Goal: Task Accomplishment & Management: Complete application form

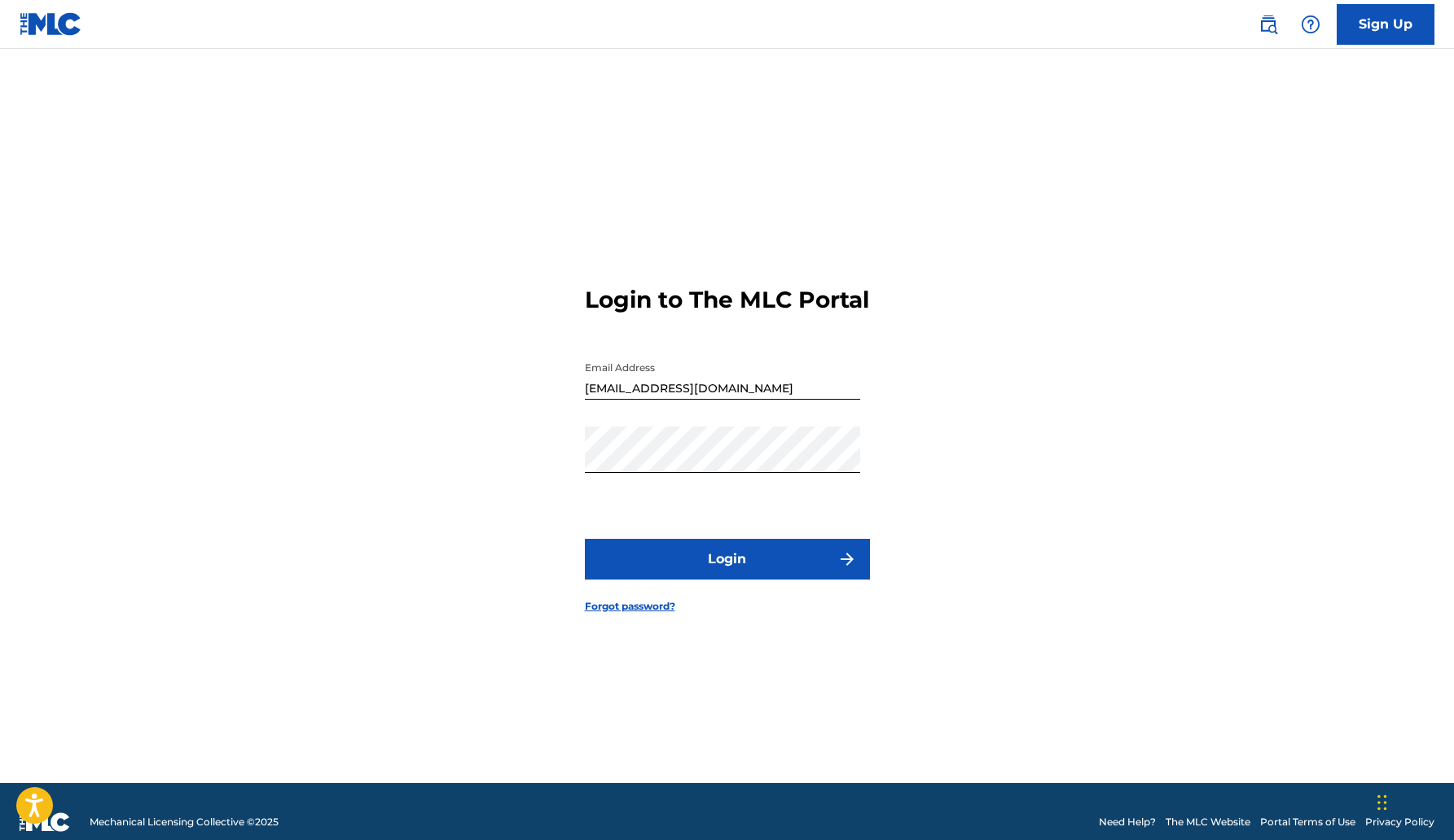
click at [728, 559] on button "Login" at bounding box center [727, 559] width 285 height 41
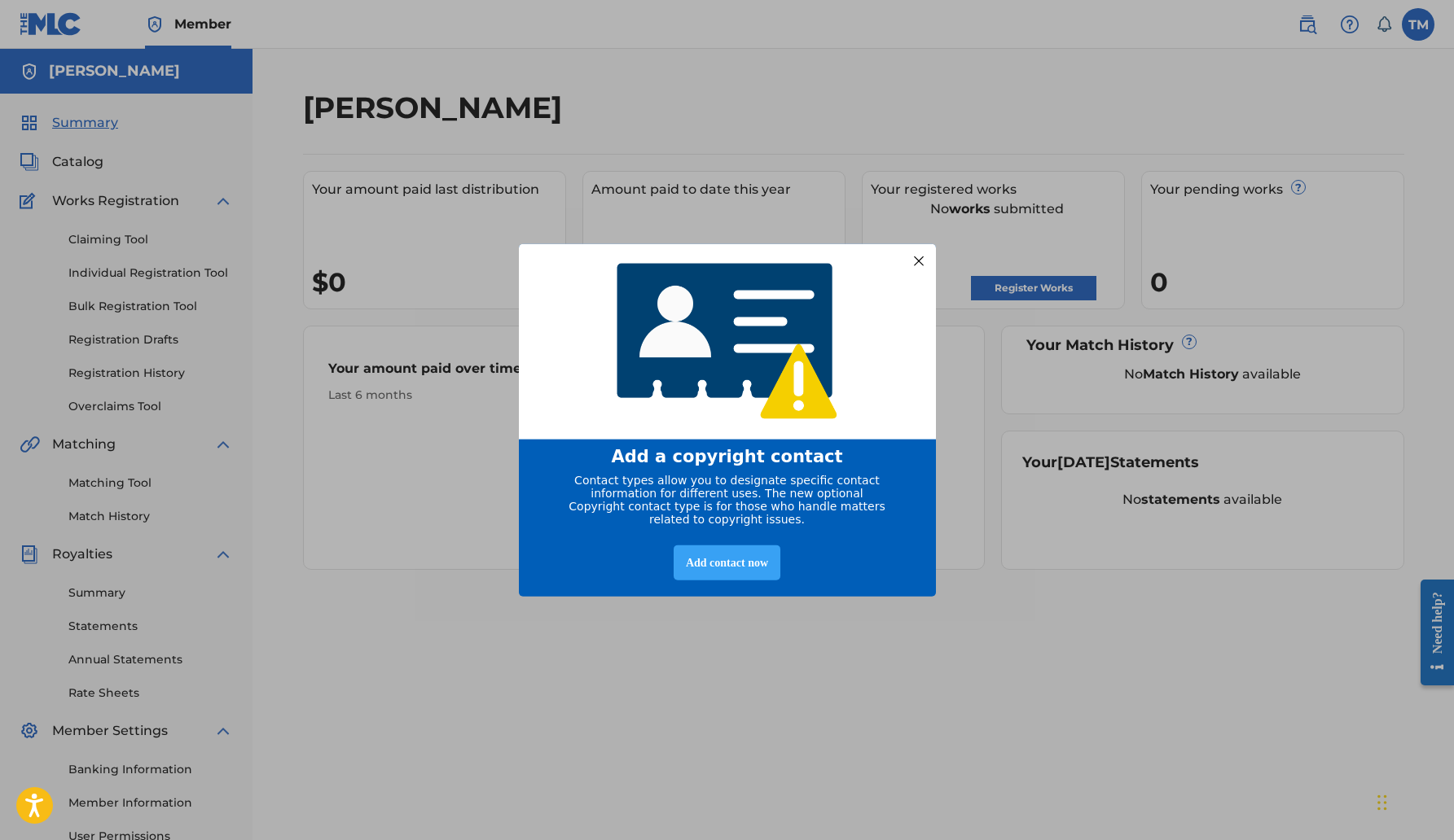
click at [721, 571] on div "Add contact now" at bounding box center [727, 562] width 107 height 35
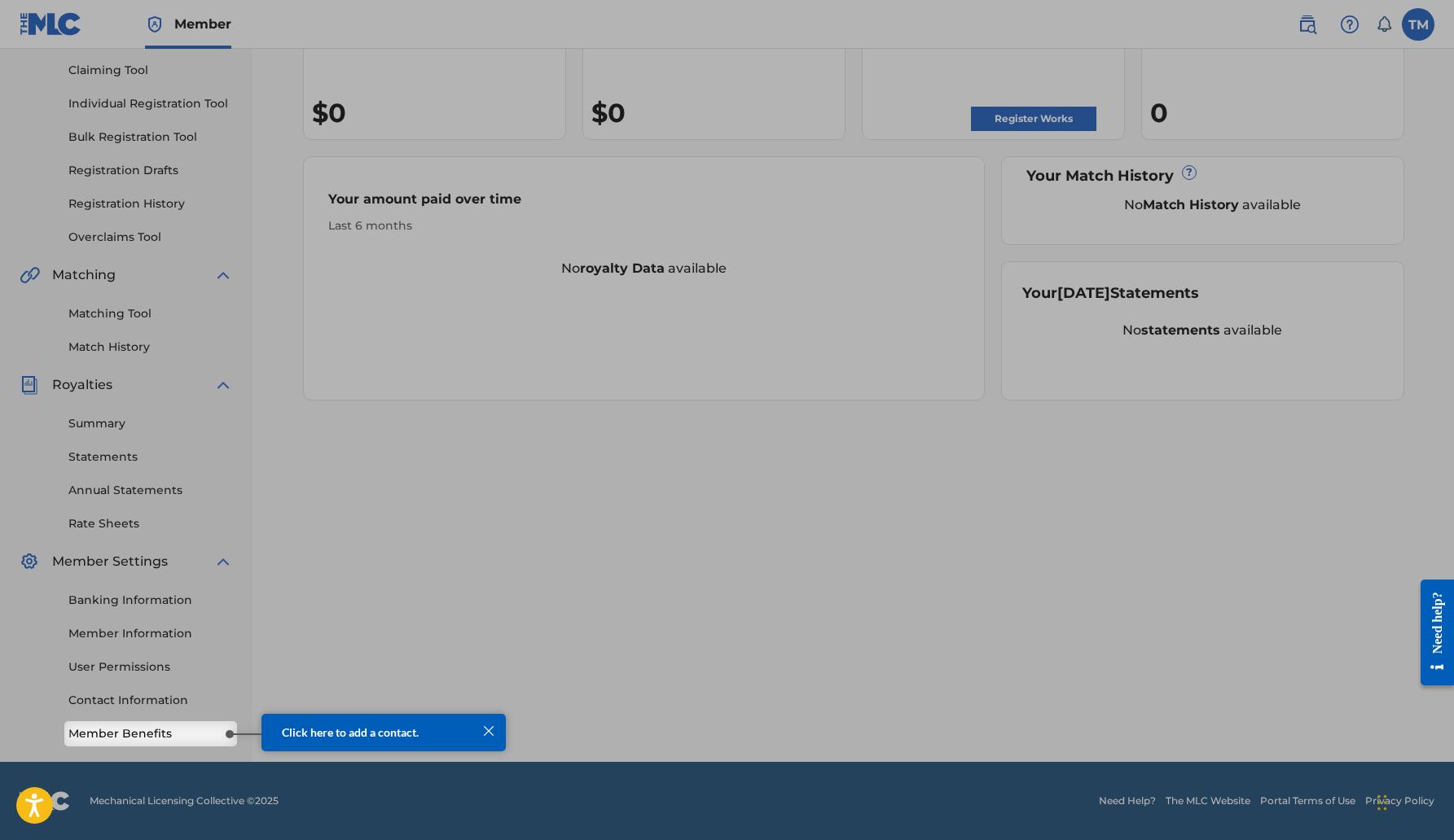
click at [344, 746] on div "Click here to add a contact." at bounding box center [384, 732] width 244 height 38
click at [410, 734] on span "Click here to add a contact." at bounding box center [350, 732] width 136 height 14
click at [350, 728] on span "Click here to add a contact." at bounding box center [350, 732] width 136 height 14
click at [356, 739] on span "Click here to add a contact." at bounding box center [350, 732] width 136 height 14
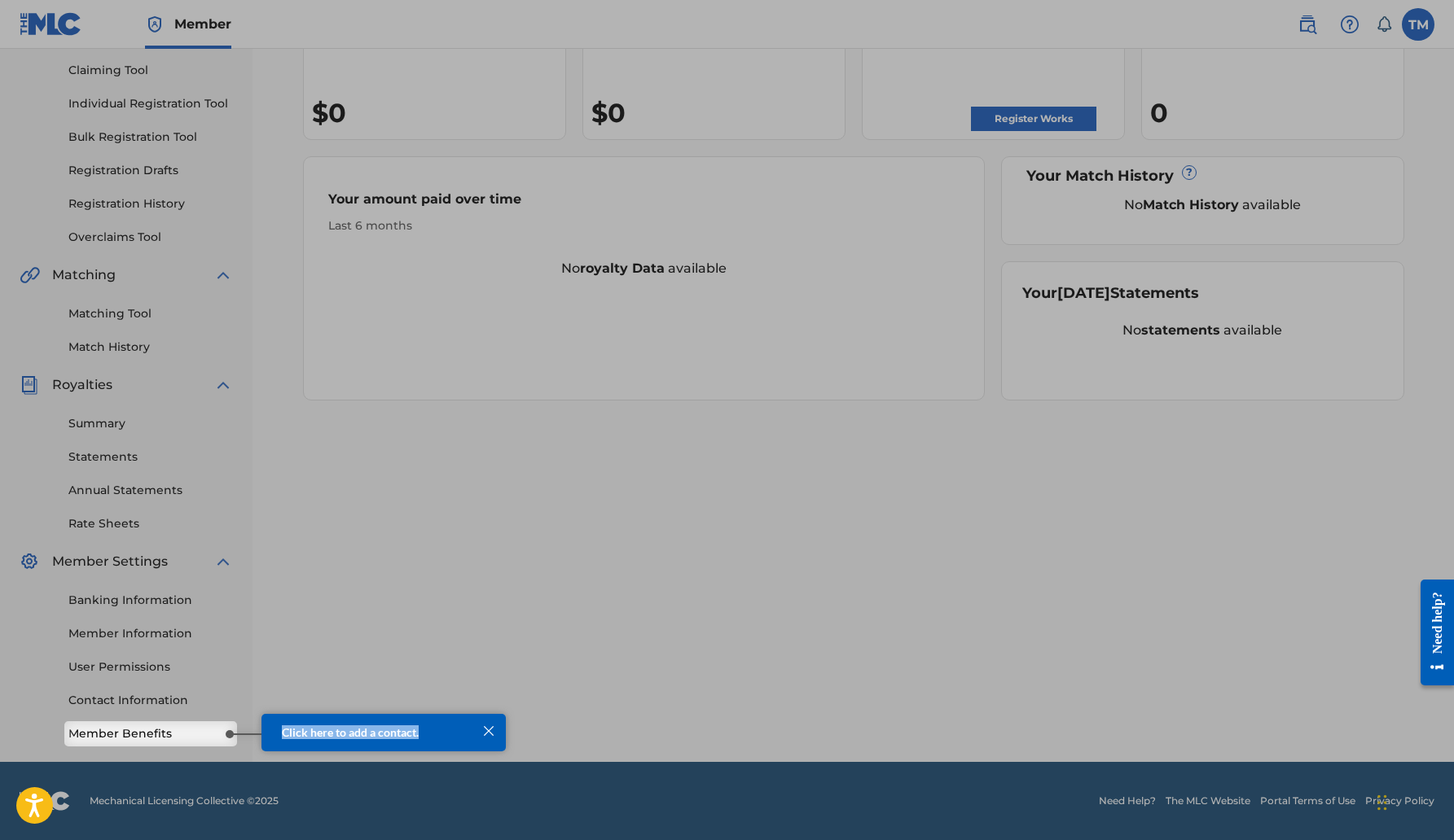
click at [356, 739] on span "Click here to add a contact." at bounding box center [350, 732] width 136 height 14
click at [540, 658] on div at bounding box center [727, 276] width 1454 height 891
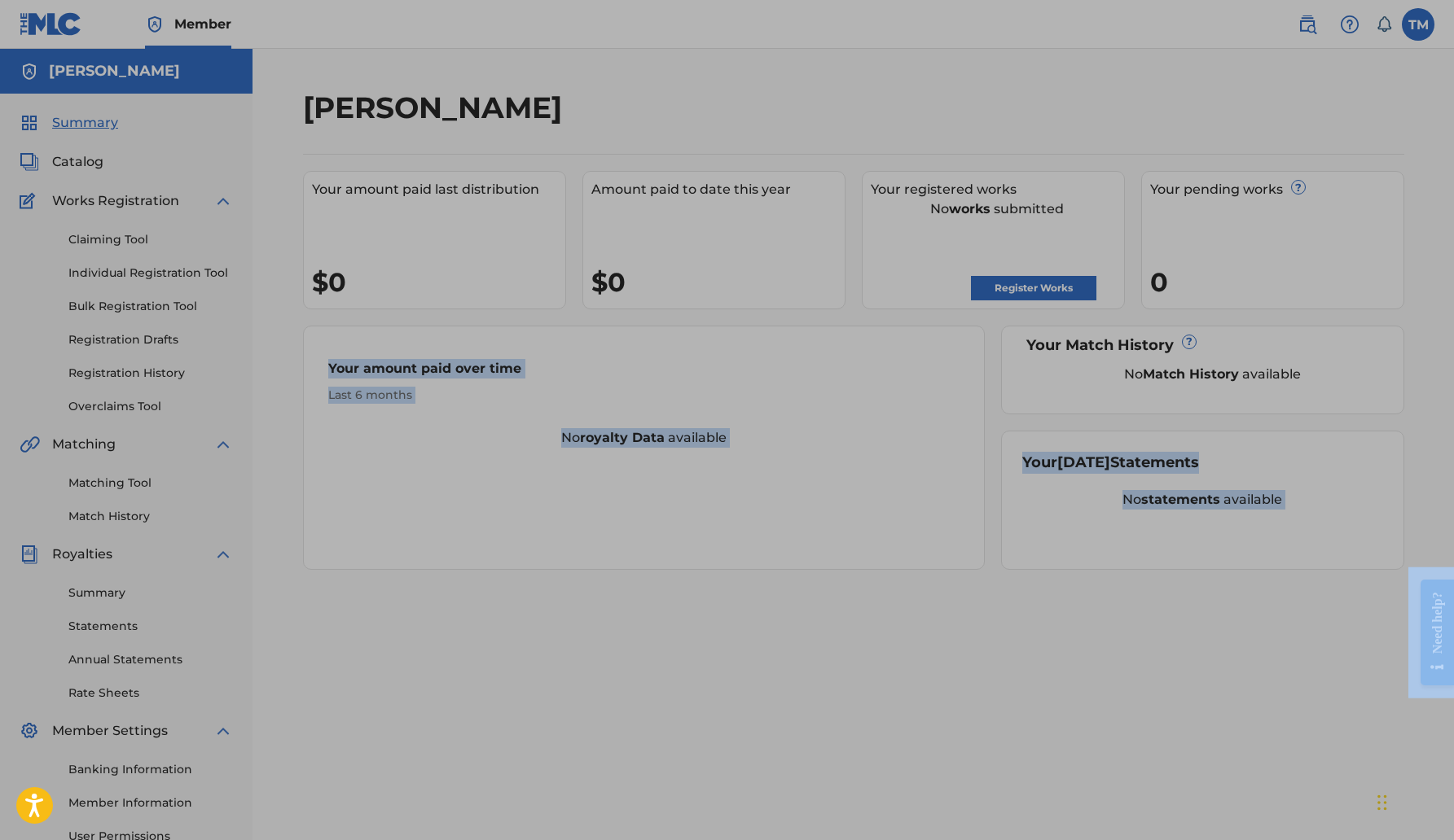
drag, startPoint x: 2866, startPoint y: 936, endPoint x: 1435, endPoint y: 623, distance: 1464.8
click at [533, 787] on div at bounding box center [727, 445] width 1454 height 891
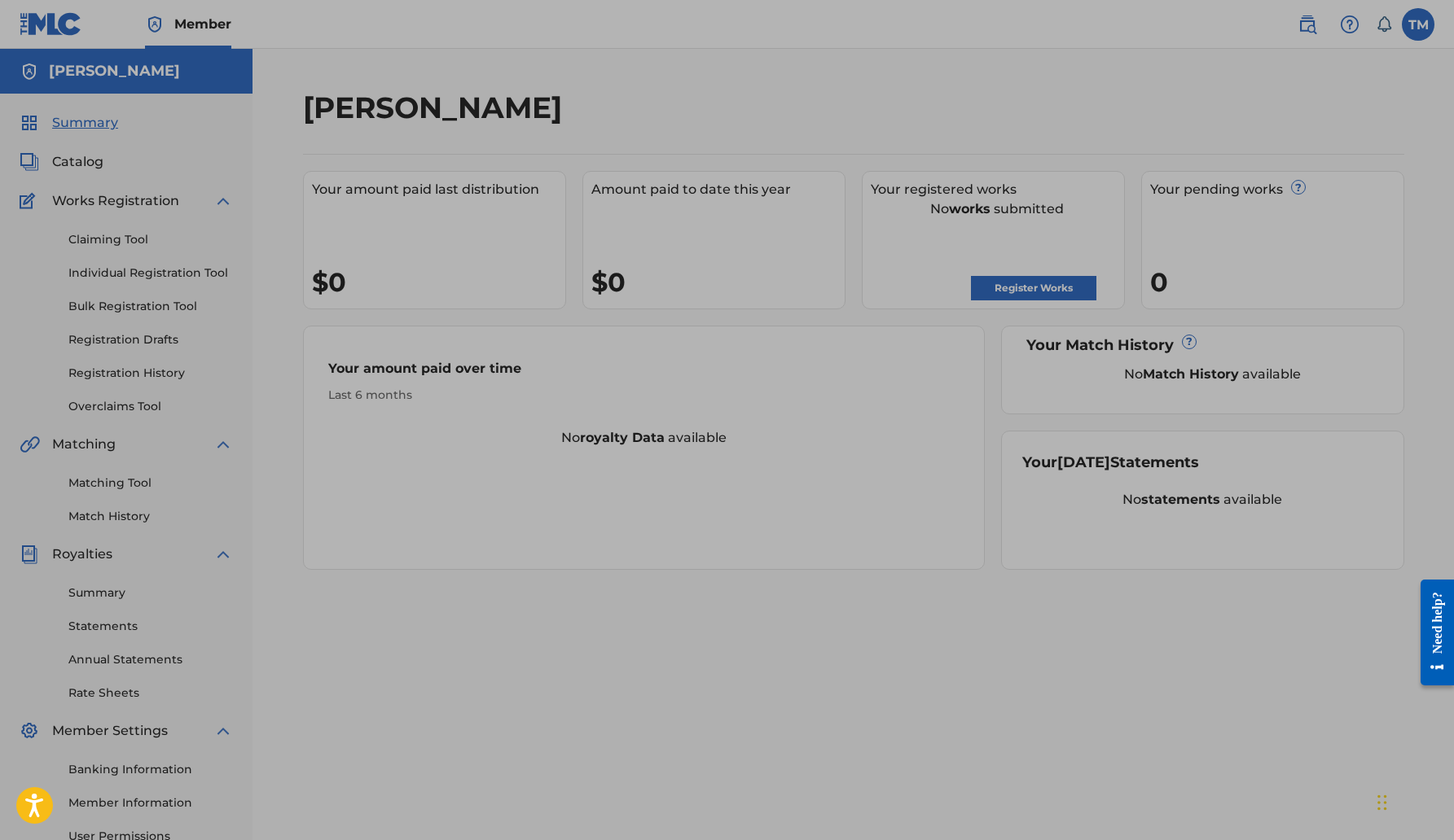
click at [113, 237] on div at bounding box center [727, 445] width 1454 height 891
click at [130, 241] on div at bounding box center [727, 445] width 1454 height 891
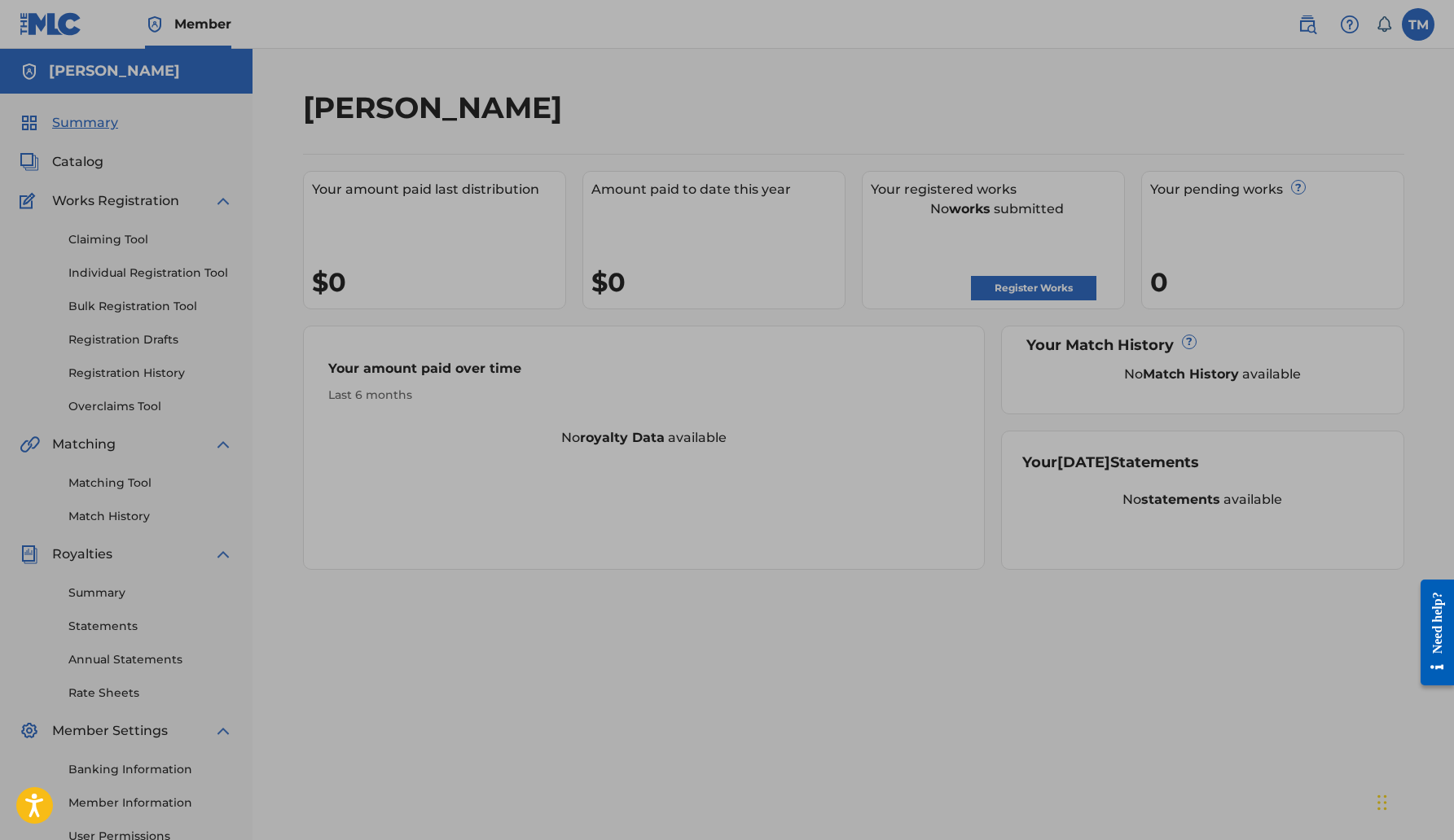
click at [130, 241] on div at bounding box center [727, 445] width 1454 height 891
click at [128, 241] on div at bounding box center [727, 445] width 1454 height 891
click at [125, 240] on div at bounding box center [727, 445] width 1454 height 891
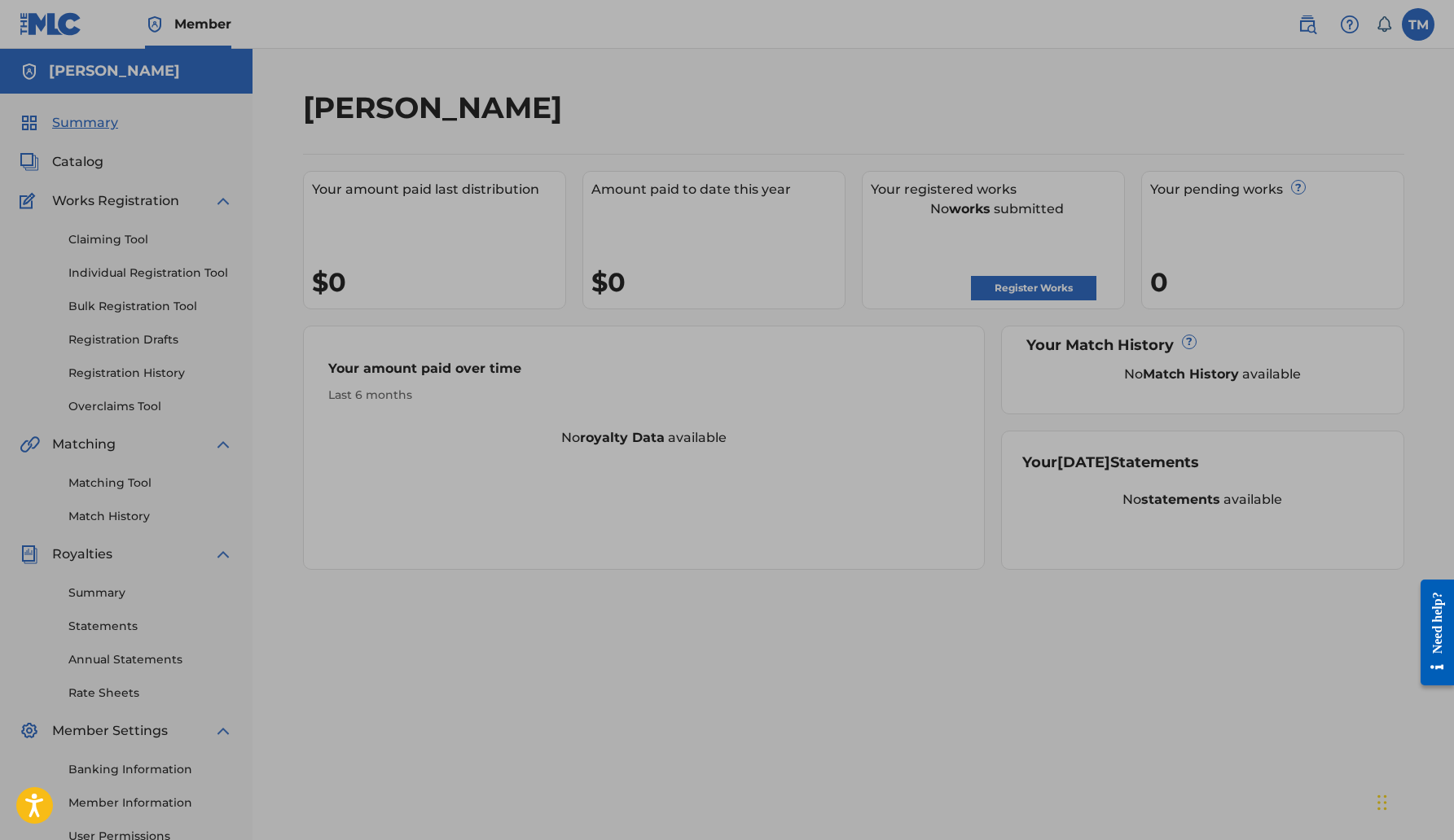
click at [125, 240] on div at bounding box center [727, 445] width 1454 height 891
click at [80, 154] on div at bounding box center [727, 445] width 1454 height 891
click at [539, 678] on div at bounding box center [727, 445] width 1454 height 891
click at [527, 678] on div at bounding box center [727, 445] width 1454 height 891
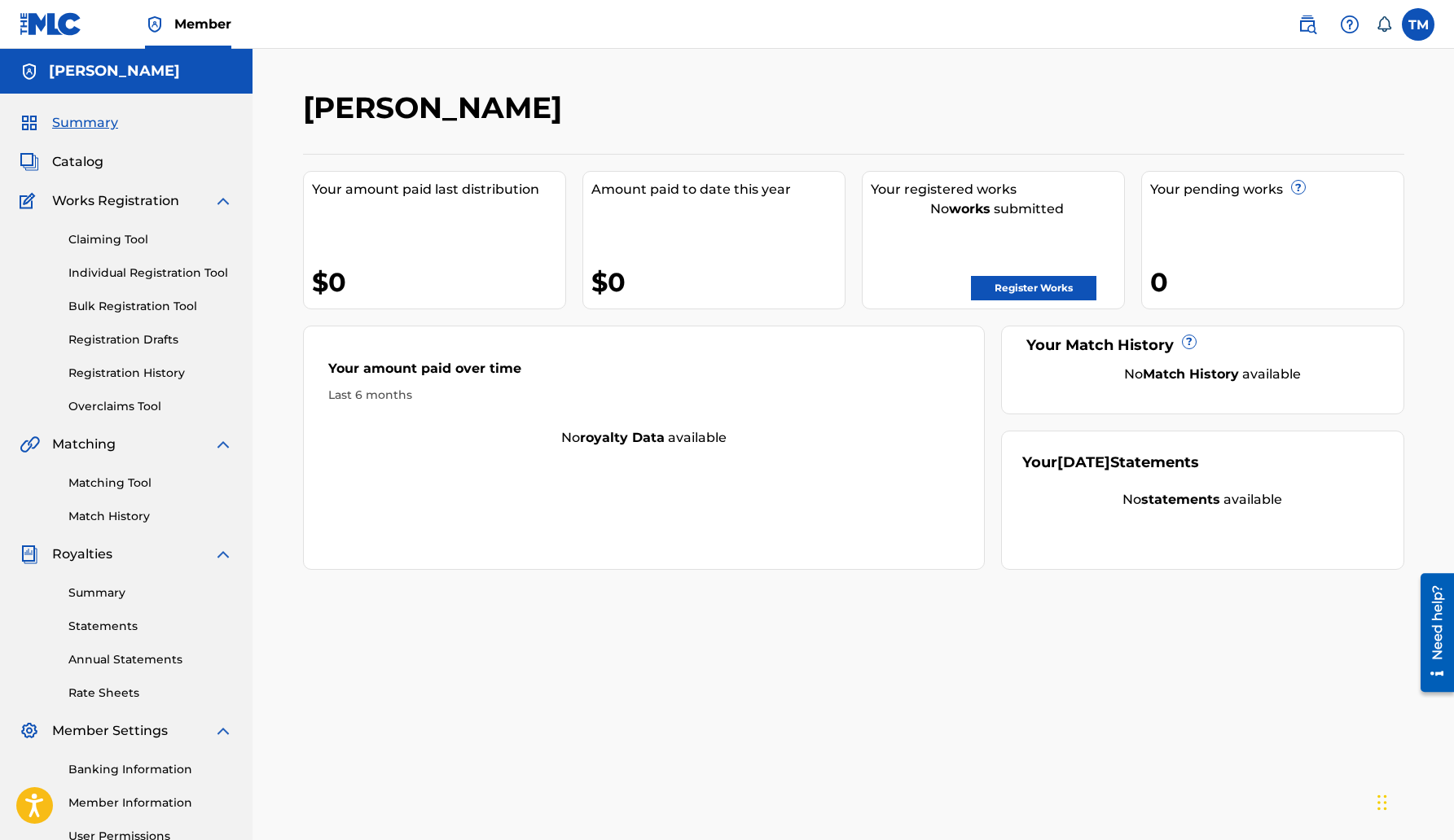
click at [224, 200] on img at bounding box center [223, 201] width 20 height 20
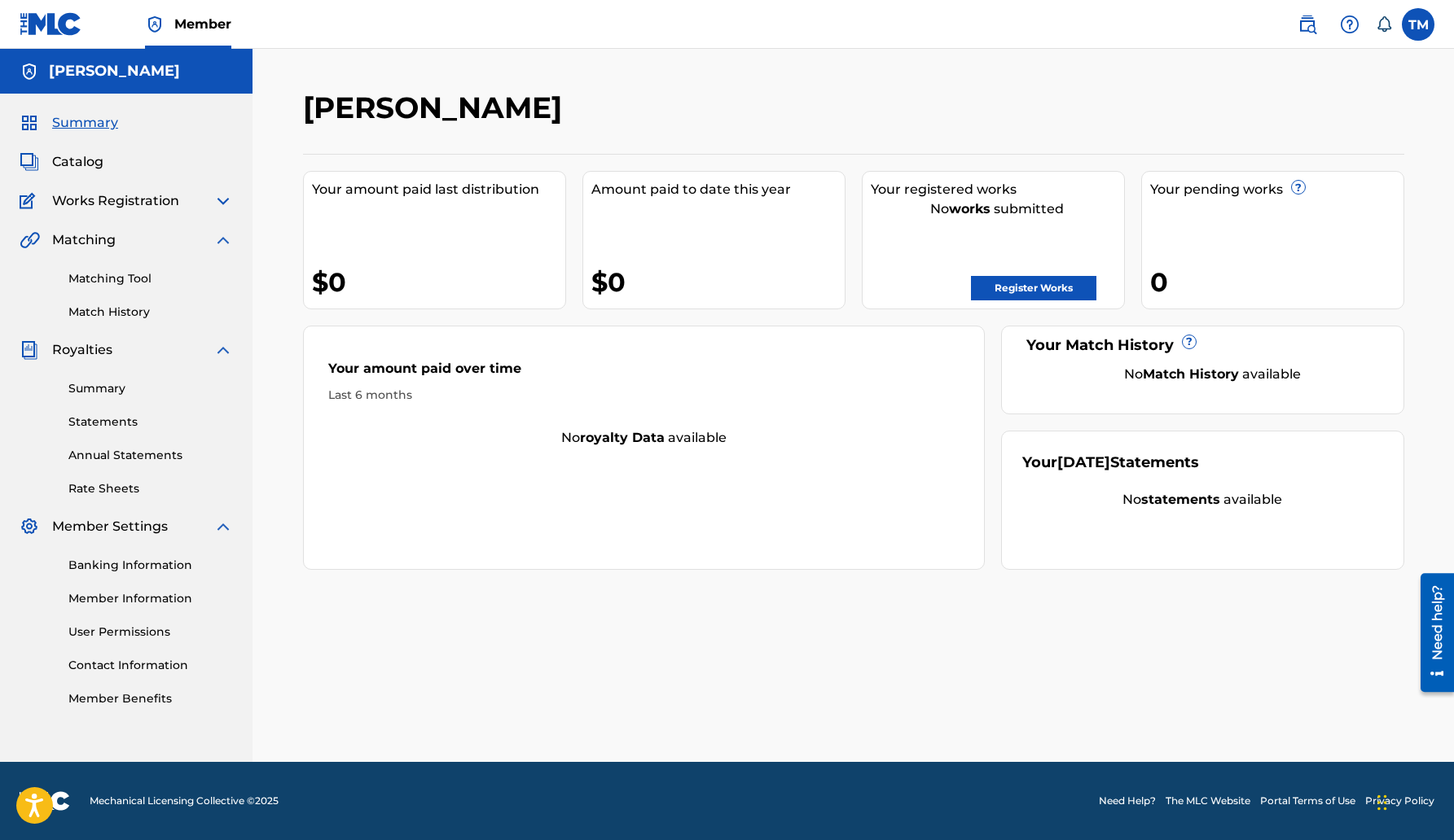
click at [224, 200] on img at bounding box center [223, 201] width 20 height 20
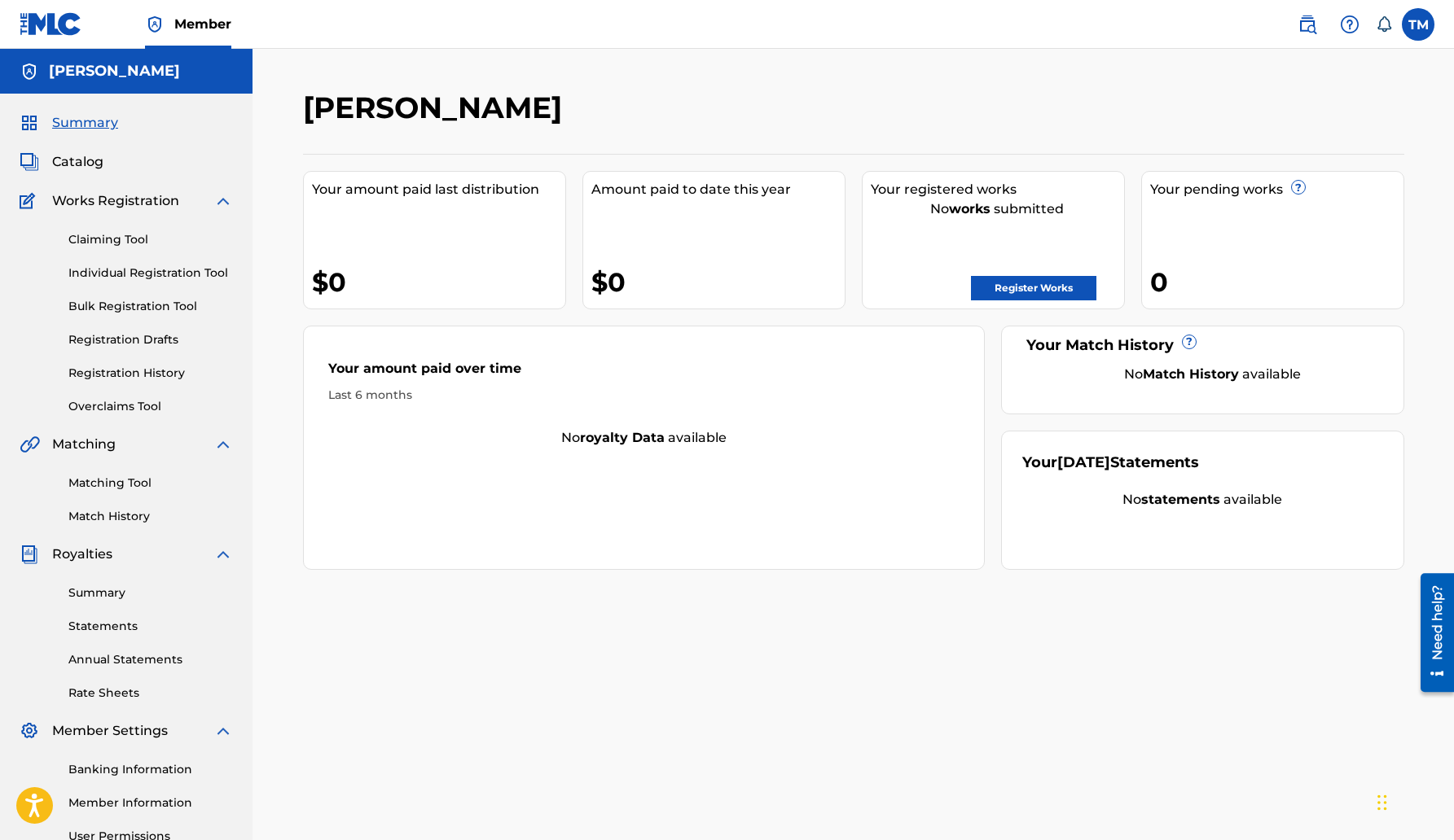
click at [224, 200] on img at bounding box center [223, 201] width 20 height 20
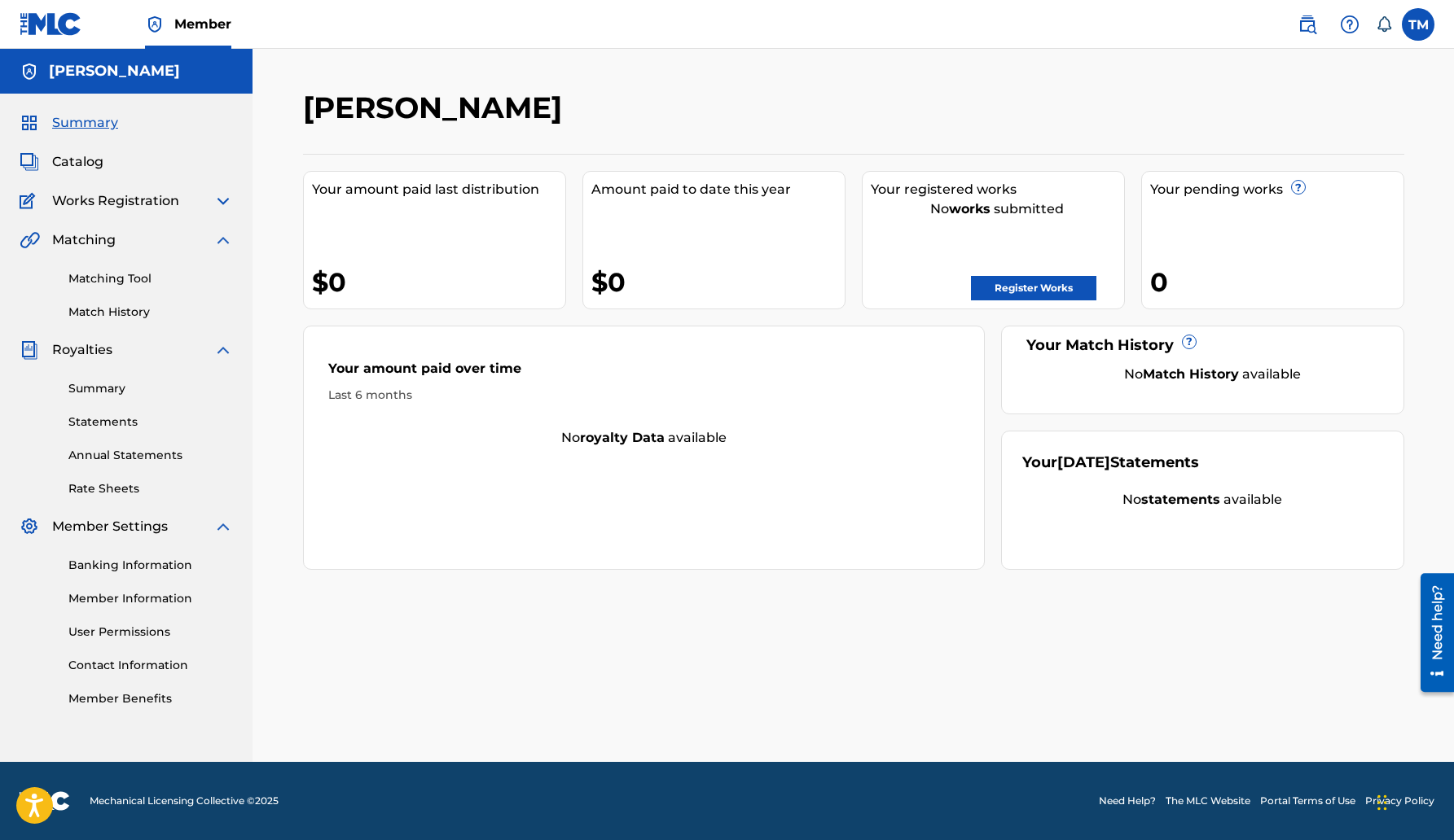
click at [225, 242] on img at bounding box center [223, 240] width 20 height 20
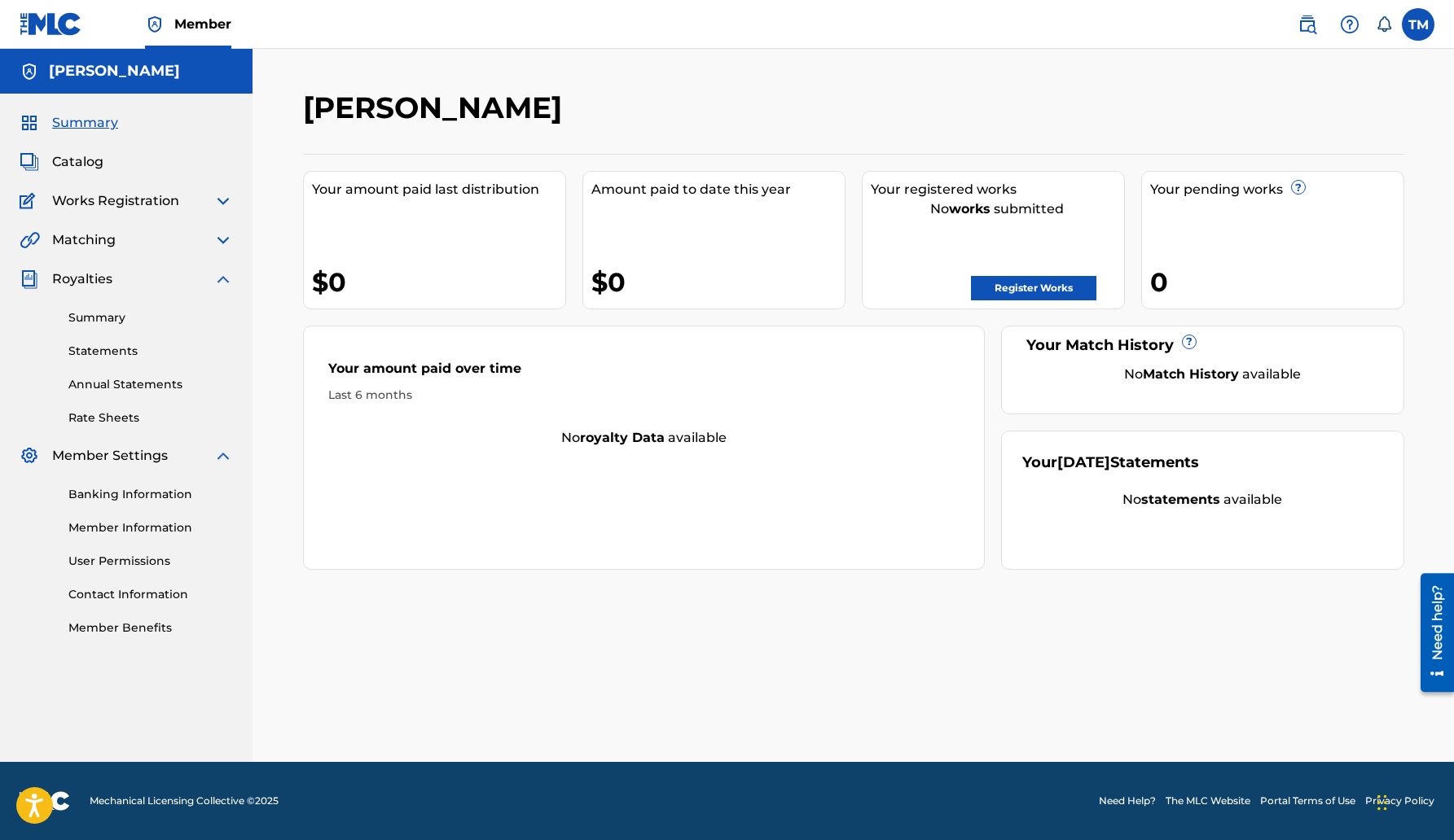
click at [224, 240] on img at bounding box center [223, 240] width 20 height 20
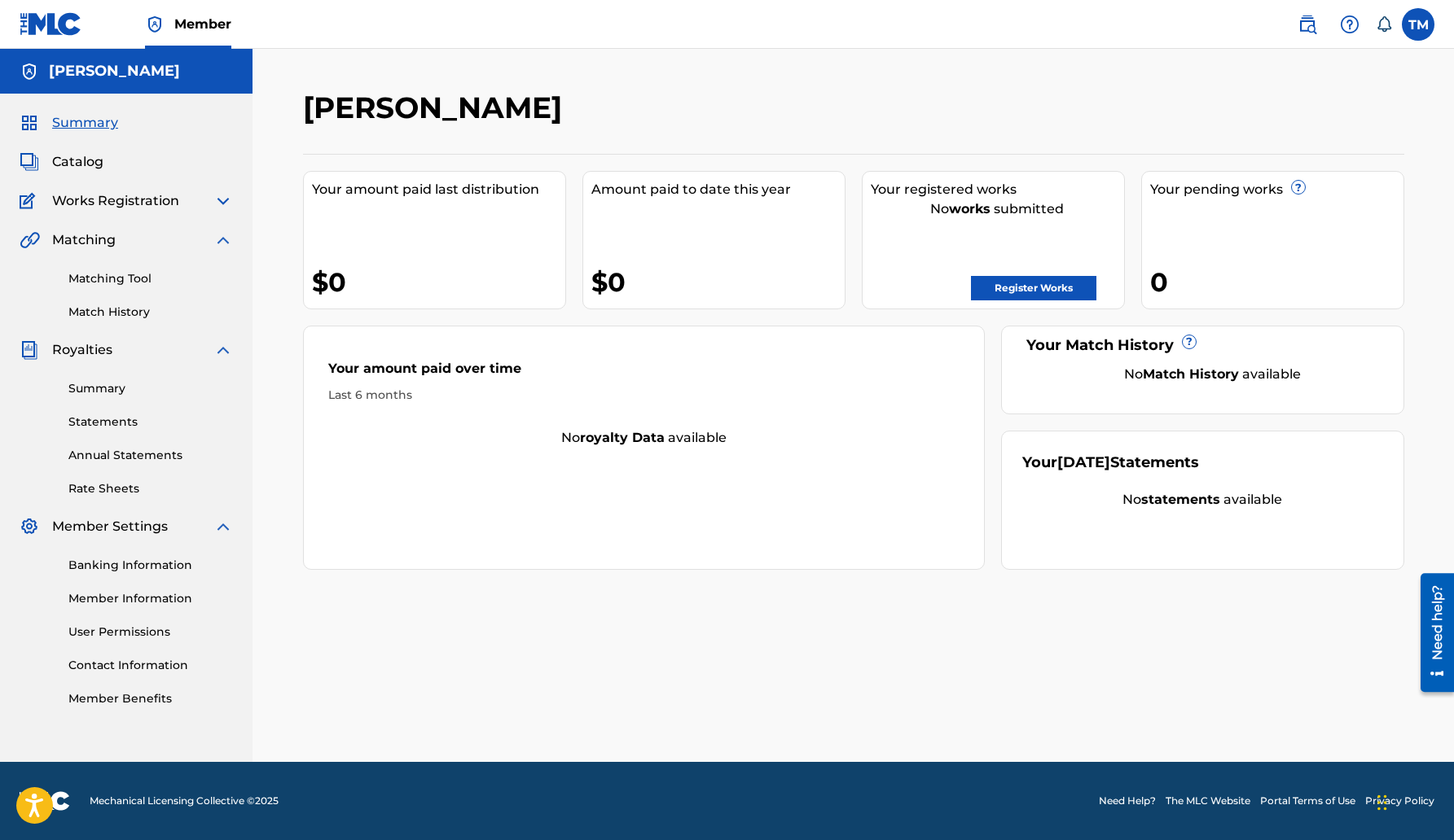
click at [220, 240] on img at bounding box center [223, 240] width 20 height 20
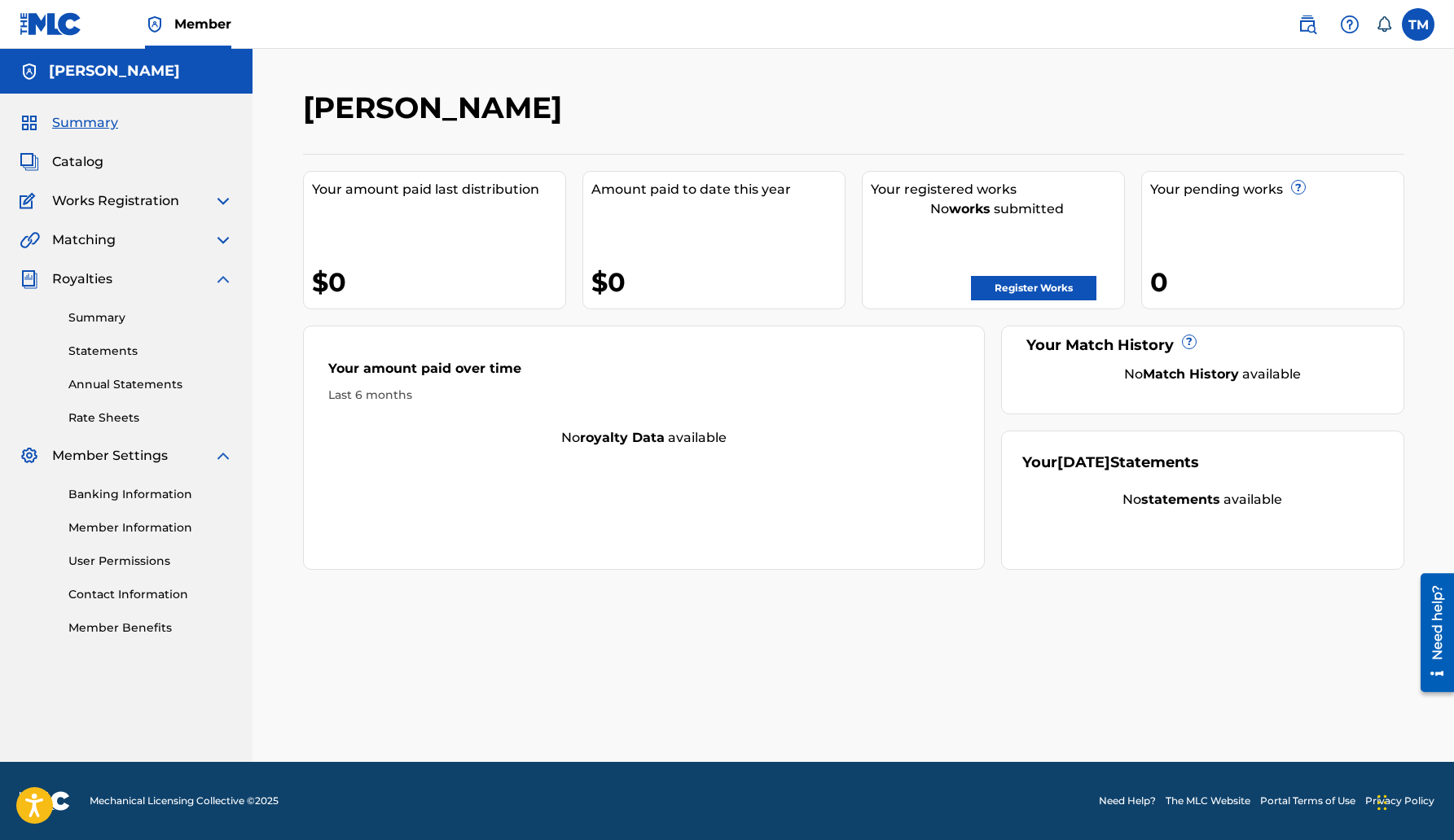
click at [221, 198] on img at bounding box center [223, 201] width 20 height 20
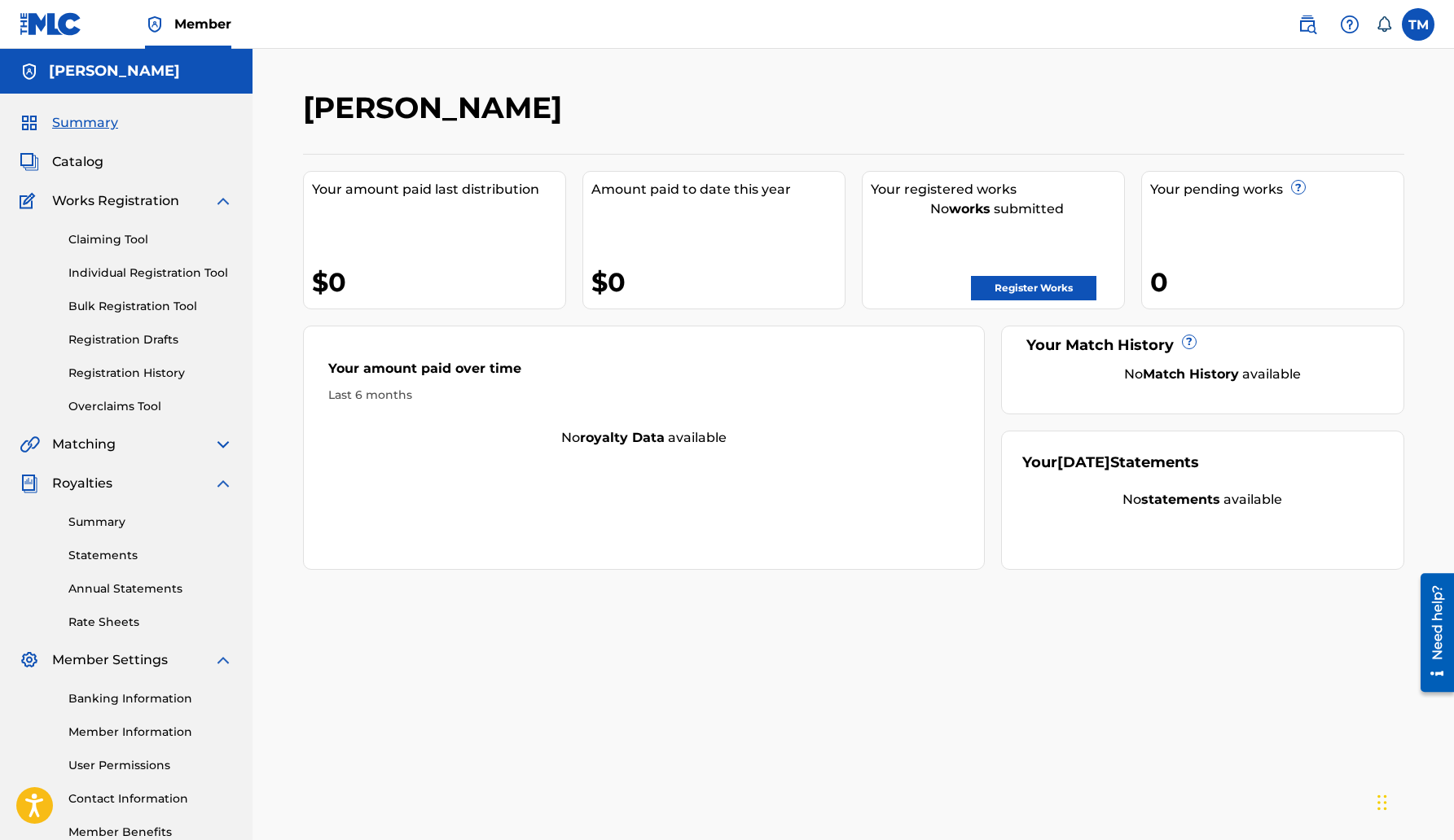
click at [131, 251] on div "Claiming Tool Individual Registration Tool Bulk Registration Tool Registration …" at bounding box center [126, 313] width 213 height 205
click at [123, 374] on link "Registration History" at bounding box center [151, 373] width 165 height 17
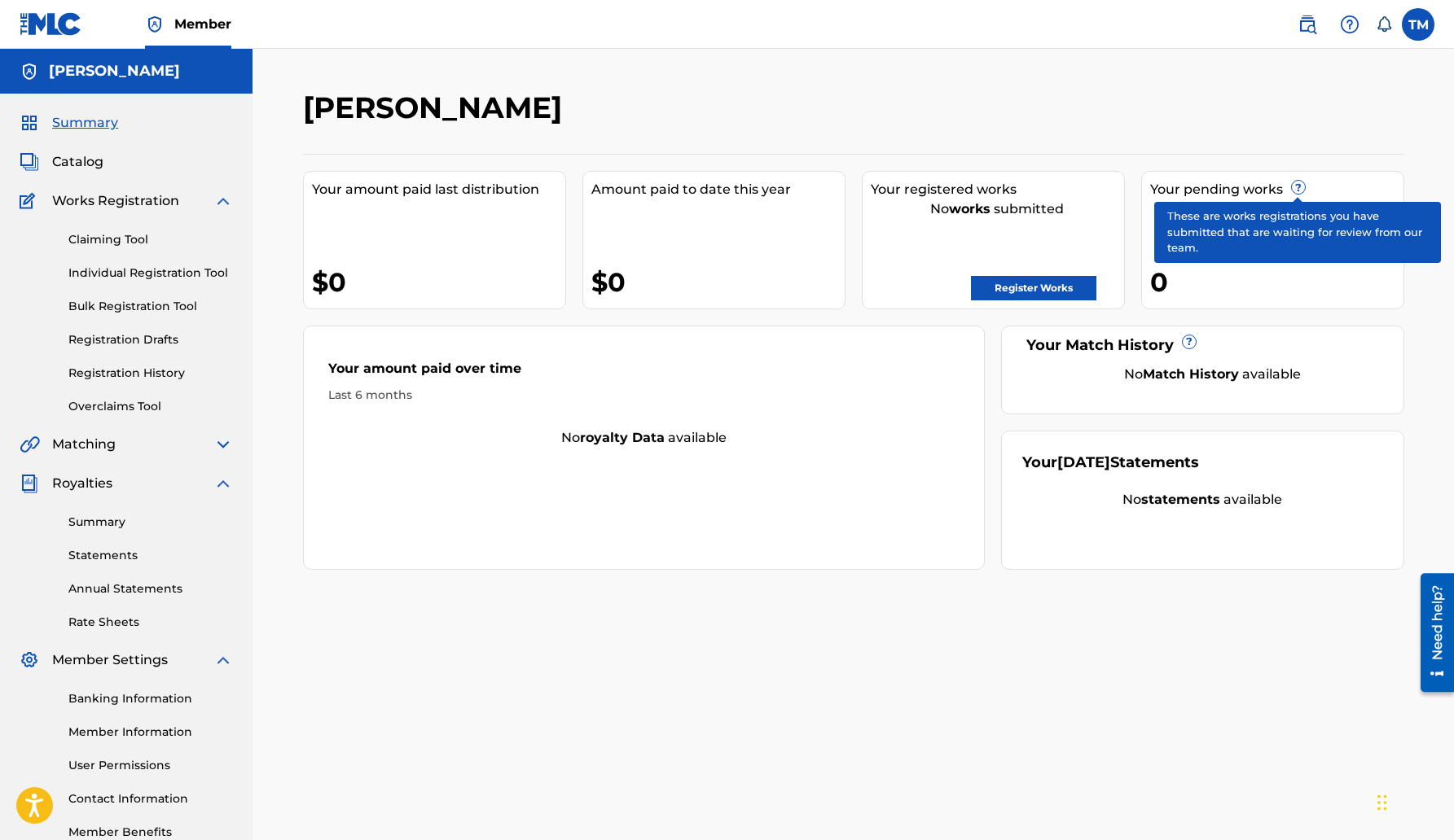
click at [1299, 188] on span "?" at bounding box center [1299, 188] width 13 height 13
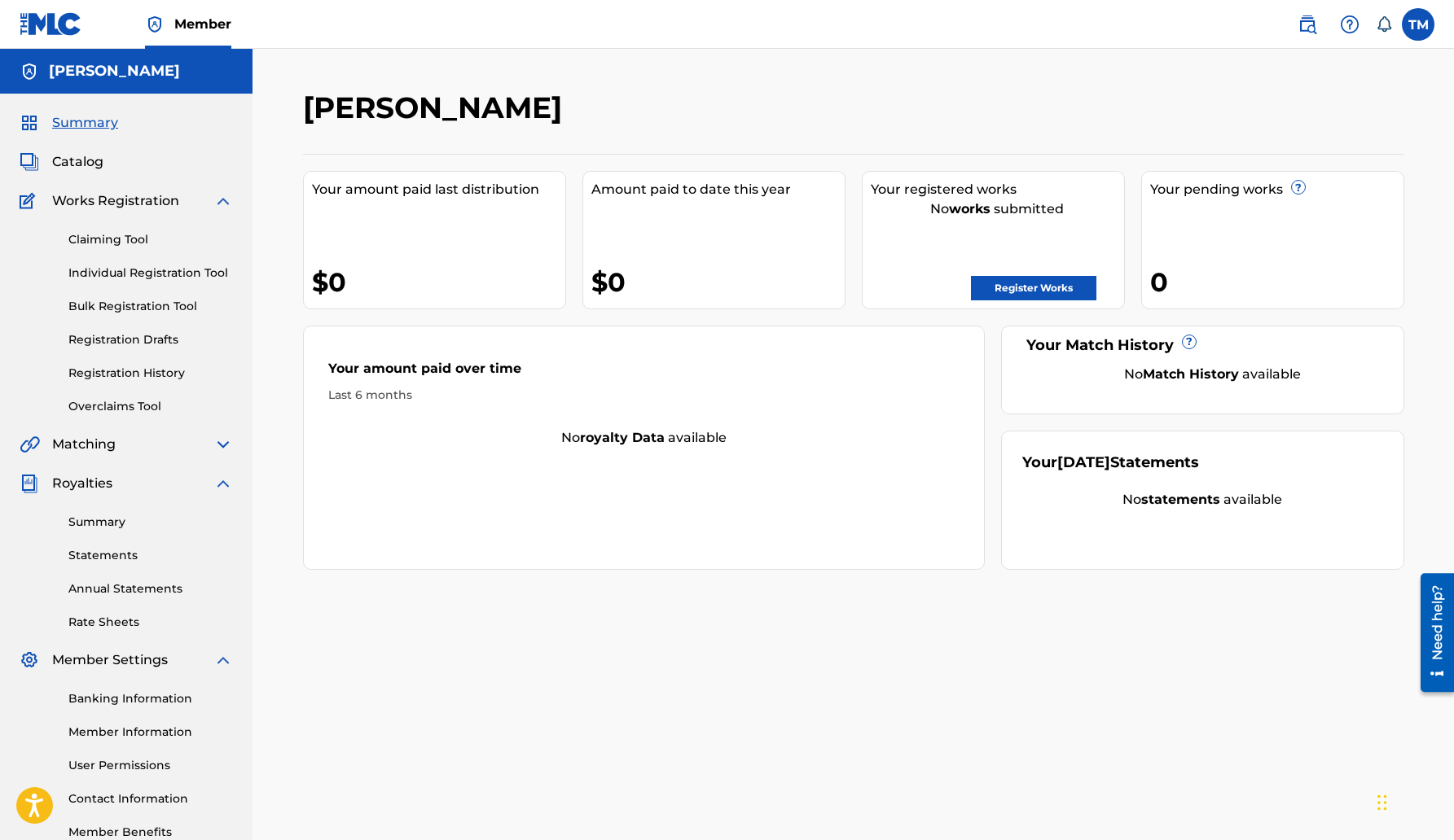
click at [224, 199] on img at bounding box center [223, 201] width 20 height 20
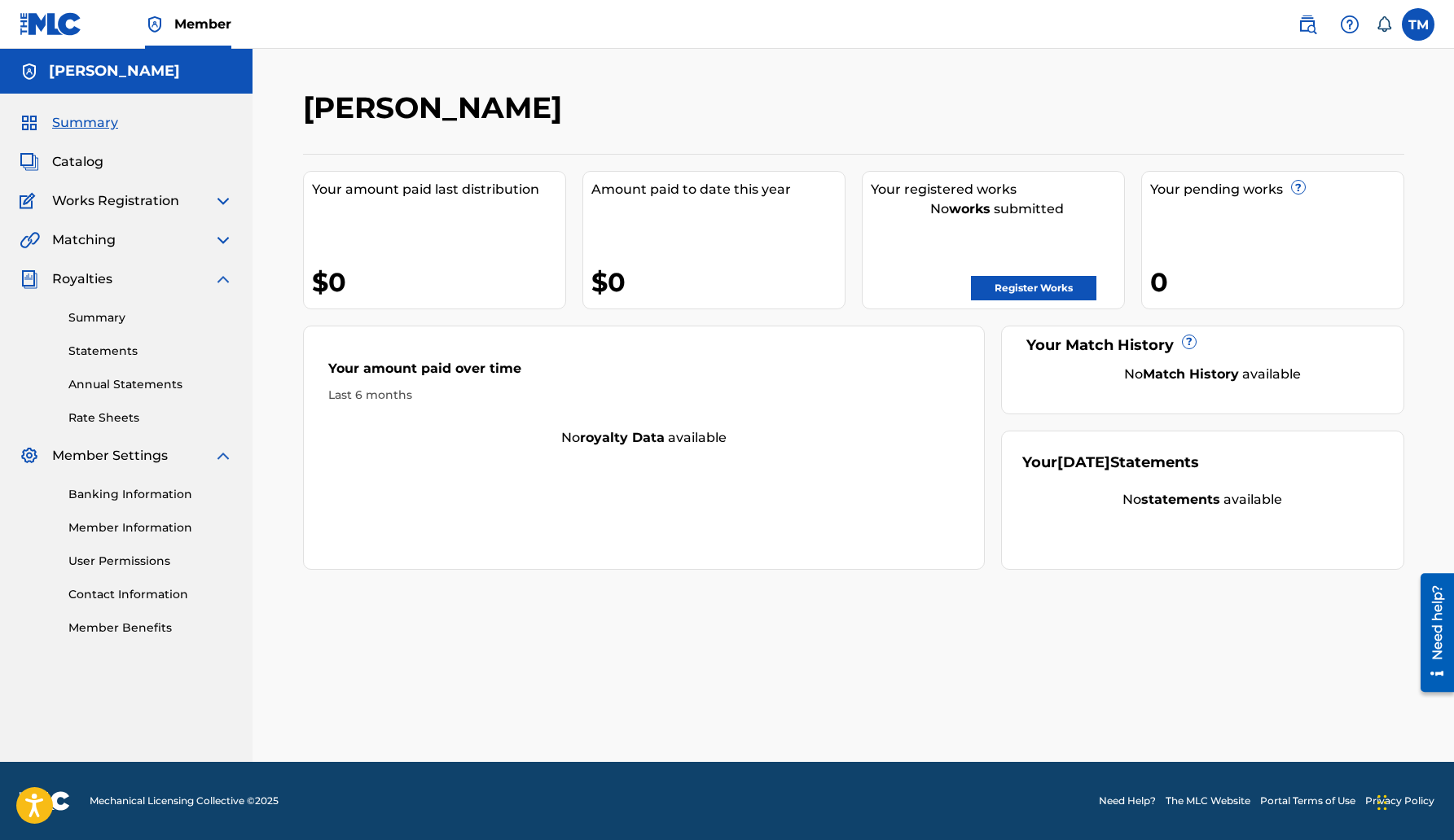
click at [220, 200] on img at bounding box center [223, 201] width 20 height 20
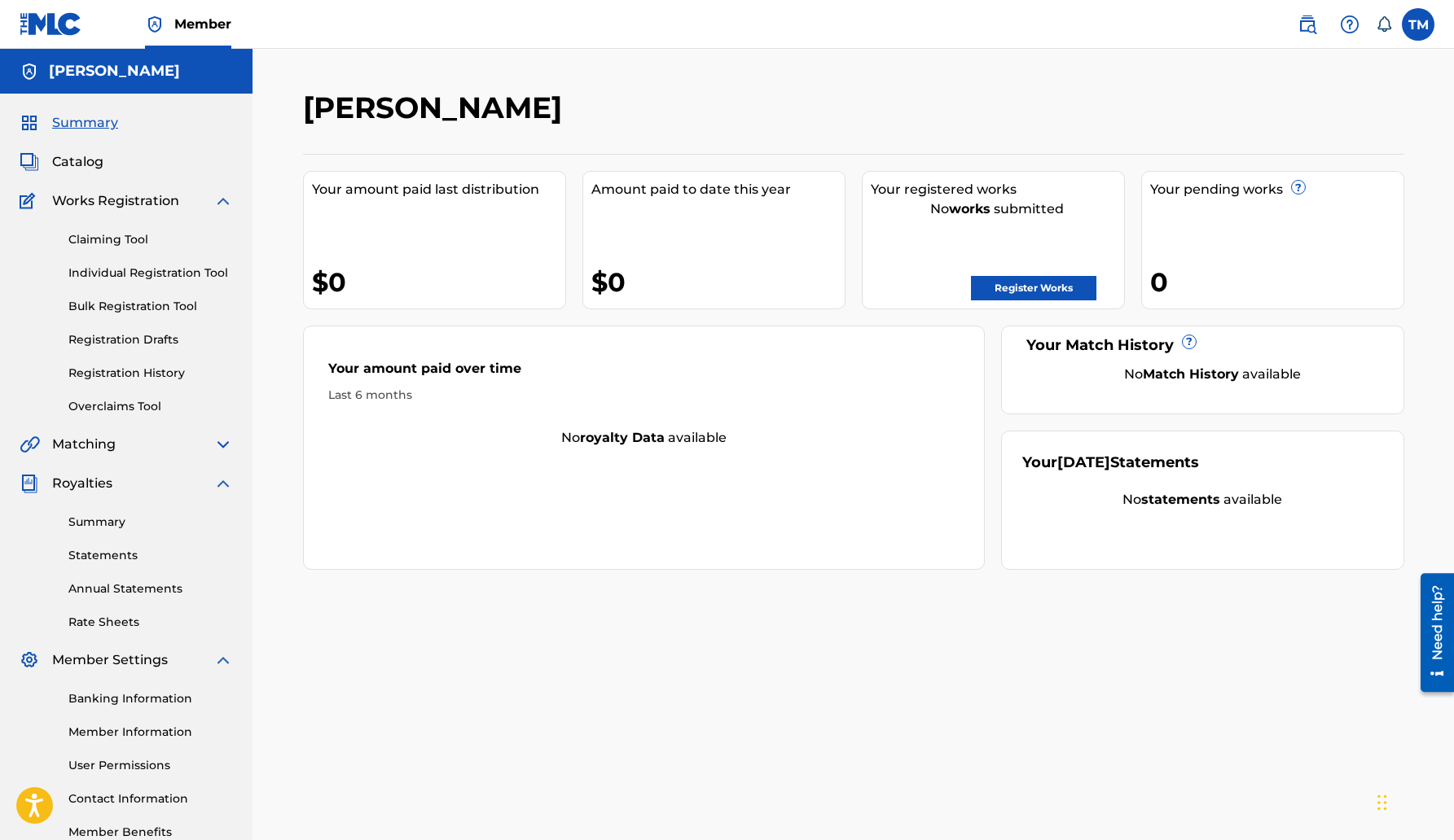
click at [123, 272] on link "Individual Registration Tool" at bounding box center [151, 273] width 165 height 17
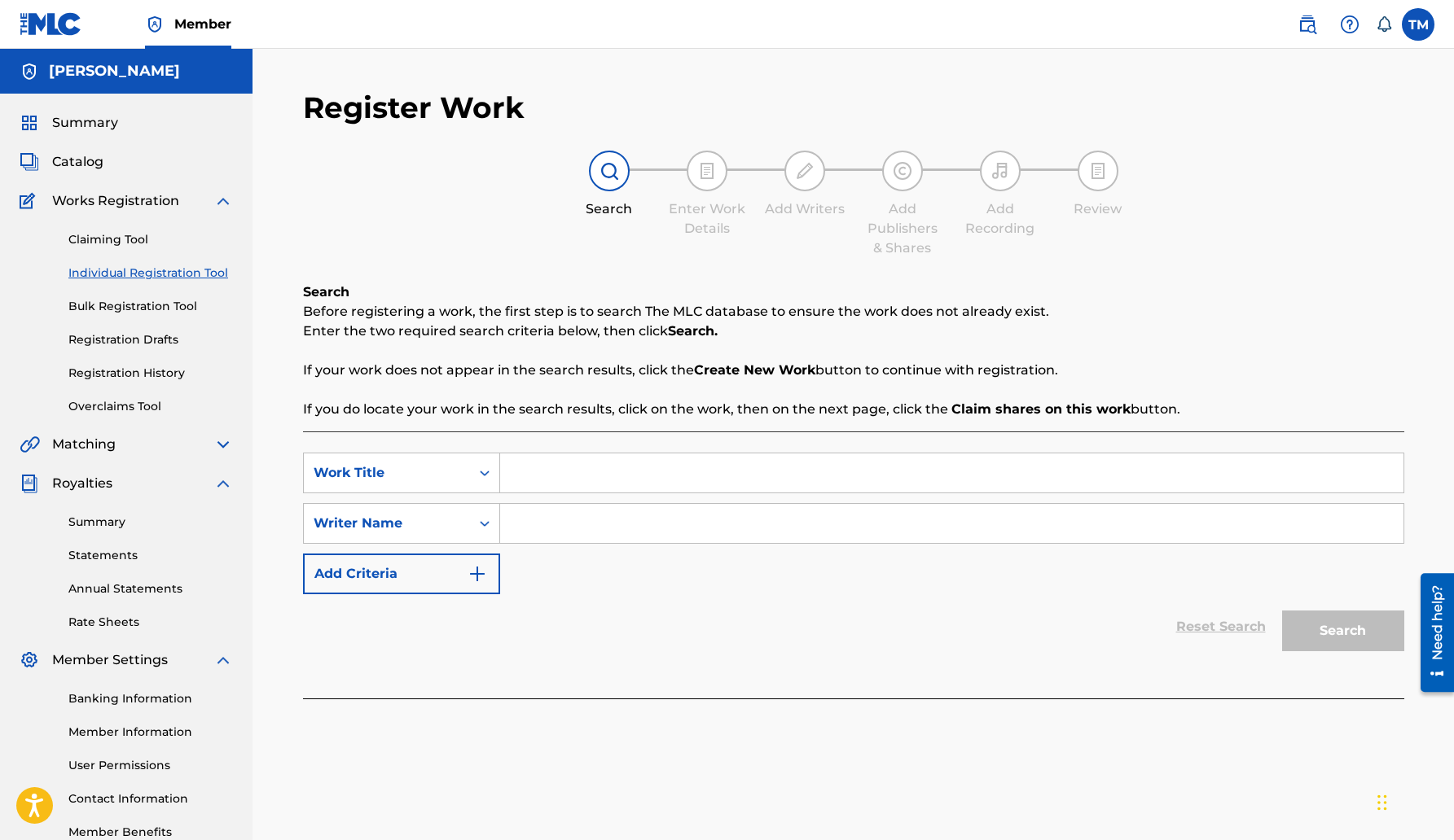
click at [105, 237] on link "Claiming Tool" at bounding box center [151, 240] width 165 height 17
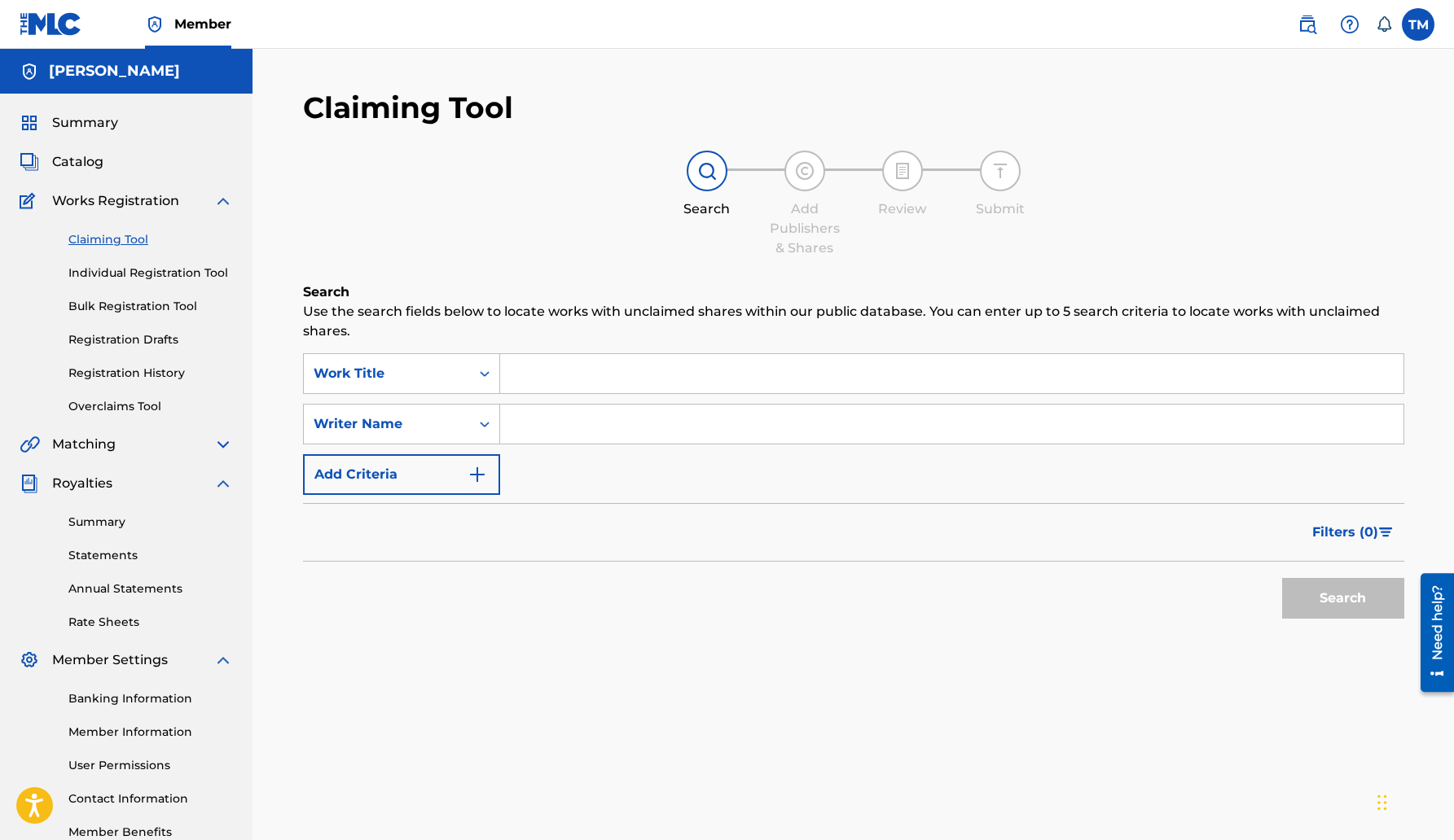
click at [124, 337] on link "Registration Drafts" at bounding box center [151, 340] width 165 height 17
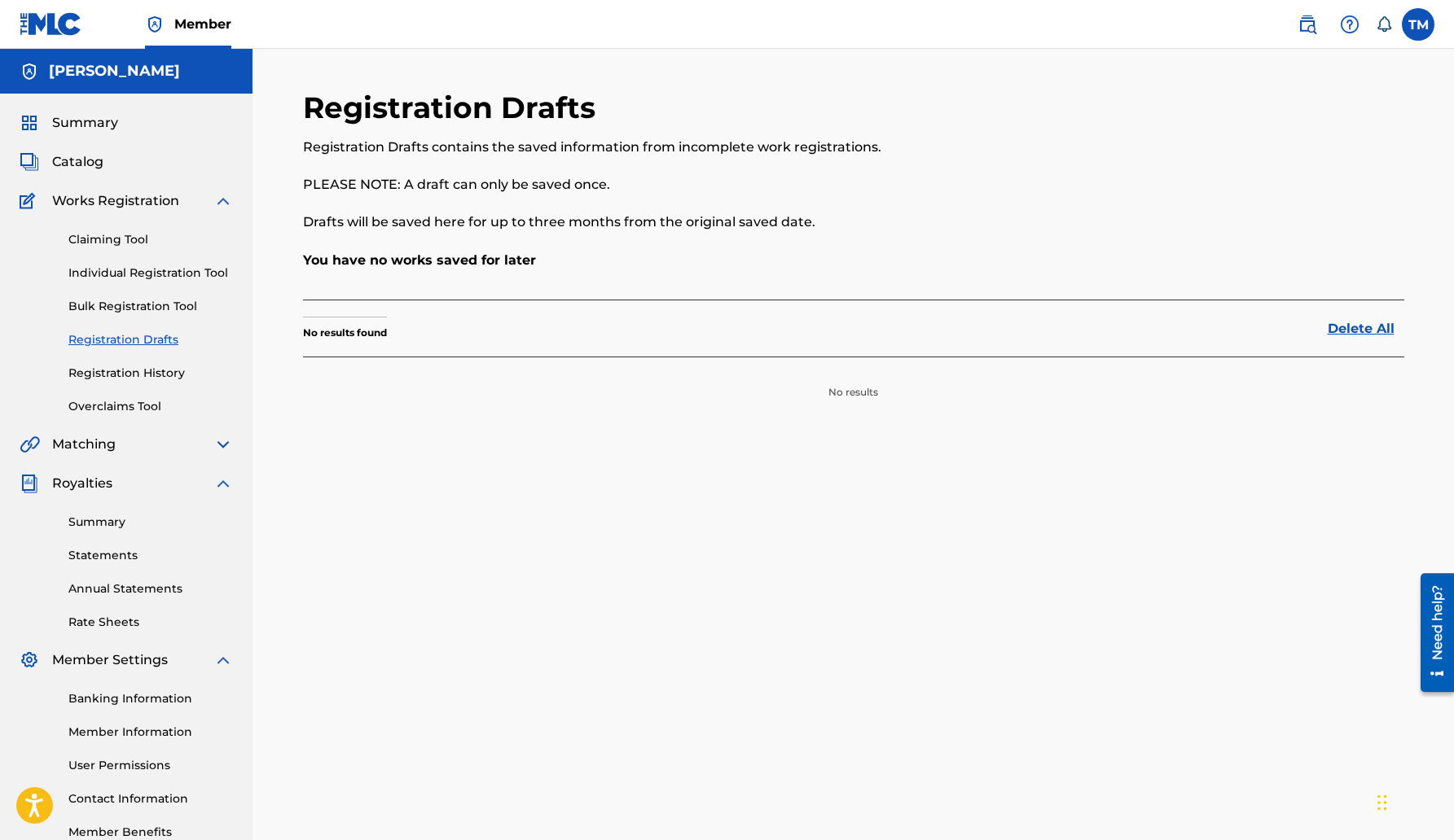
click at [188, 274] on link "Individual Registration Tool" at bounding box center [151, 273] width 165 height 17
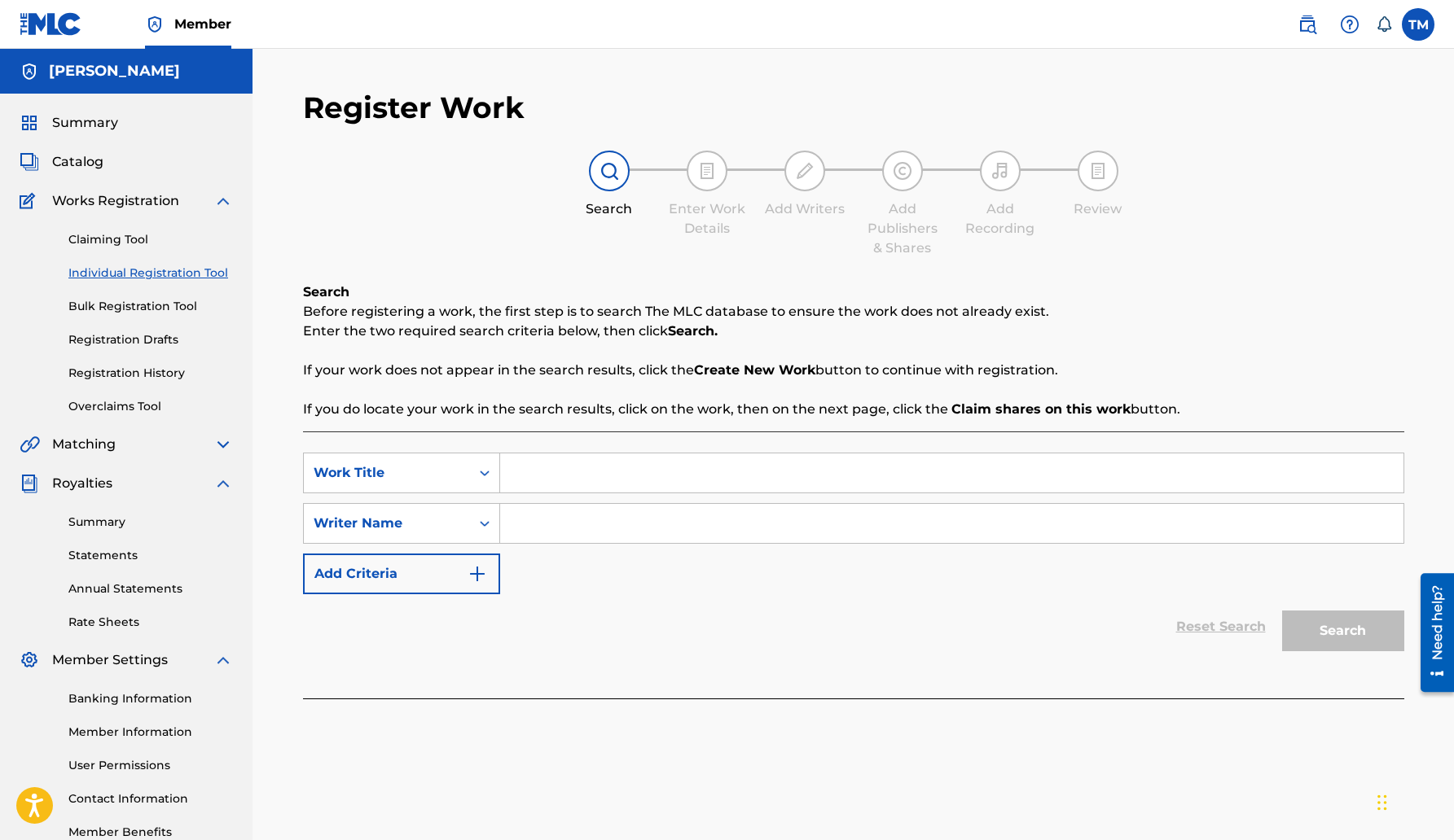
click at [542, 479] on input "Search Form" at bounding box center [951, 473] width 903 height 39
type input "Survivor"
click at [527, 519] on input "Search Form" at bounding box center [951, 523] width 903 height 39
click at [611, 655] on div "Reset Search Search" at bounding box center [853, 627] width 1101 height 65
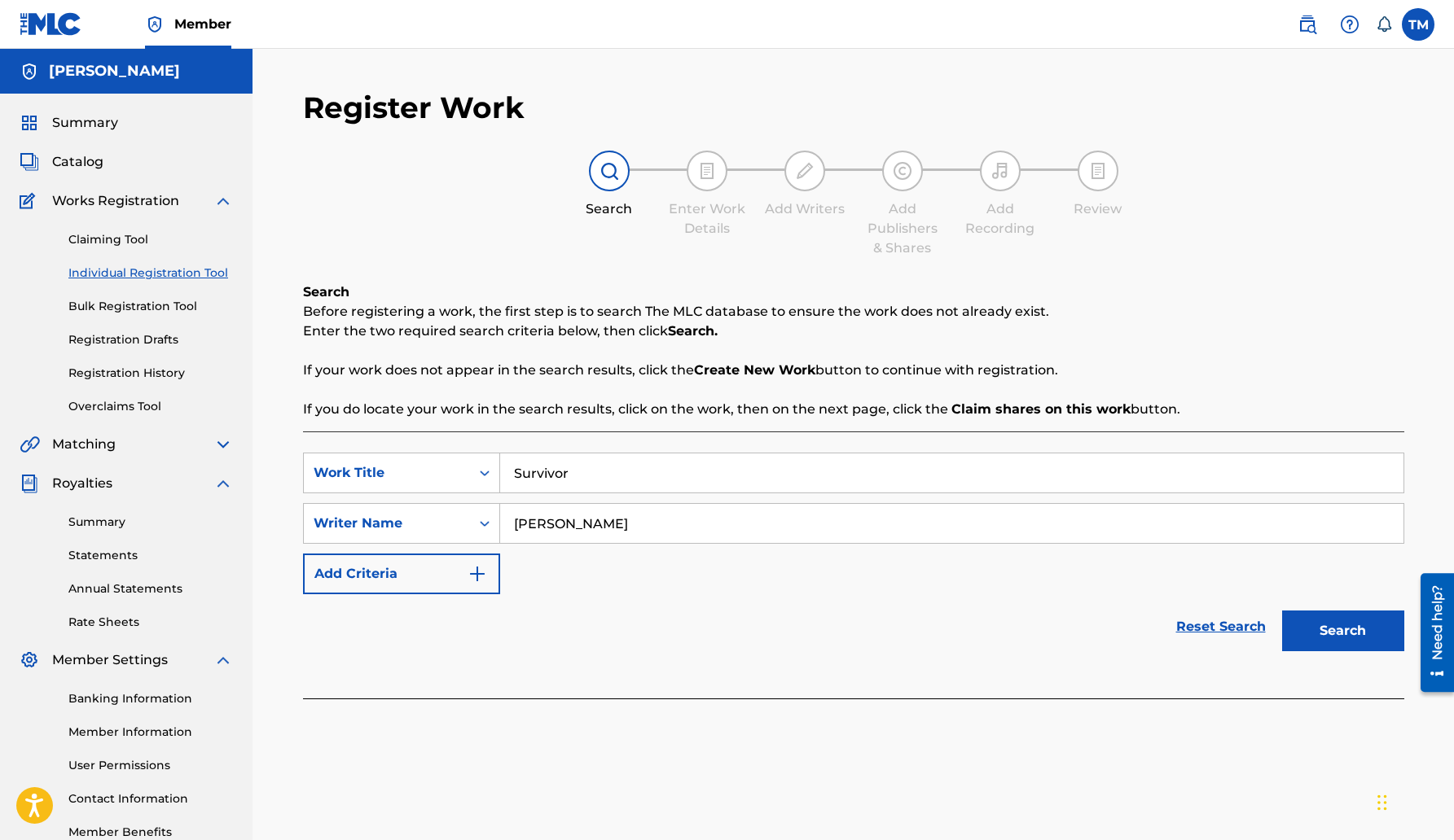
click at [616, 520] on input "[PERSON_NAME]" at bounding box center [951, 523] width 903 height 39
type input "[PERSON_NAME]"
click at [475, 578] on img "Search Form" at bounding box center [476, 574] width 20 height 20
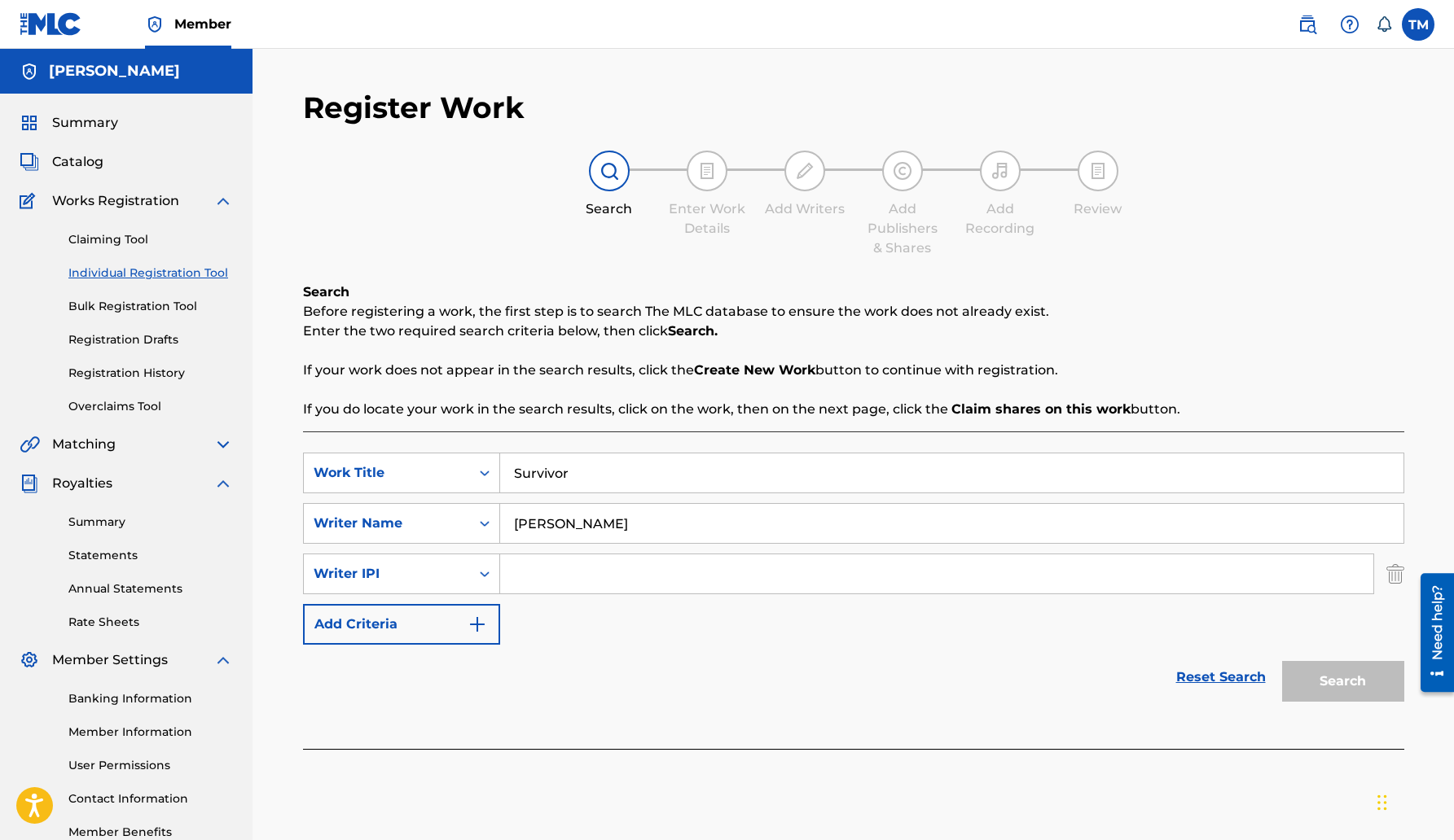
click at [546, 572] on input "Search Form" at bounding box center [937, 573] width 873 height 39
type input "364272950"
click at [1344, 676] on button "Search" at bounding box center [1342, 681] width 122 height 41
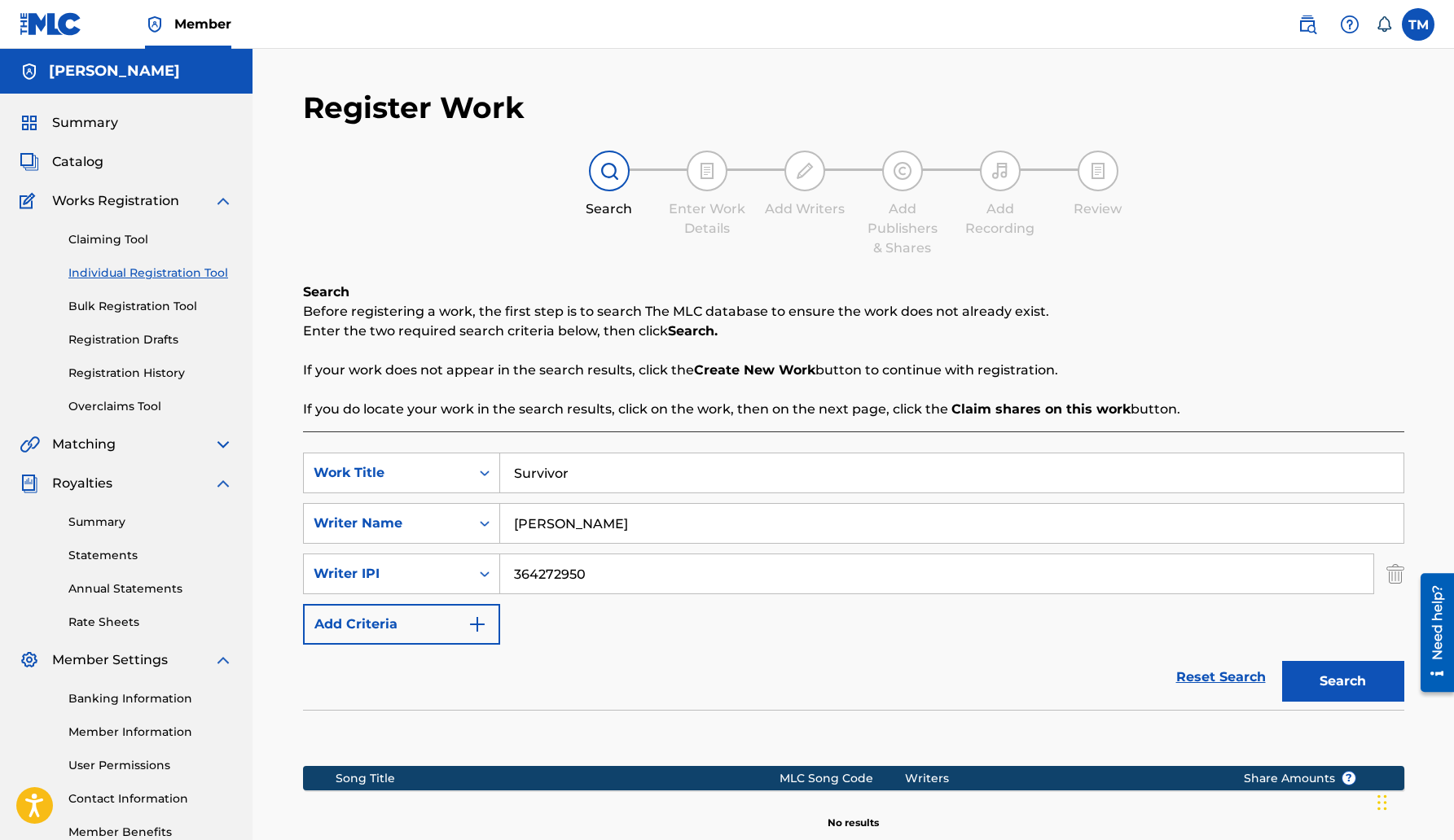
click at [770, 374] on strong "Create New Work" at bounding box center [755, 370] width 121 height 15
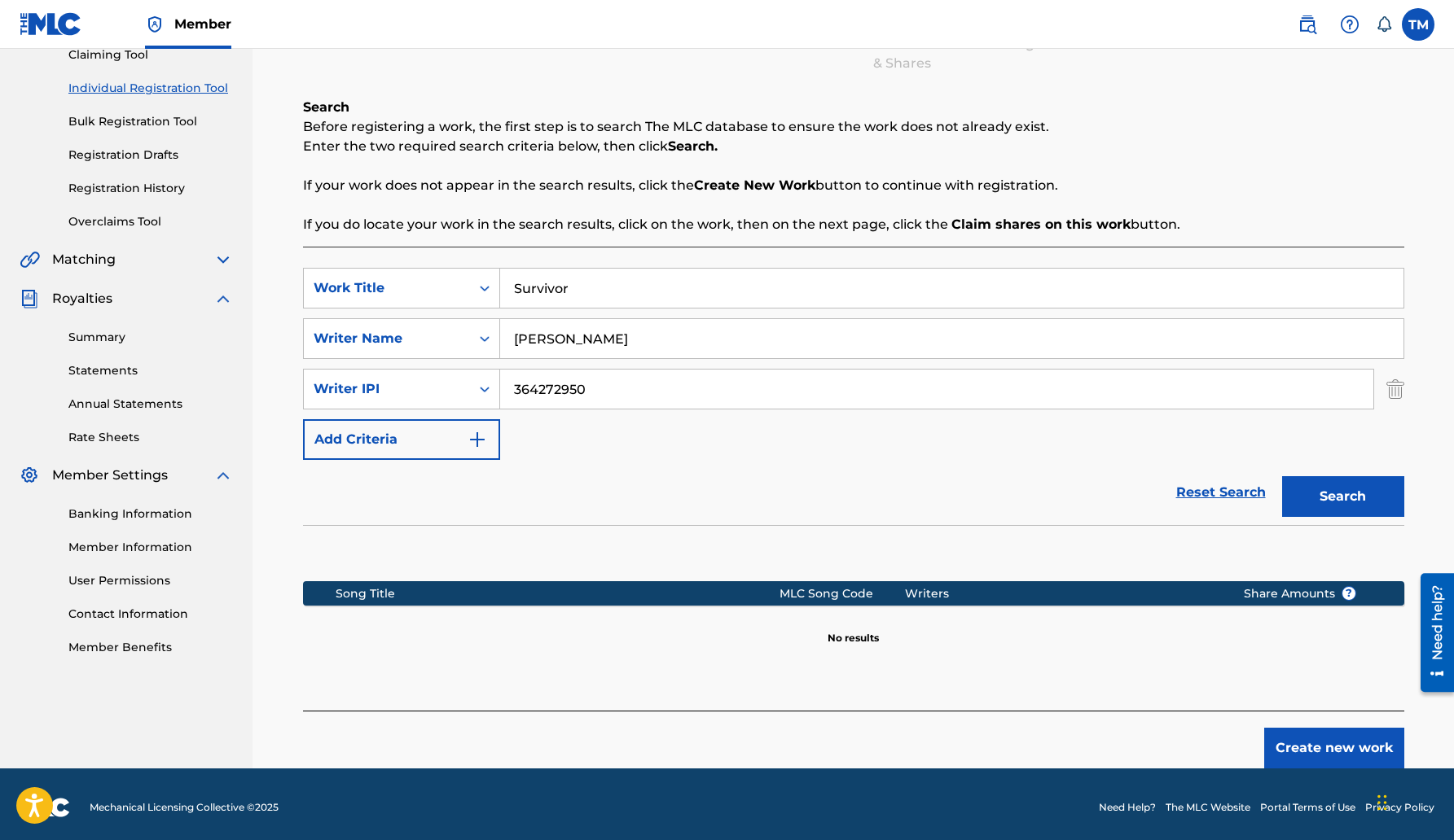
scroll to position [191, 0]
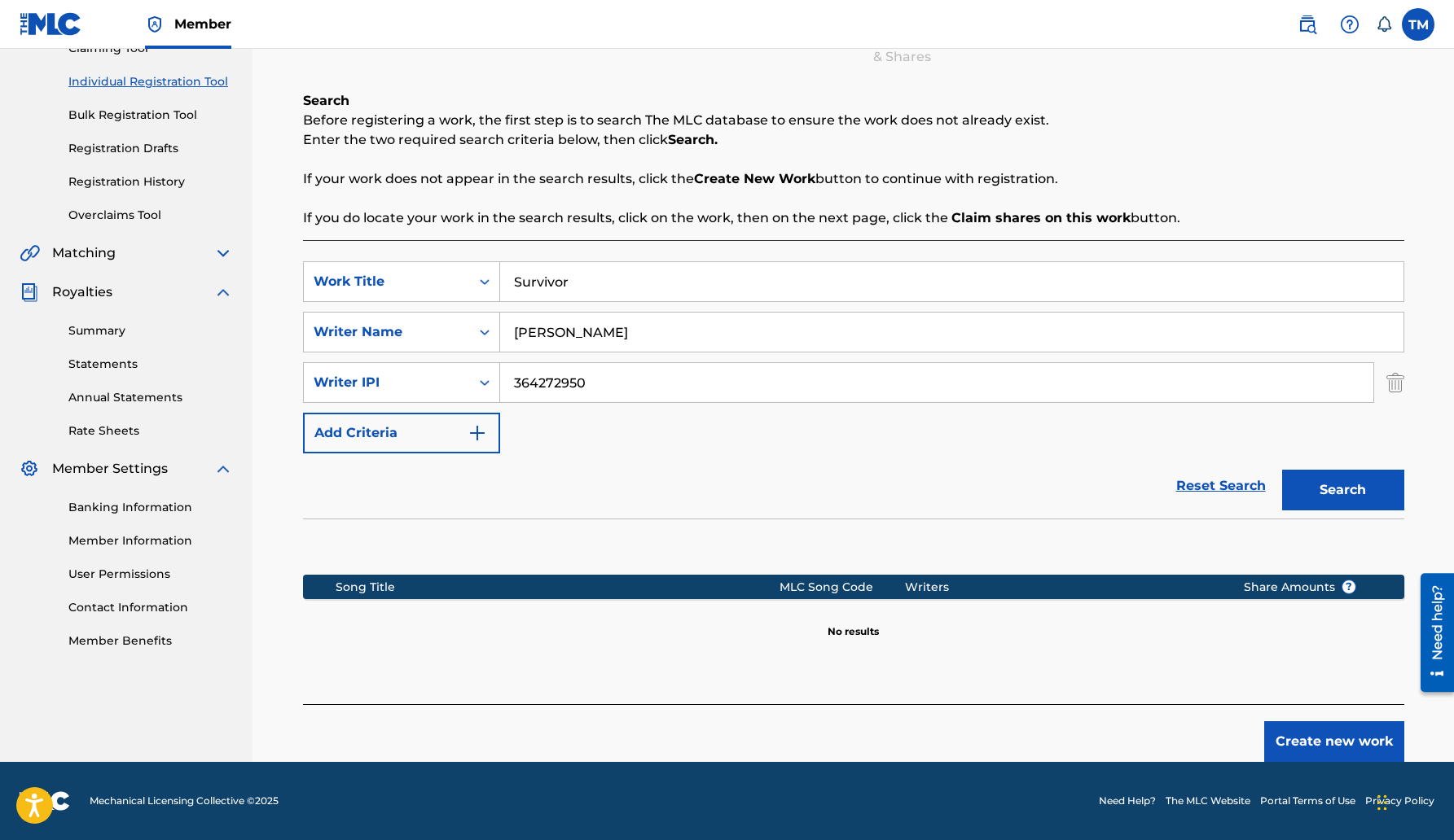
click at [1298, 735] on button "Create new work" at bounding box center [1334, 742] width 140 height 41
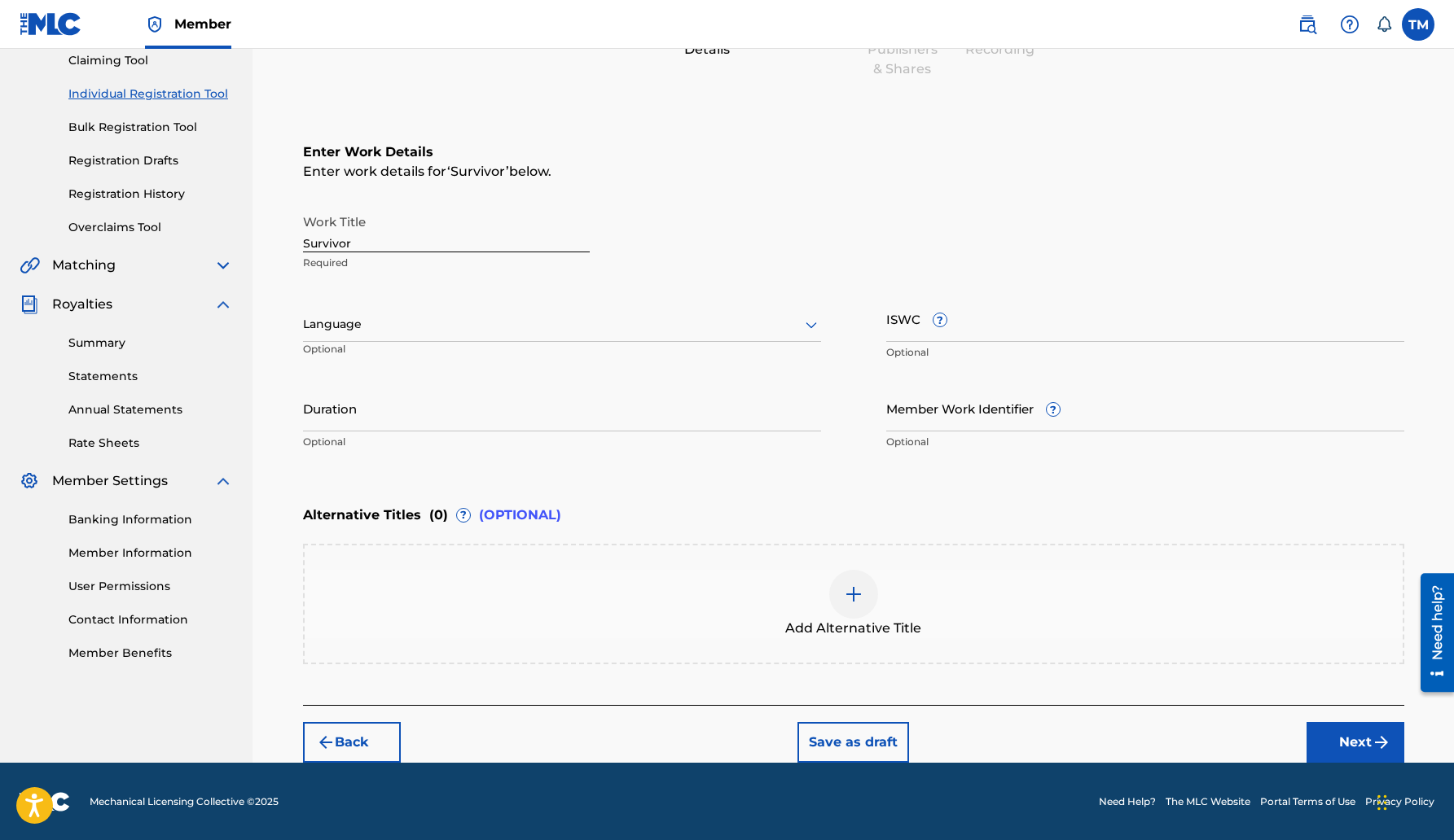
click at [409, 325] on div at bounding box center [562, 324] width 518 height 20
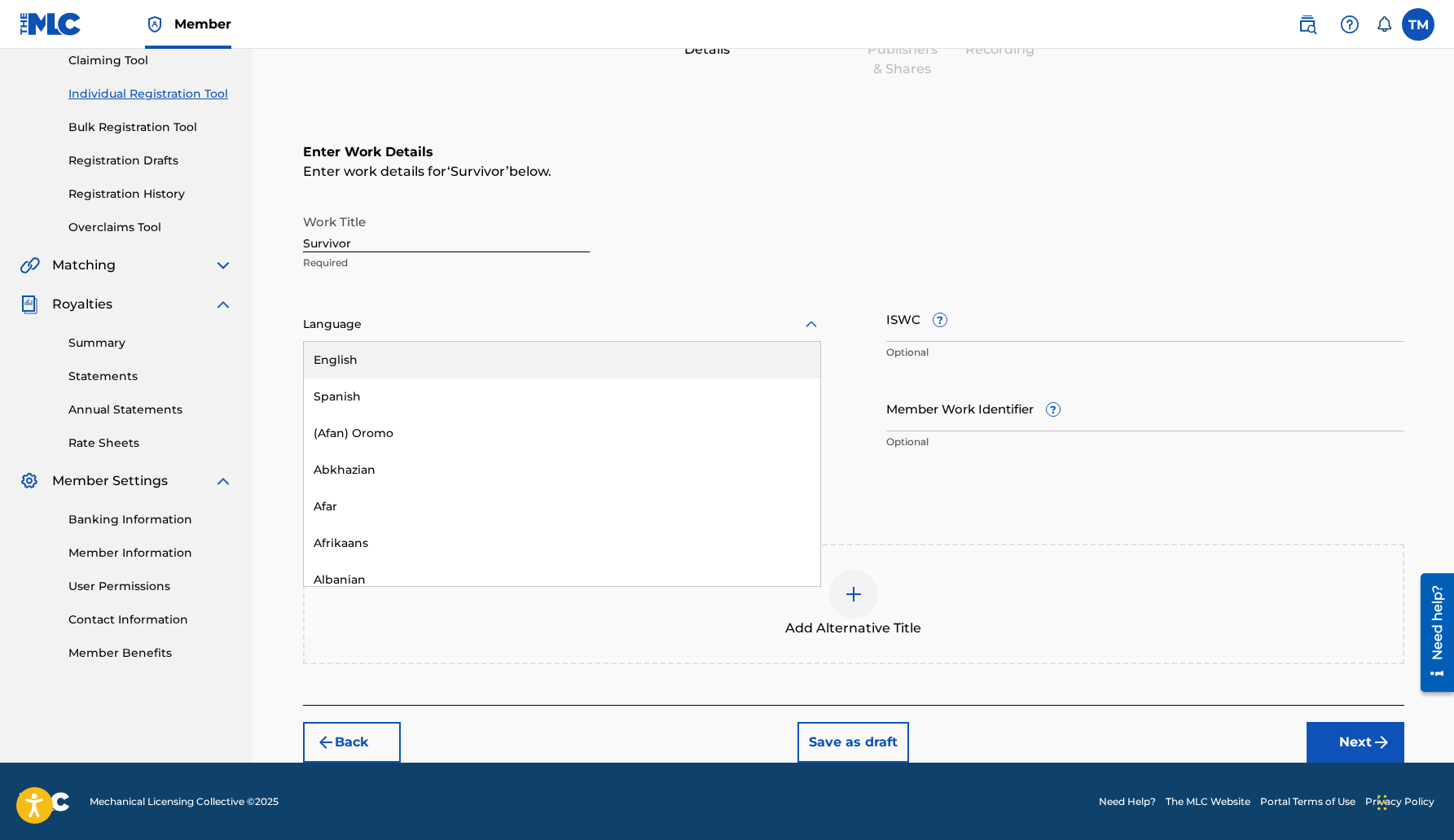
click at [386, 360] on div "English" at bounding box center [562, 360] width 516 height 37
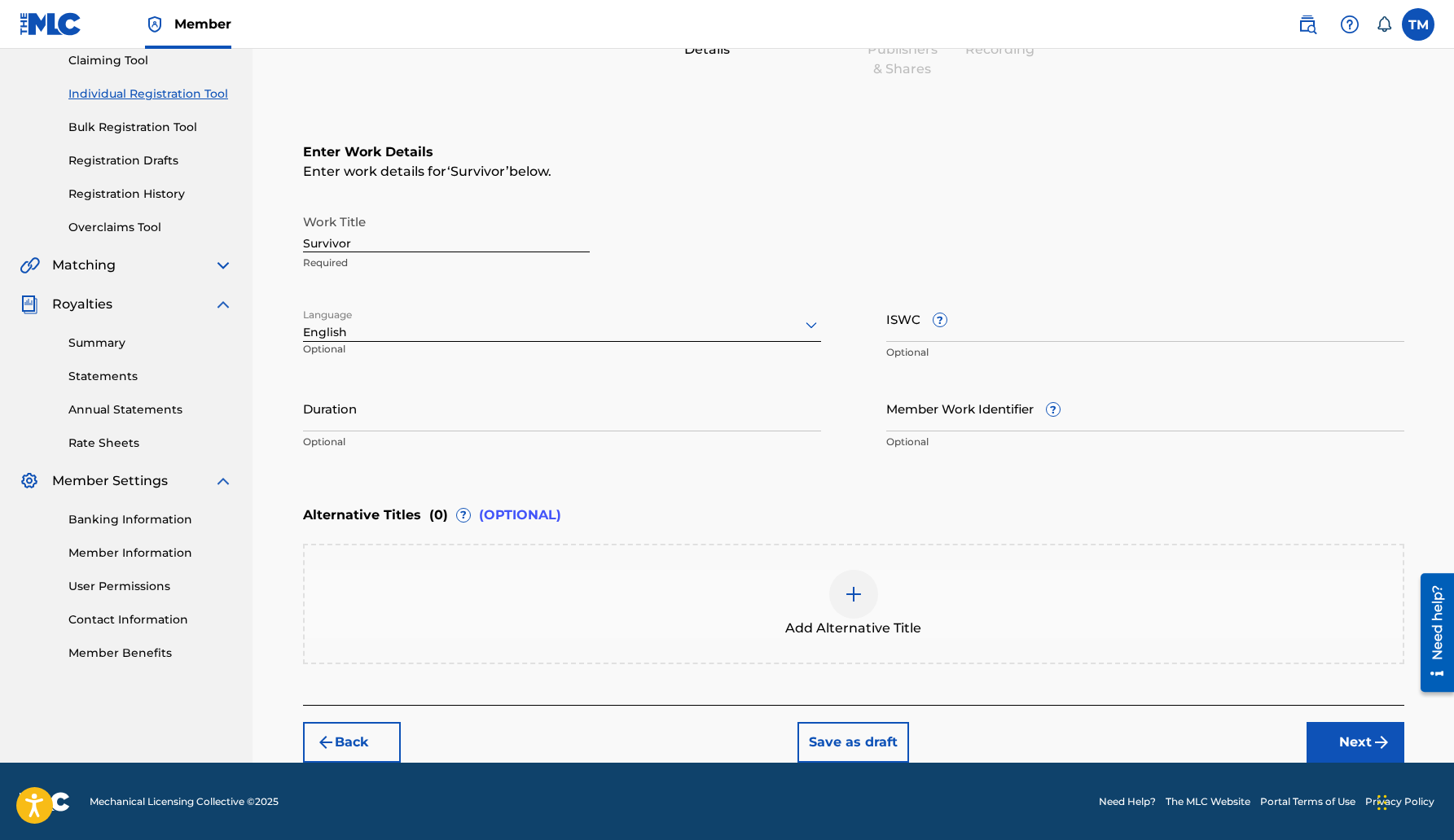
click at [386, 397] on input "Duration" at bounding box center [562, 408] width 518 height 46
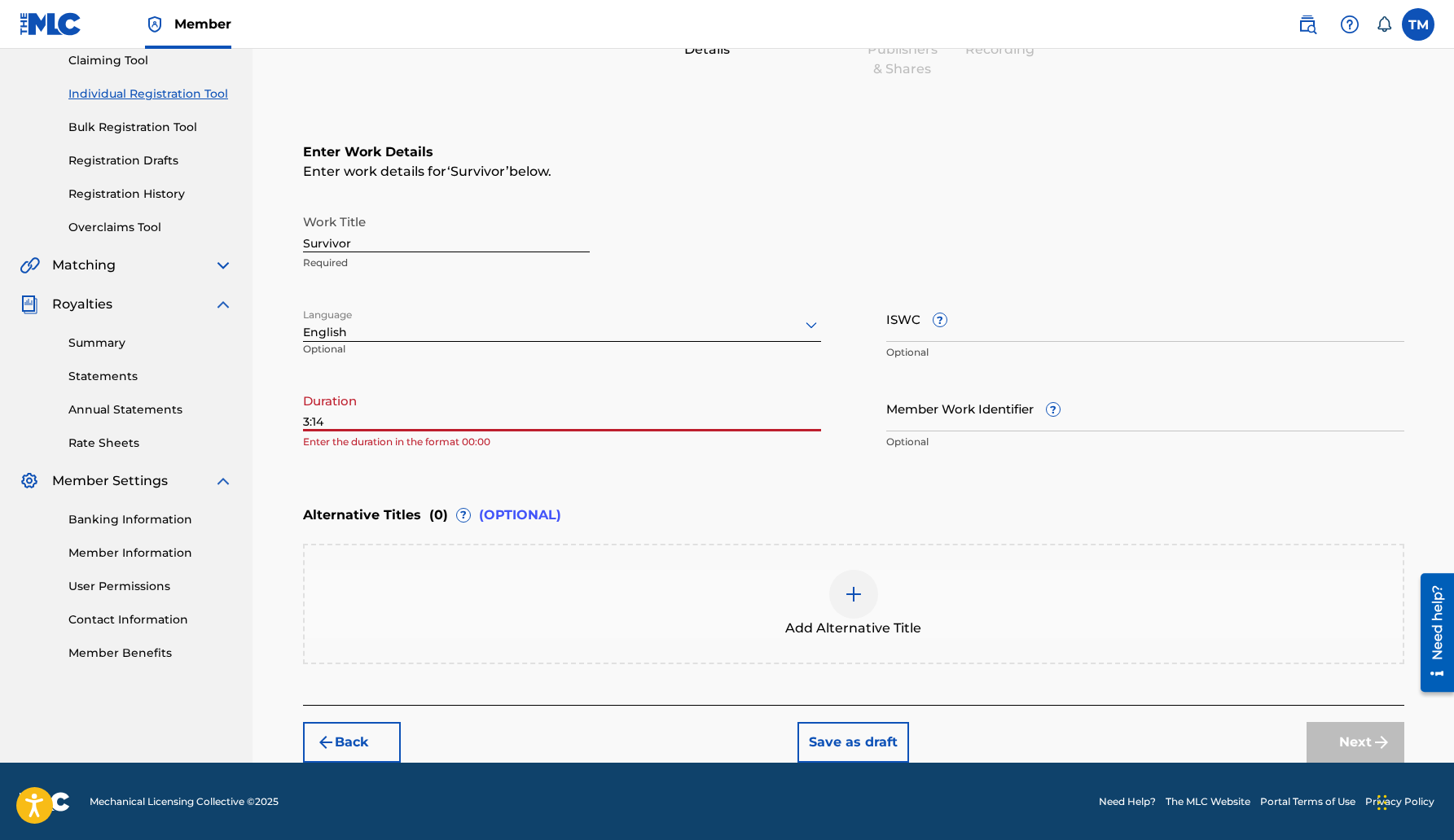
click at [939, 398] on input "Member Work Identifier ?" at bounding box center [1144, 408] width 518 height 46
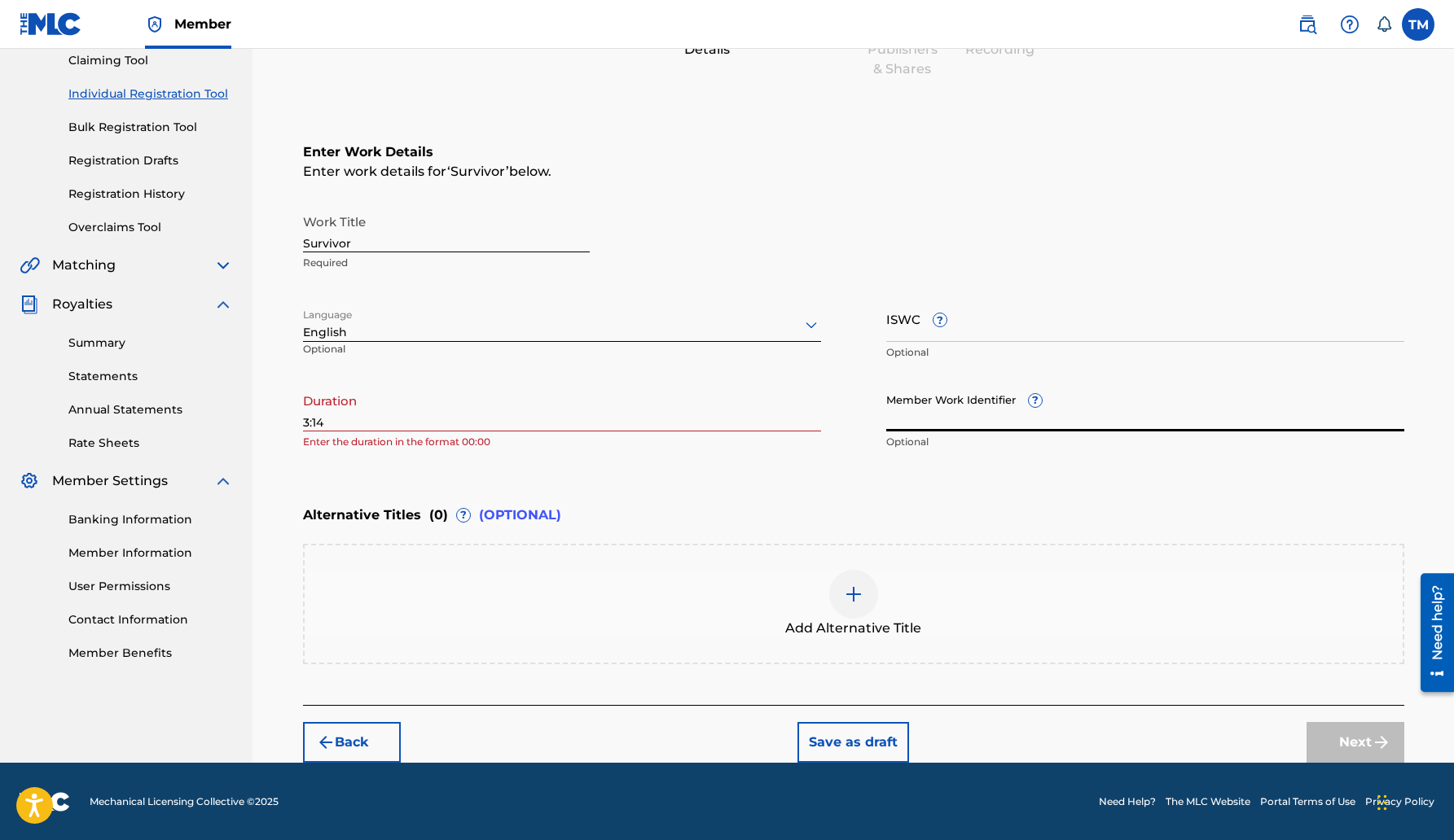
click at [334, 420] on input "3:14" at bounding box center [562, 408] width 518 height 46
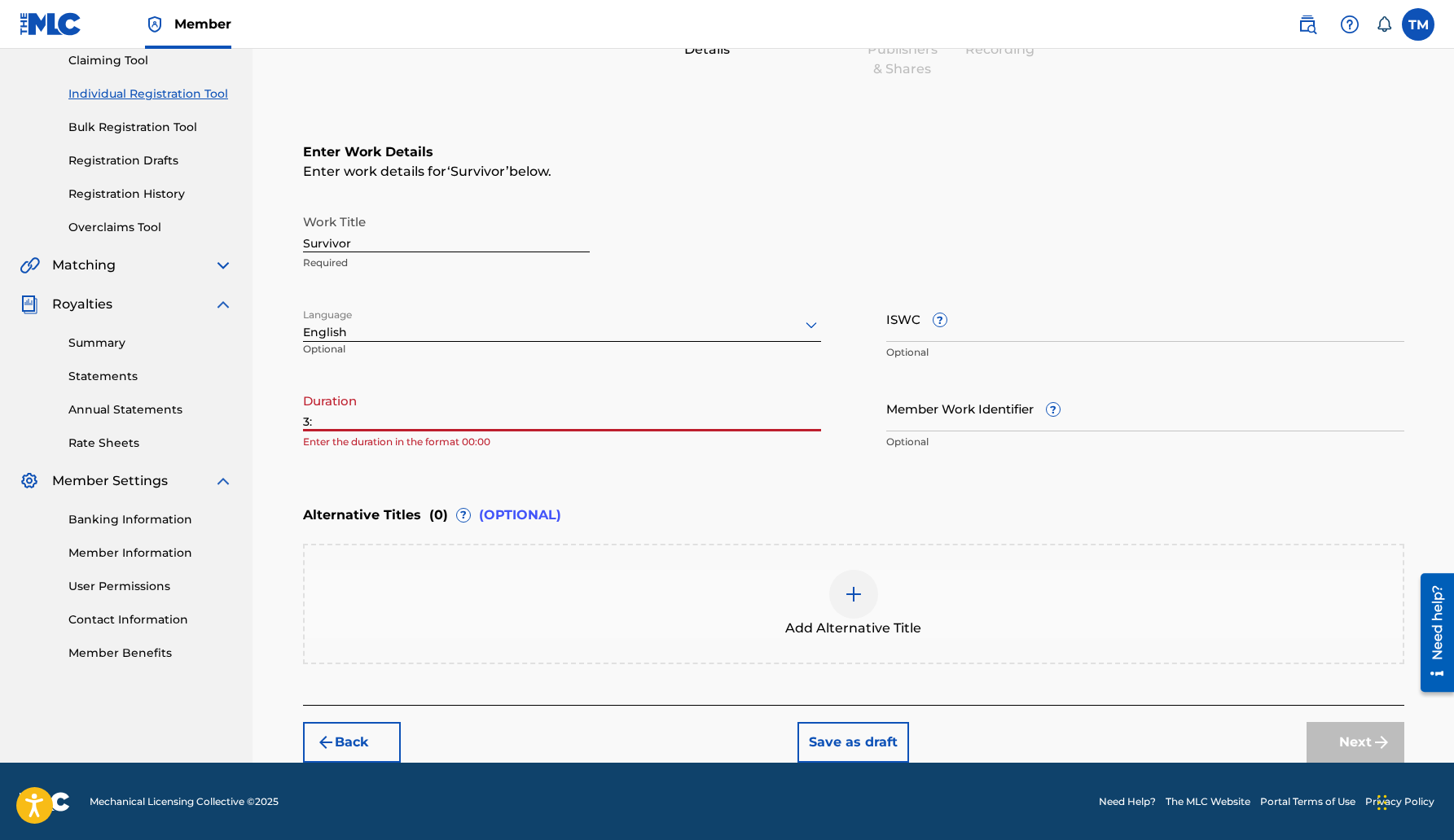
type input "3"
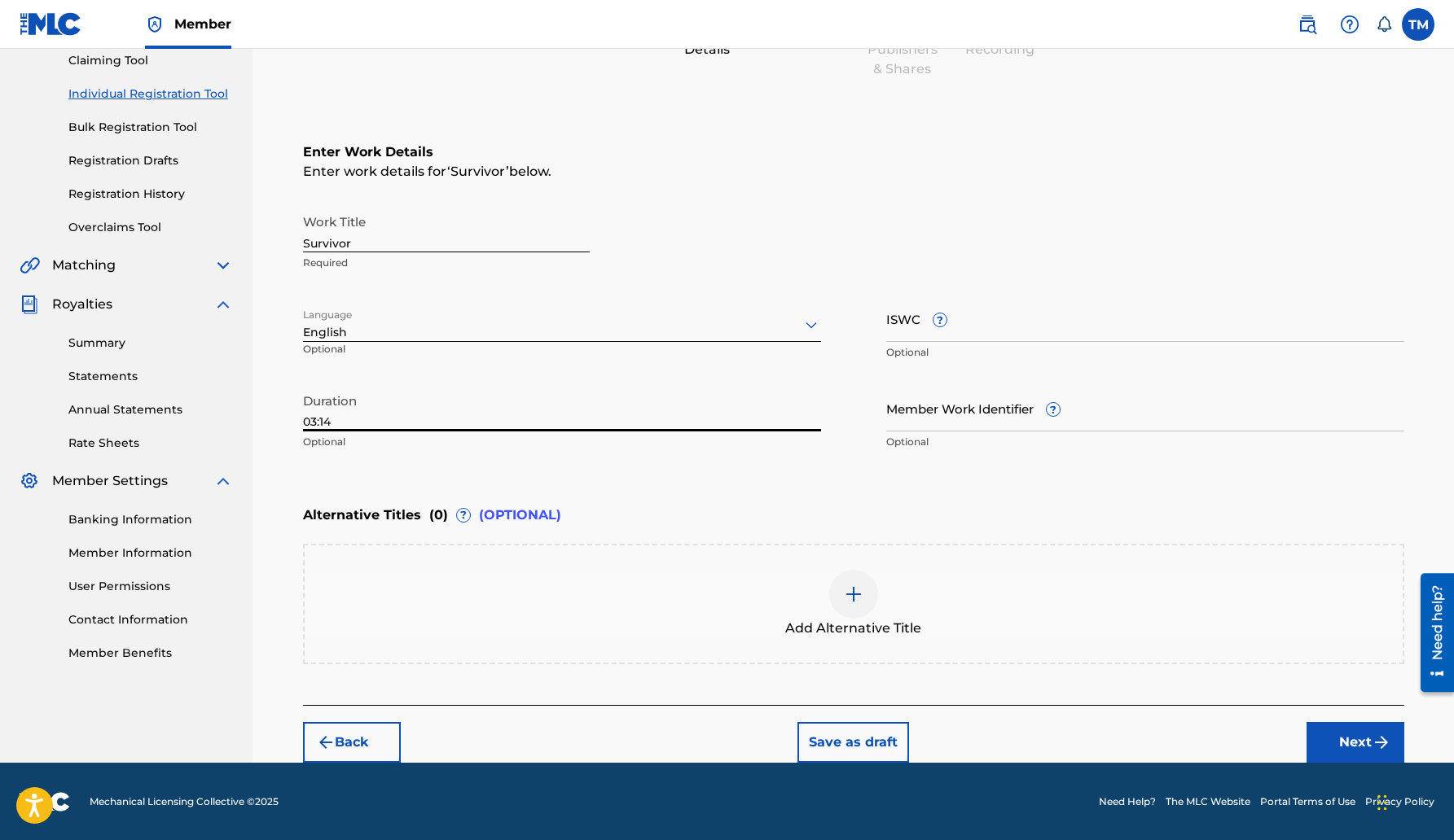
drag, startPoint x: 1459, startPoint y: 427, endPoint x: 1437, endPoint y: 498, distance: 74.3
click at [1453, 432] on html "Accessibility Screen-Reader Guide, Feedback, and Issue Reporting | New window M…" at bounding box center [727, 241] width 1454 height 840
type input "03:14"
click at [1325, 734] on button "Next" at bounding box center [1355, 742] width 98 height 41
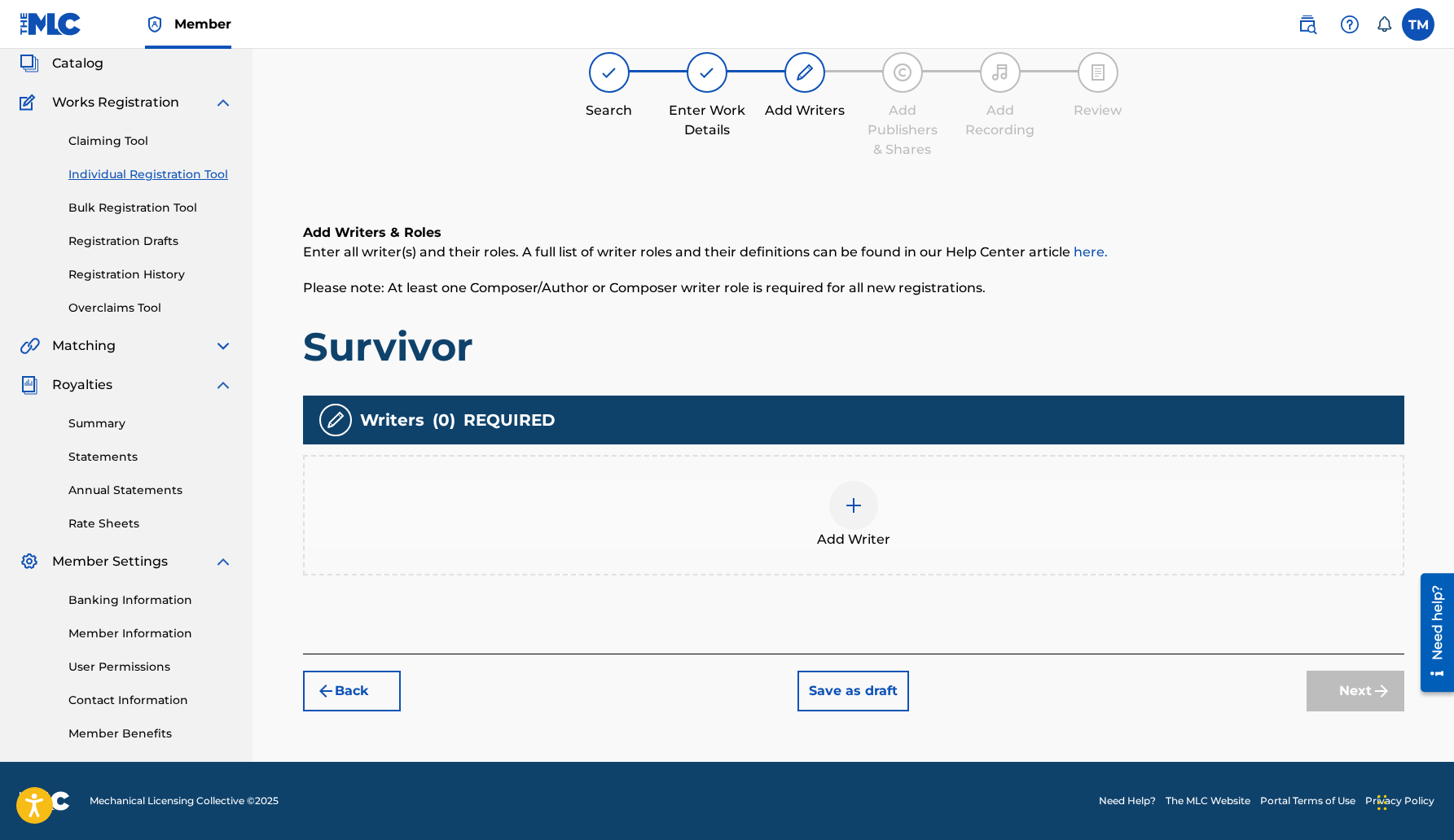
scroll to position [73, 0]
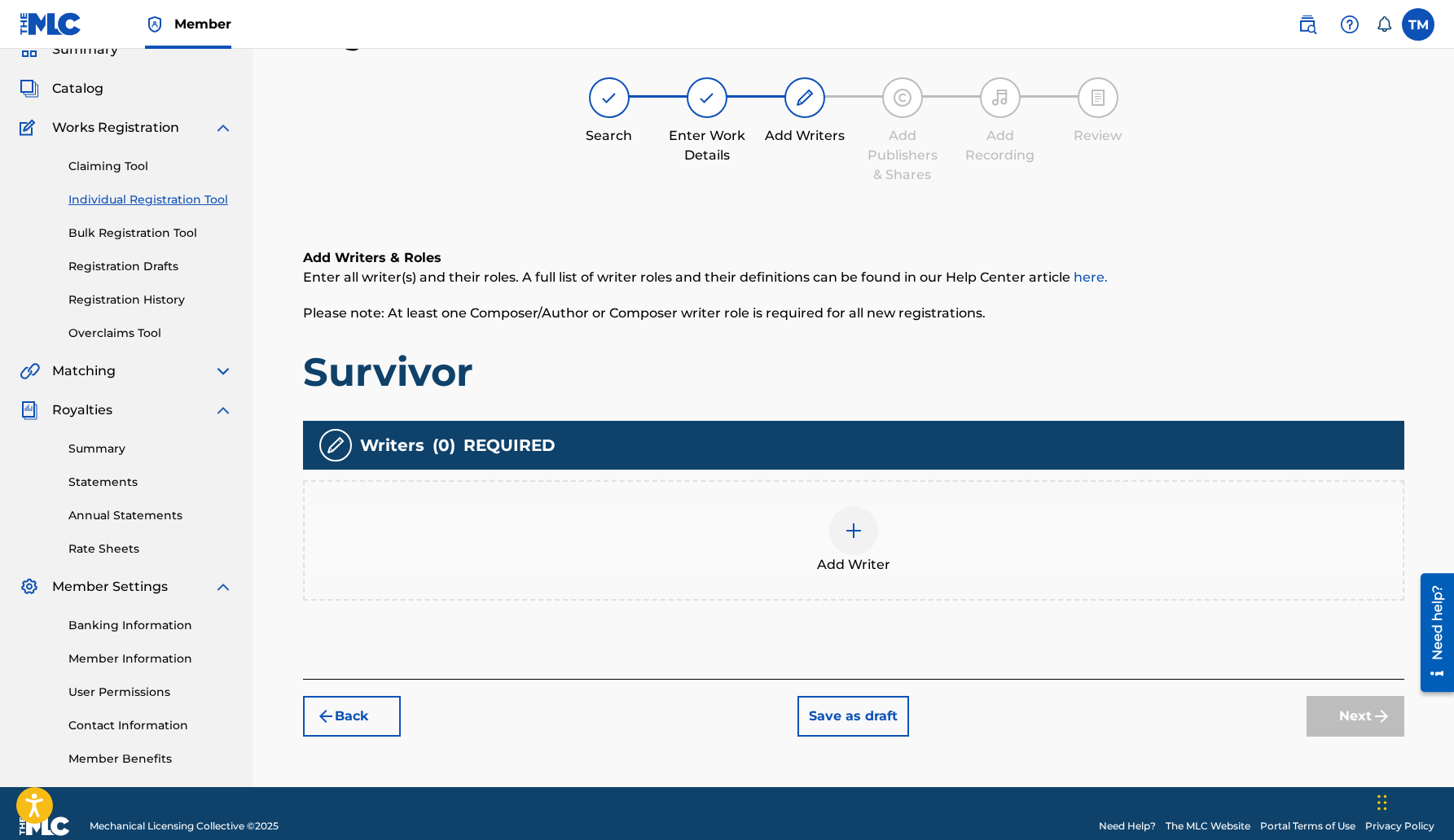
click at [853, 528] on img at bounding box center [853, 530] width 20 height 20
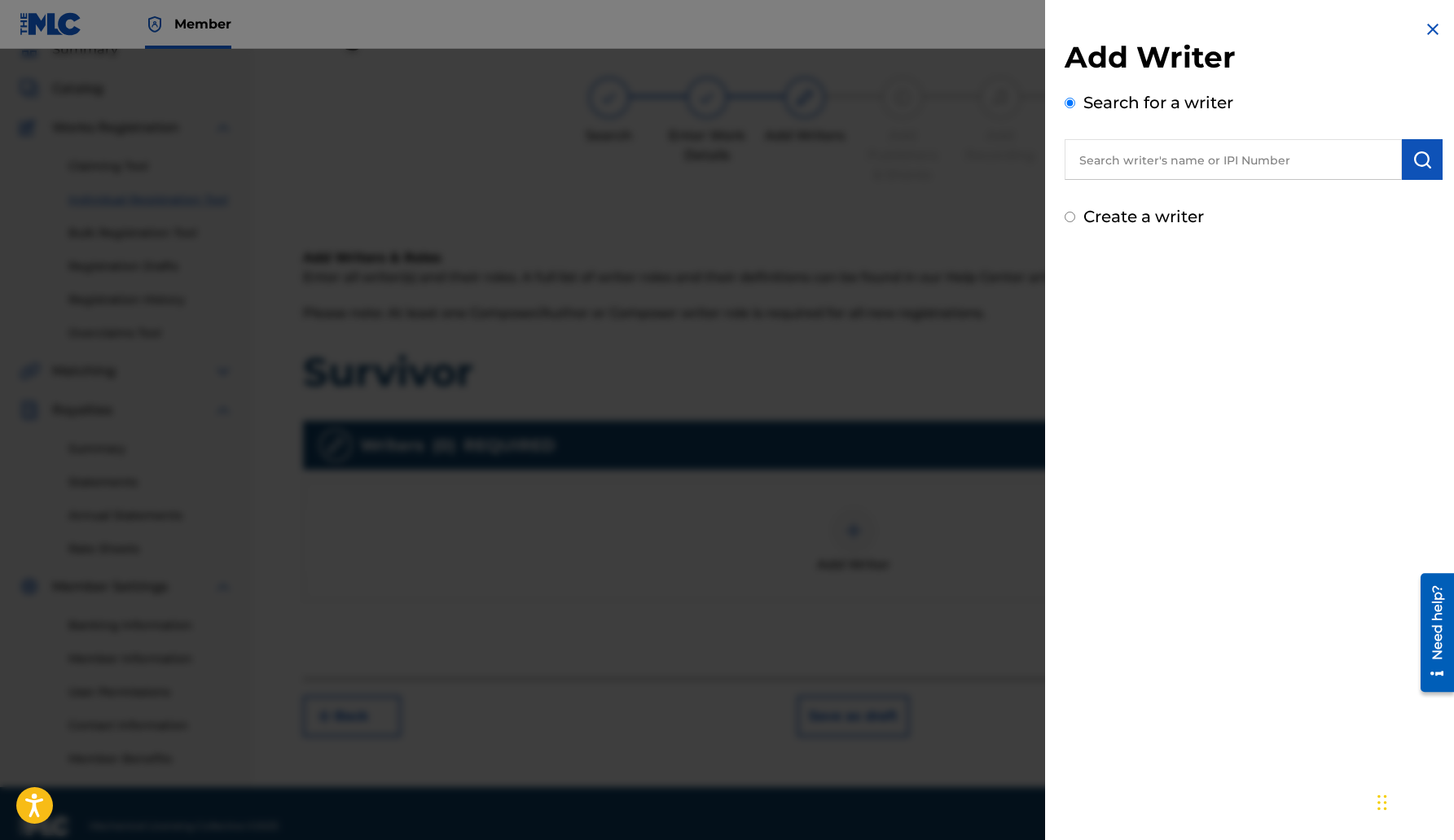
click at [1172, 167] on input "text" at bounding box center [1233, 159] width 337 height 41
type input "364272950"
click at [1069, 217] on input "Create a writer" at bounding box center [1069, 217] width 10 height 10
radio input "false"
radio input "true"
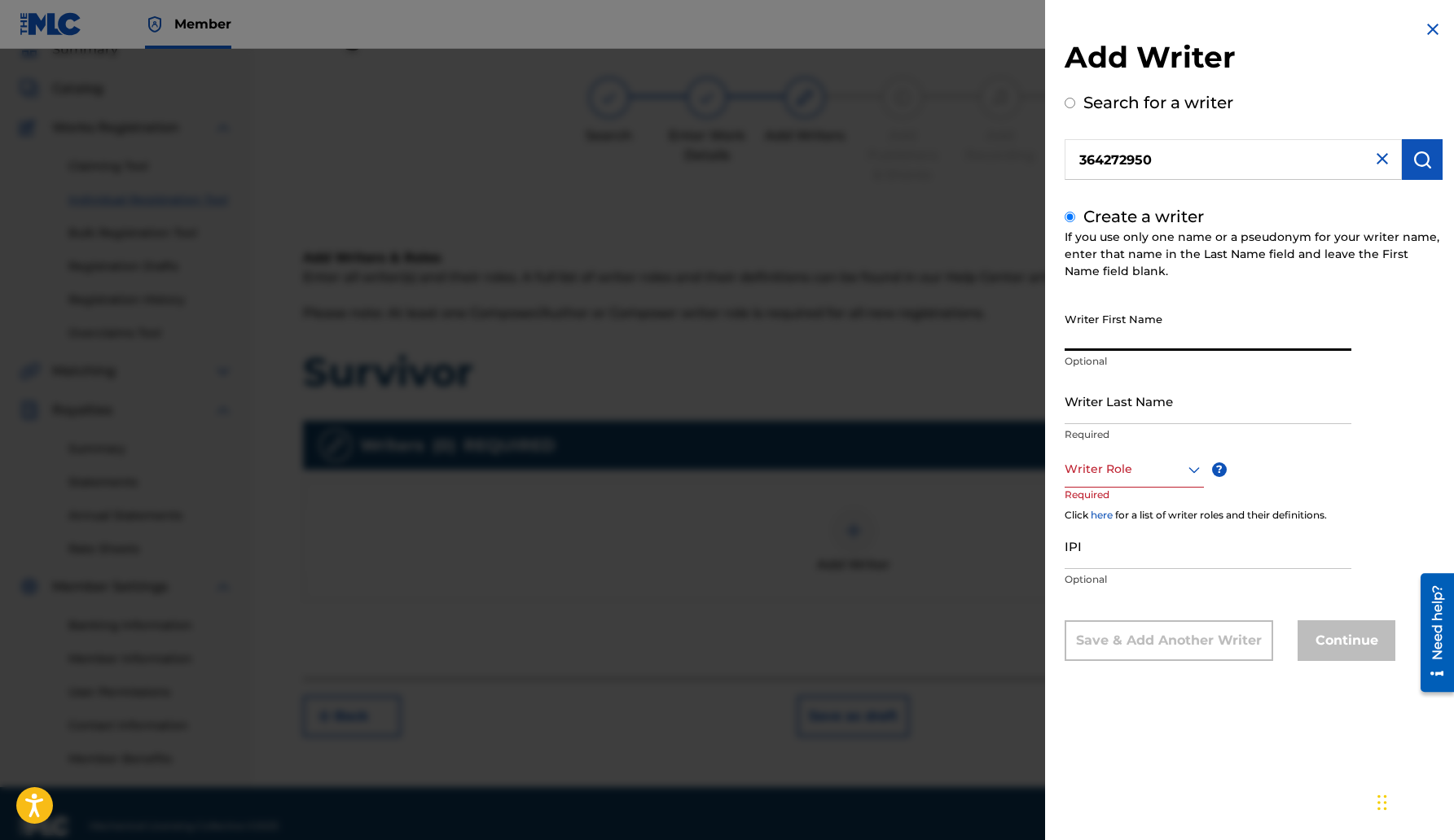
click at [1121, 332] on input "Writer First Name" at bounding box center [1208, 328] width 287 height 46
type input "[PERSON_NAME]"
click at [1123, 411] on input "Writer Last Name" at bounding box center [1208, 401] width 287 height 46
type input "[PERSON_NAME]"
click at [1129, 467] on div at bounding box center [1134, 469] width 139 height 20
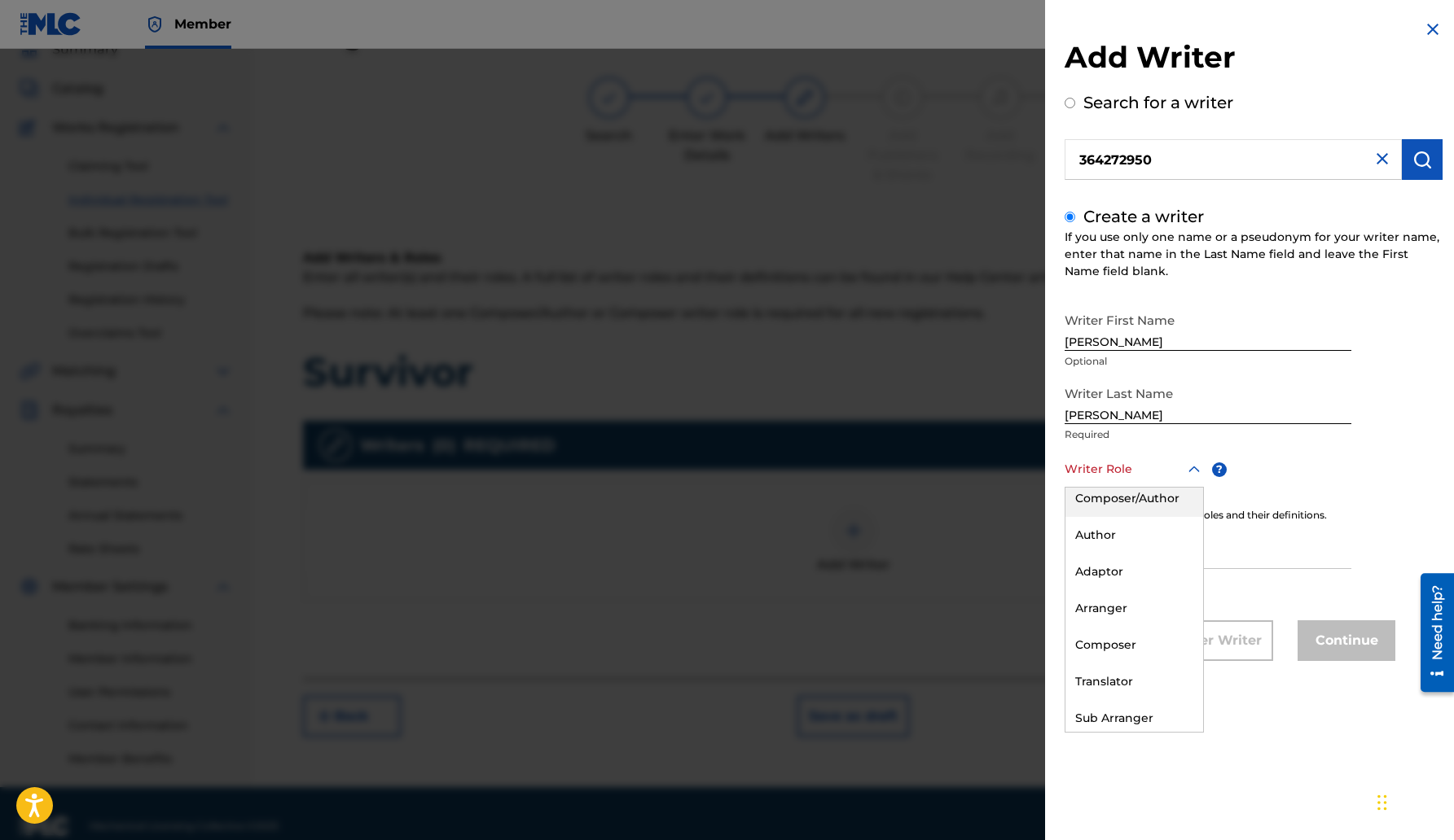
scroll to position [0, 0]
click at [1116, 547] on div "Author" at bounding box center [1134, 543] width 137 height 37
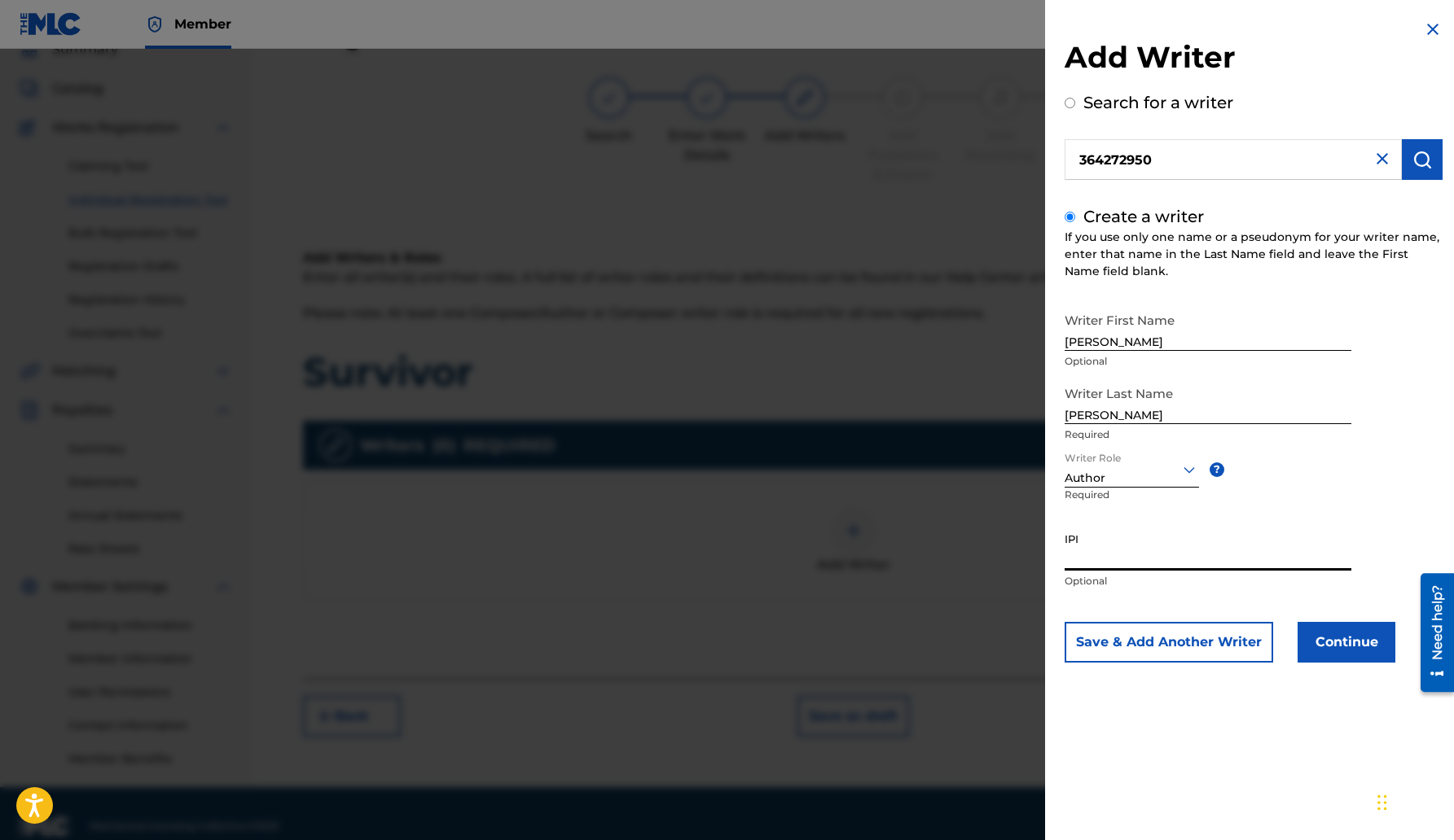
click at [1114, 551] on input "IPI" at bounding box center [1208, 547] width 287 height 46
type input "364272950"
click at [1358, 633] on button "Continue" at bounding box center [1346, 642] width 98 height 41
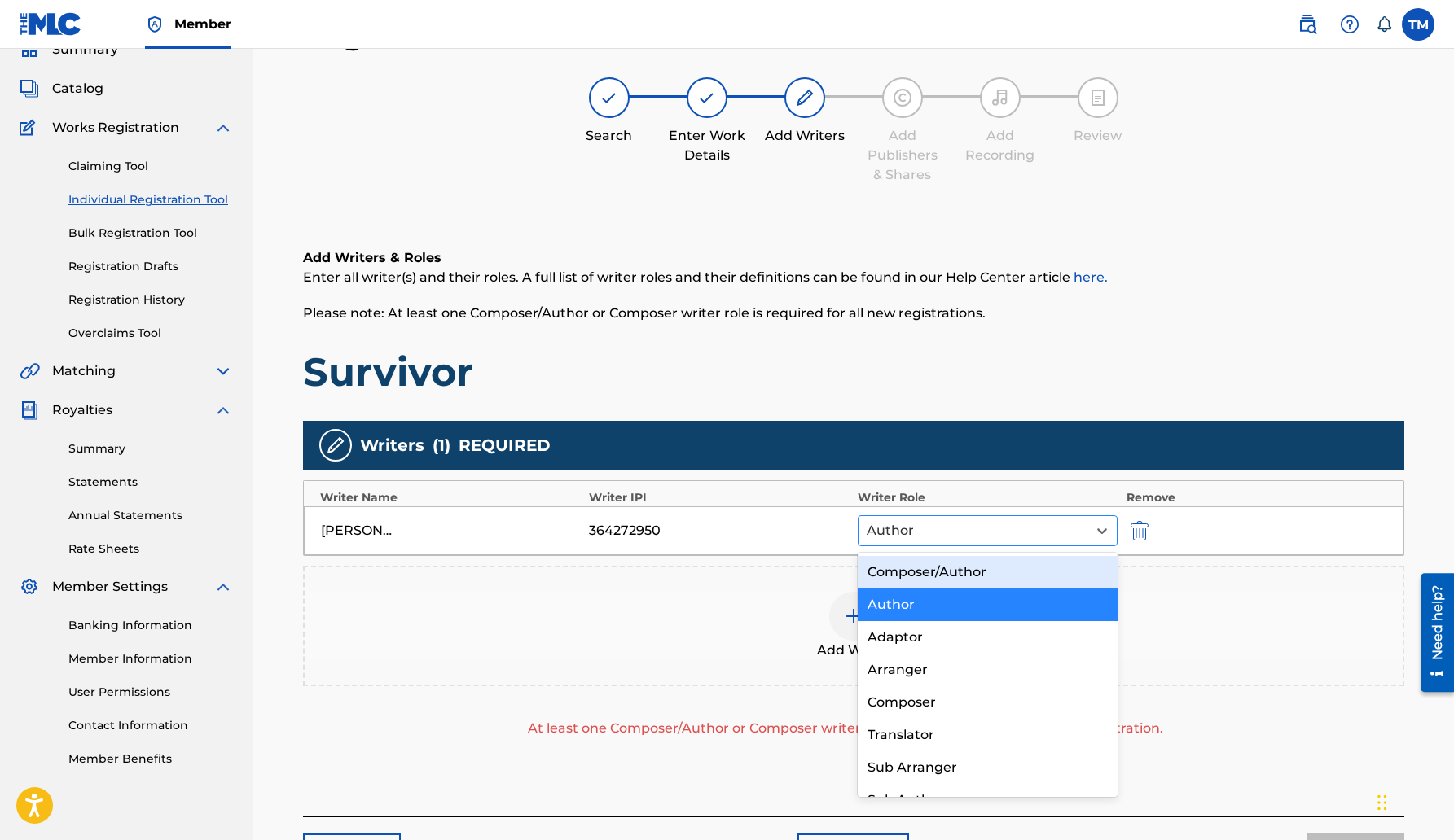
click at [888, 532] on div at bounding box center [973, 531] width 212 height 23
click at [933, 568] on div "Composer/Author" at bounding box center [987, 572] width 260 height 32
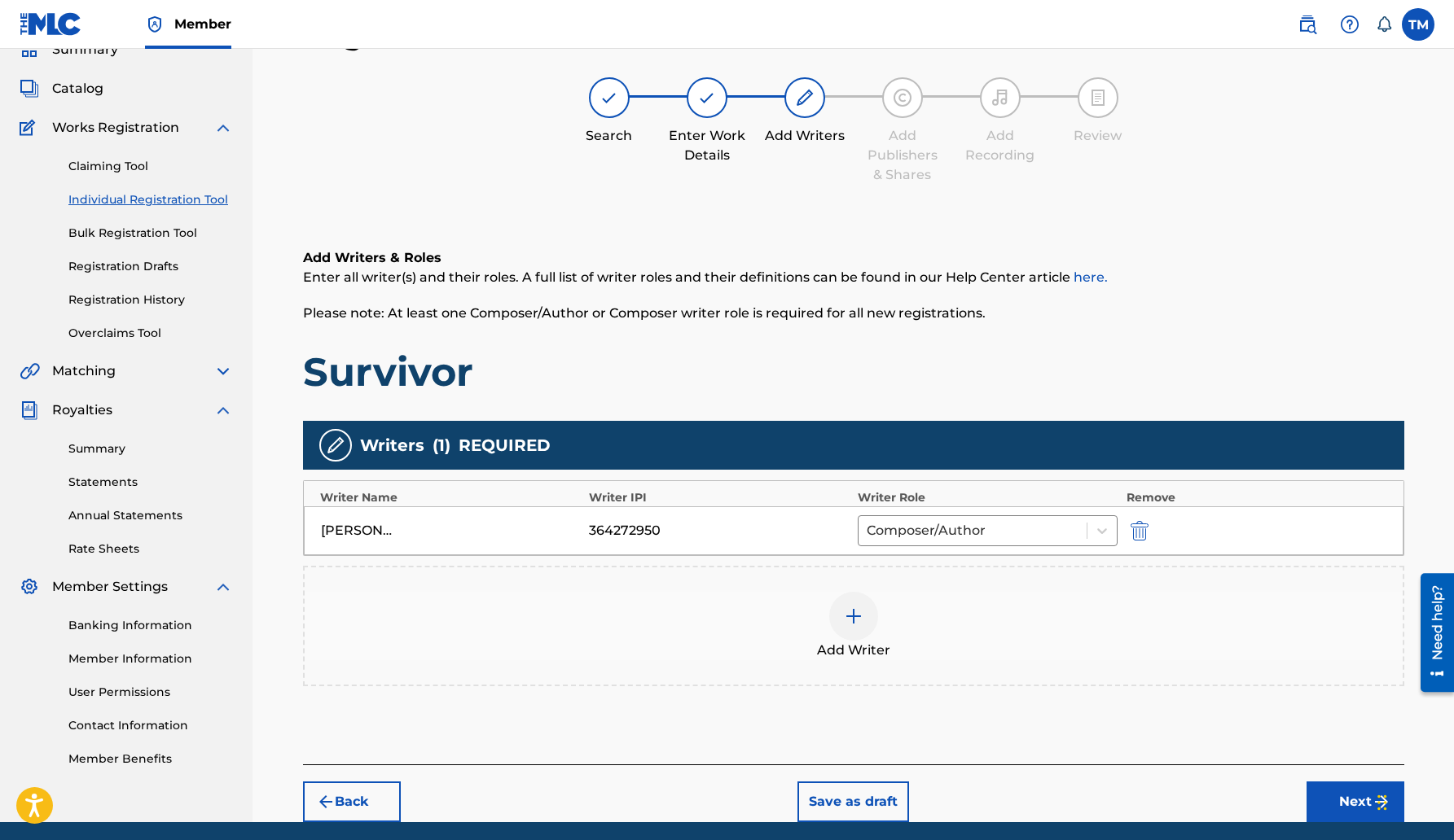
click at [1349, 798] on button "Next" at bounding box center [1355, 801] width 98 height 41
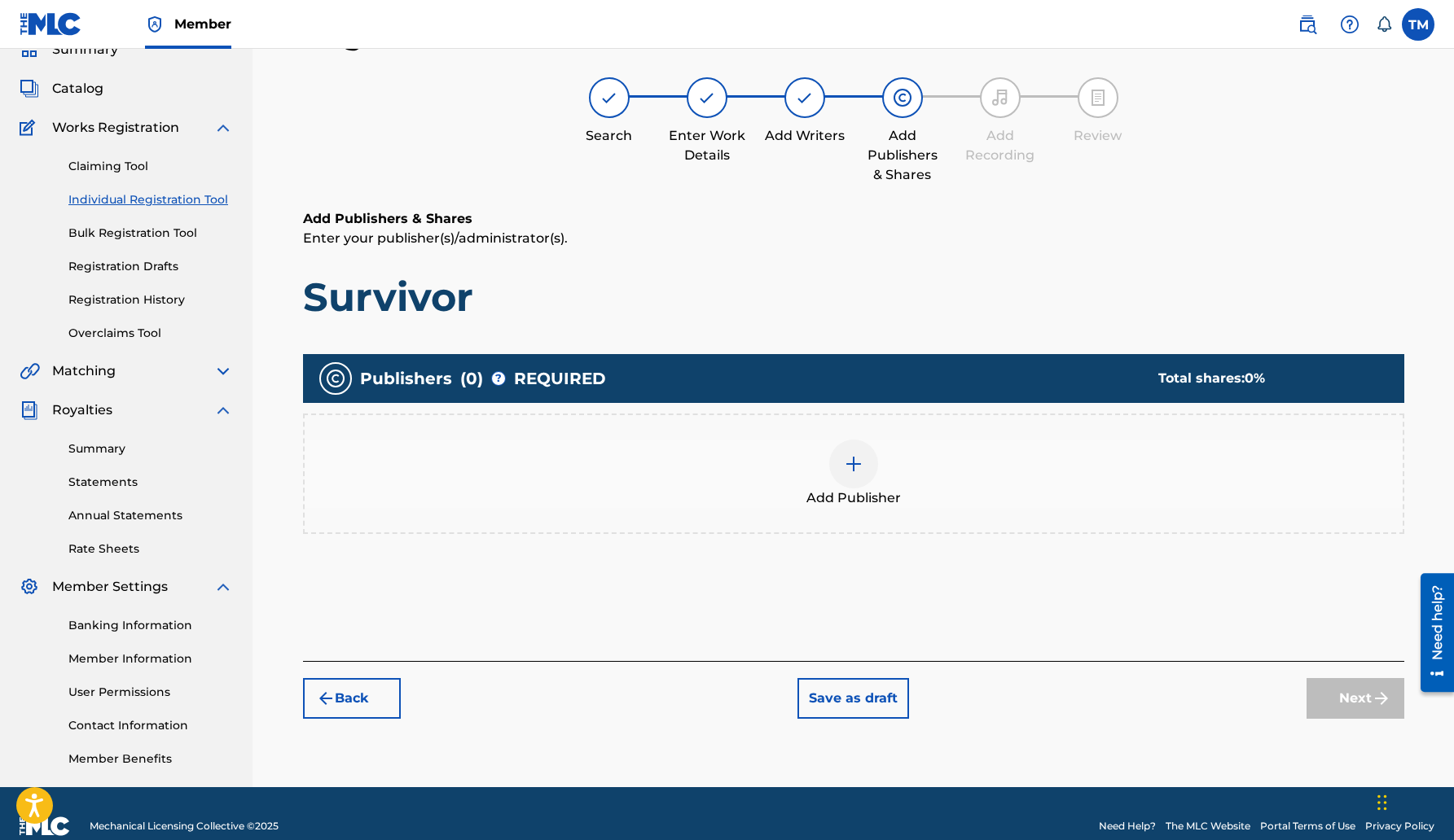
click at [858, 459] on img at bounding box center [853, 464] width 20 height 20
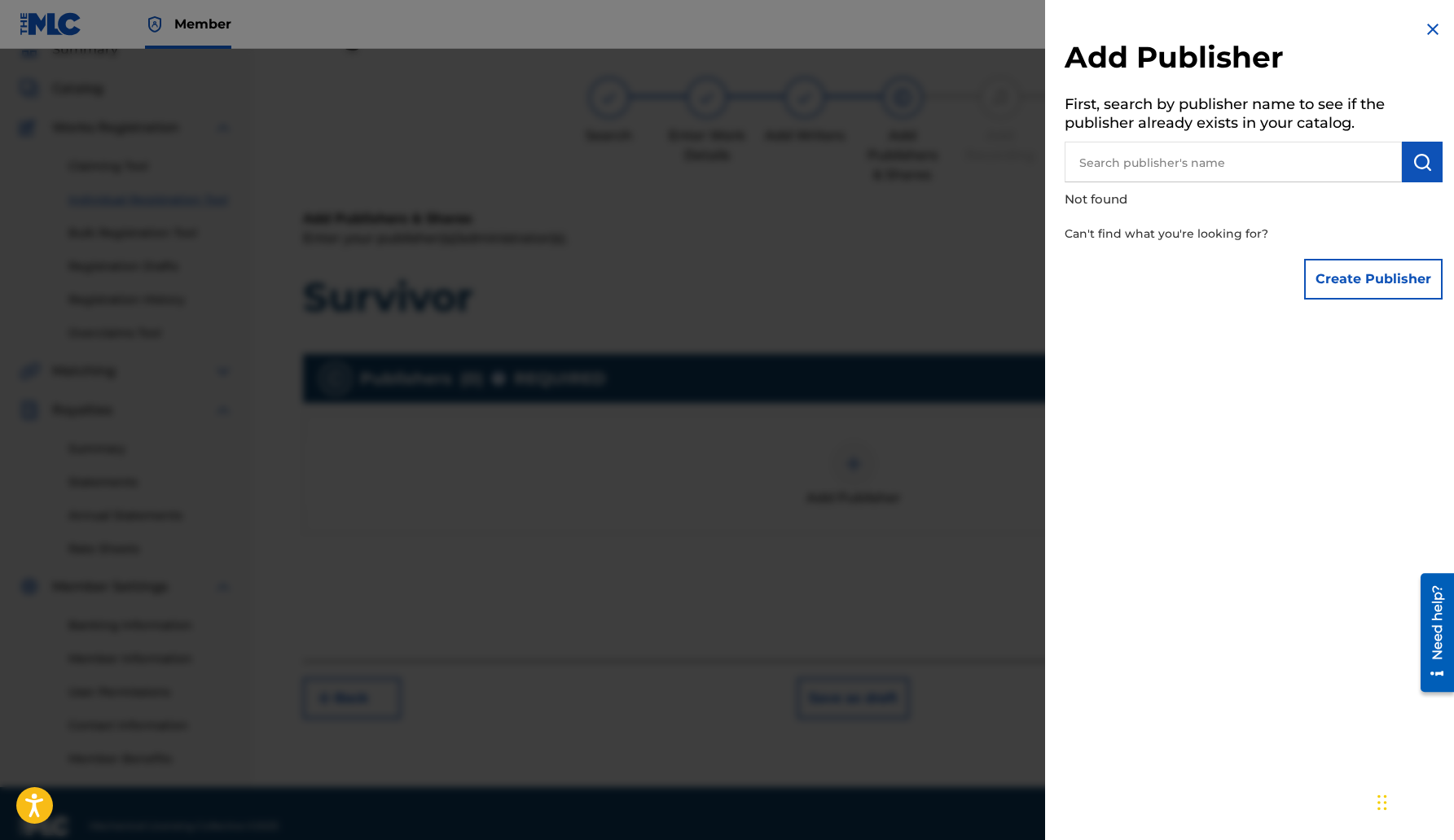
click at [1157, 160] on input "text" at bounding box center [1233, 162] width 337 height 41
click at [1356, 283] on button "Create Publisher" at bounding box center [1373, 278] width 138 height 41
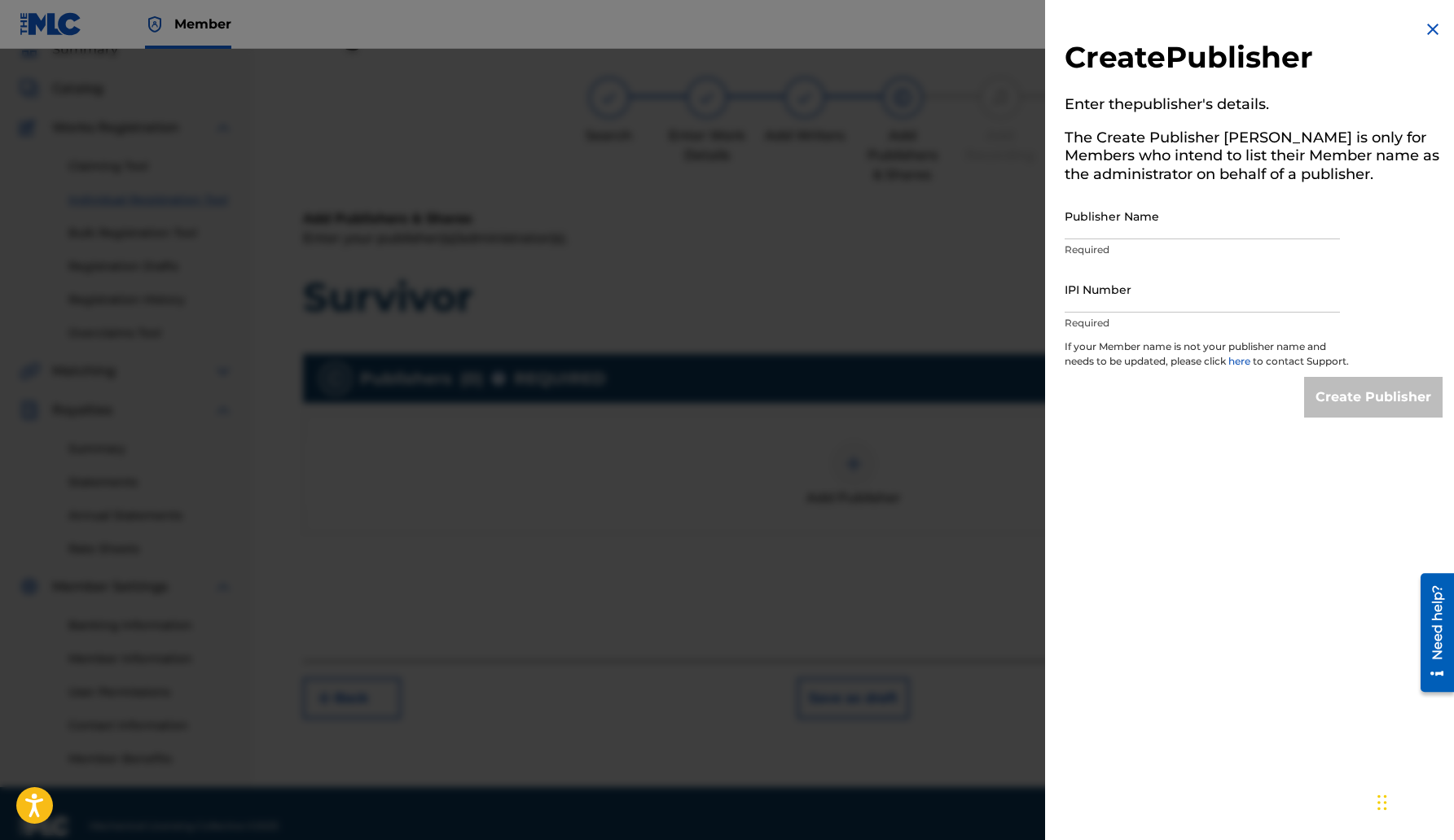
click at [1205, 229] on input "Publisher Name" at bounding box center [1202, 216] width 276 height 46
click at [1427, 23] on img at bounding box center [1432, 29] width 20 height 20
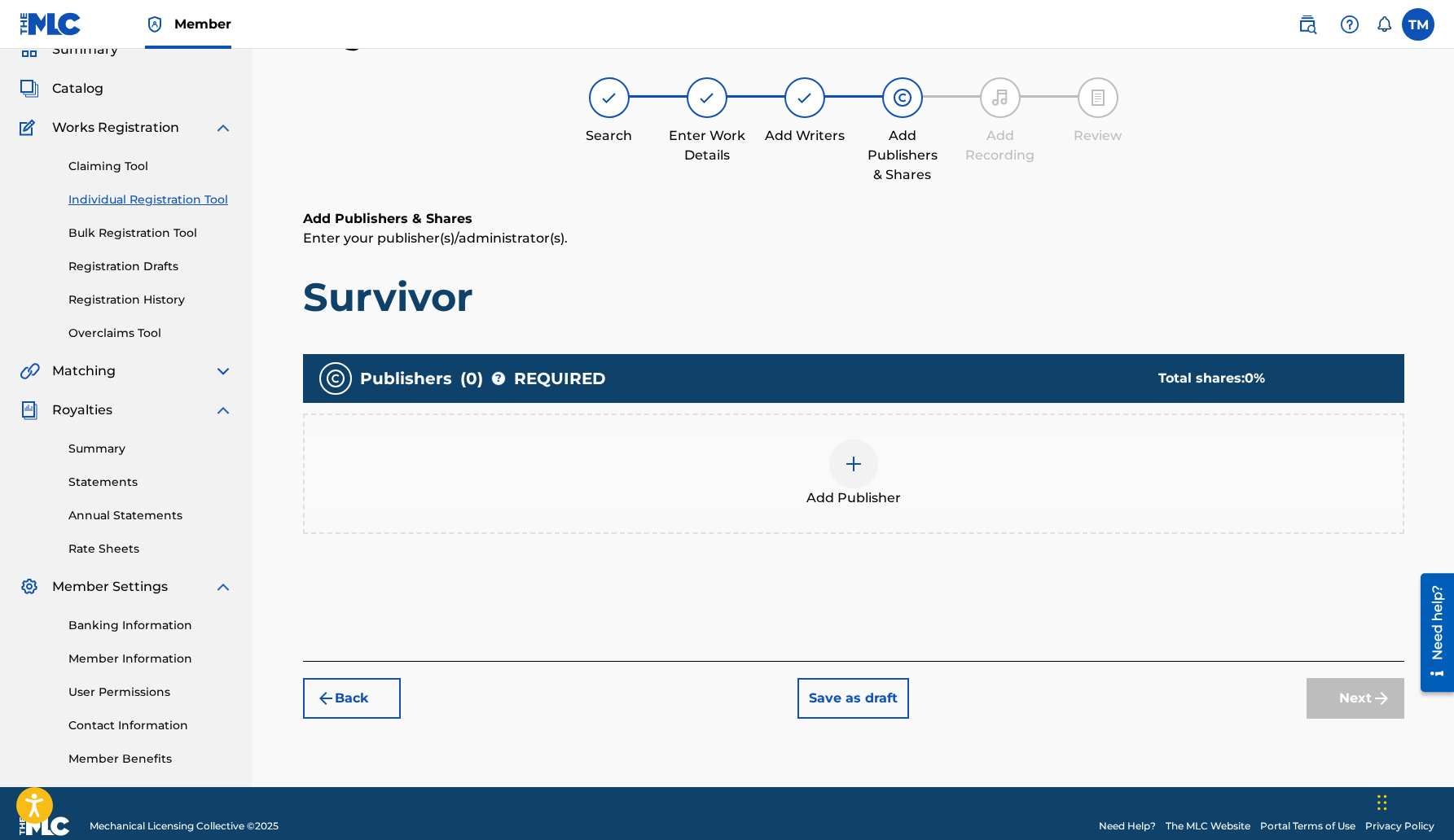
click at [910, 378] on div "Publishers ( 0 ) ? REQUIRED Total shares: 0 %" at bounding box center [853, 379] width 1101 height 49
click at [859, 467] on img at bounding box center [853, 464] width 20 height 20
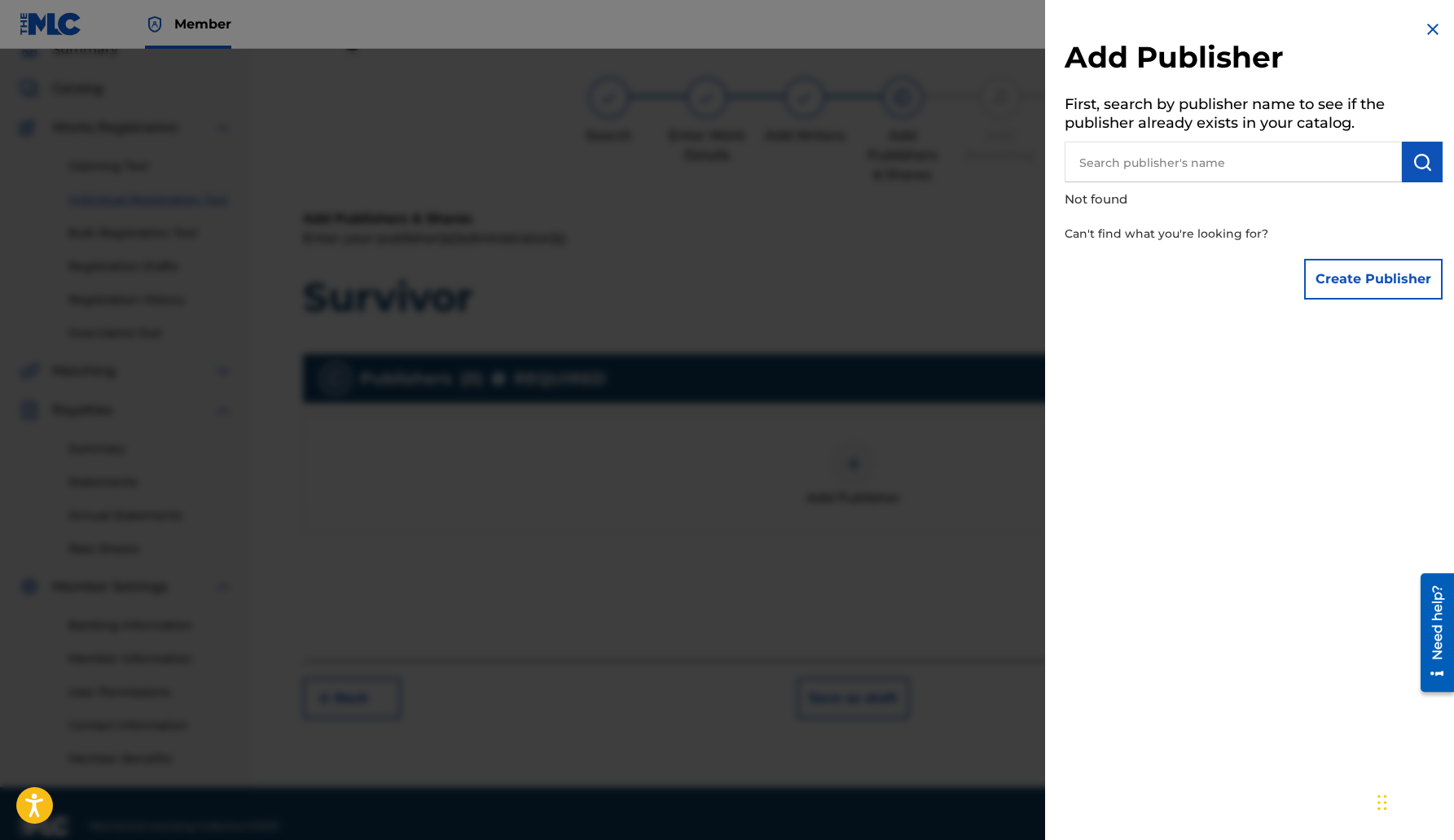
click at [1139, 160] on input "text" at bounding box center [1233, 162] width 337 height 41
click at [1417, 163] on img "submit" at bounding box center [1422, 162] width 20 height 20
click at [1212, 166] on input "Bottzworld Muzik" at bounding box center [1233, 162] width 337 height 41
type input "B"
click at [1158, 160] on input "text" at bounding box center [1233, 162] width 337 height 41
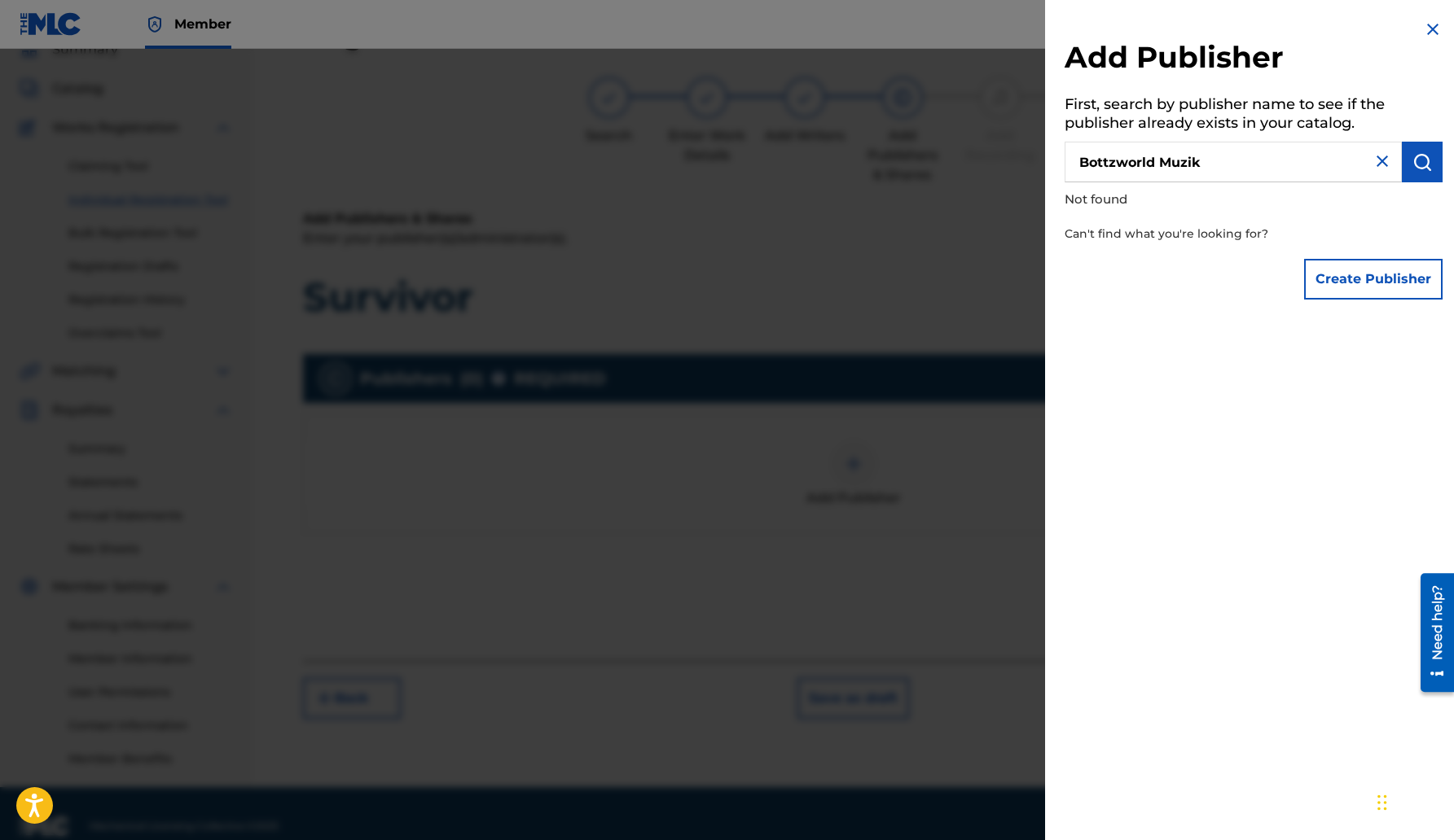
type input "Bottzworld Muzik"
click at [1358, 278] on button "Create Publisher" at bounding box center [1373, 278] width 138 height 41
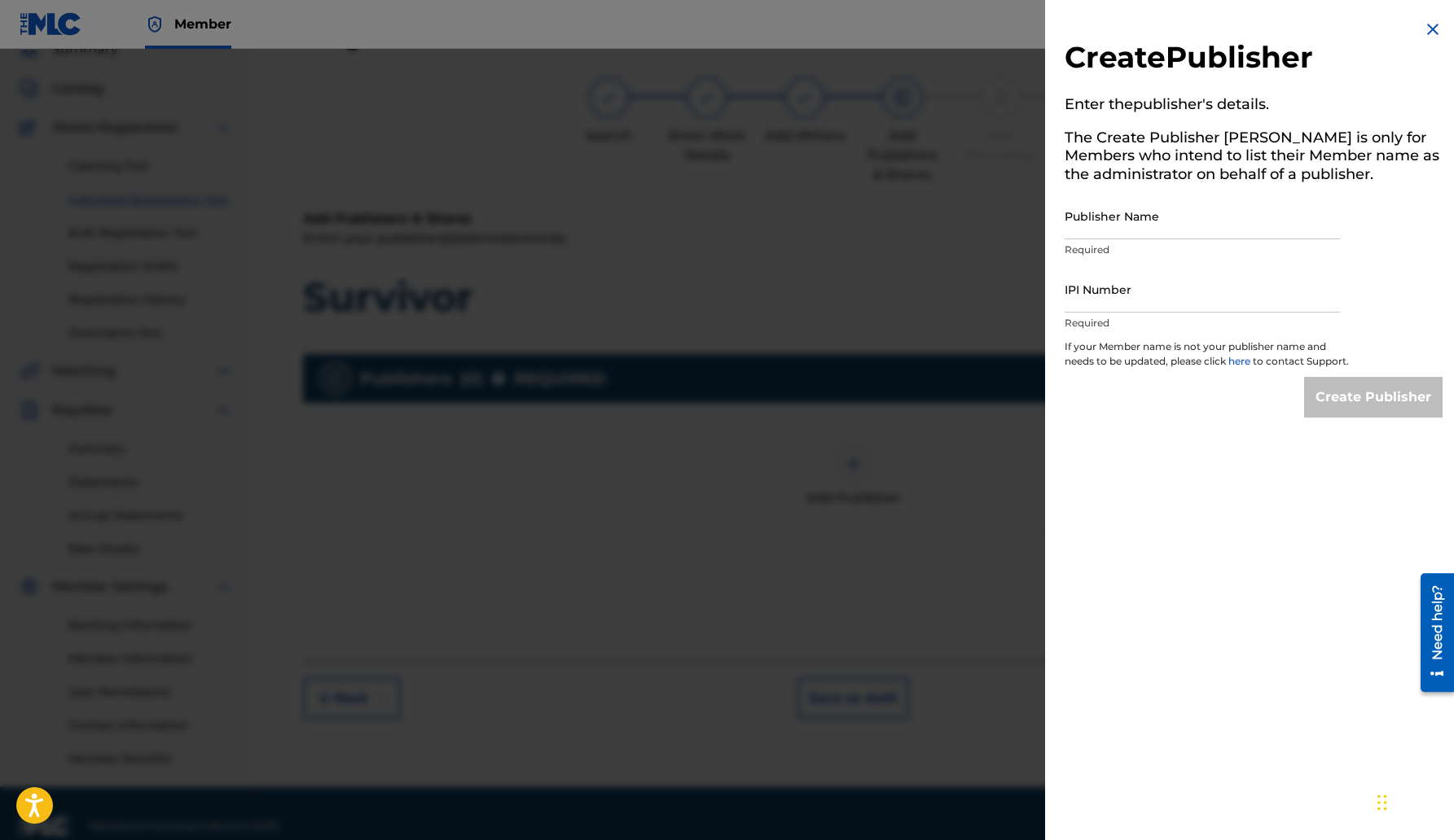
click at [1135, 219] on input "Publisher Name" at bounding box center [1202, 216] width 276 height 46
click at [1126, 216] on input "Publisher Name" at bounding box center [1202, 216] width 276 height 46
type input "[PERSON_NAME]"
click at [1121, 296] on input "IPI Number" at bounding box center [1202, 289] width 276 height 46
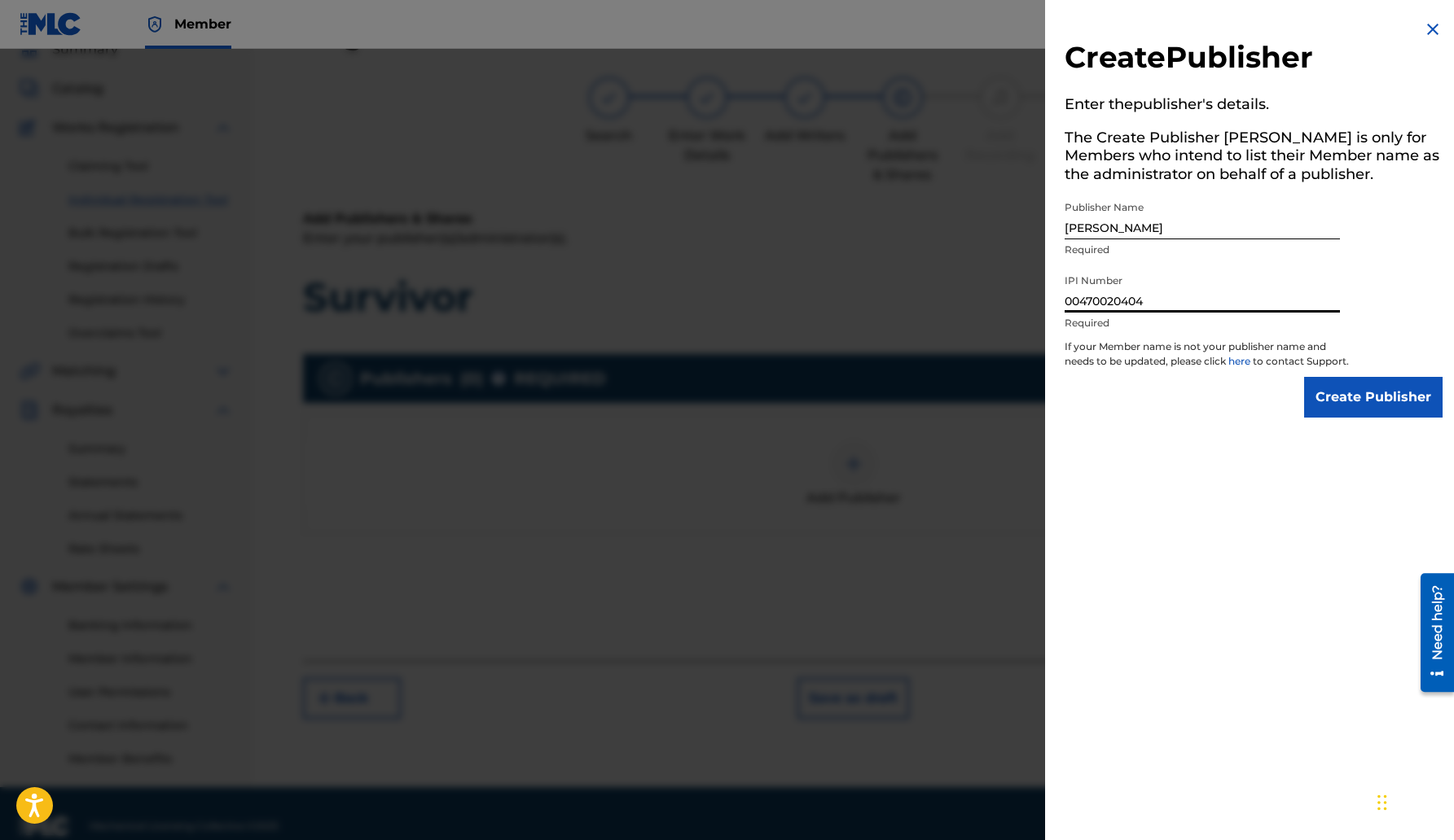
type input "00470020404"
click at [1363, 404] on input "Create Publisher" at bounding box center [1373, 397] width 138 height 41
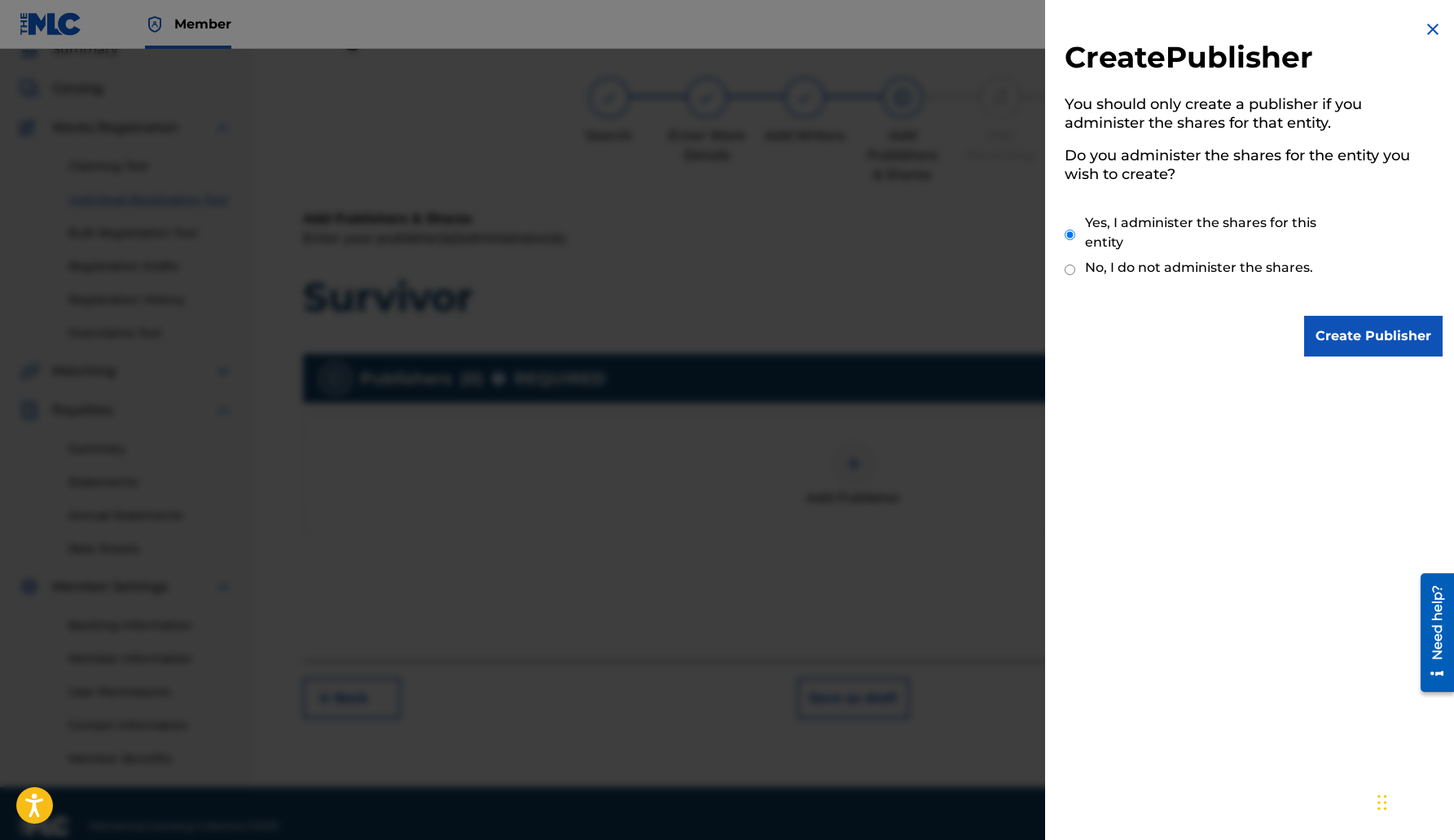
click at [1068, 267] on input "No, I do not administer the shares." at bounding box center [1069, 270] width 10 height 15
radio input "true"
click at [1428, 25] on img at bounding box center [1432, 29] width 20 height 20
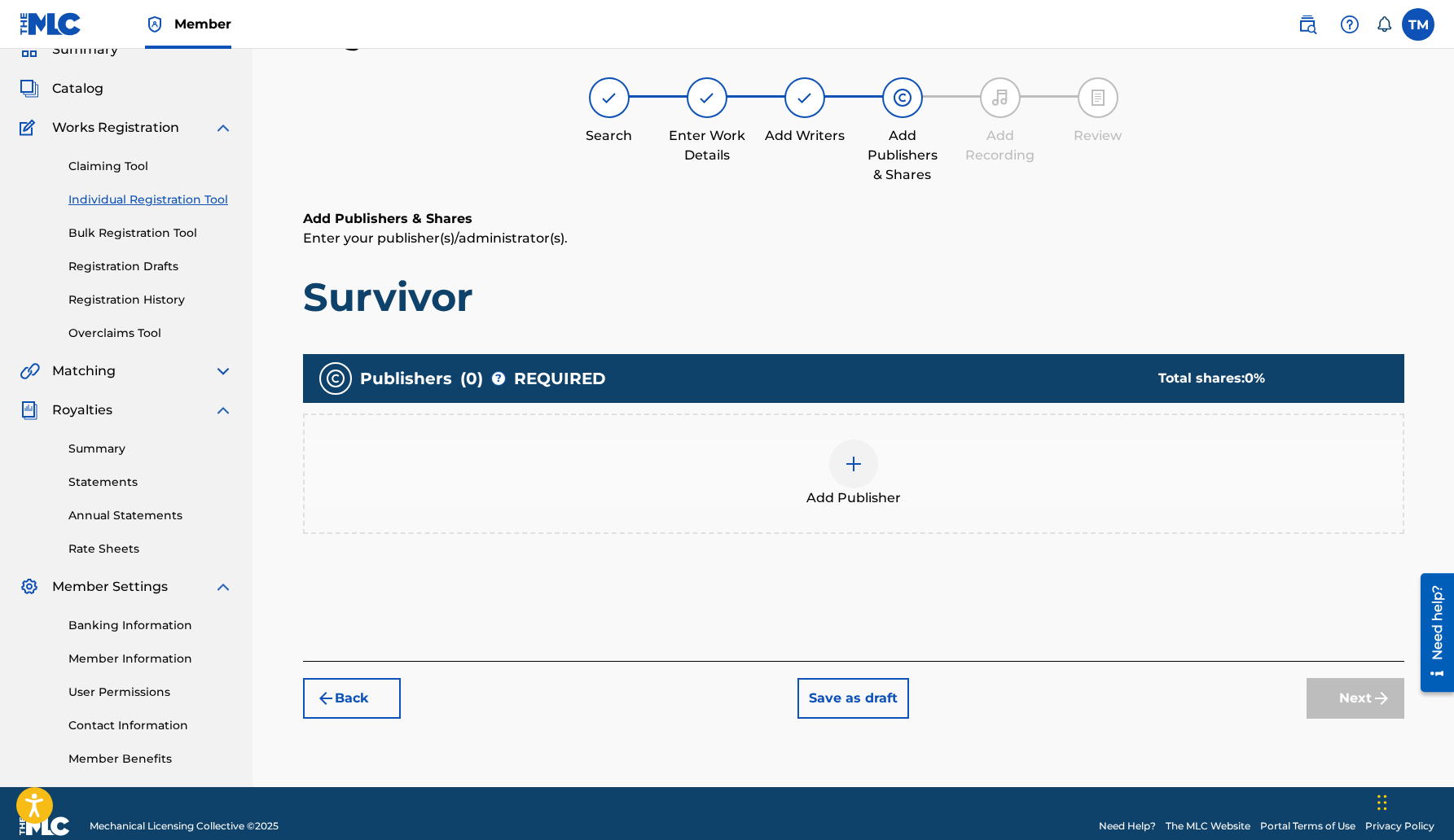
click at [1428, 25] on label at bounding box center [1418, 25] width 32 height 32
click at [1418, 25] on input "TM [PERSON_NAME] [EMAIL_ADDRESS][DOMAIN_NAME] Notification Preferences Profile …" at bounding box center [1418, 25] width 0 height 0
click at [1428, 25] on div "TM TM [PERSON_NAME] [EMAIL_ADDRESS][DOMAIN_NAME] Notification Preferences Profi…" at bounding box center [1418, 25] width 32 height 32
click at [844, 455] on img at bounding box center [853, 464] width 20 height 20
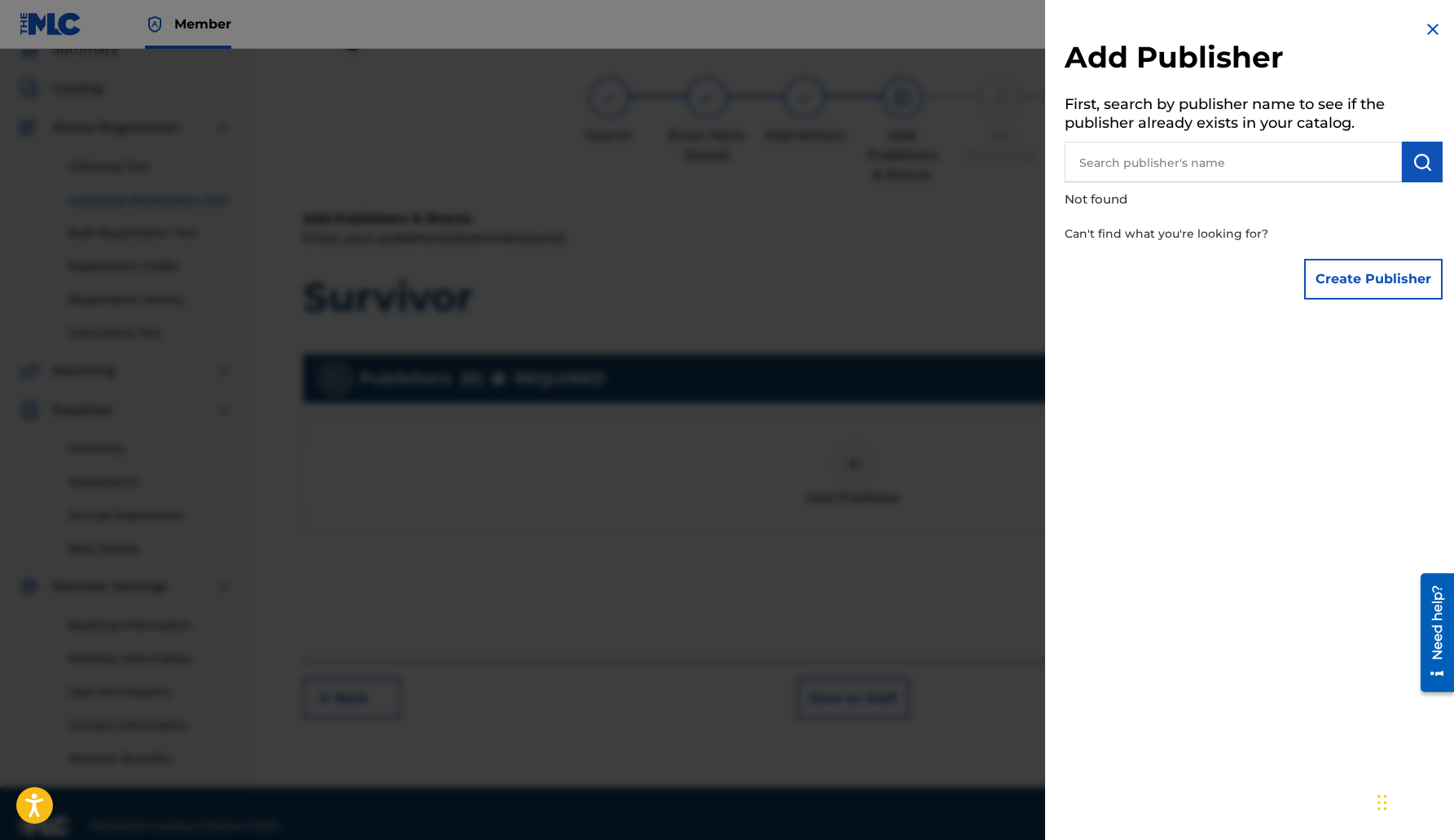
click at [1112, 168] on input "text" at bounding box center [1233, 162] width 337 height 41
type input "T"
click at [1383, 283] on button "Create Publisher" at bounding box center [1373, 278] width 138 height 41
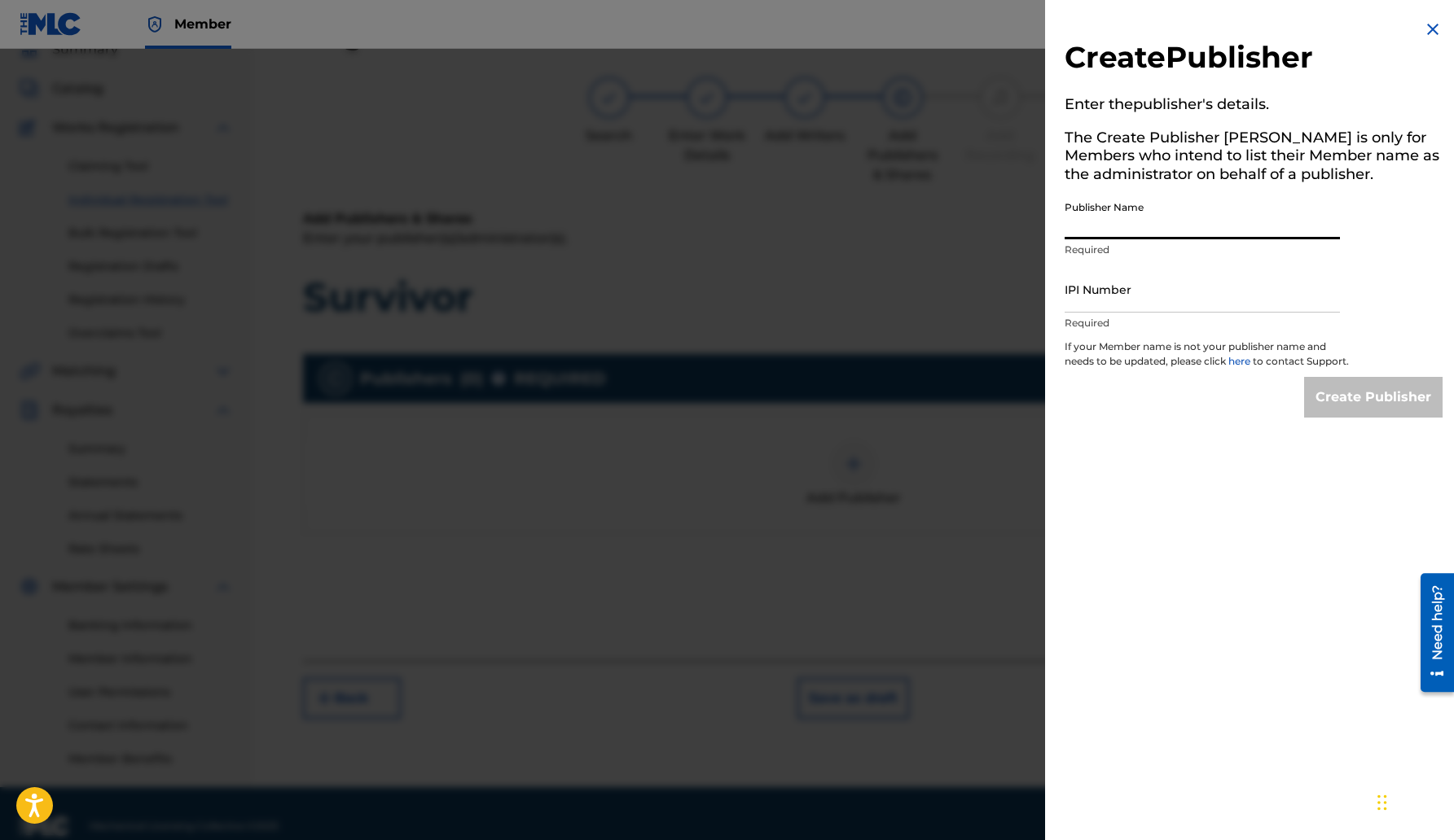
click at [1185, 226] on input "Publisher Name" at bounding box center [1202, 216] width 276 height 46
click at [1429, 27] on img at bounding box center [1432, 29] width 20 height 20
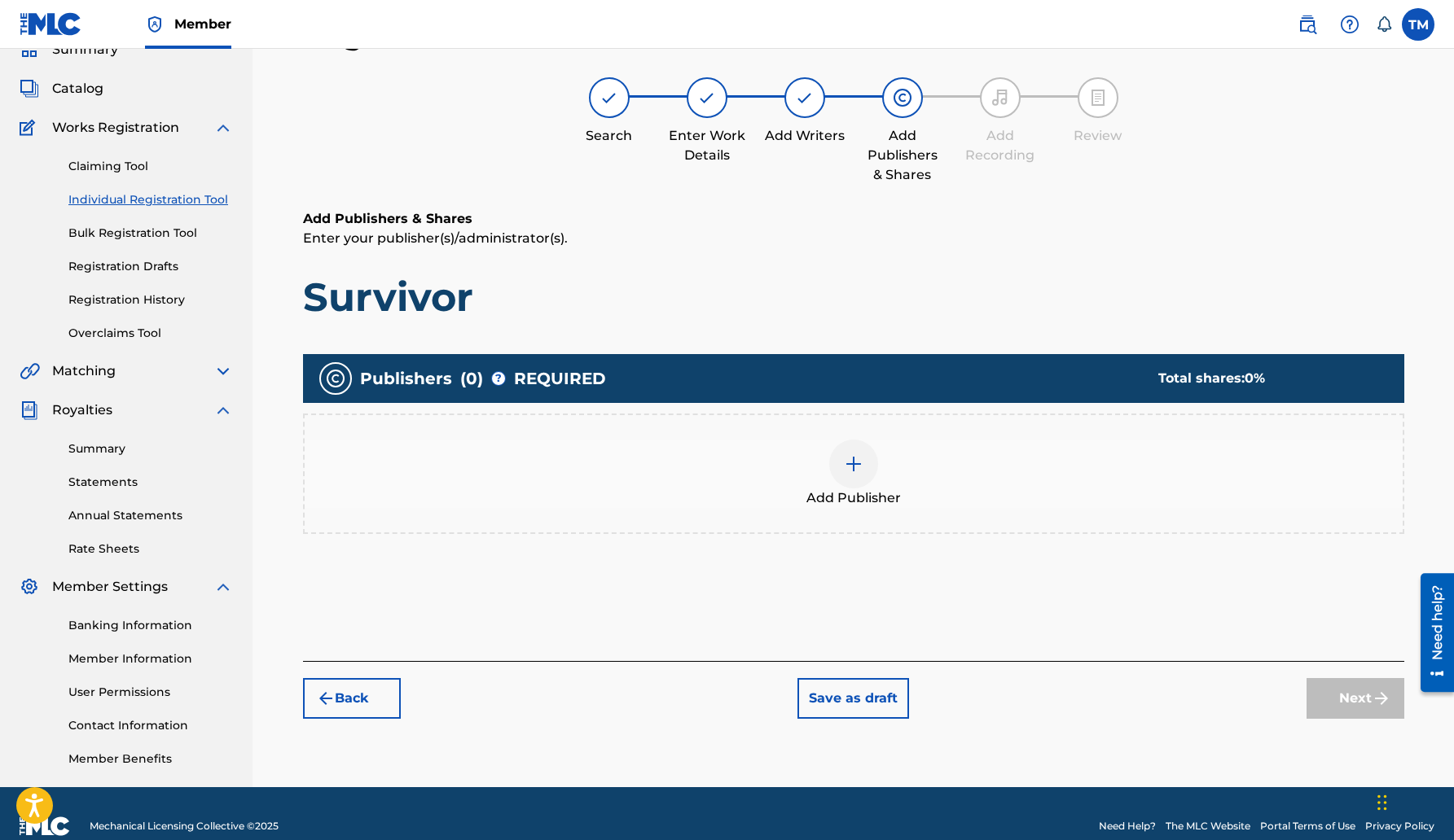
click at [863, 464] on div at bounding box center [853, 464] width 49 height 49
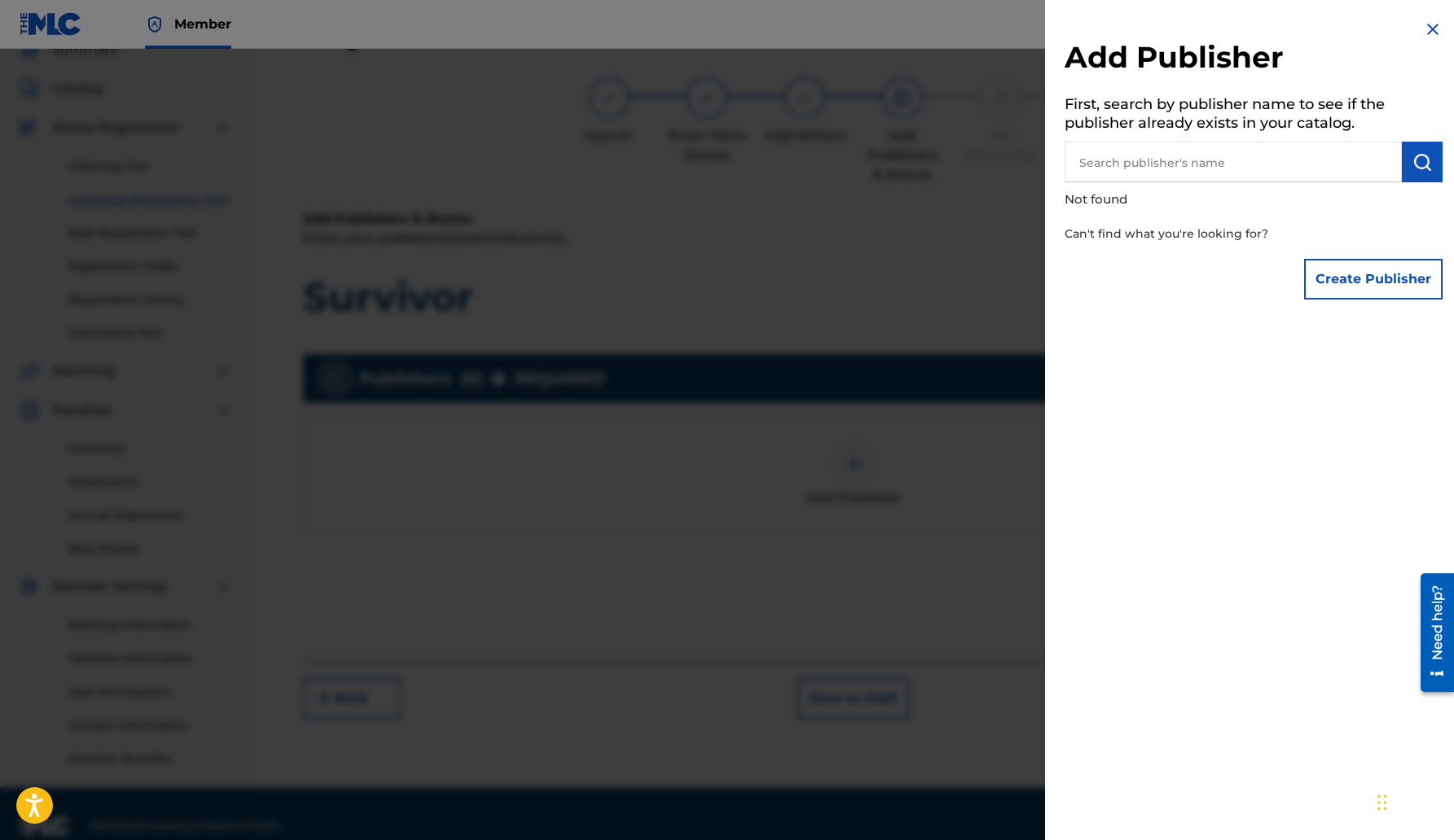
click at [1348, 286] on button "Create Publisher" at bounding box center [1373, 278] width 138 height 41
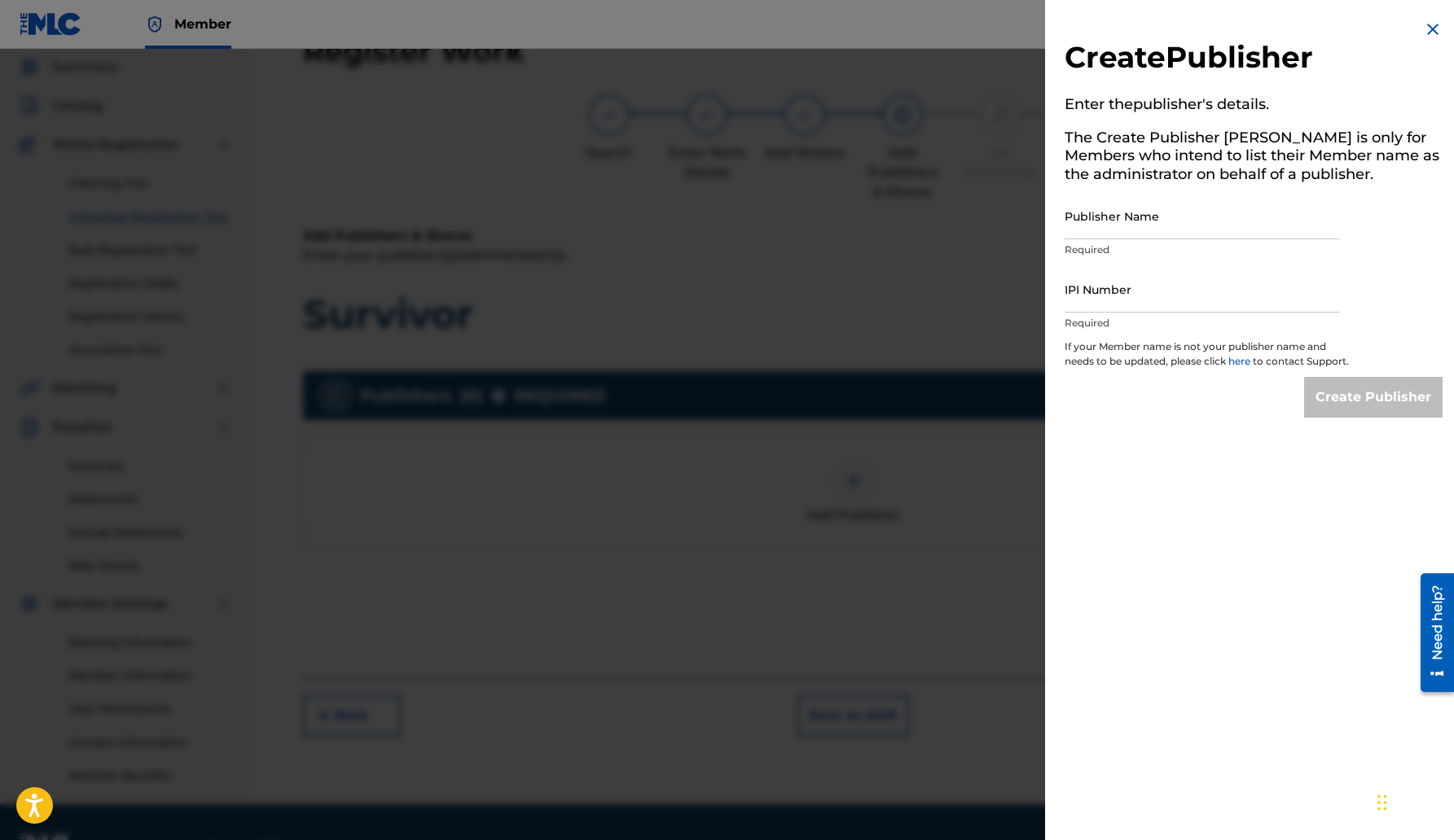
scroll to position [98, 0]
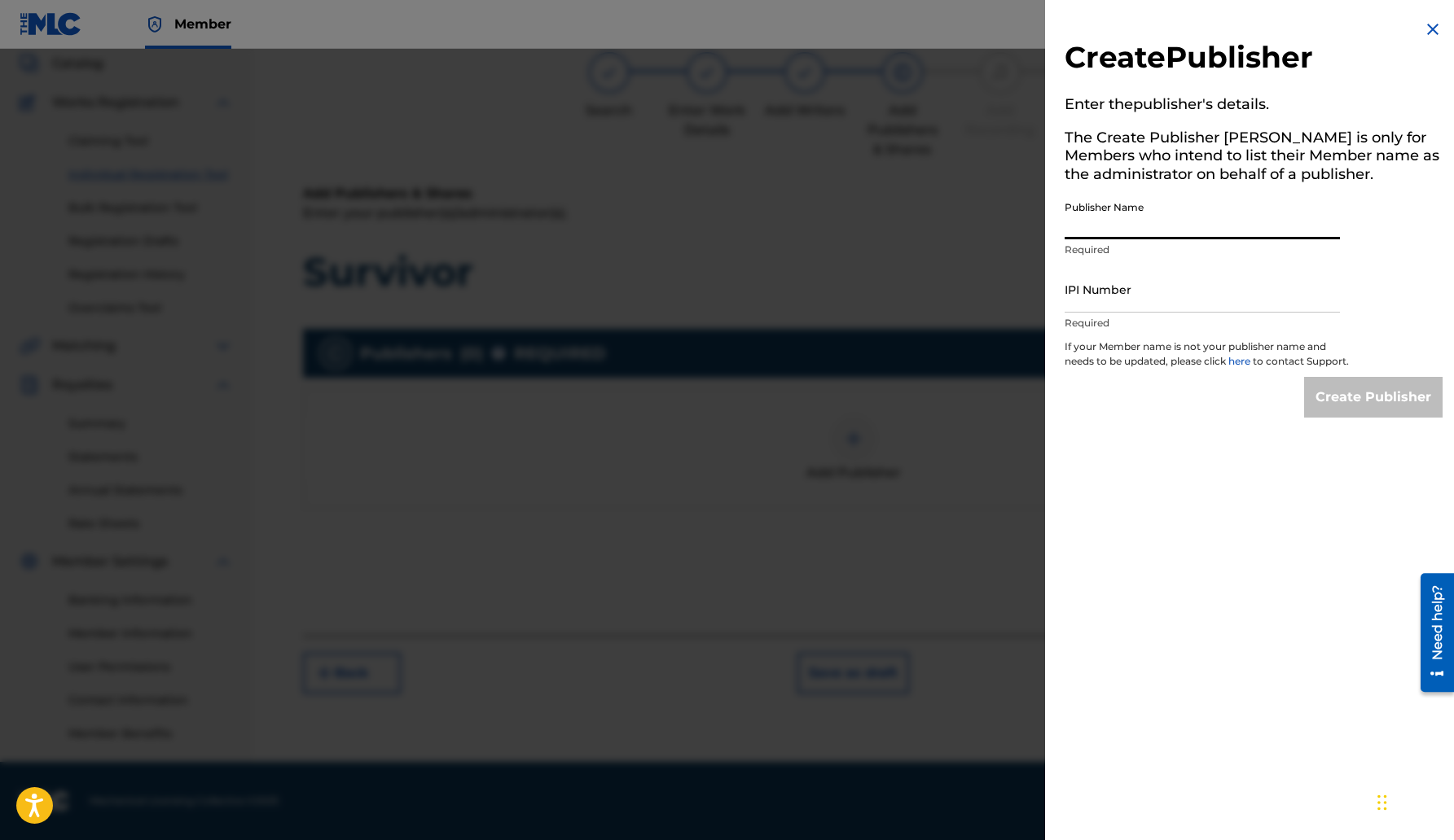
click at [1118, 239] on input "Publisher Name" at bounding box center [1202, 216] width 276 height 46
type input "[PERSON_NAME]"
click at [1220, 294] on input "IPI Number" at bounding box center [1202, 289] width 276 height 46
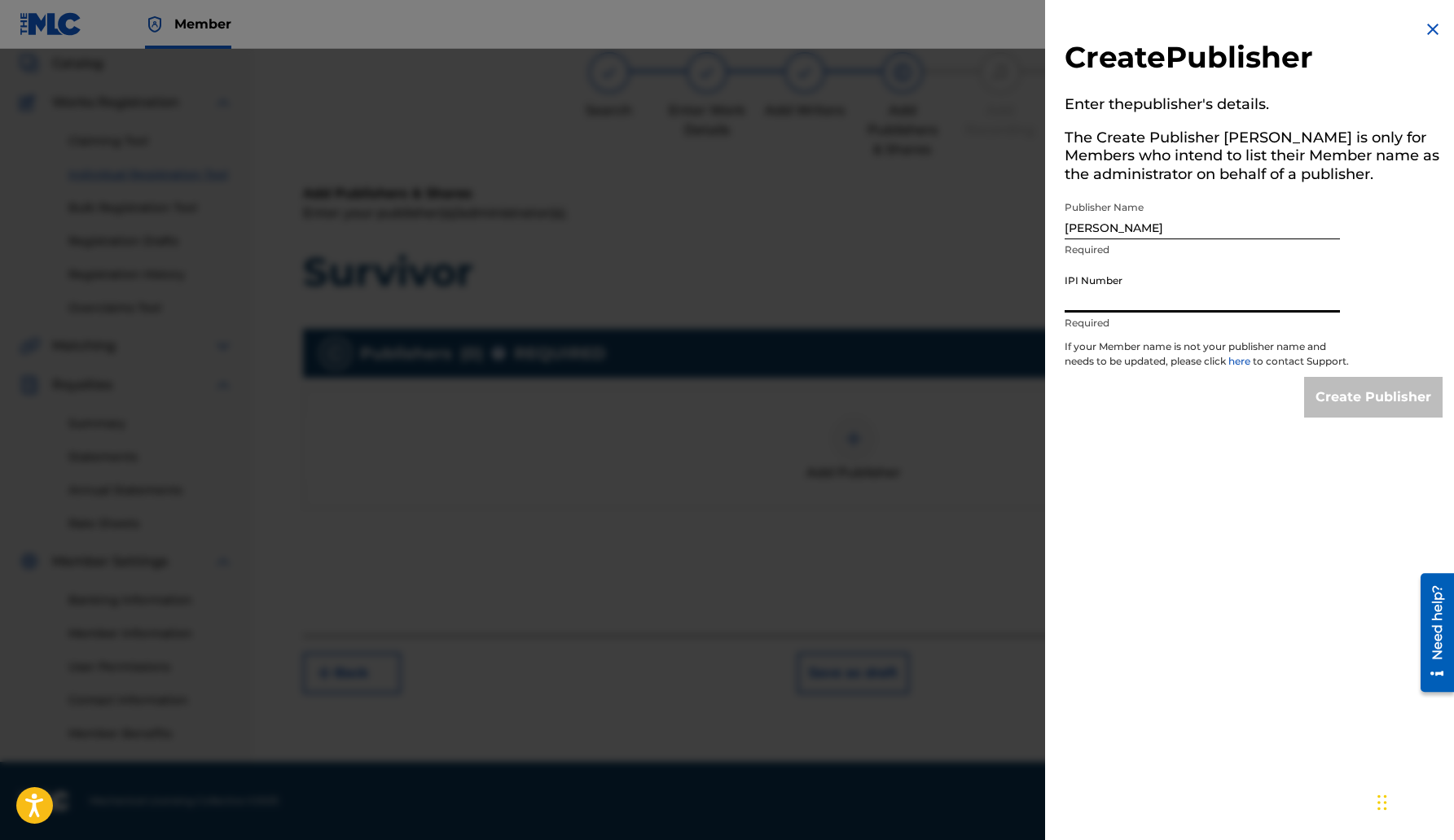
click at [1424, 28] on img at bounding box center [1432, 29] width 20 height 20
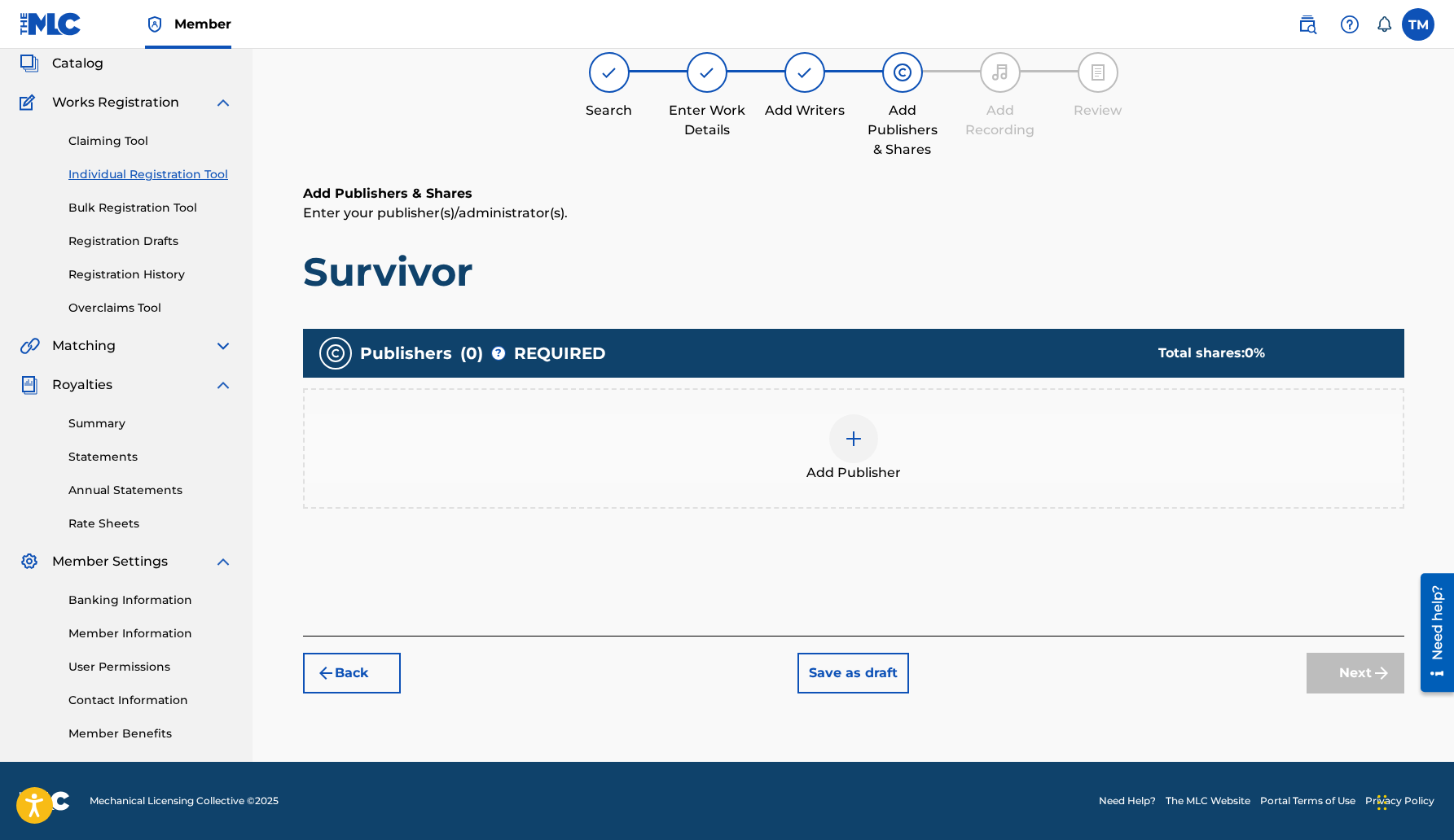
click at [360, 670] on button "Back" at bounding box center [351, 673] width 98 height 41
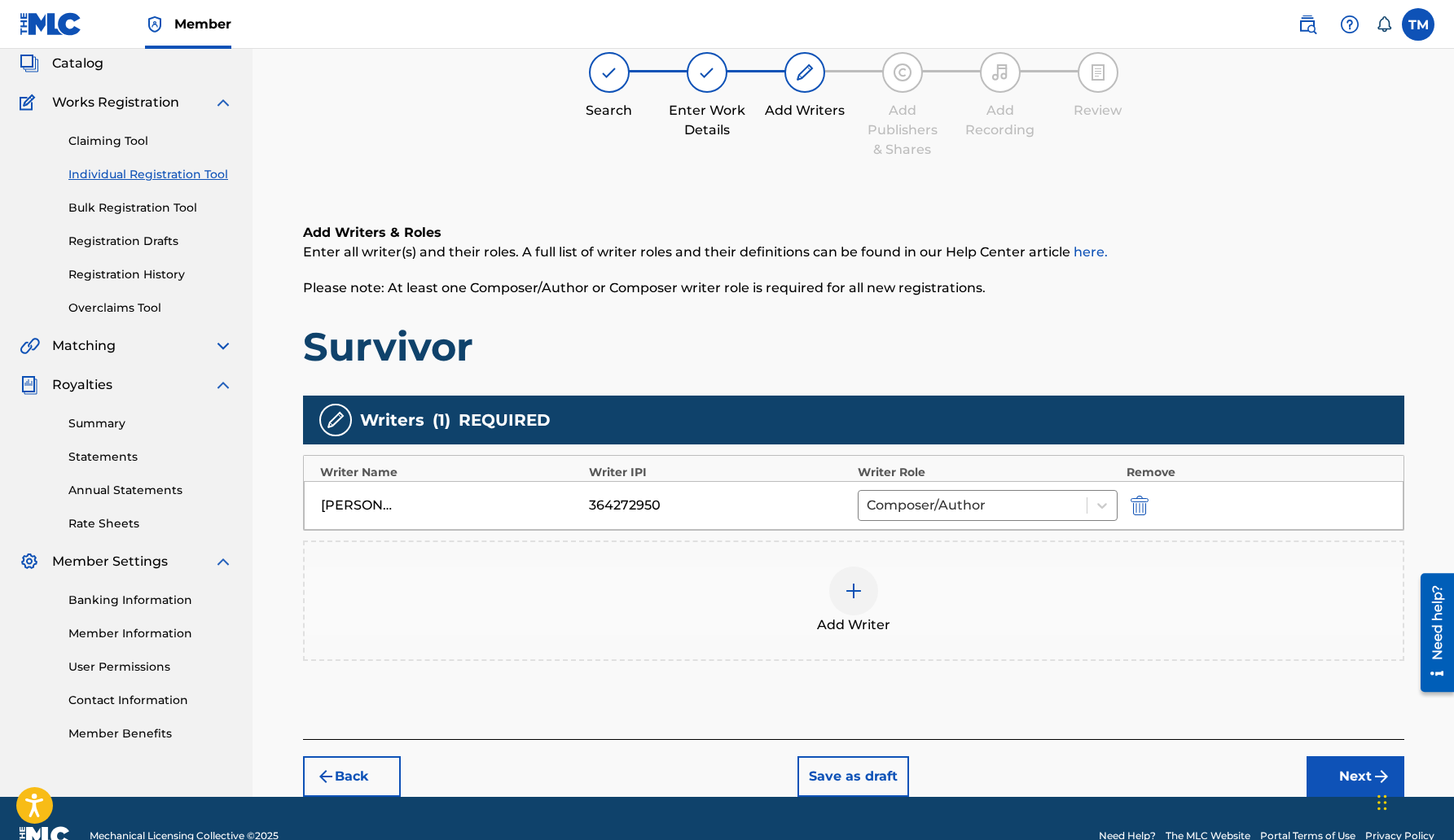
click at [659, 503] on div "364272950" at bounding box center [625, 506] width 73 height 20
click at [922, 504] on div at bounding box center [973, 506] width 212 height 23
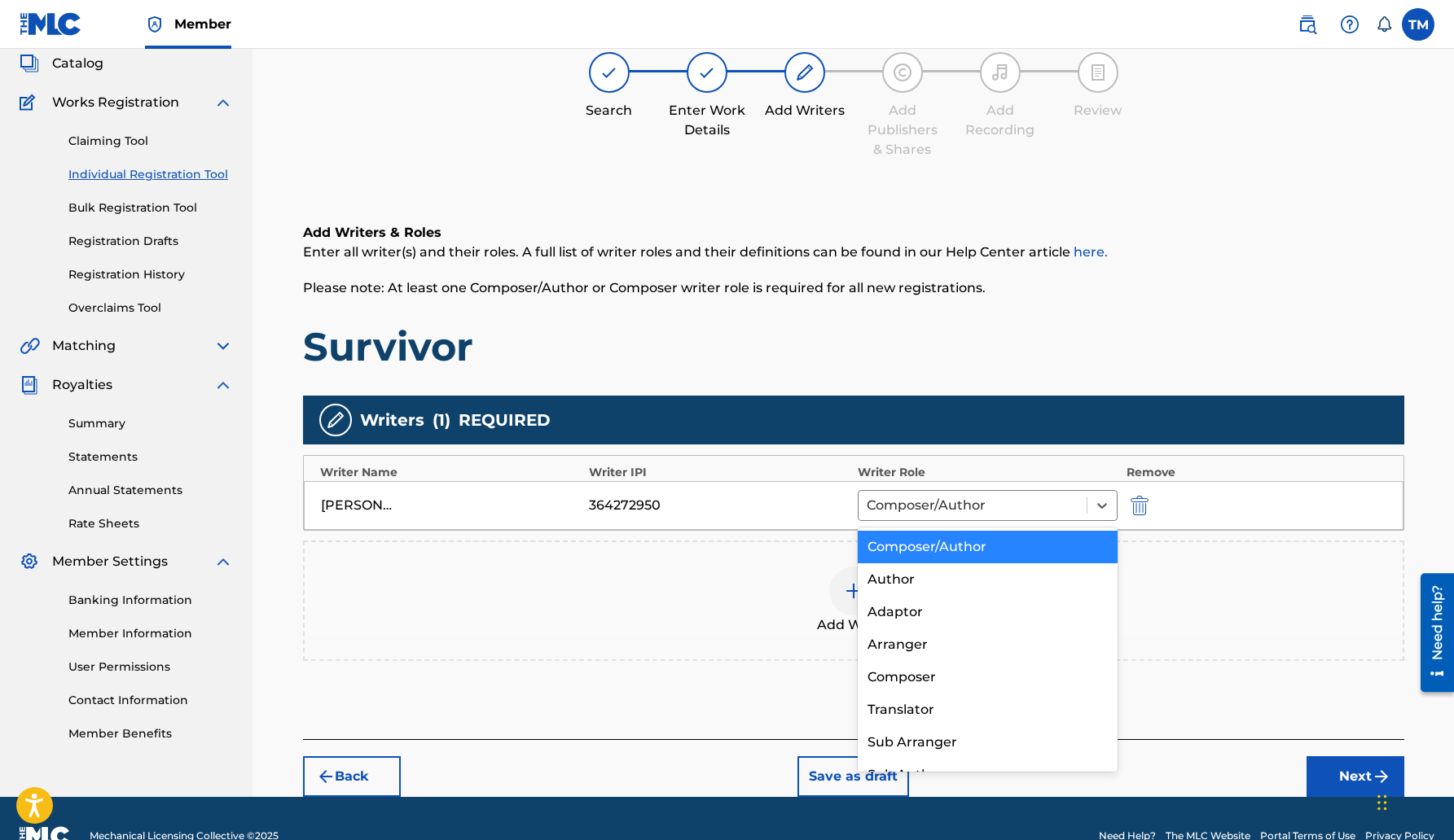
click at [653, 671] on div "Add Writers & Roles Enter all writer(s) and their roles. A full list of writer …" at bounding box center [853, 461] width 1101 height 555
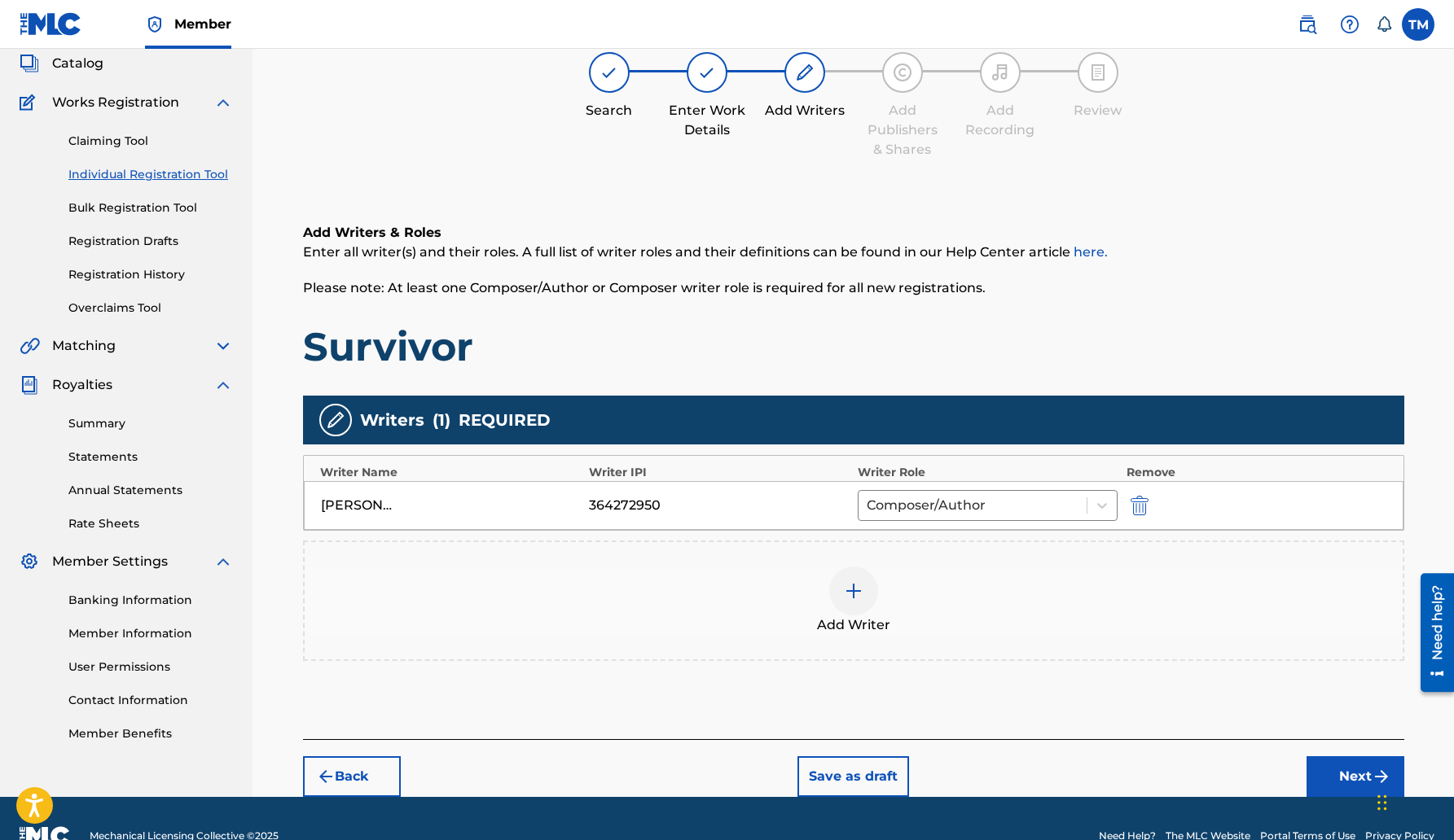
scroll to position [134, 0]
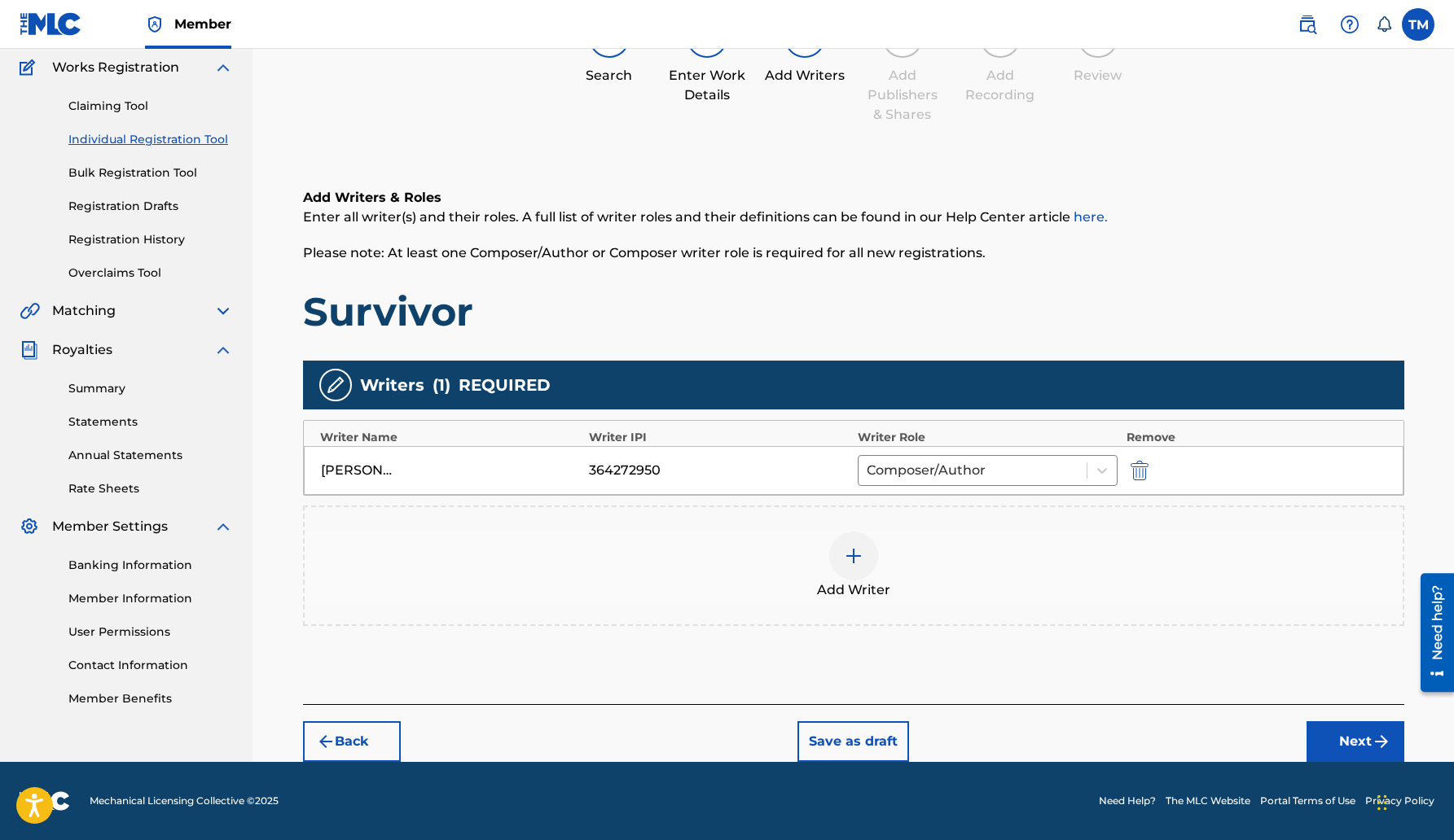
click at [432, 476] on div "[PERSON_NAME]" at bounding box center [451, 471] width 260 height 20
click at [595, 610] on div "Add Writer" at bounding box center [853, 565] width 1101 height 120
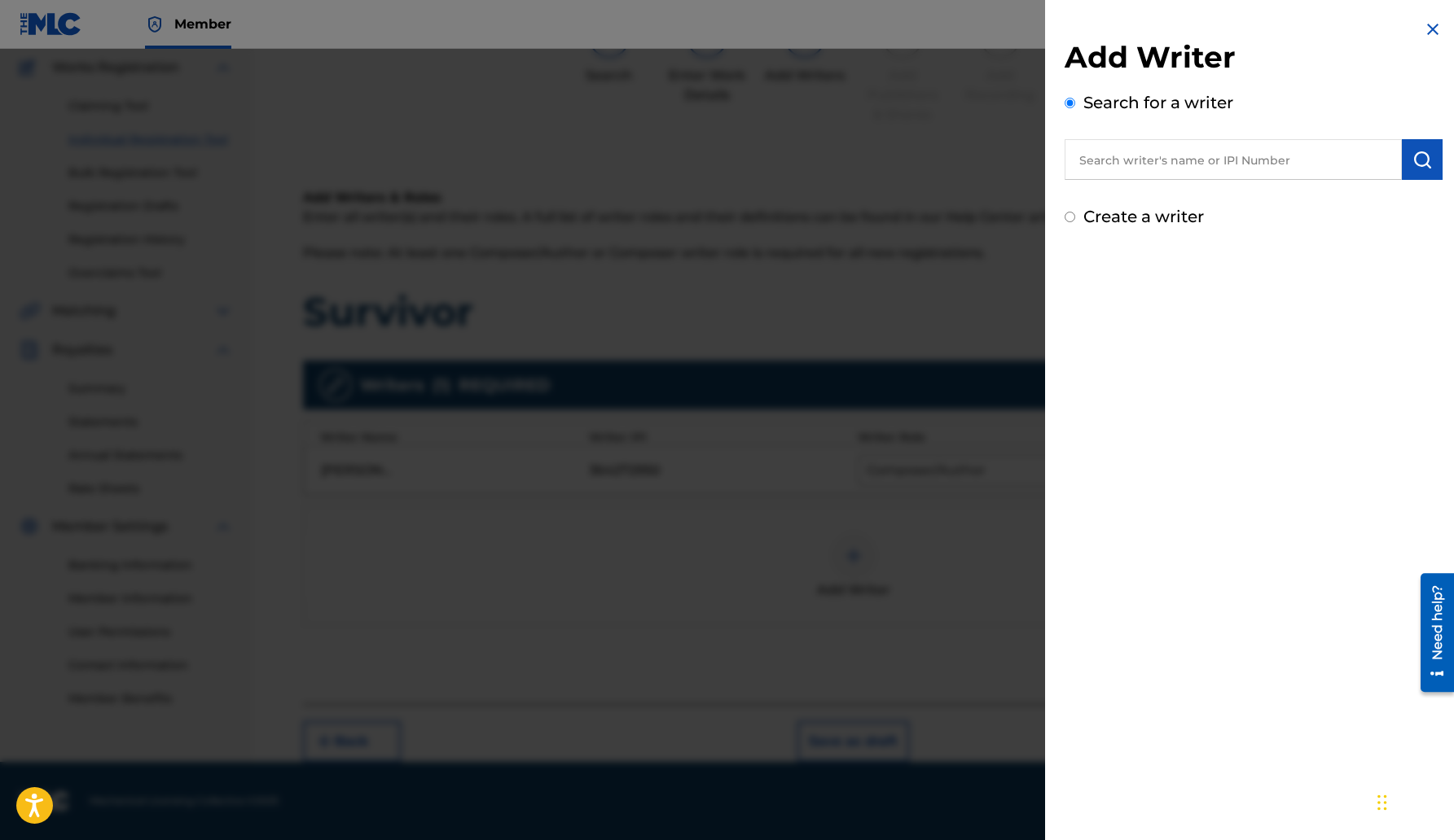
click at [1430, 28] on img at bounding box center [1432, 29] width 20 height 20
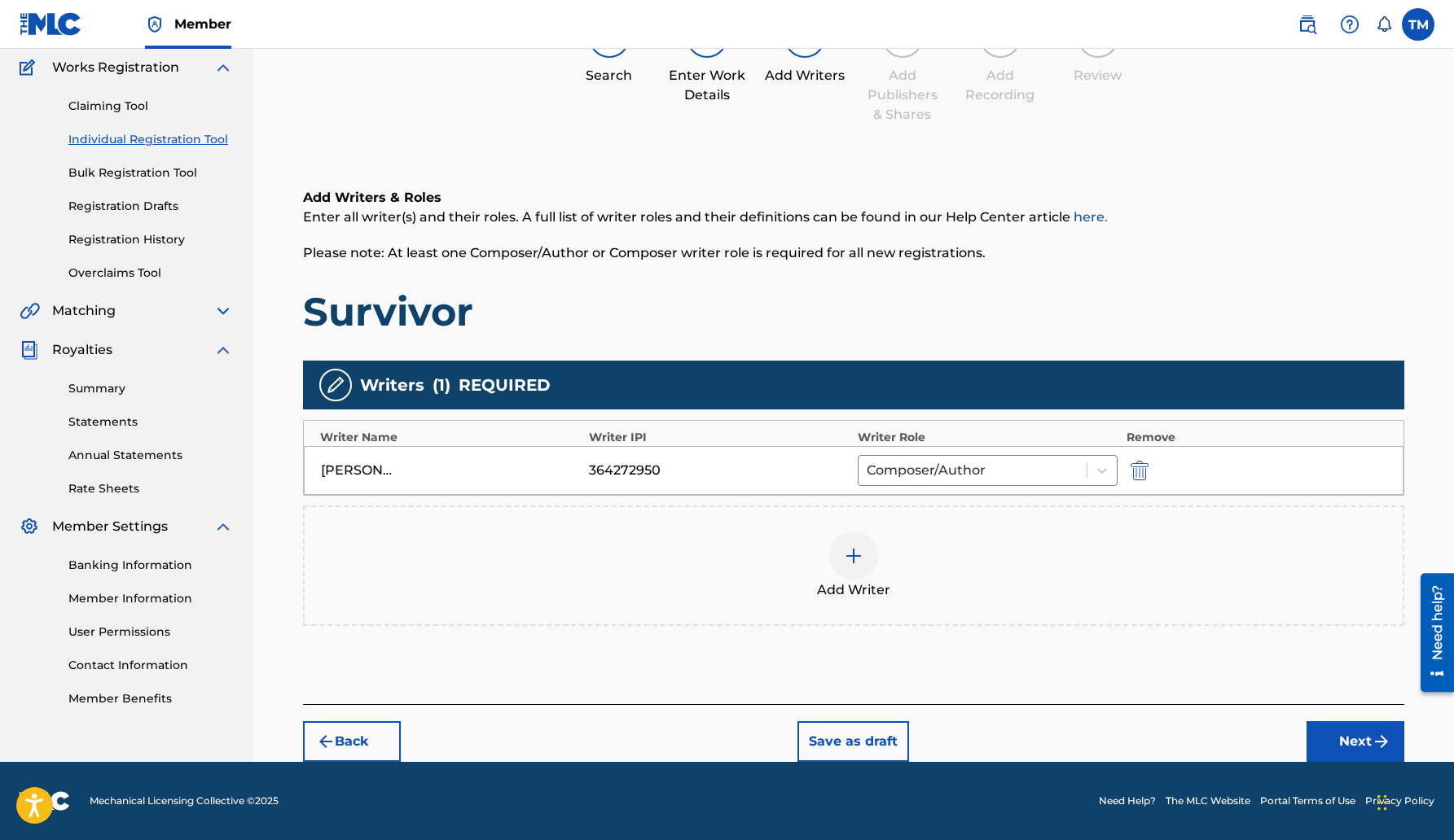
click at [1370, 743] on button "Next" at bounding box center [1355, 742] width 98 height 41
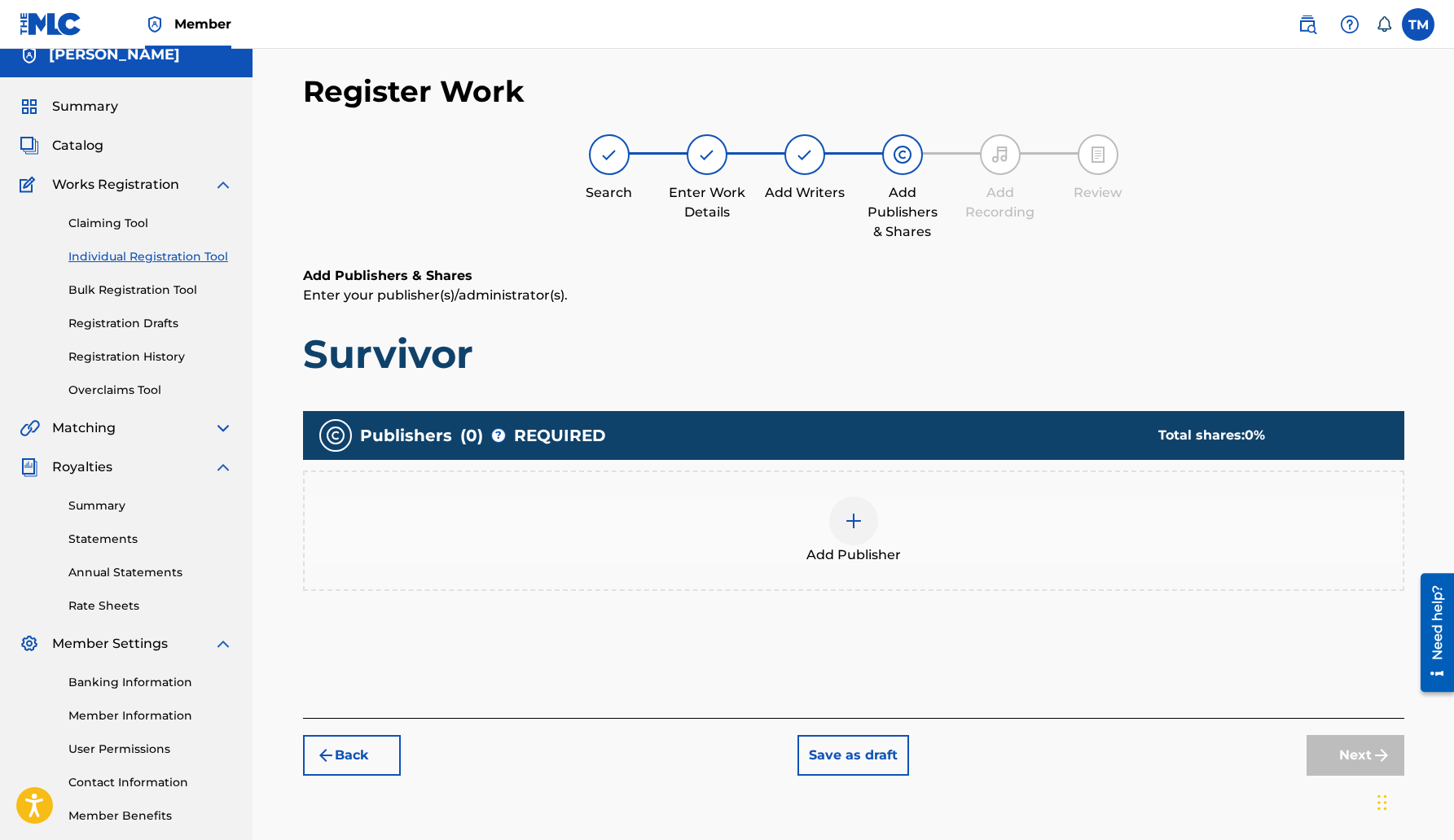
scroll to position [15, 0]
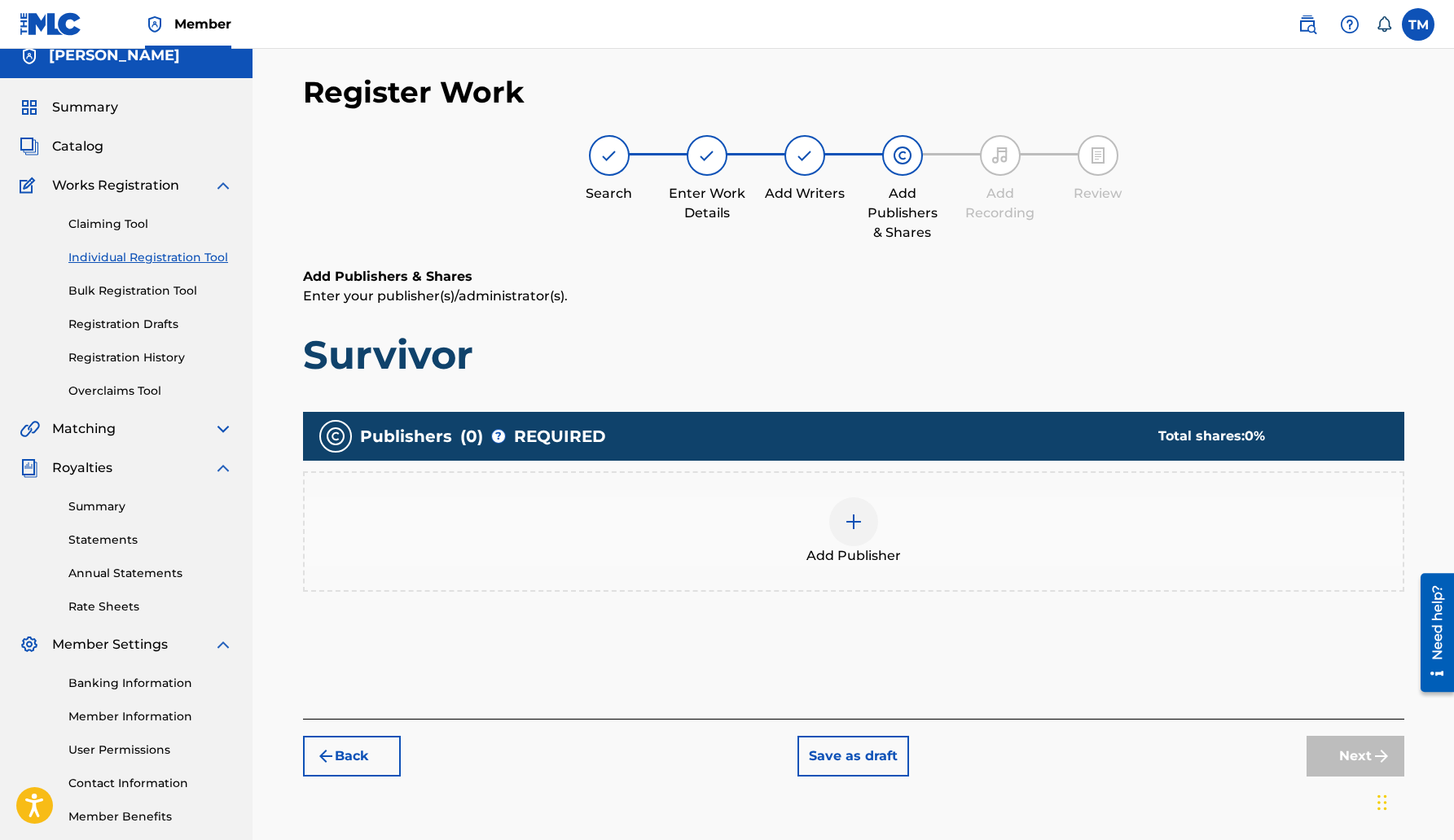
click at [1065, 438] on div "Publishers ( 0 ) ? REQUIRED Total shares: 0 %" at bounding box center [853, 437] width 1101 height 49
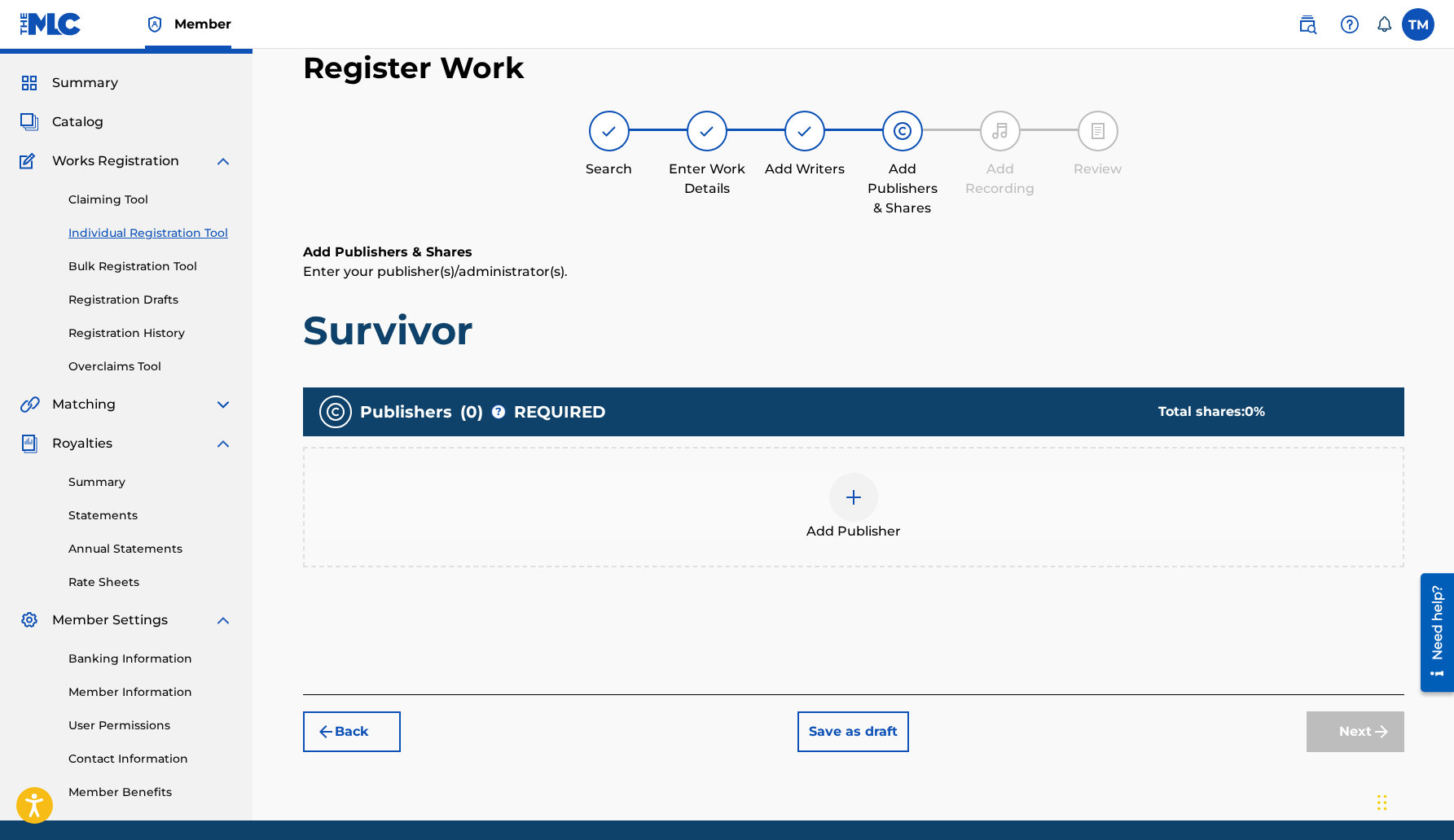
scroll to position [0, 0]
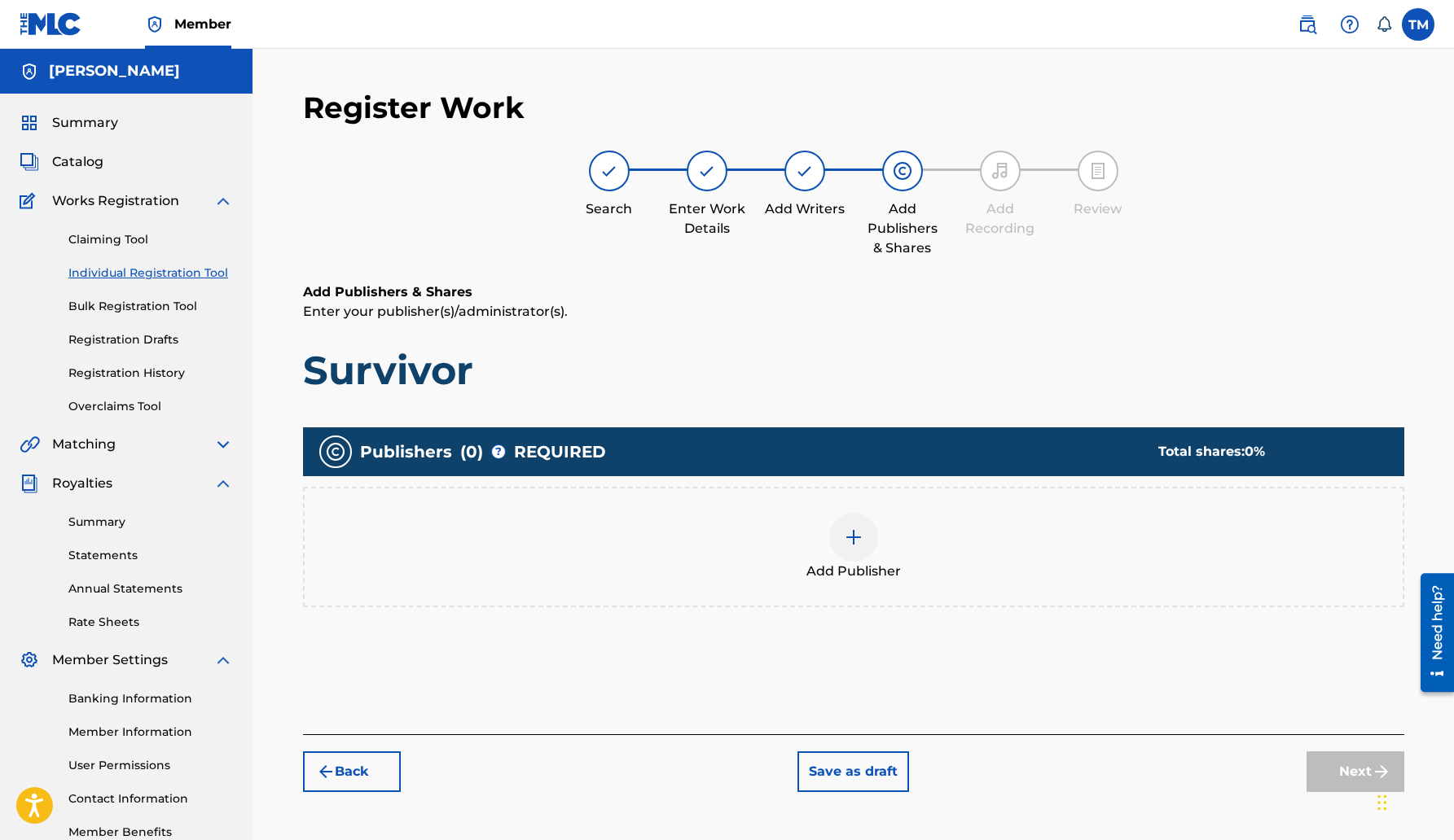
click at [768, 444] on div "Publishers ( 0 ) ? REQUIRED Total shares: 0 %" at bounding box center [853, 452] width 1101 height 49
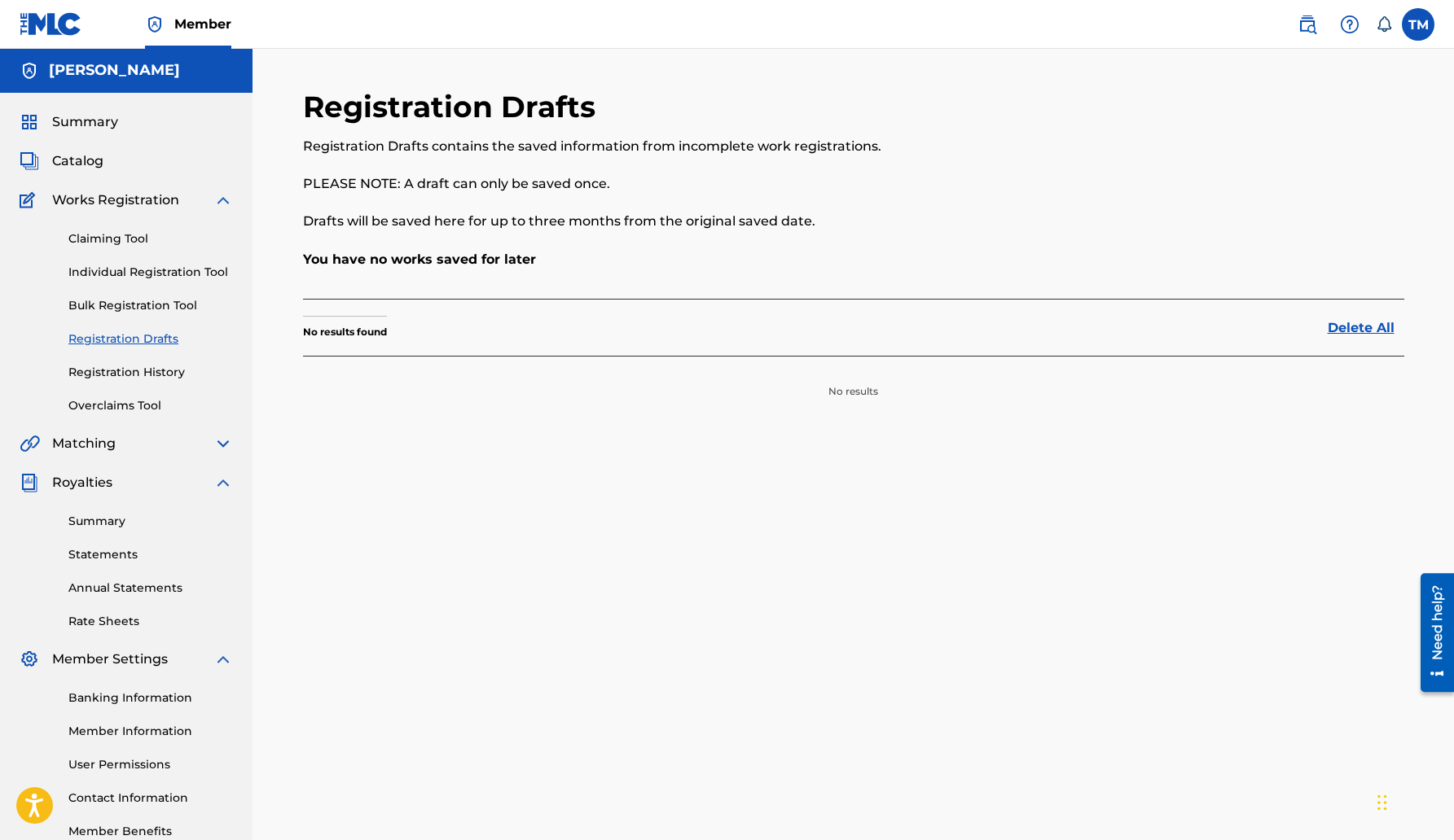
scroll to position [3, 0]
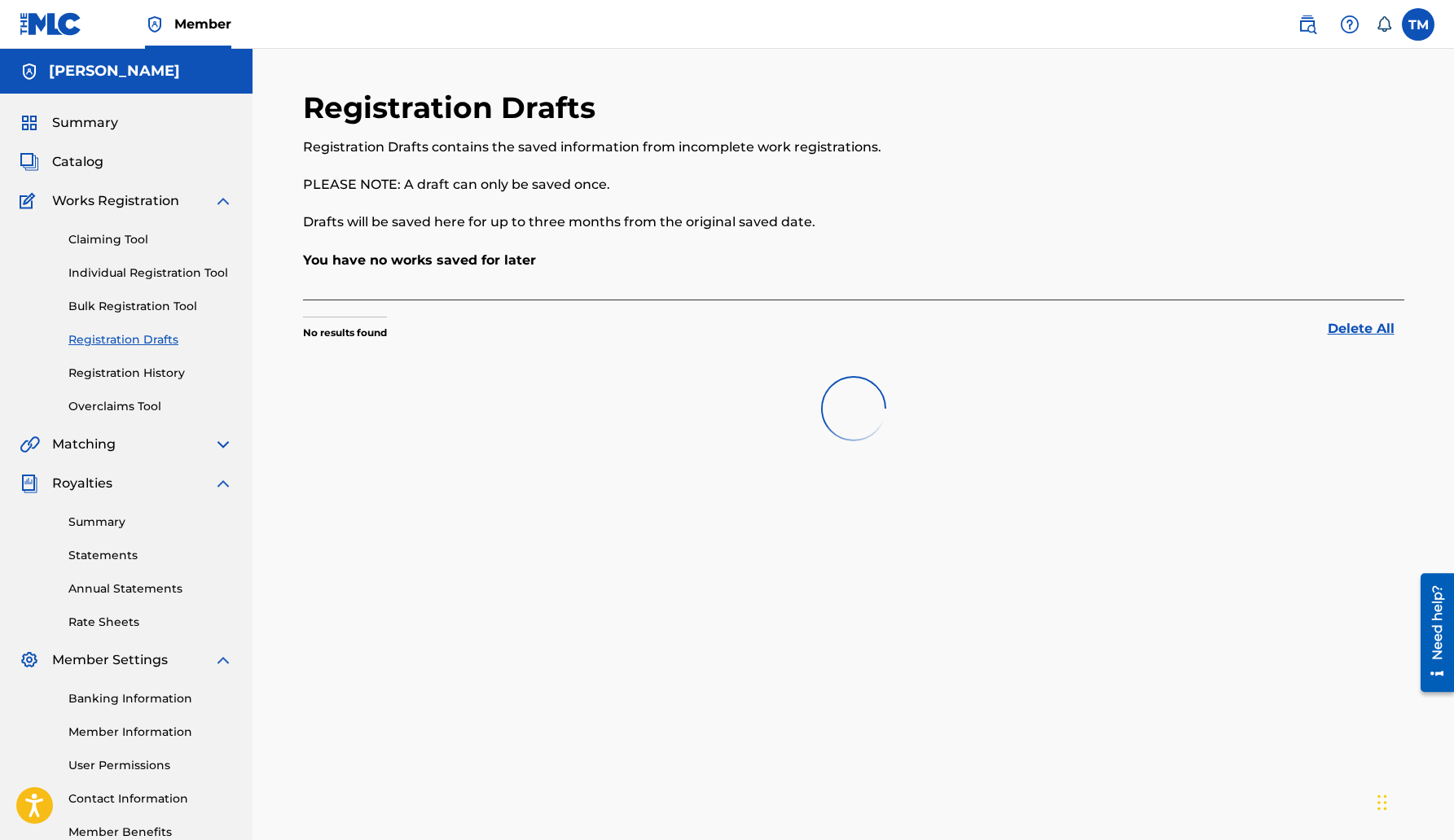
scroll to position [3, 0]
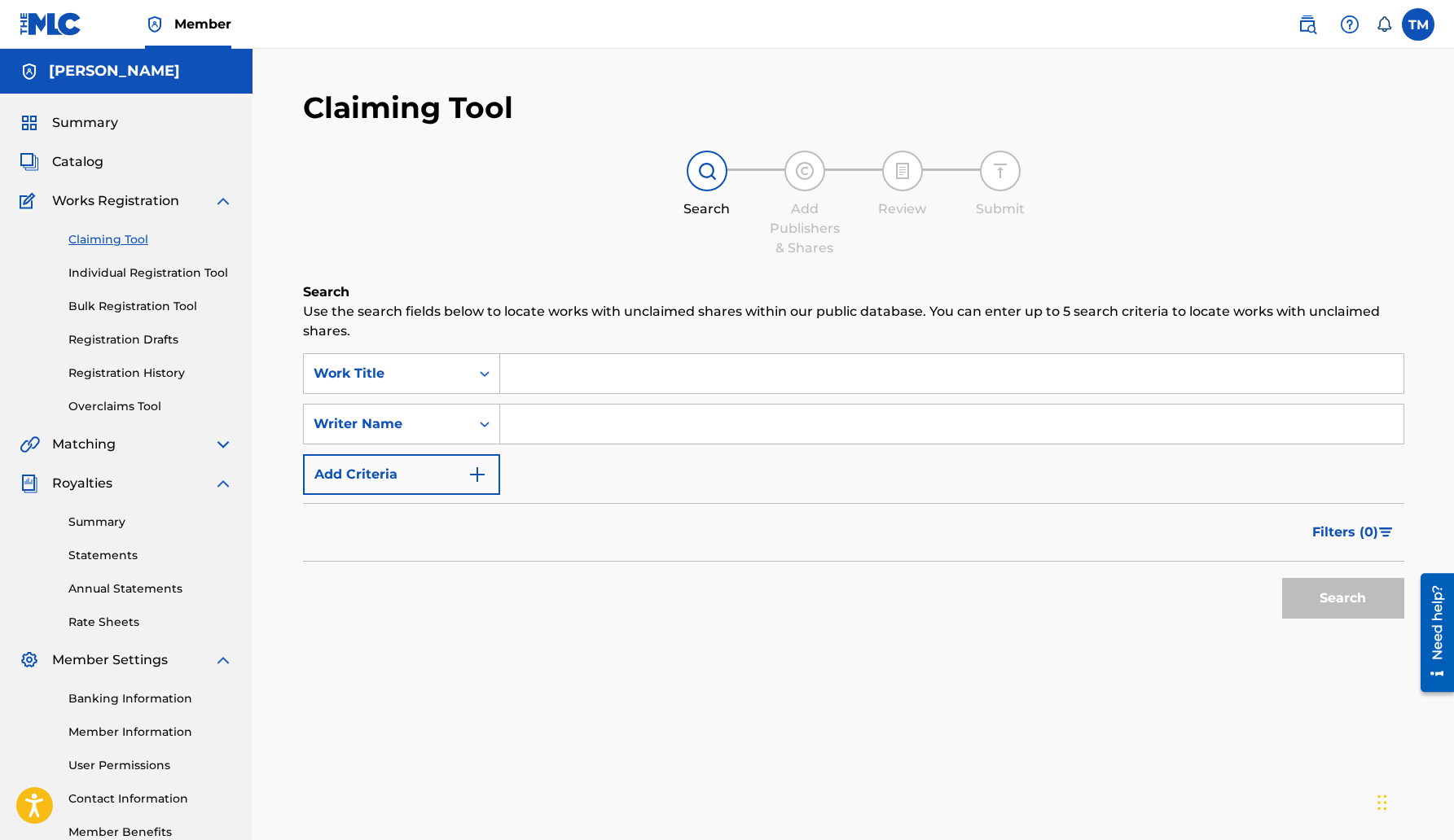
scroll to position [3, 0]
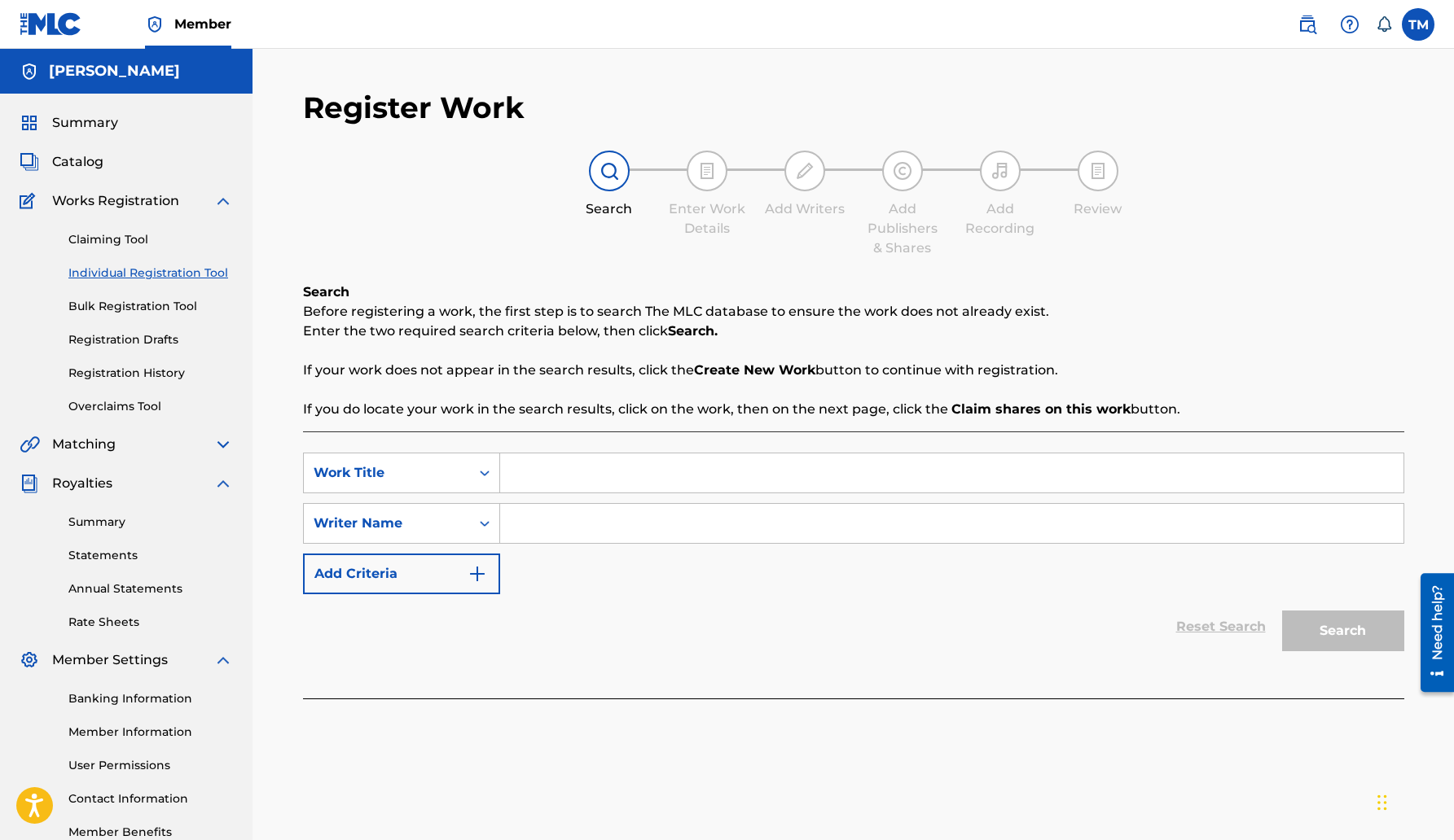
scroll to position [3, 0]
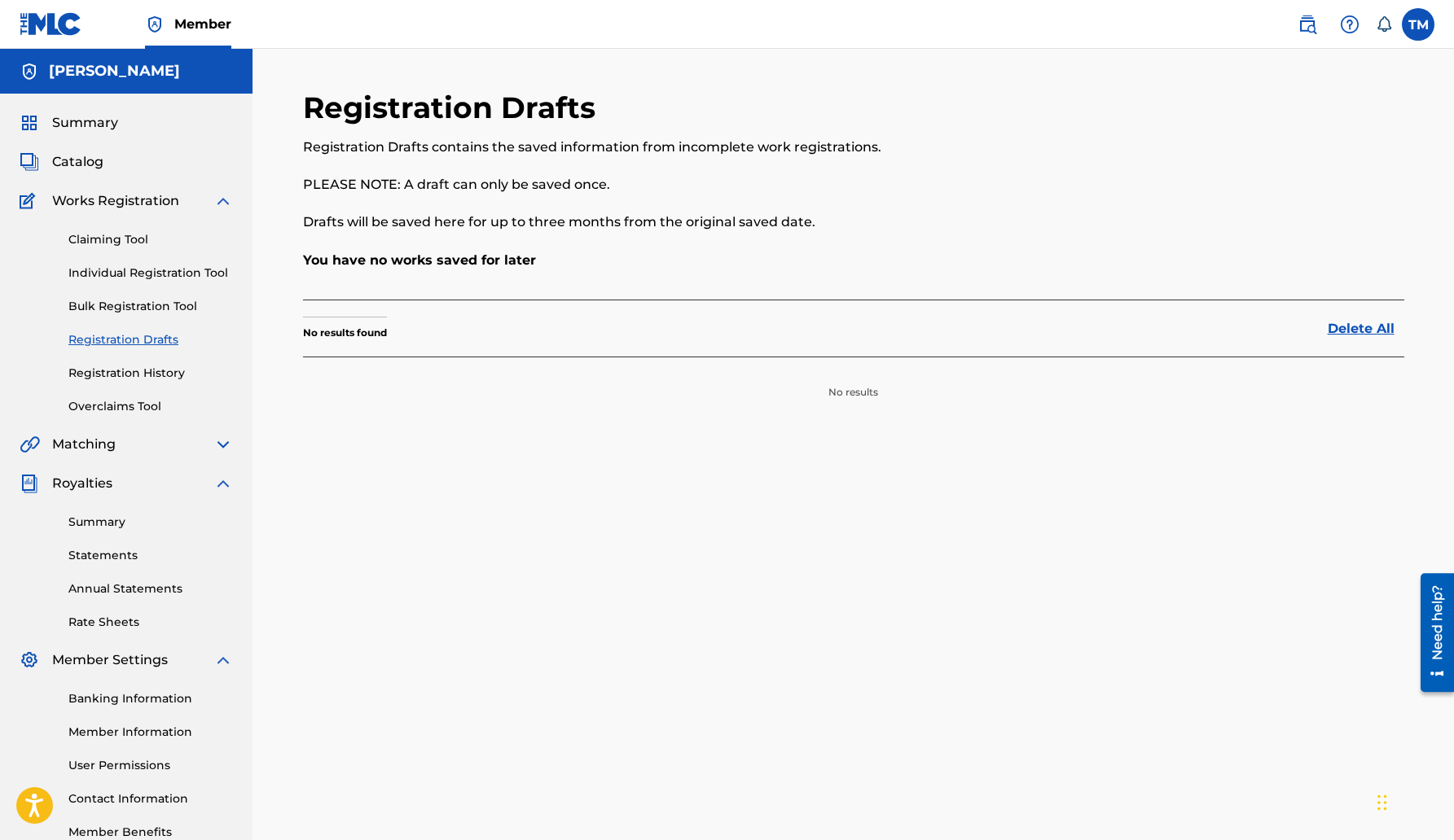
click at [147, 272] on link "Individual Registration Tool" at bounding box center [151, 273] width 165 height 17
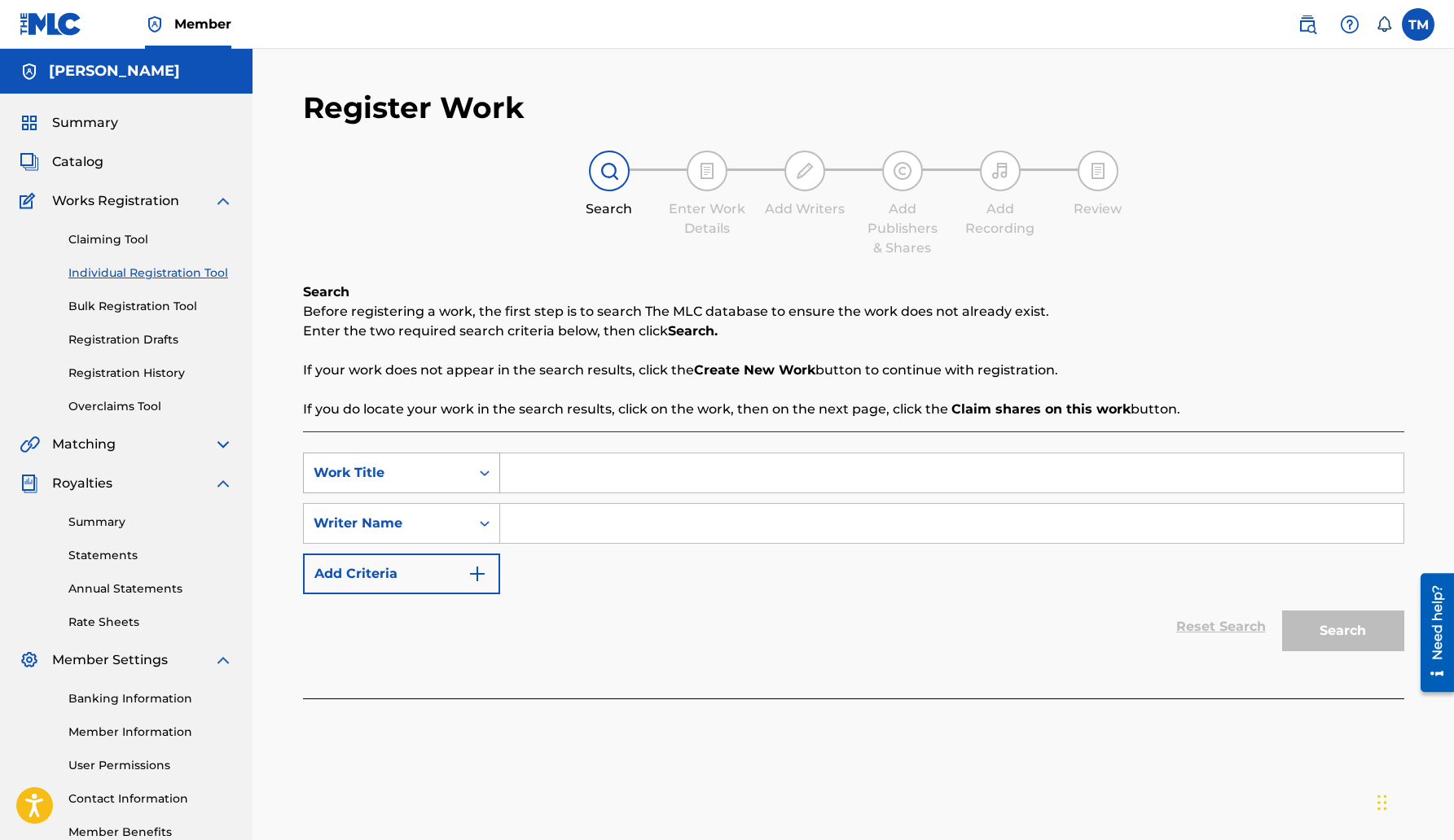
click at [494, 479] on div "Search Form" at bounding box center [484, 473] width 29 height 29
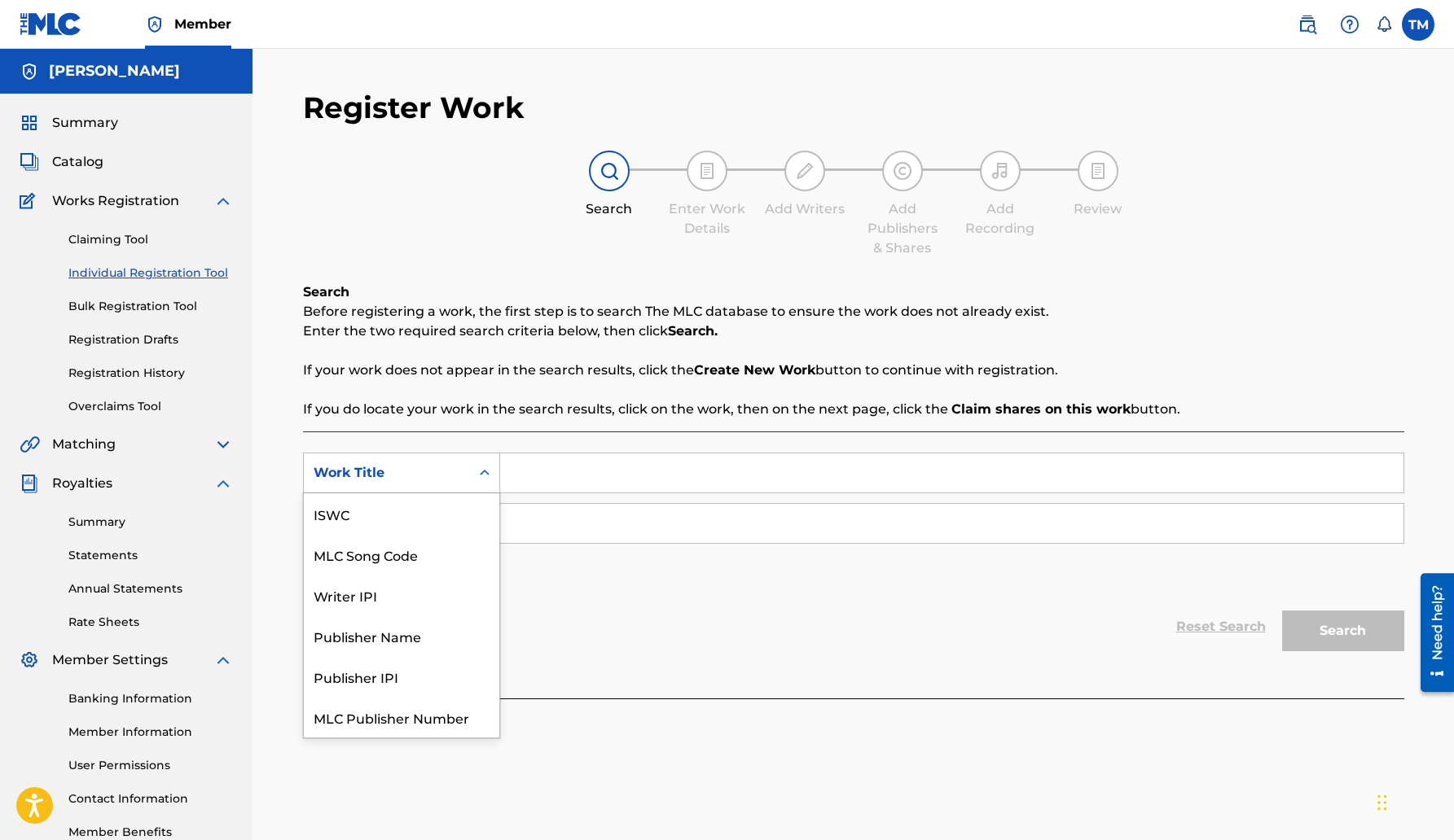
scroll to position [41, 0]
click at [482, 472] on icon "Search Form" at bounding box center [484, 473] width 9 height 6
click at [485, 471] on icon "Search Form" at bounding box center [484, 473] width 16 height 16
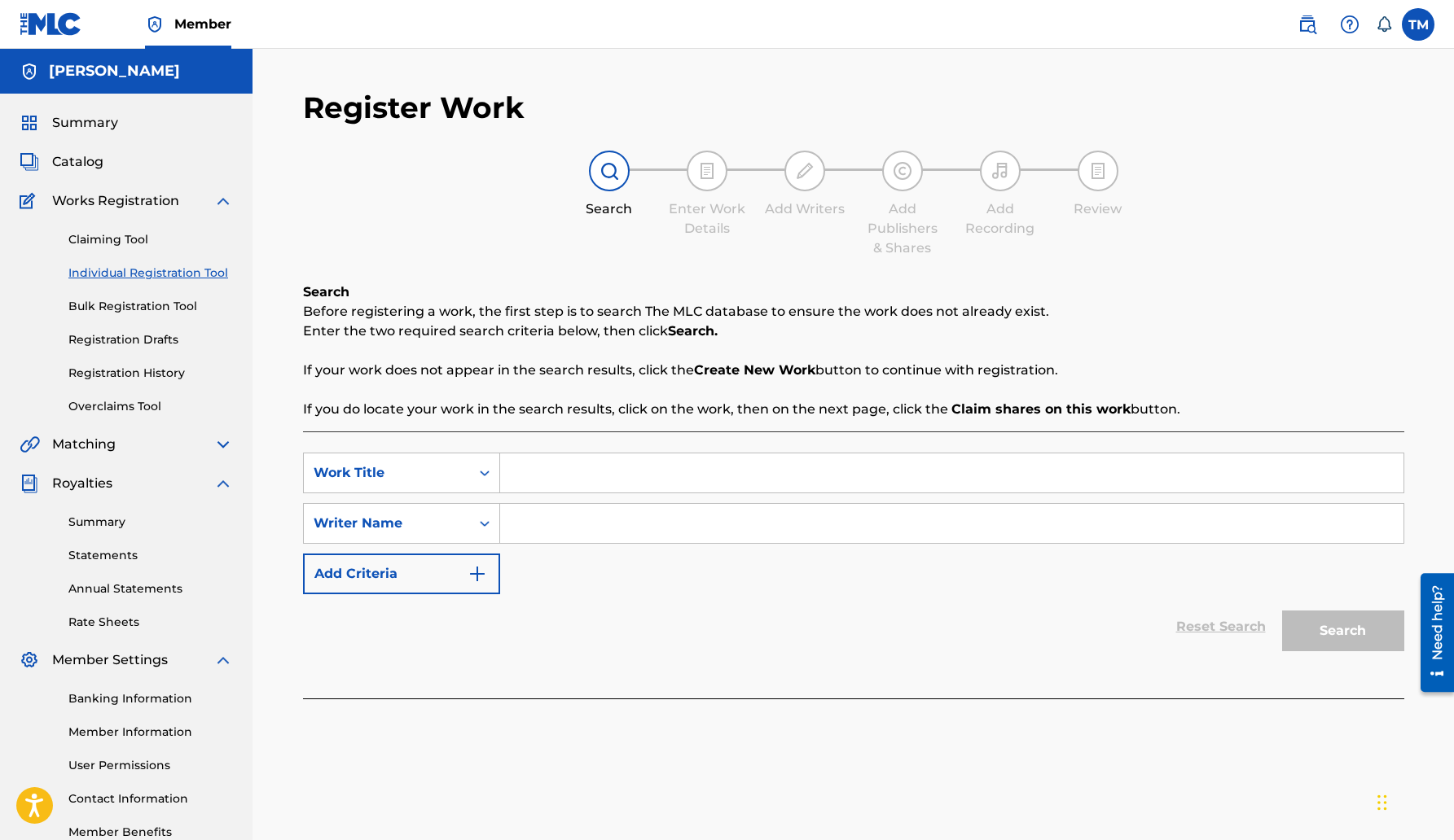
click at [583, 633] on div "Reset Search Search" at bounding box center [853, 627] width 1101 height 65
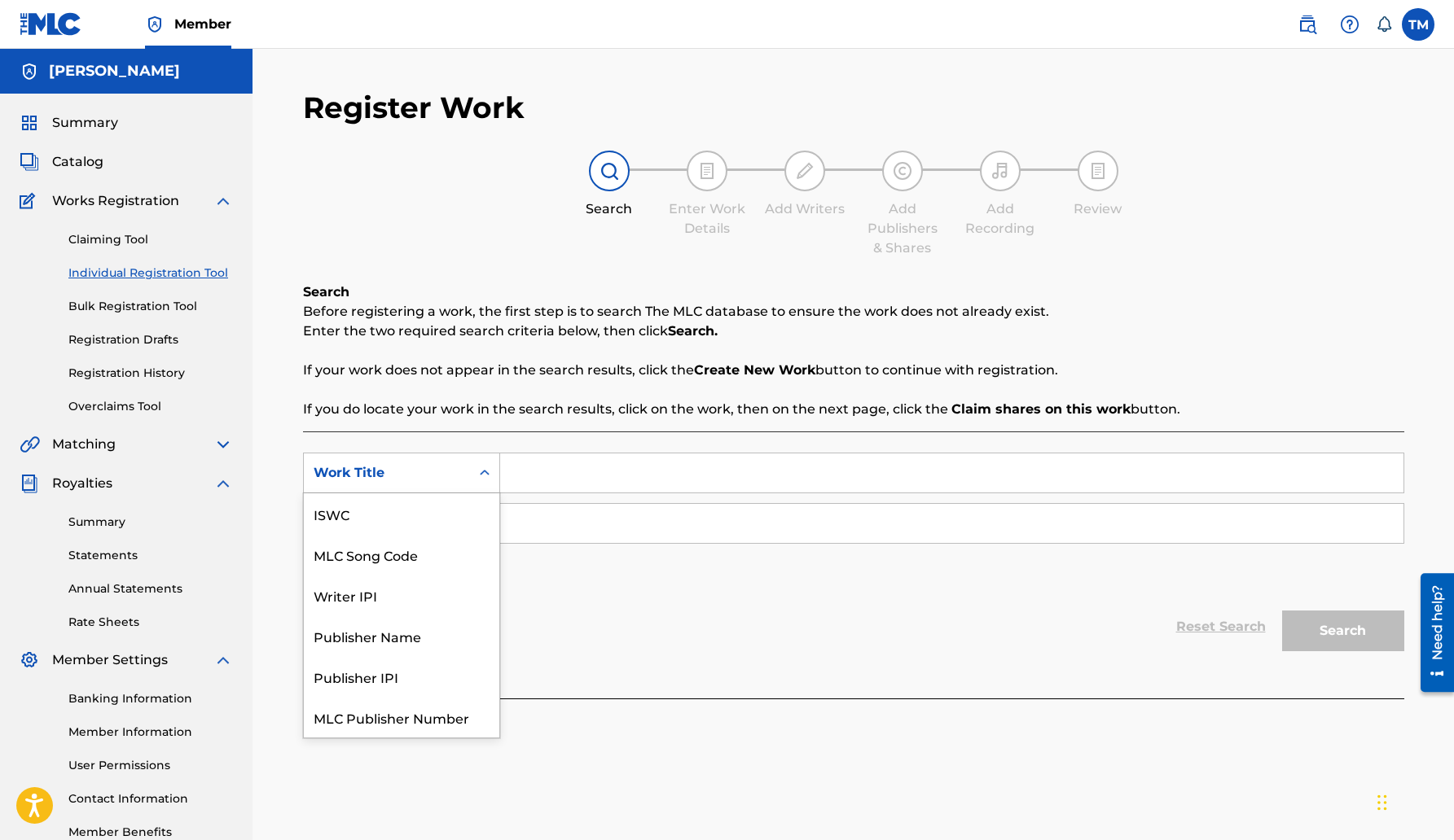
click at [482, 471] on icon "Search Form" at bounding box center [484, 473] width 16 height 16
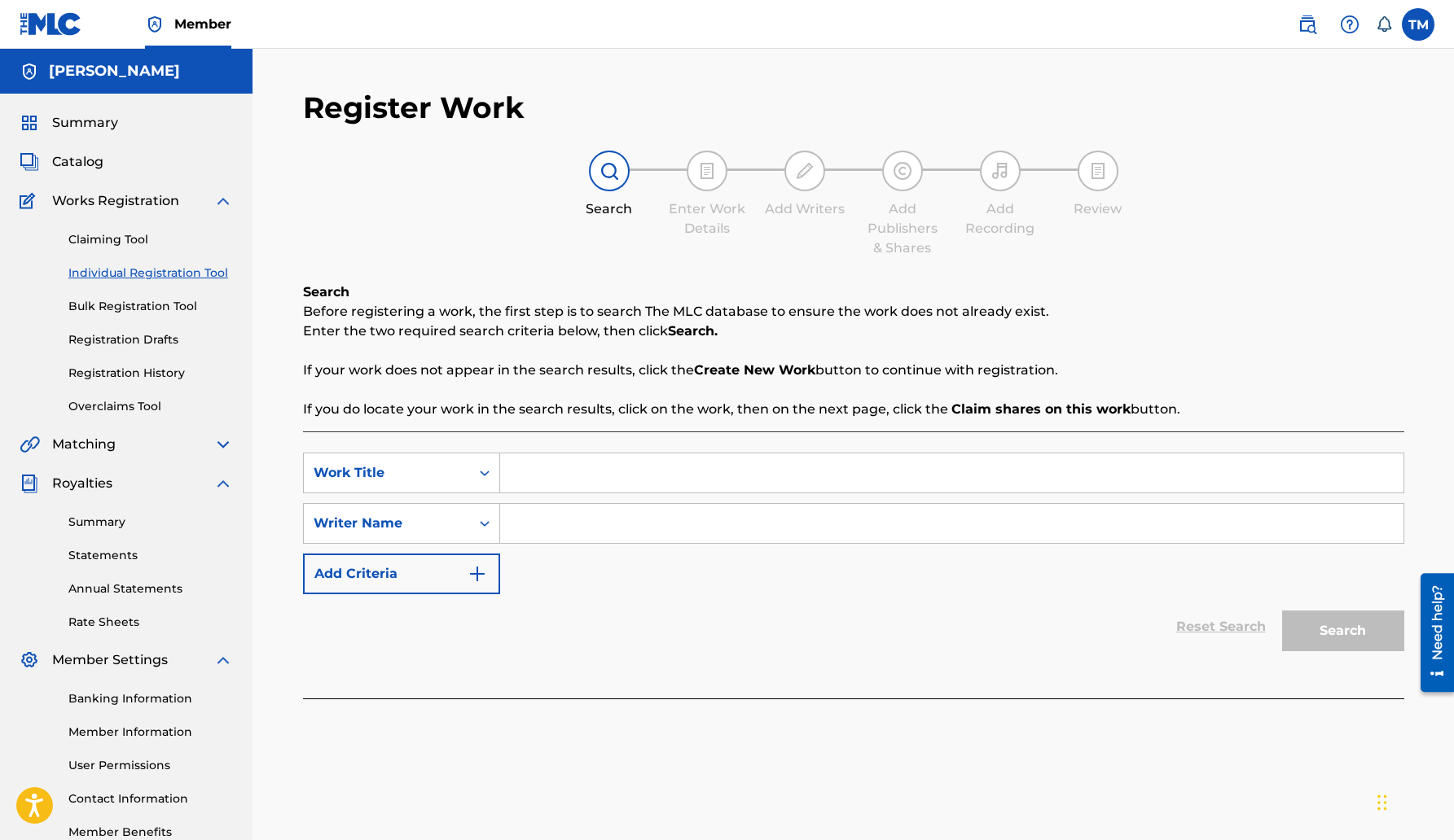
click at [575, 648] on div "Reset Search Search" at bounding box center [853, 627] width 1101 height 65
click at [485, 470] on icon "Search Form" at bounding box center [484, 473] width 16 height 16
click at [552, 616] on div "Reset Search Search" at bounding box center [853, 627] width 1101 height 65
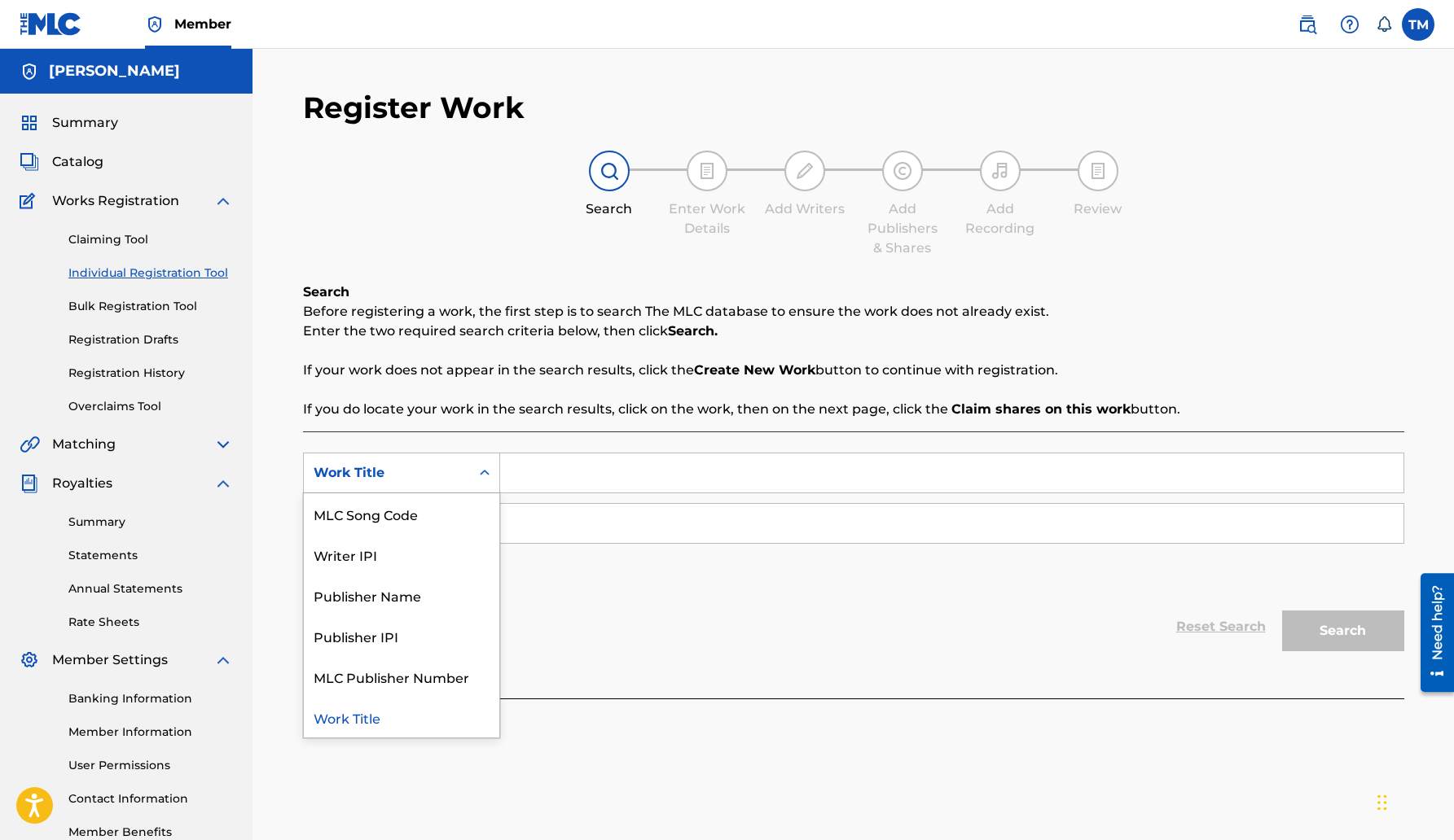
click at [481, 470] on icon "Search Form" at bounding box center [484, 473] width 16 height 16
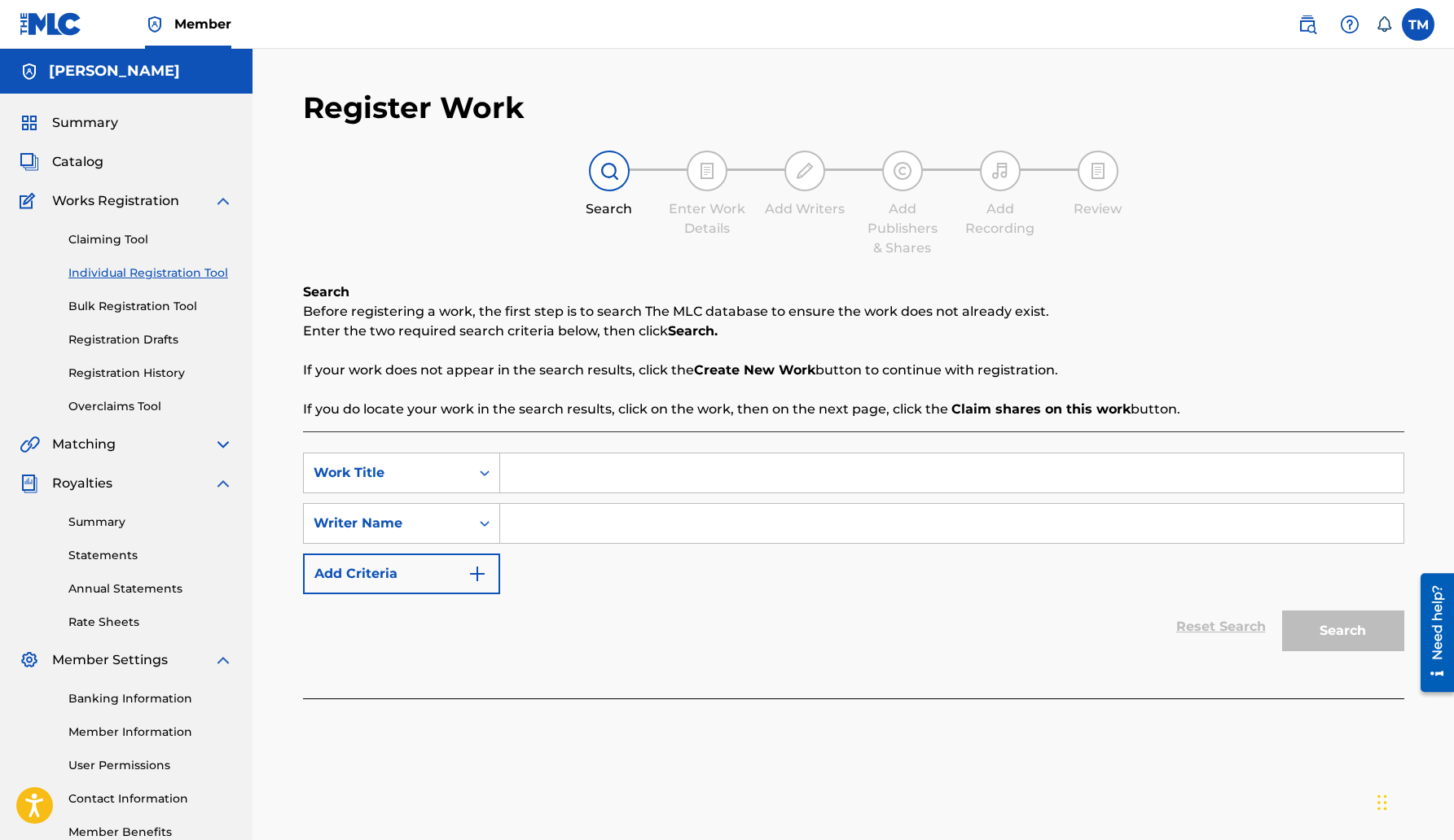
click at [544, 652] on div "Reset Search Search" at bounding box center [853, 627] width 1101 height 65
click at [508, 474] on input "Search Form" at bounding box center [951, 473] width 903 height 39
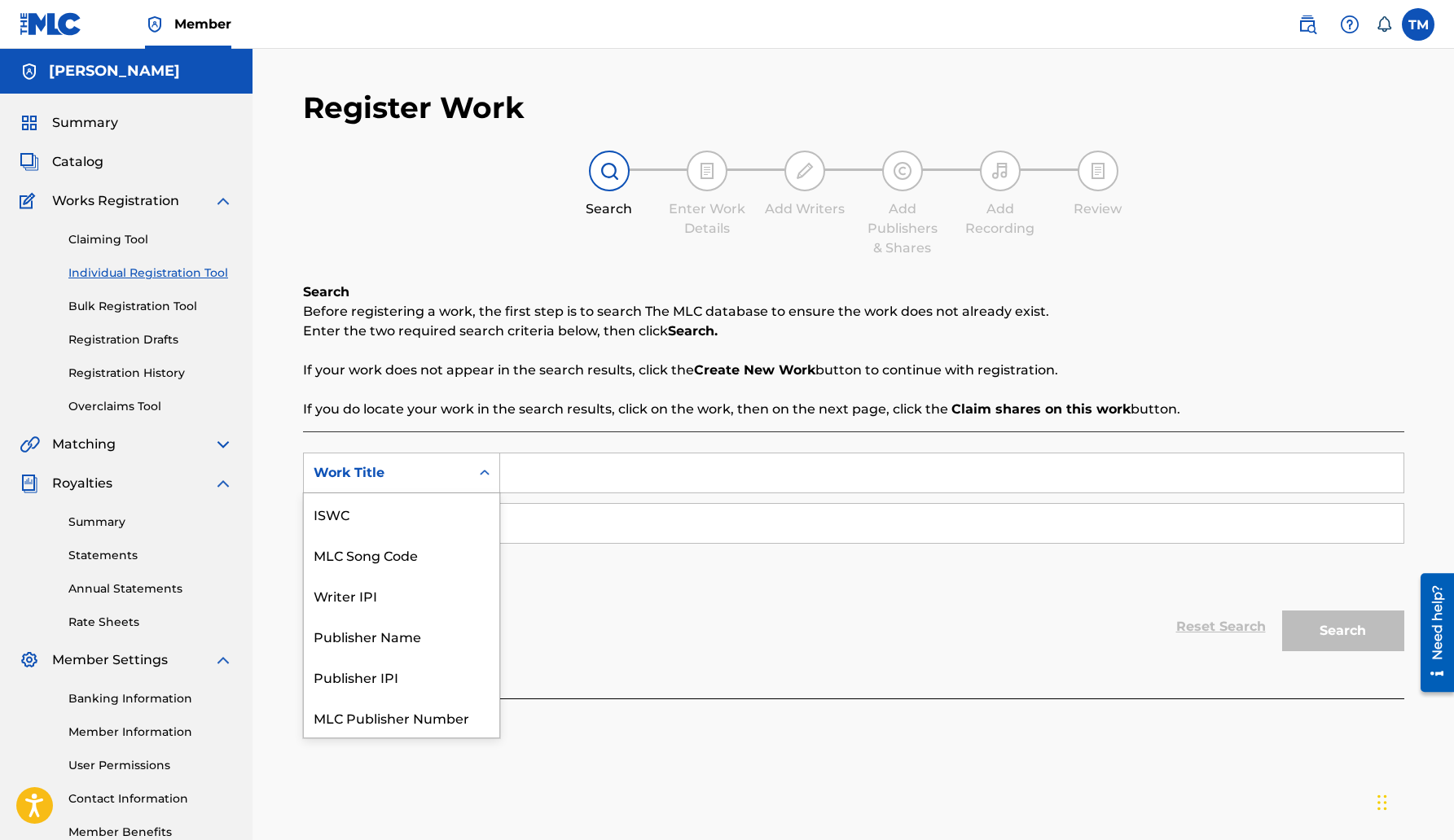
click at [480, 474] on icon "Search Form" at bounding box center [484, 473] width 16 height 16
click at [389, 522] on div "MLC Song Code" at bounding box center [402, 513] width 195 height 41
click at [488, 472] on icon "Search Form" at bounding box center [484, 473] width 16 height 16
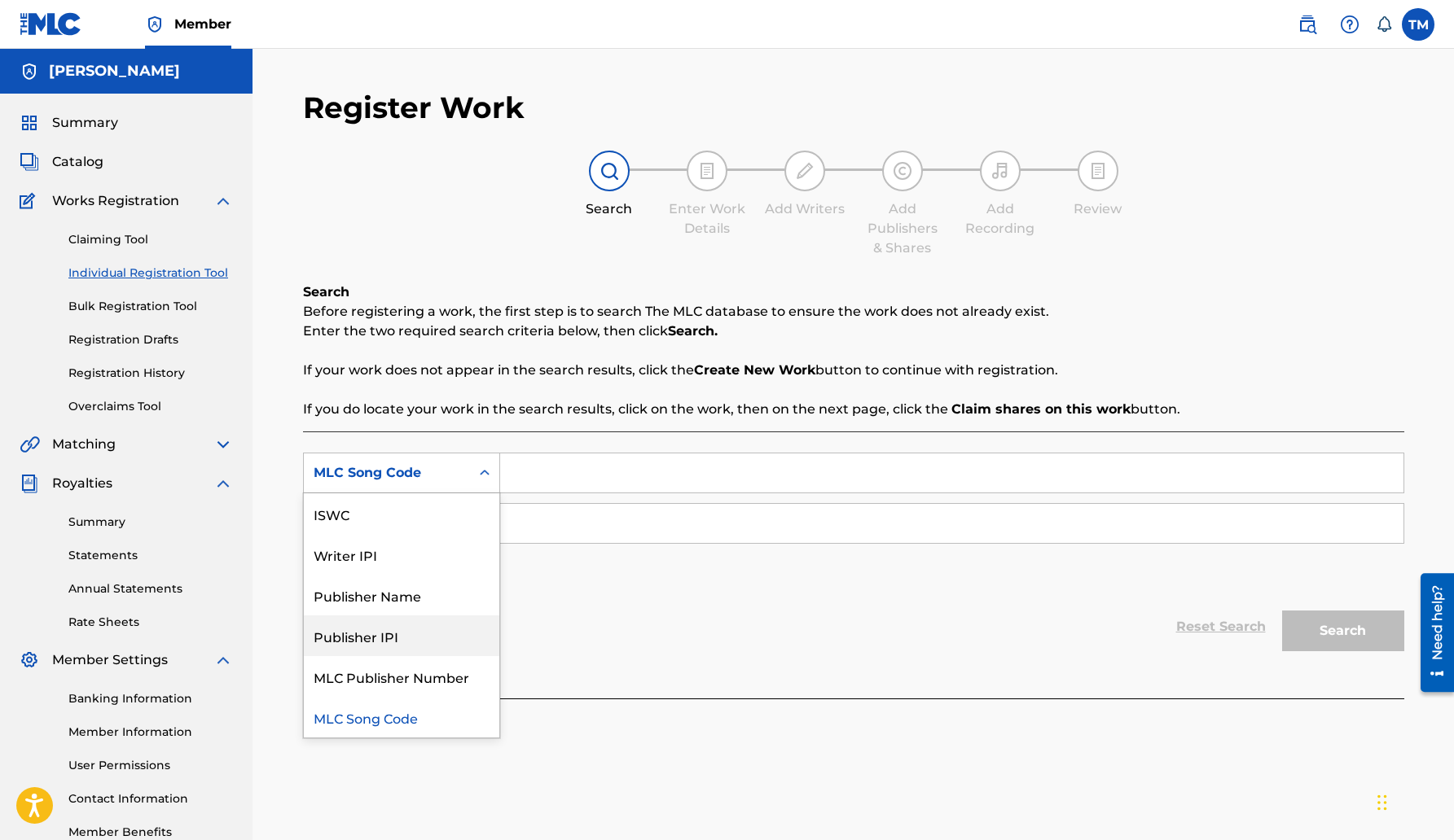
scroll to position [0, 0]
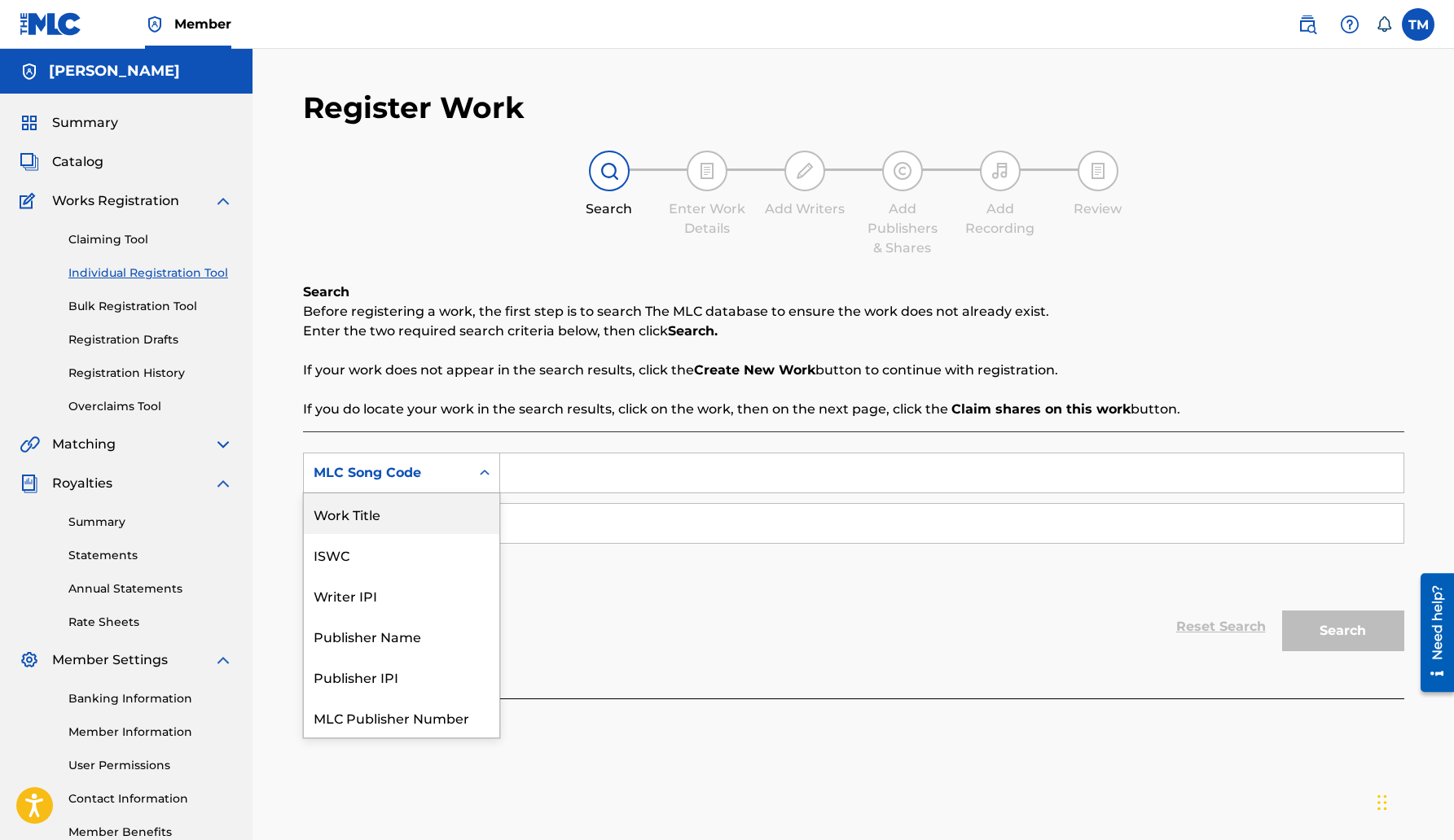
click at [344, 514] on div "Work Title" at bounding box center [402, 513] width 195 height 41
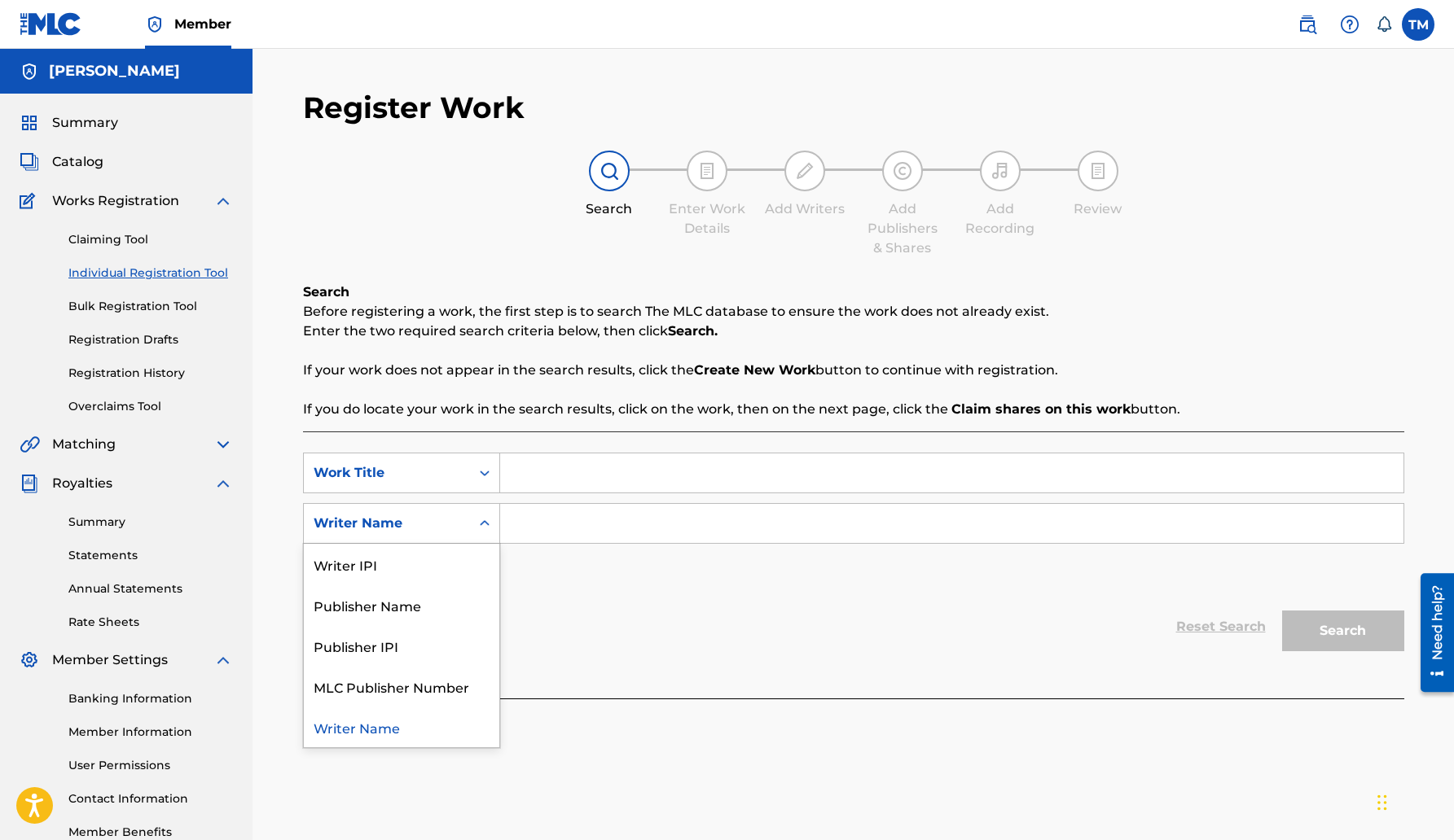
click at [485, 522] on icon "Search Form" at bounding box center [484, 523] width 16 height 16
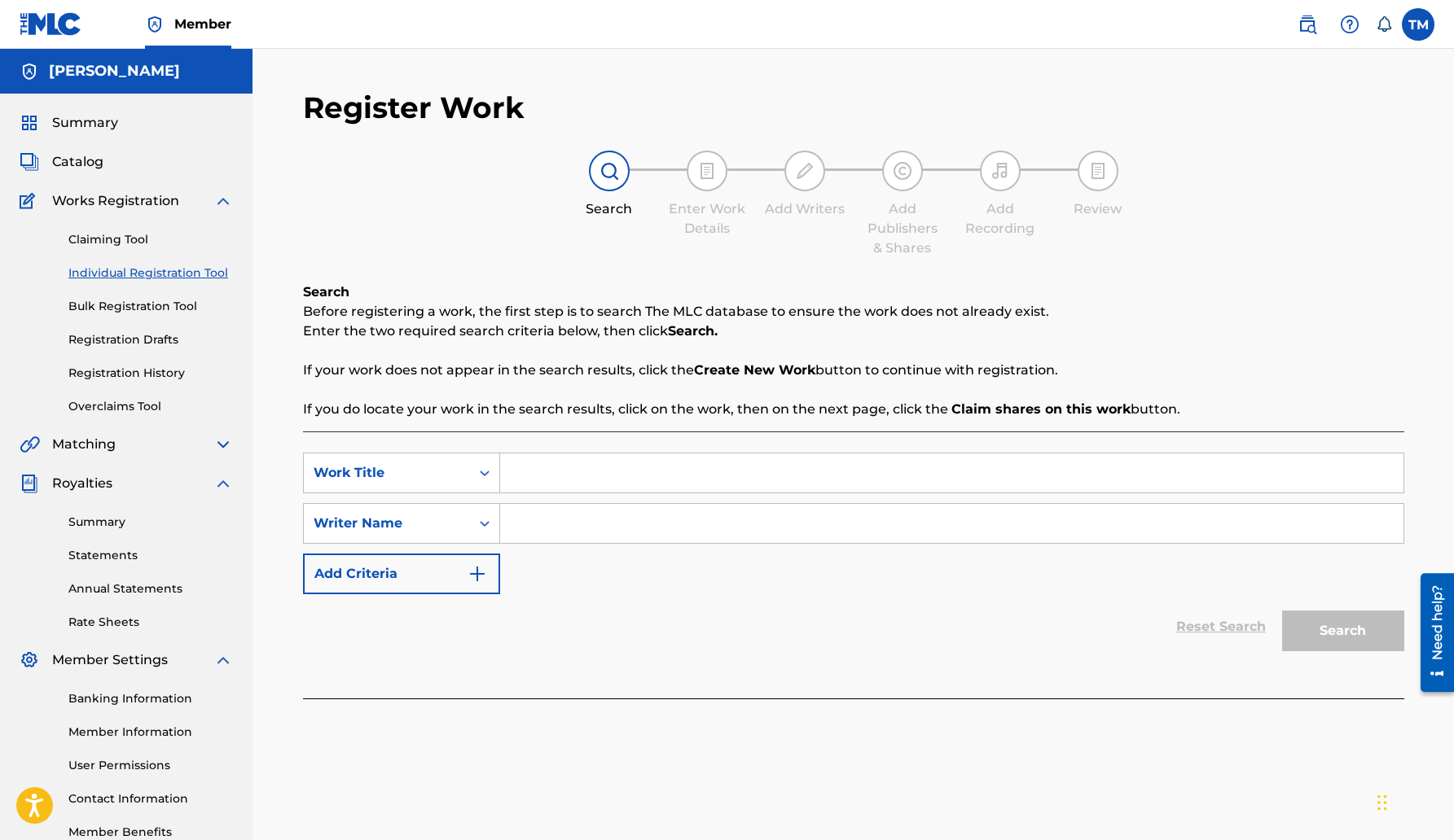
click at [531, 634] on div "Reset Search Search" at bounding box center [853, 627] width 1101 height 65
click at [508, 471] on input "Search Form" at bounding box center [951, 473] width 903 height 39
type input "Survivor"
click at [534, 609] on div "Reset Search Search" at bounding box center [853, 627] width 1101 height 65
click at [519, 521] on input "Search Form" at bounding box center [951, 523] width 903 height 39
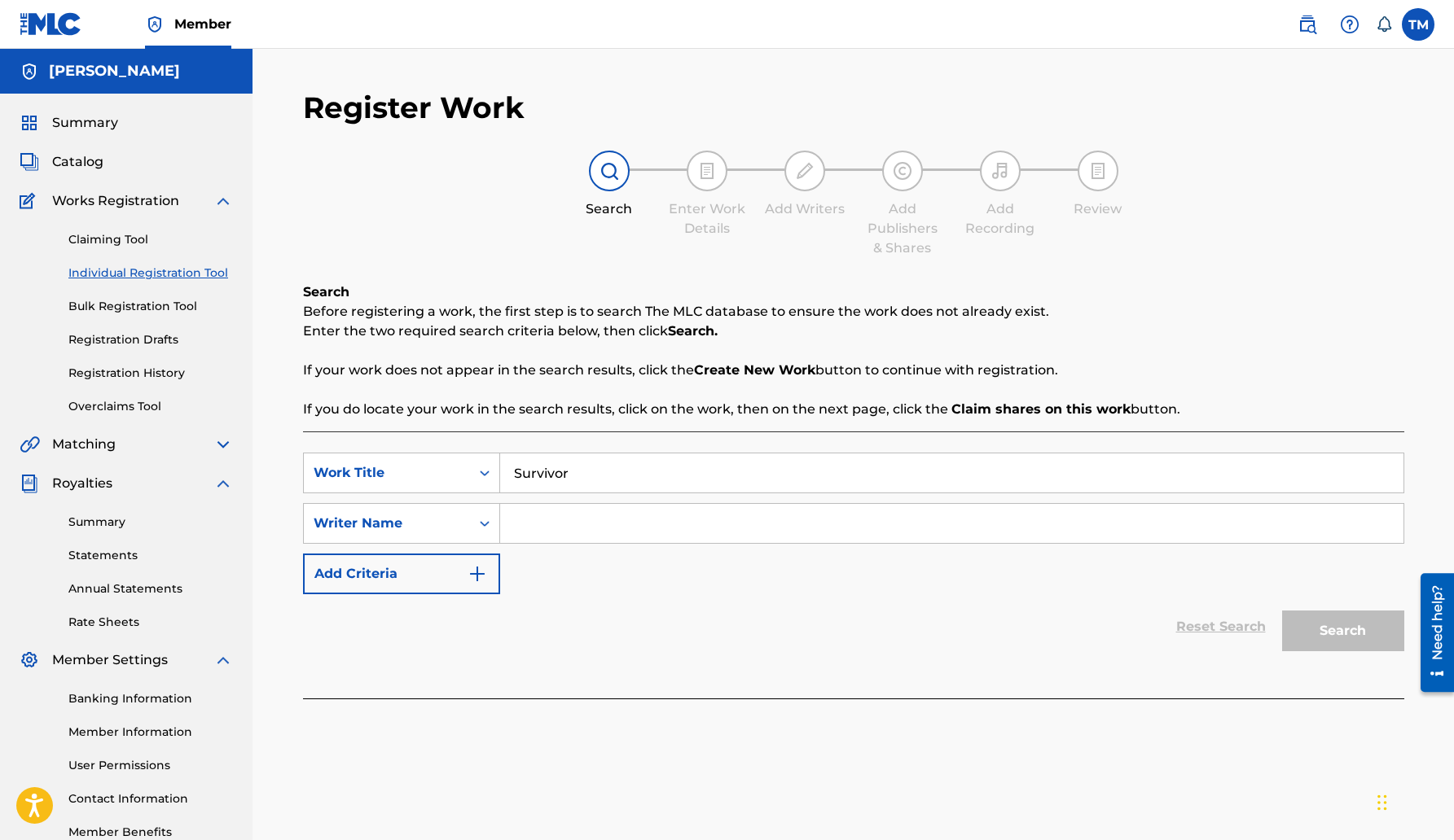
click at [516, 567] on div "SearchWithCriteriaf1ef3ef0-94d5-408b-874a-e636c35e3614 Work Title Survivor Sear…" at bounding box center [853, 524] width 1101 height 142
click at [508, 517] on input "Search Form" at bounding box center [951, 523] width 903 height 39
type input "[PERSON_NAME]"
click at [473, 571] on img "Search Form" at bounding box center [476, 574] width 20 height 20
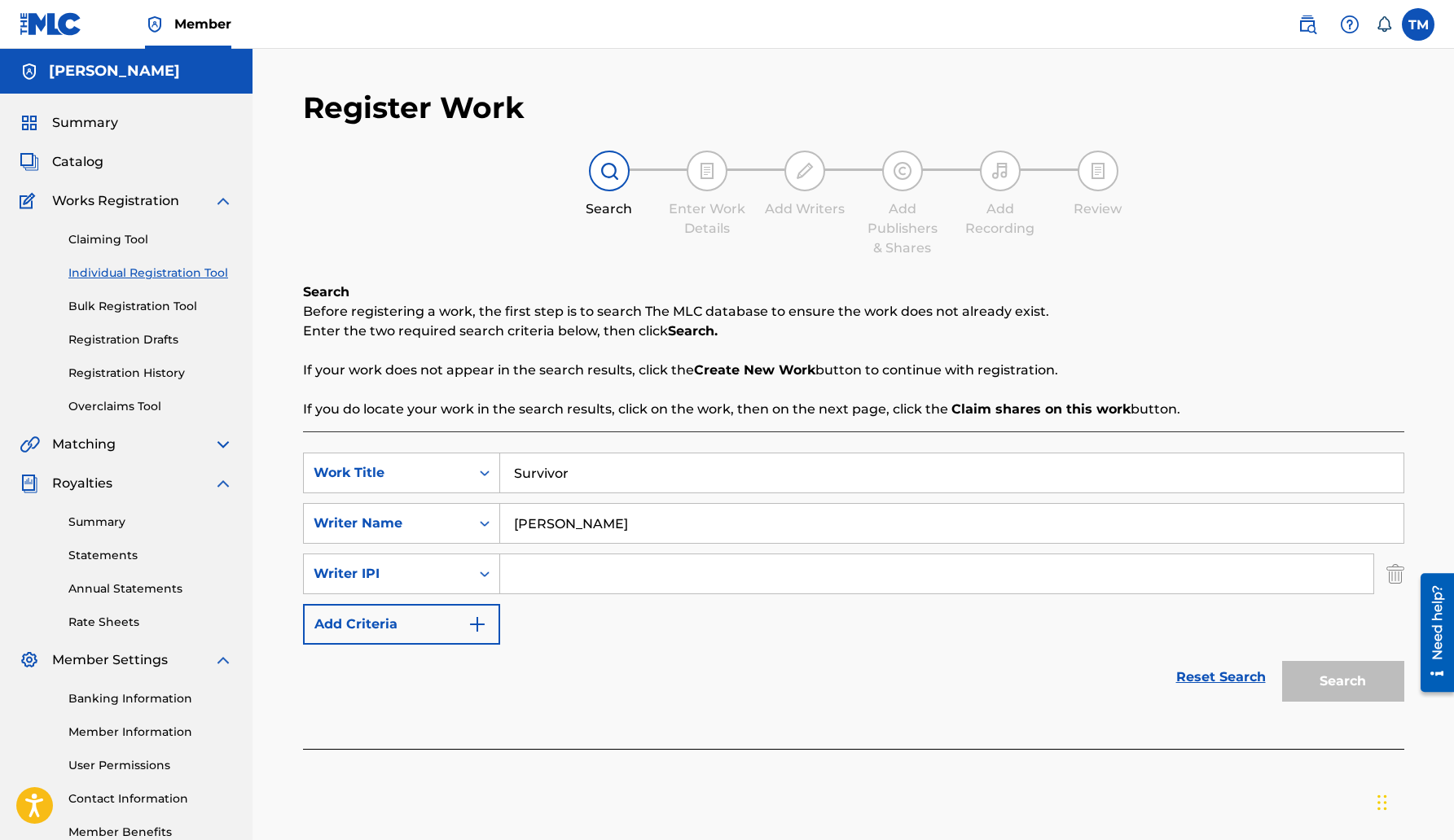
click at [476, 624] on img "Search Form" at bounding box center [476, 624] width 20 height 20
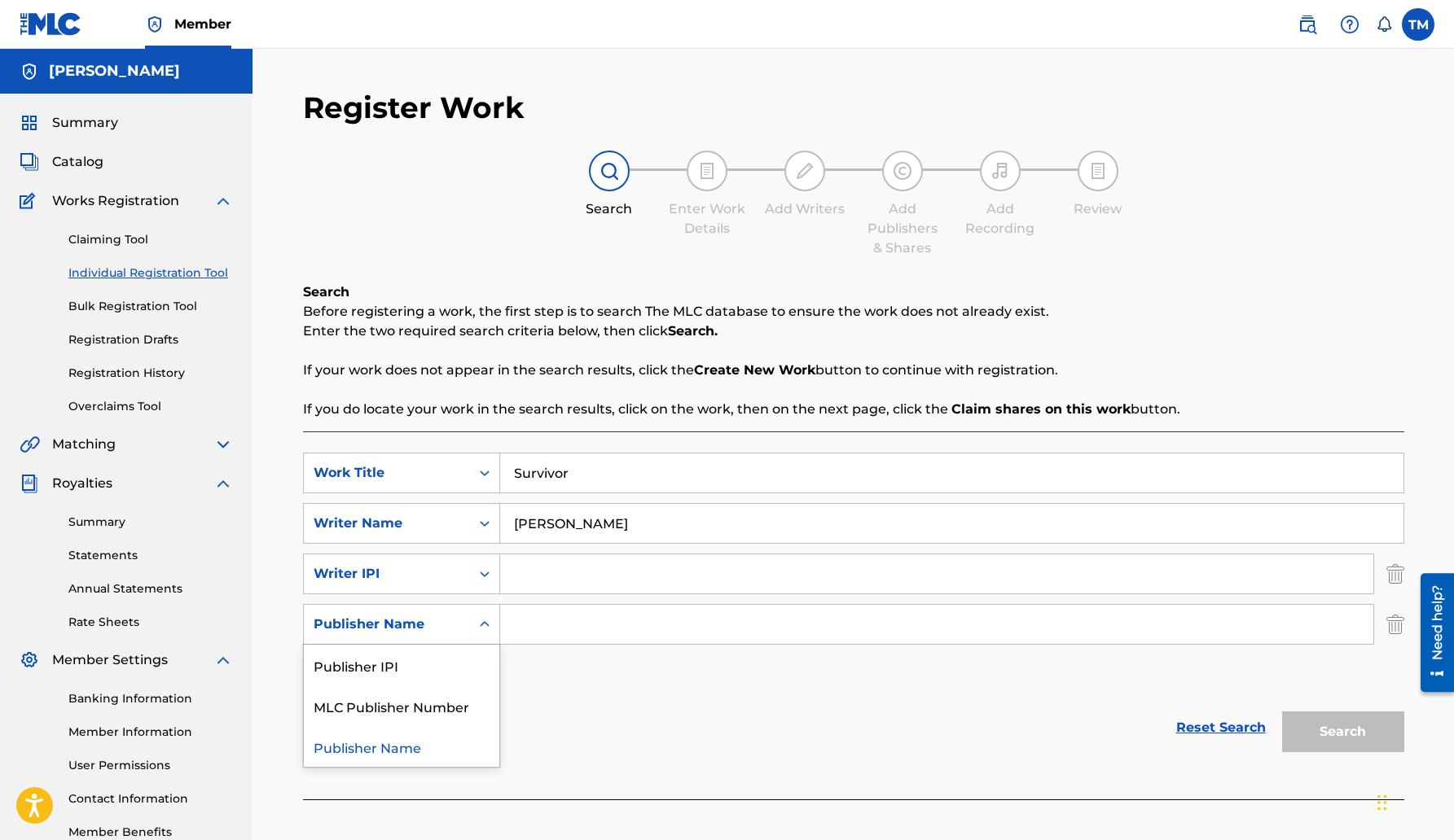
click at [484, 626] on icon "Search Form" at bounding box center [484, 624] width 16 height 16
click at [528, 705] on div "Reset Search Search" at bounding box center [853, 727] width 1101 height 65
click at [526, 695] on div "Reset Search Search" at bounding box center [853, 727] width 1101 height 65
click at [479, 672] on img "Search Form" at bounding box center [476, 674] width 20 height 20
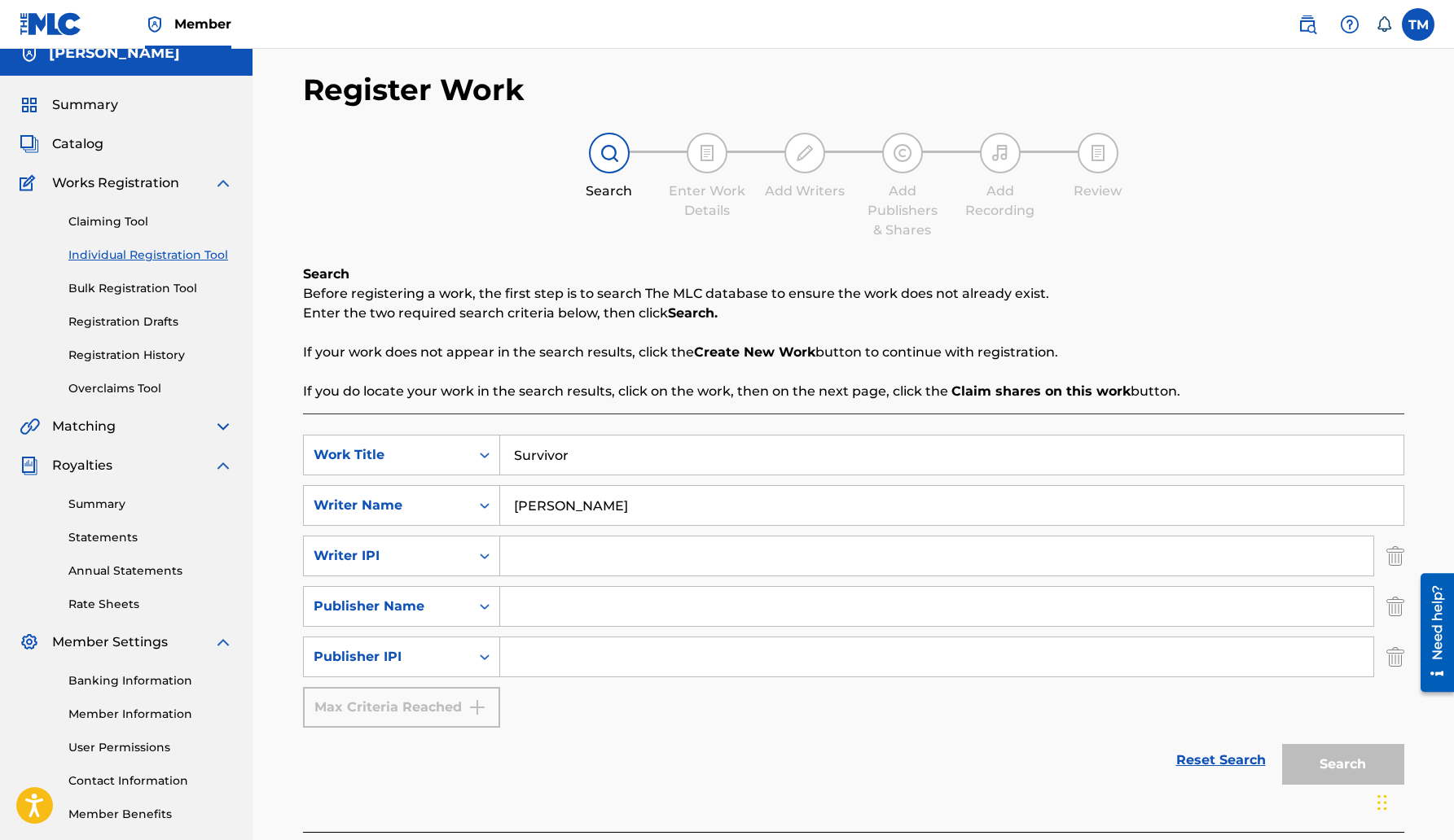
scroll to position [20, 0]
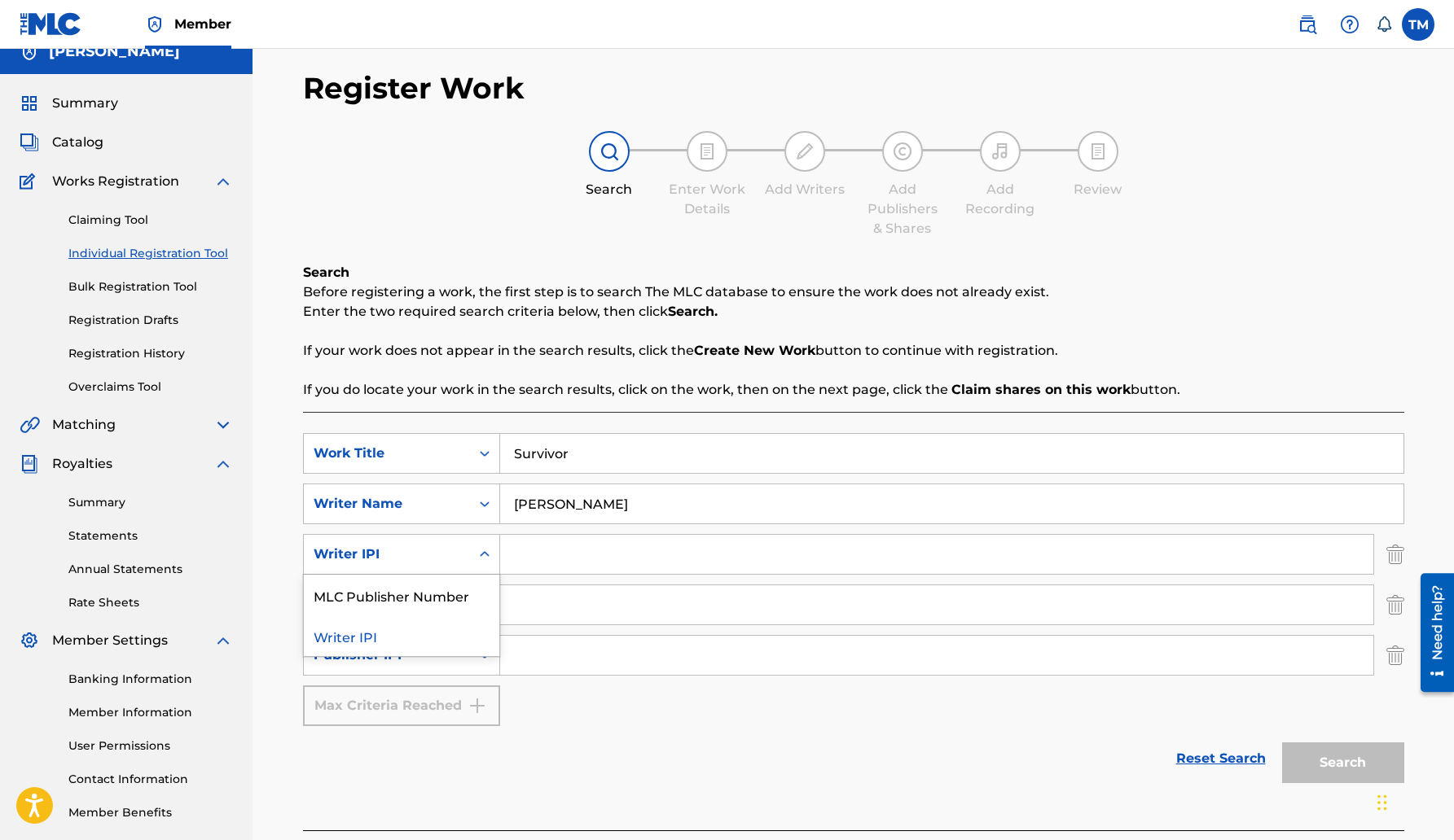
click at [485, 552] on icon "Search Form" at bounding box center [484, 554] width 16 height 16
type input "364272950"
click at [486, 604] on icon "Search Form" at bounding box center [484, 604] width 9 height 6
click at [508, 606] on input "Search Form" at bounding box center [937, 604] width 873 height 39
click at [772, 629] on div "SearchWithCriteriaf1ef3ef0-94d5-408b-874a-e636c35e3614 Work Title Survivor Sear…" at bounding box center [853, 580] width 1101 height 294
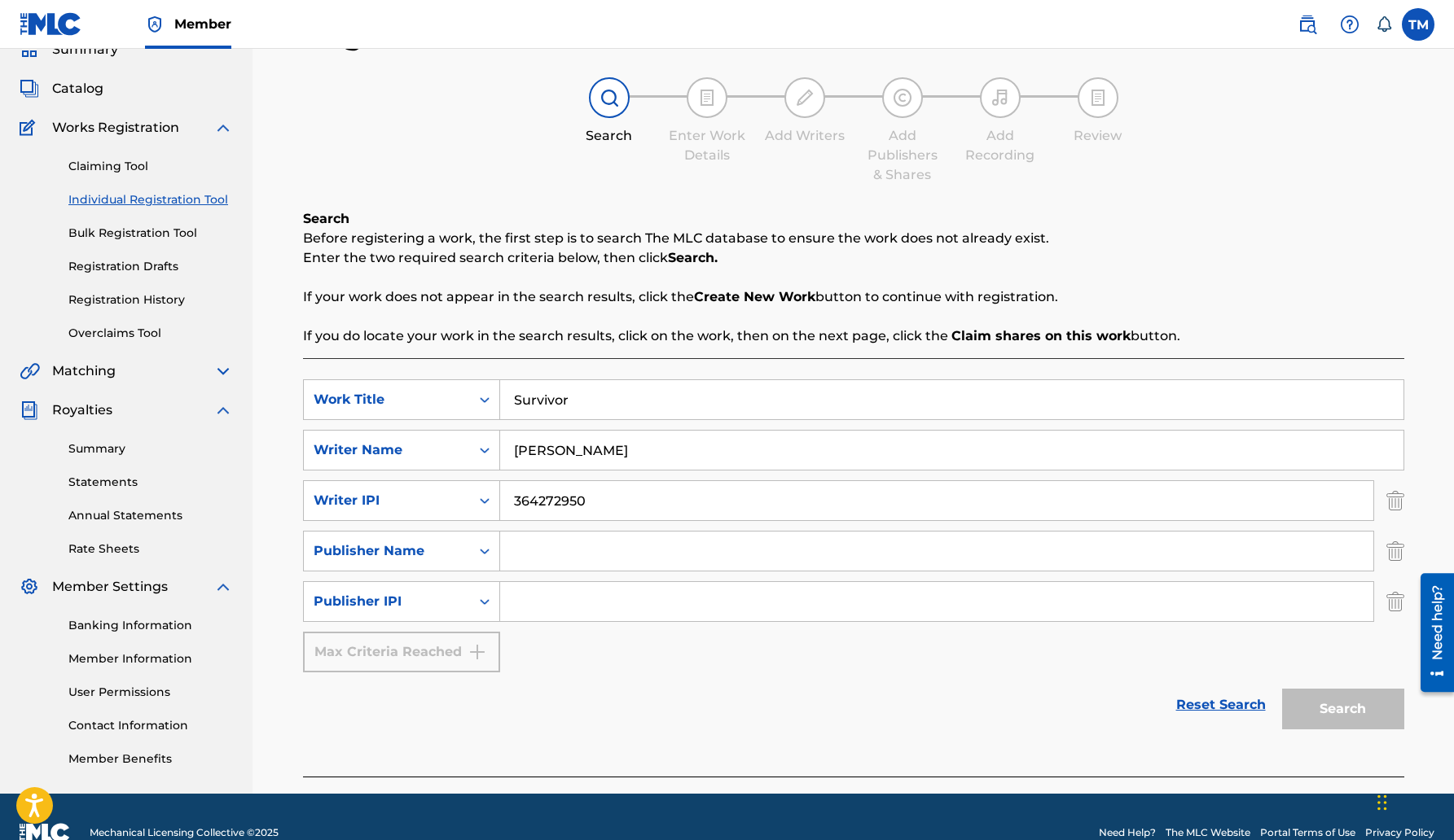
scroll to position [74, 0]
click at [1391, 604] on img "Search Form" at bounding box center [1394, 600] width 18 height 41
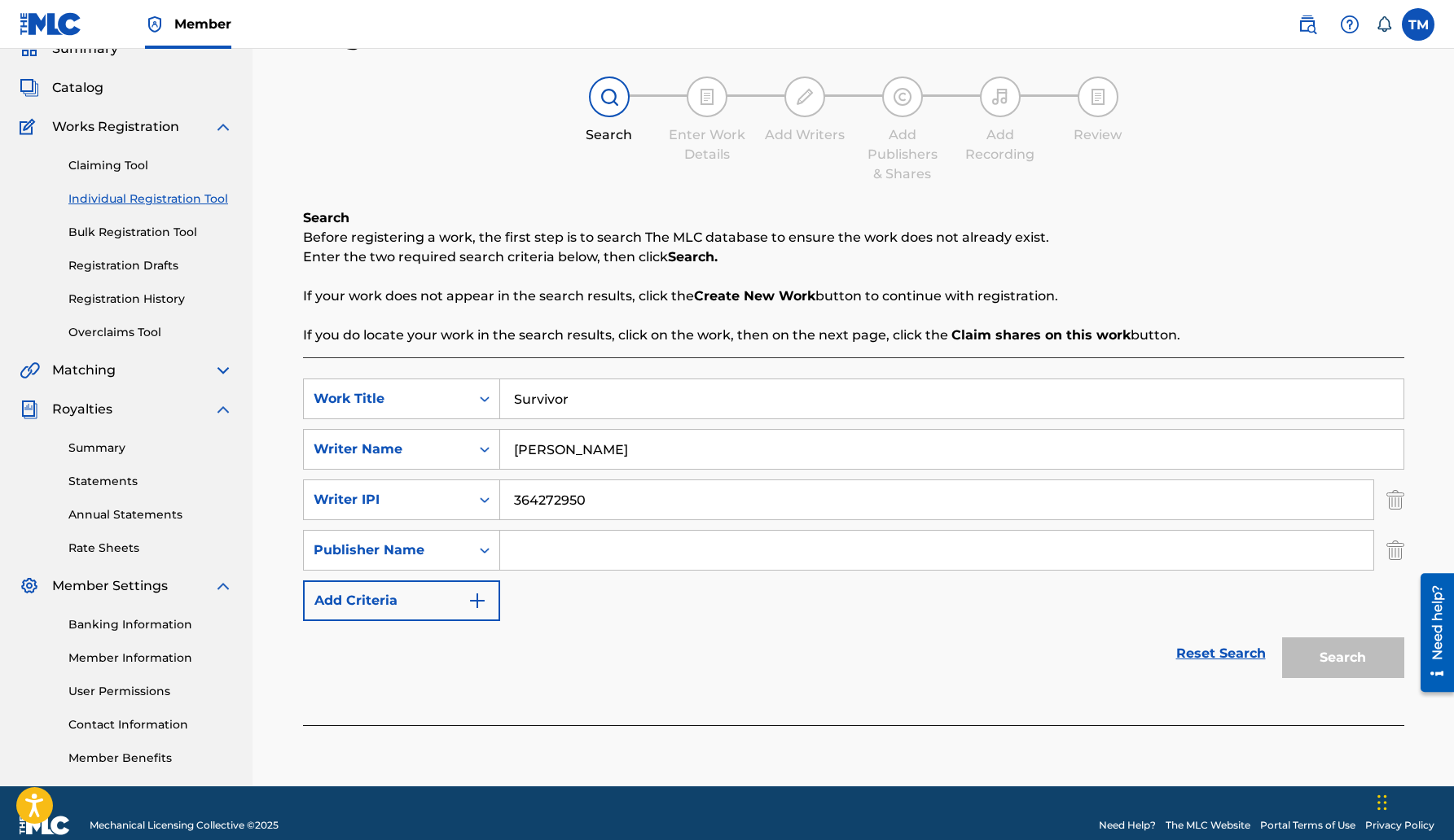
click at [1396, 544] on img "Search Form" at bounding box center [1394, 550] width 18 height 41
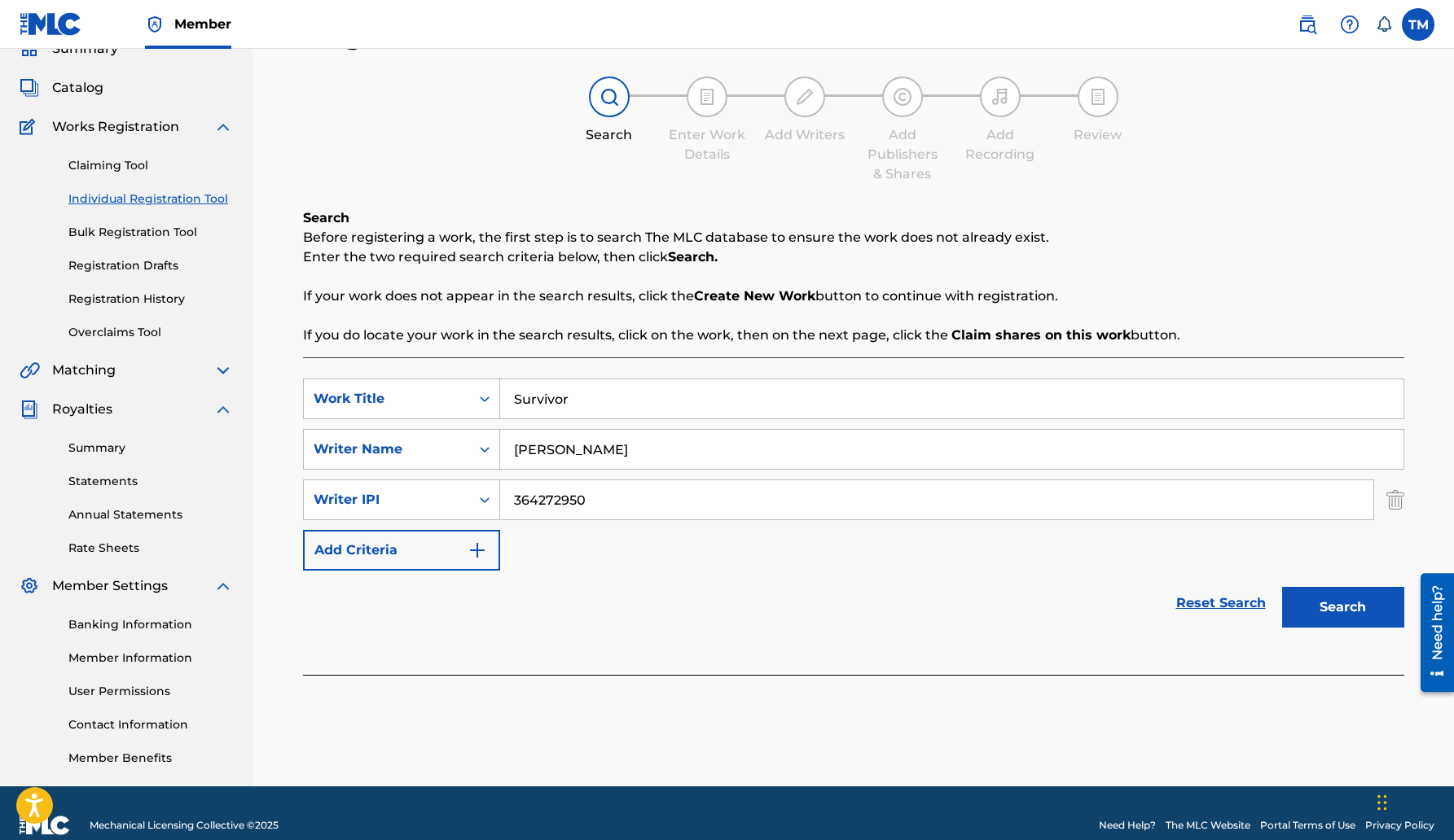
click at [543, 453] on input "[PERSON_NAME]" at bounding box center [951, 449] width 903 height 39
type input "[PERSON_NAME]"
click at [924, 541] on div "SearchWithCriteriaf1ef3ef0-94d5-408b-874a-e636c35e3614 Work Title Survivor Sear…" at bounding box center [853, 474] width 1101 height 192
click at [1050, 526] on div "SearchWithCriteriaf1ef3ef0-94d5-408b-874a-e636c35e3614 Work Title Survivor Sear…" at bounding box center [853, 474] width 1101 height 192
click at [475, 552] on img "Search Form" at bounding box center [476, 550] width 20 height 20
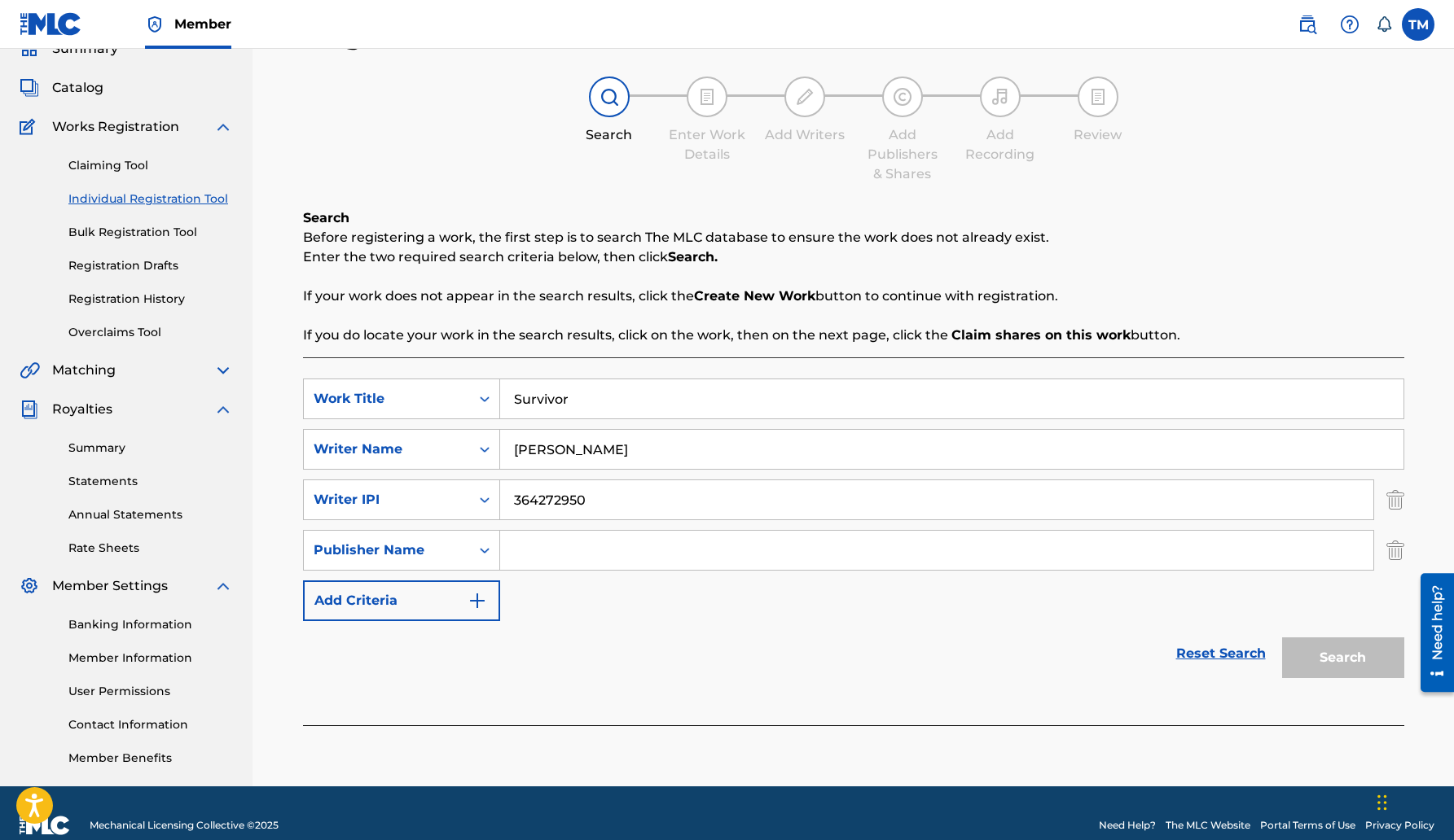
click at [1396, 545] on img "Search Form" at bounding box center [1394, 550] width 18 height 41
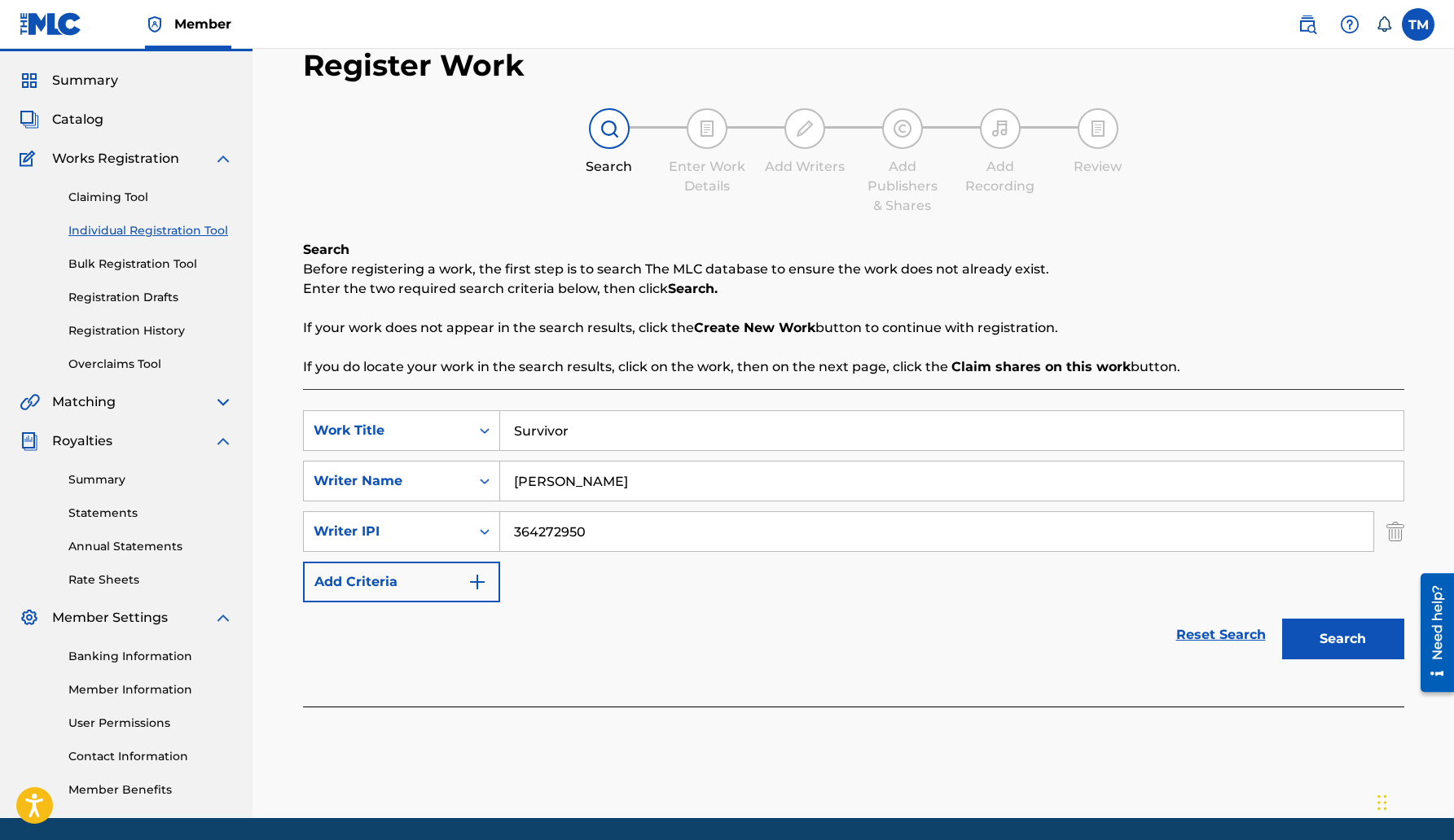
scroll to position [38, 0]
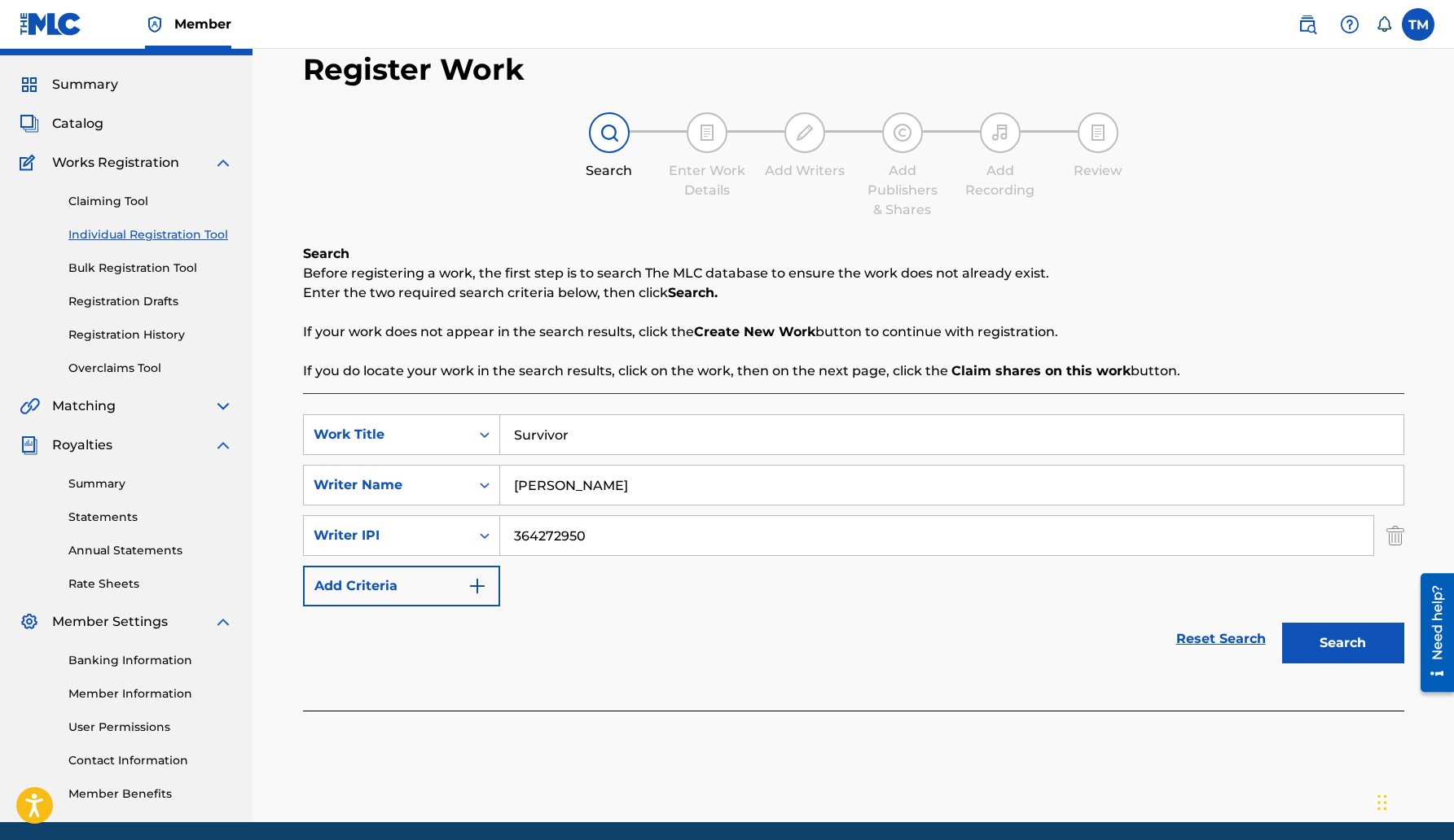
click at [1155, 447] on input "Survivor" at bounding box center [951, 434] width 903 height 39
click at [1339, 640] on button "Search" at bounding box center [1342, 643] width 122 height 41
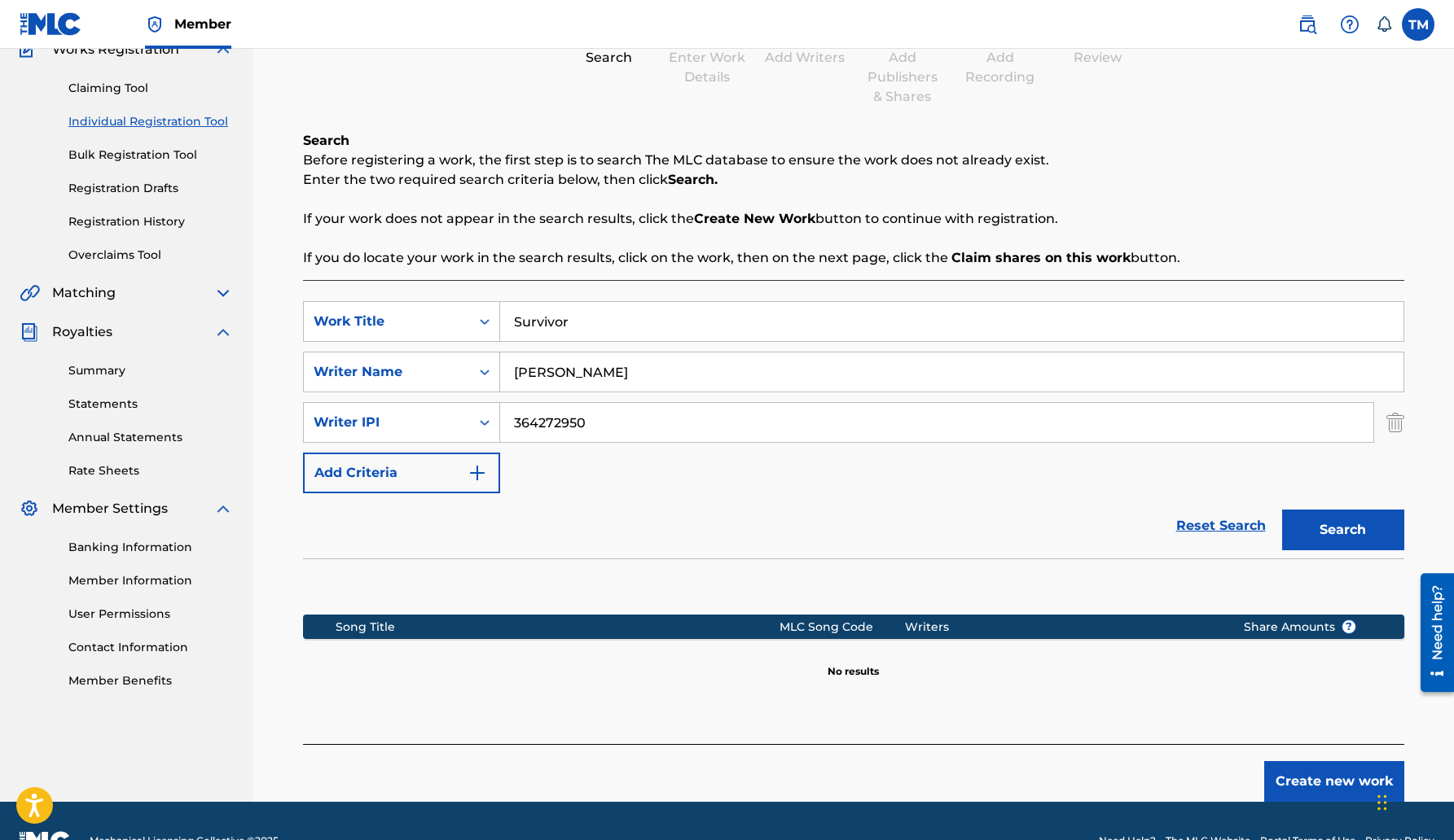
scroll to position [156, 0]
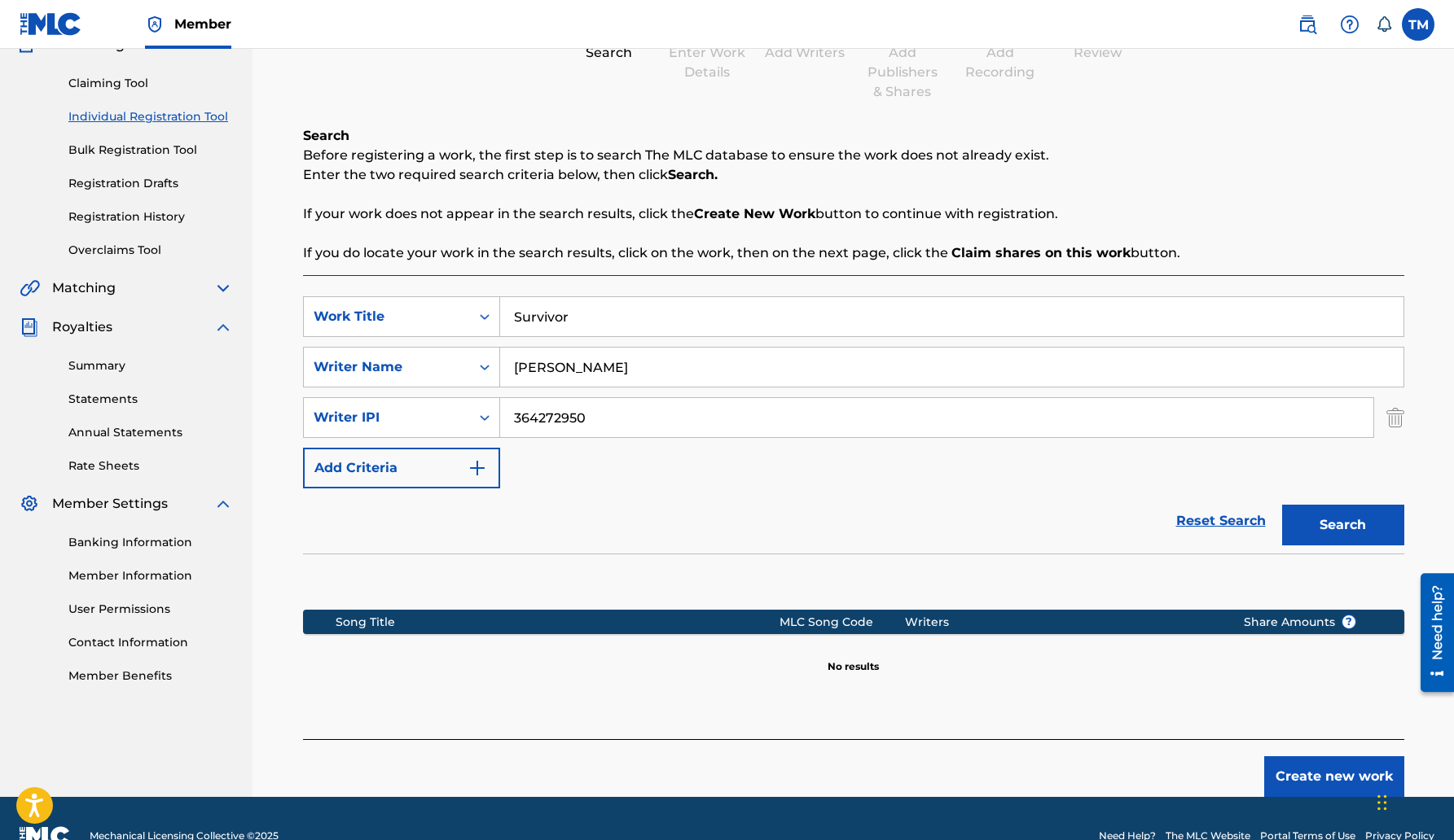
click at [1331, 776] on button "Create new work" at bounding box center [1334, 777] width 140 height 41
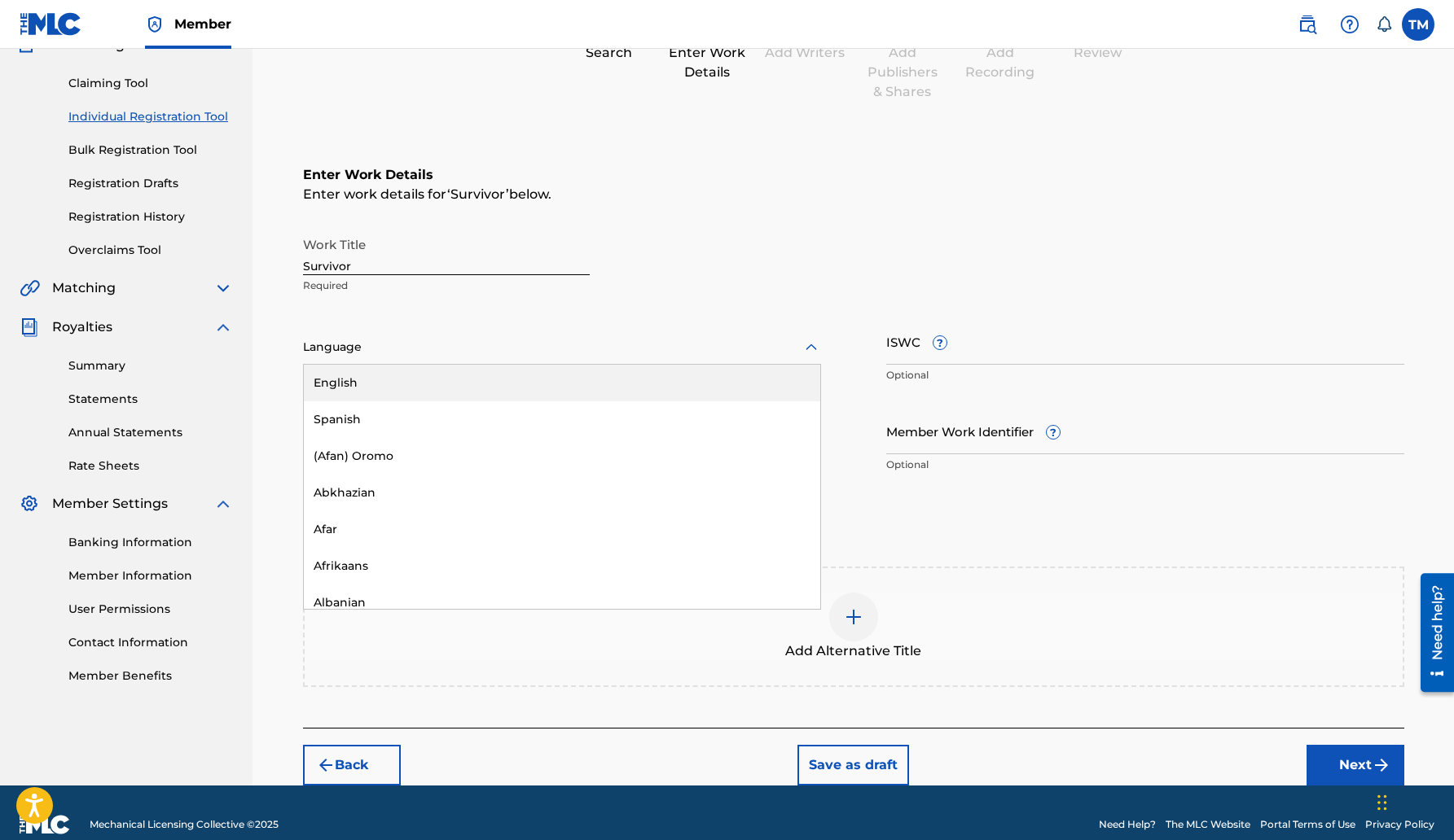
click at [342, 342] on div at bounding box center [562, 347] width 518 height 20
click at [358, 378] on div "English" at bounding box center [562, 383] width 516 height 37
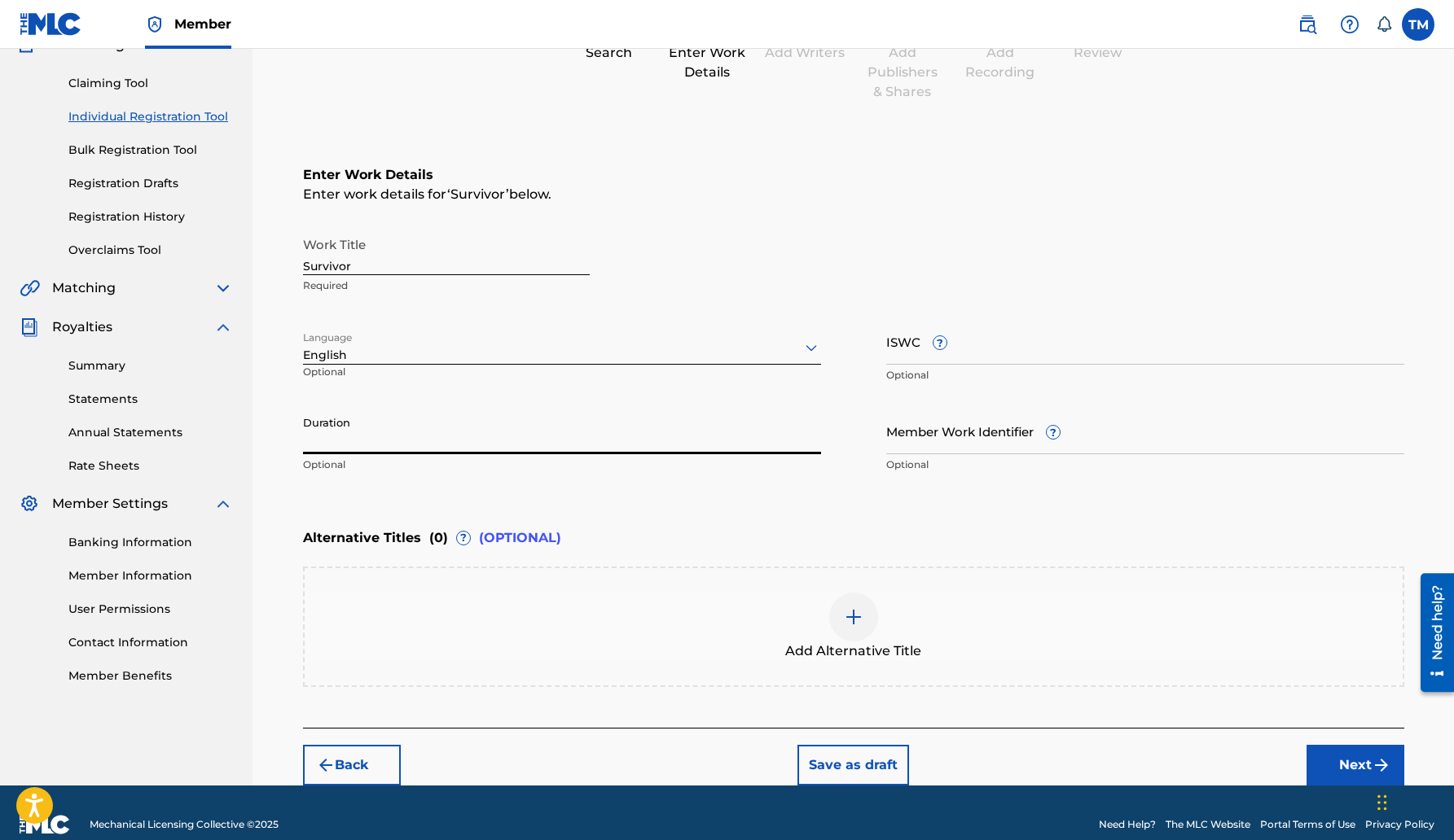
click at [326, 435] on input "Duration" at bounding box center [562, 431] width 518 height 46
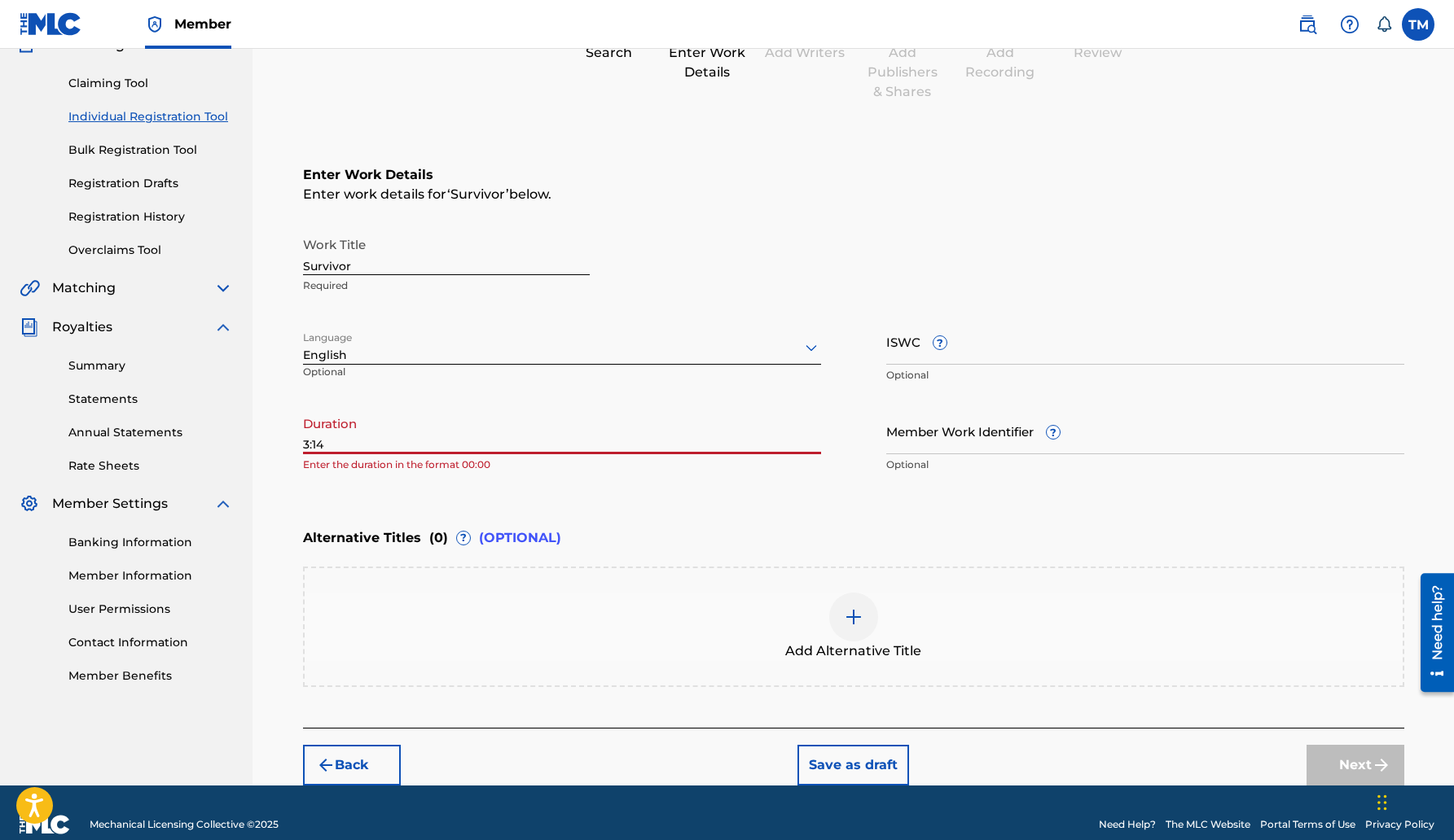
click at [303, 444] on input "3:14" at bounding box center [562, 431] width 518 height 46
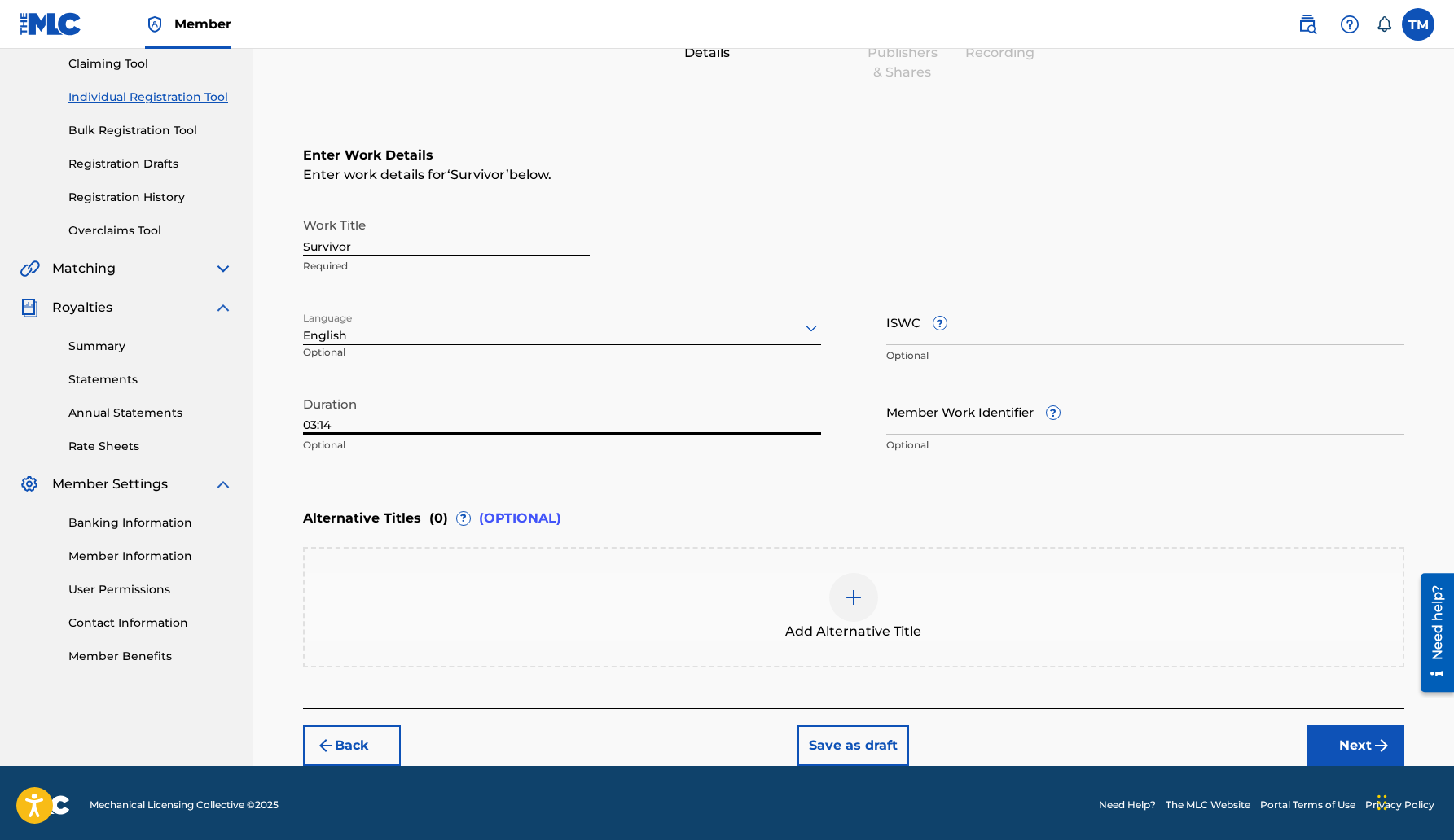
scroll to position [179, 0]
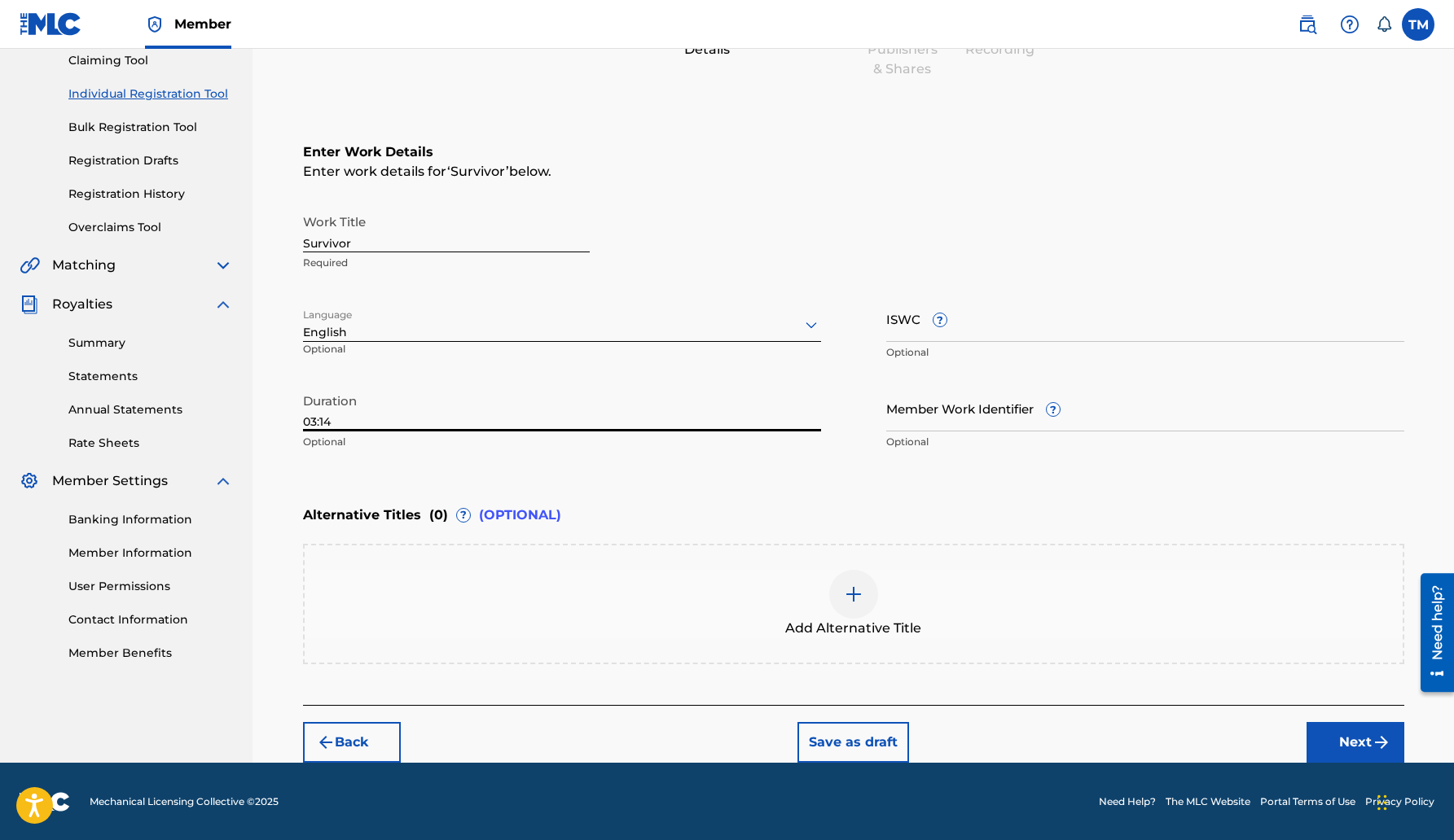
type input "03:14"
click at [1350, 736] on button "Next" at bounding box center [1355, 742] width 98 height 41
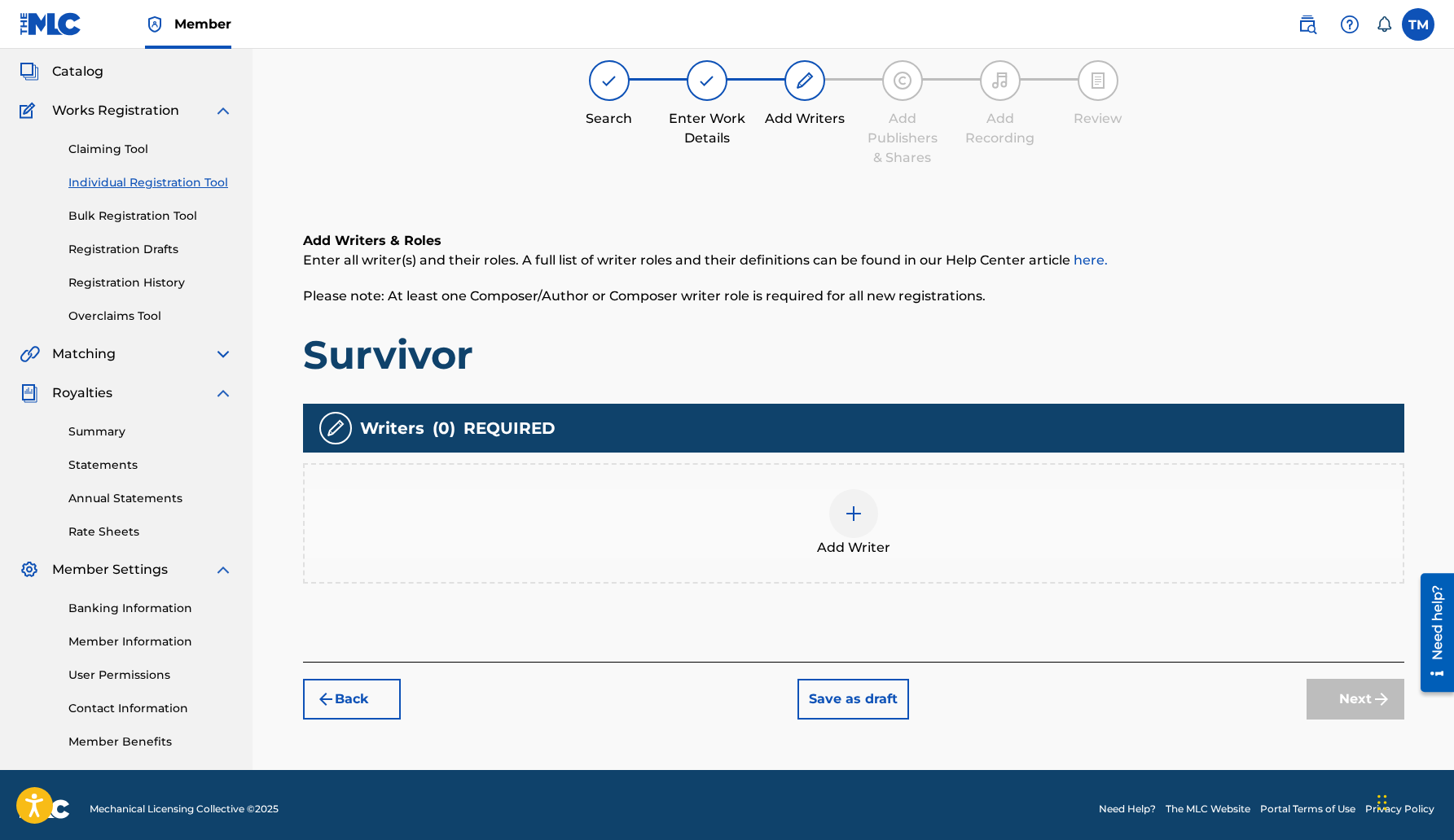
scroll to position [98, 0]
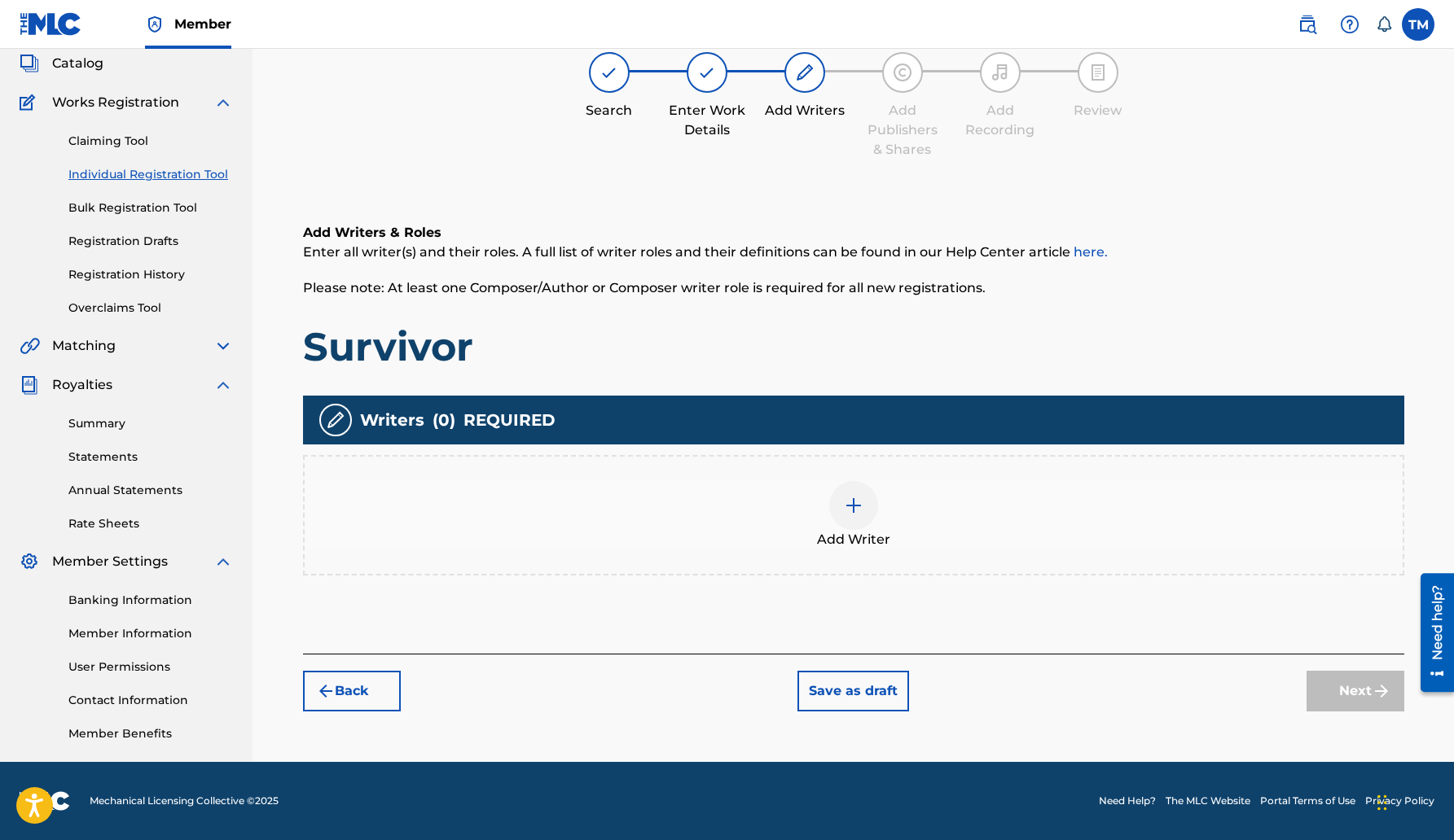
click at [853, 504] on img at bounding box center [853, 506] width 20 height 20
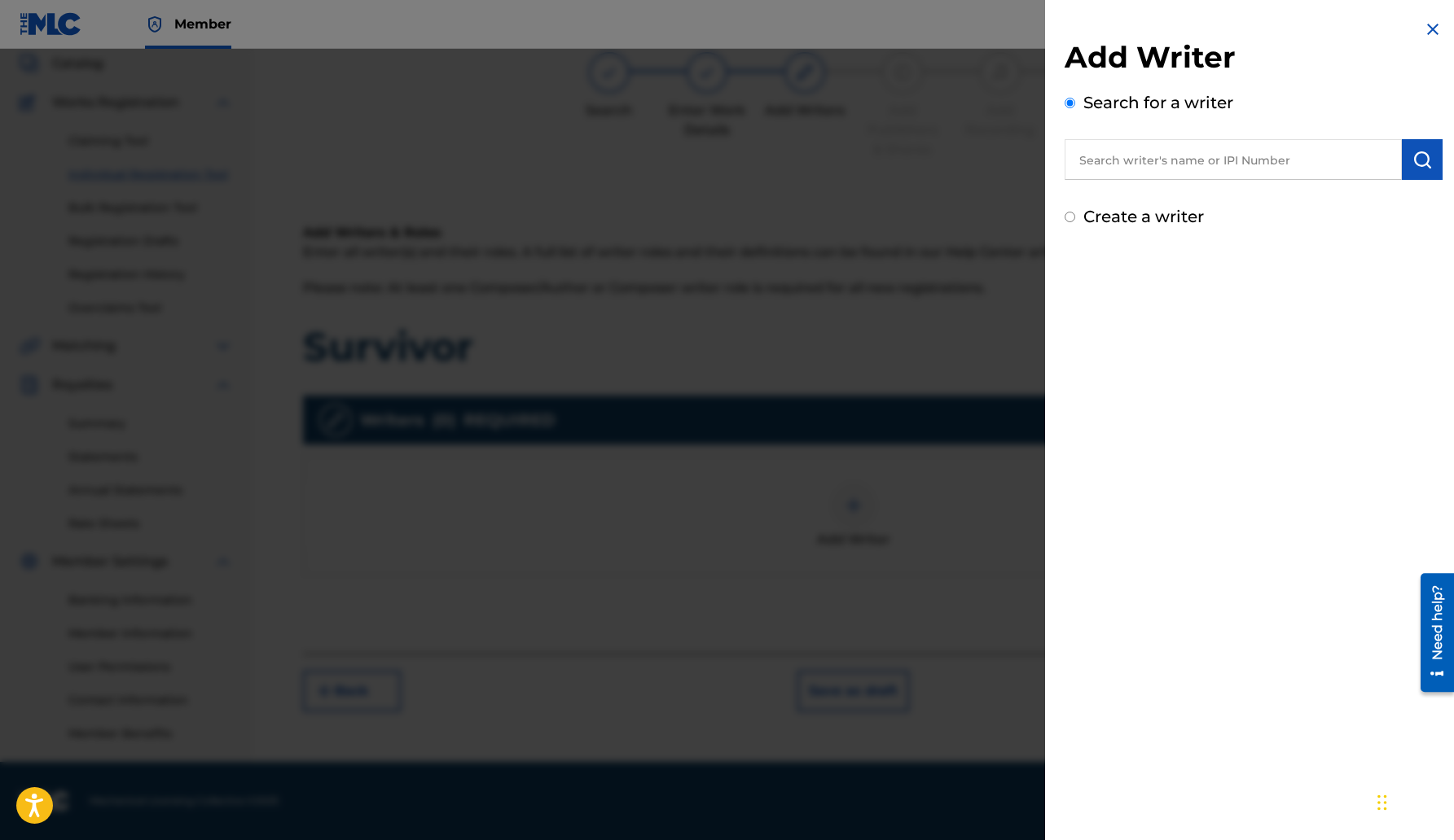
click at [1082, 163] on input "text" at bounding box center [1233, 159] width 337 height 41
type input "364272950"
click at [1412, 160] on img "submit" at bounding box center [1422, 159] width 20 height 20
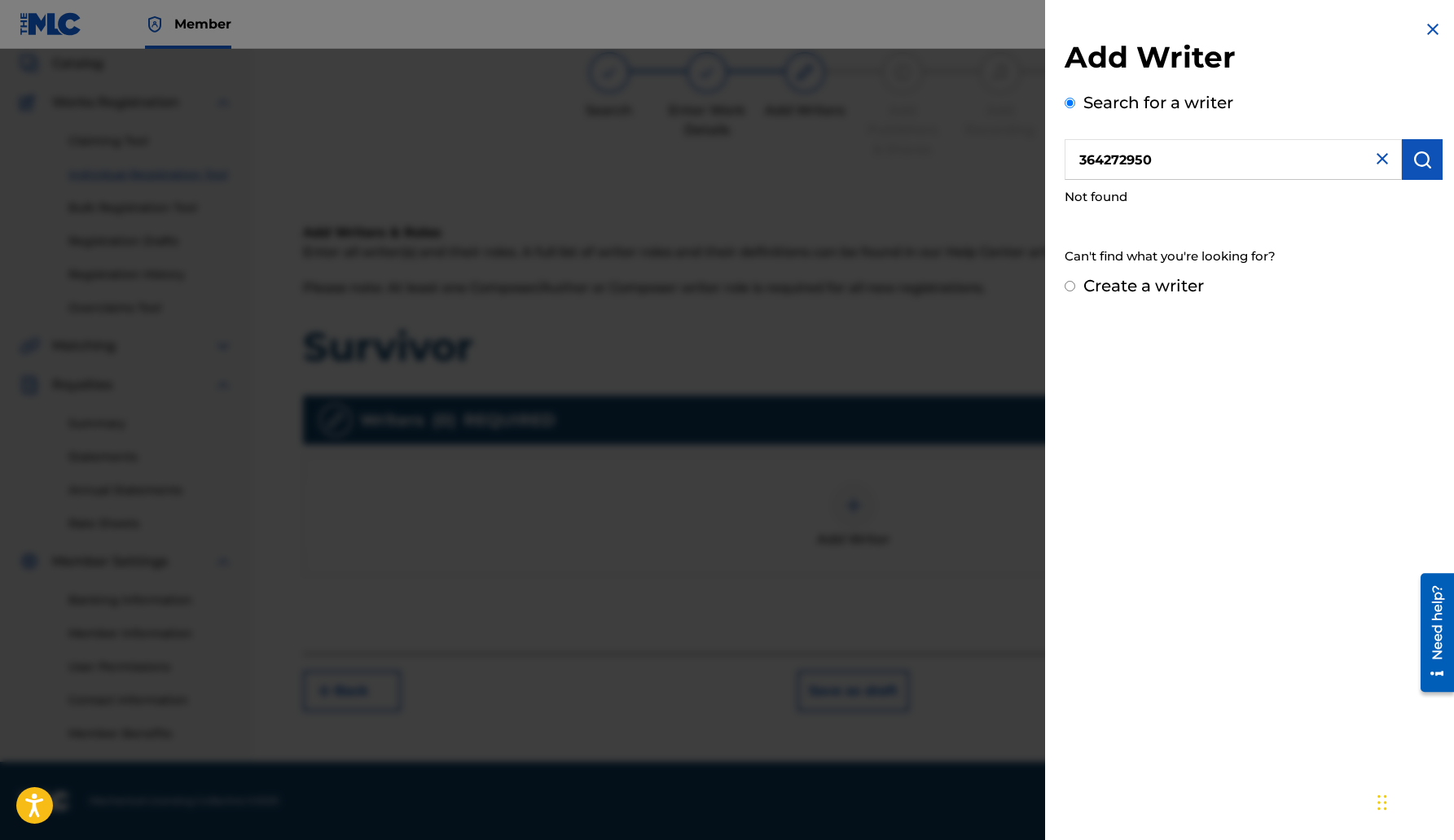
click at [1070, 286] on input "Create a writer" at bounding box center [1069, 286] width 10 height 10
radio input "false"
radio input "true"
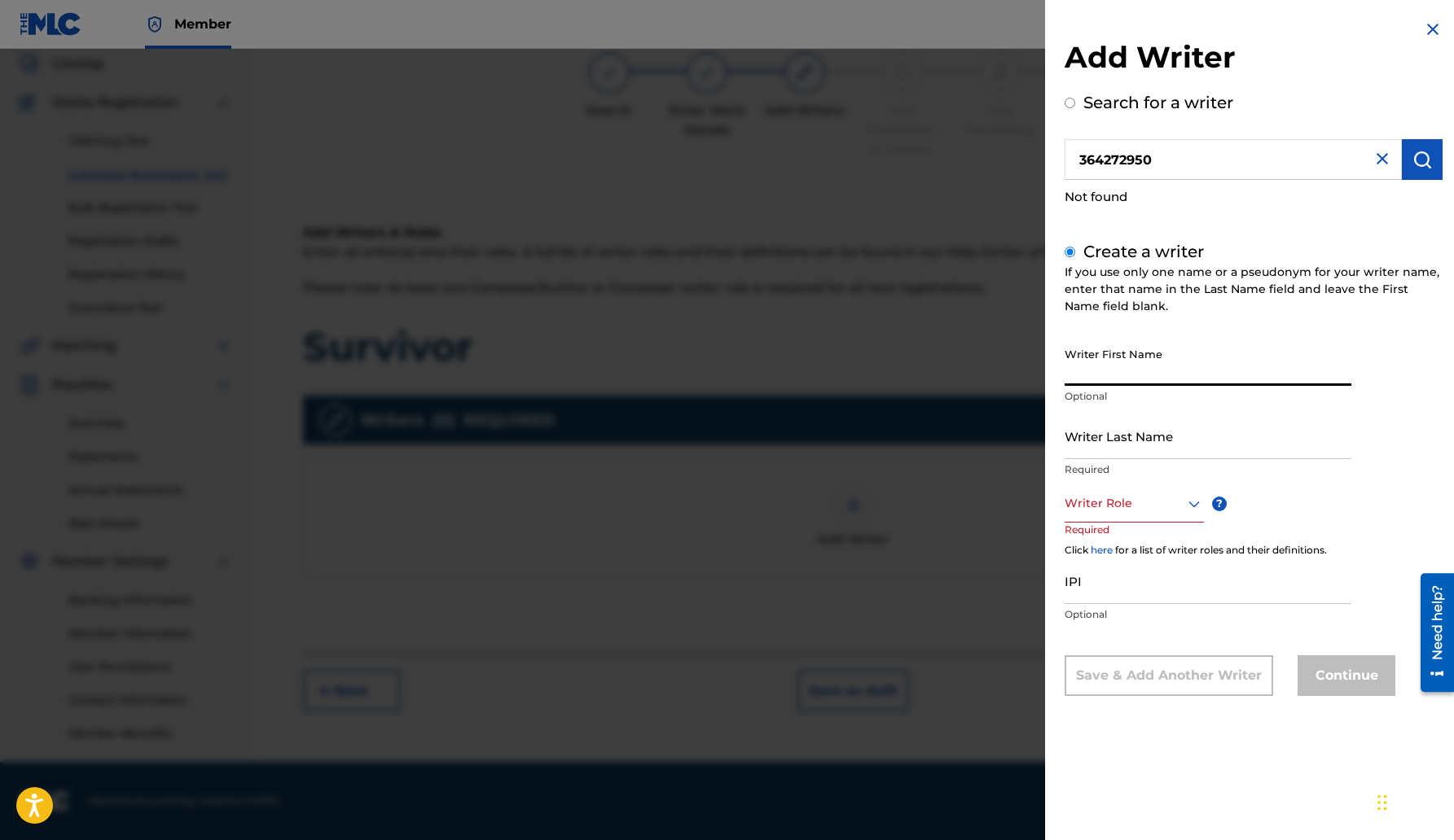
click at [1083, 372] on input "Writer First Name" at bounding box center [1208, 363] width 287 height 46
click at [1077, 370] on input "Writer First Name" at bounding box center [1208, 363] width 287 height 46
type input "[PERSON_NAME]"
click at [1075, 449] on input "Writer Last Name" at bounding box center [1208, 436] width 287 height 46
type input "[PERSON_NAME]"
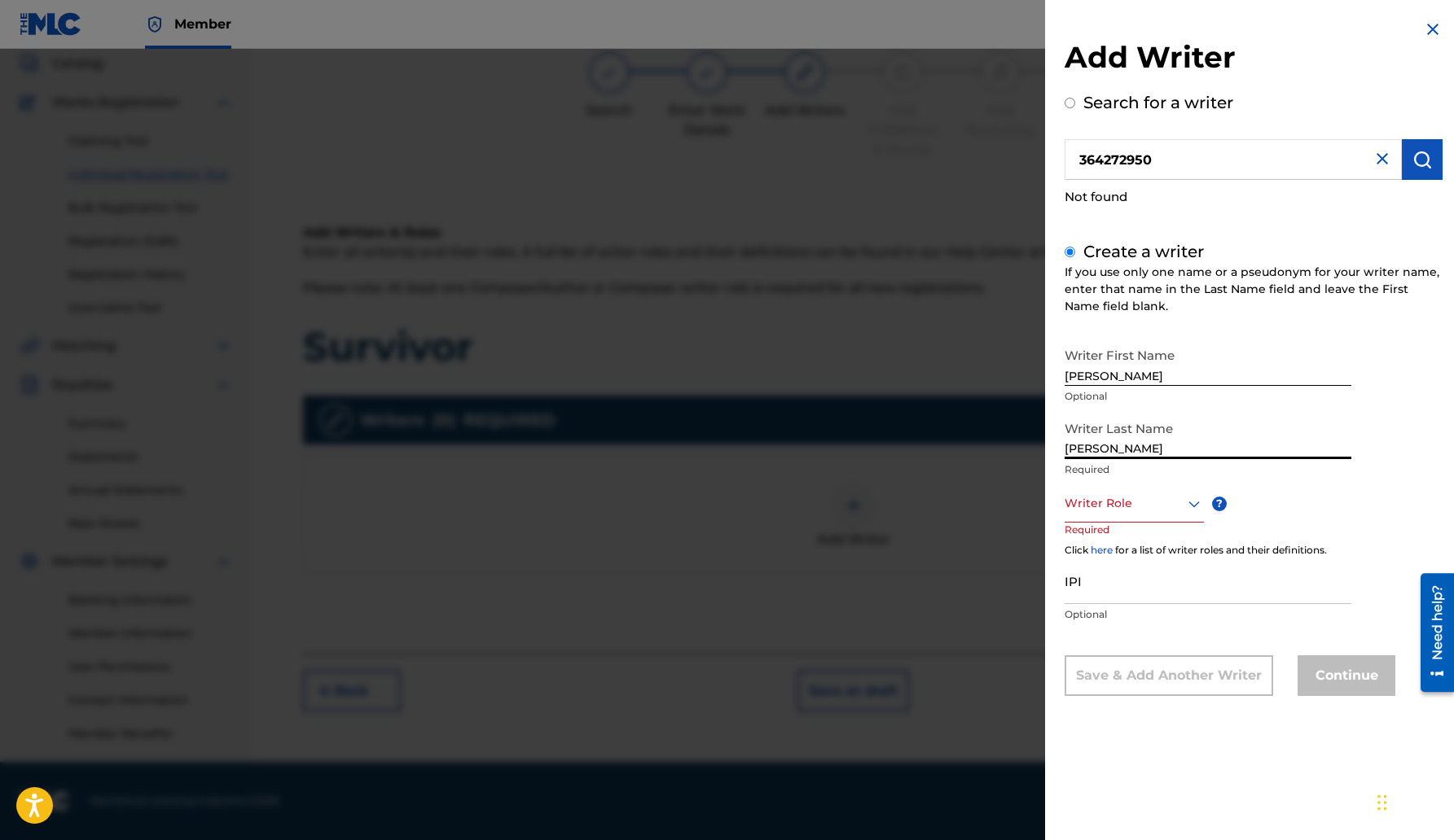
click at [1193, 501] on icon at bounding box center [1194, 504] width 20 height 20
click at [1126, 542] on div "Composer/Author" at bounding box center [1134, 541] width 137 height 37
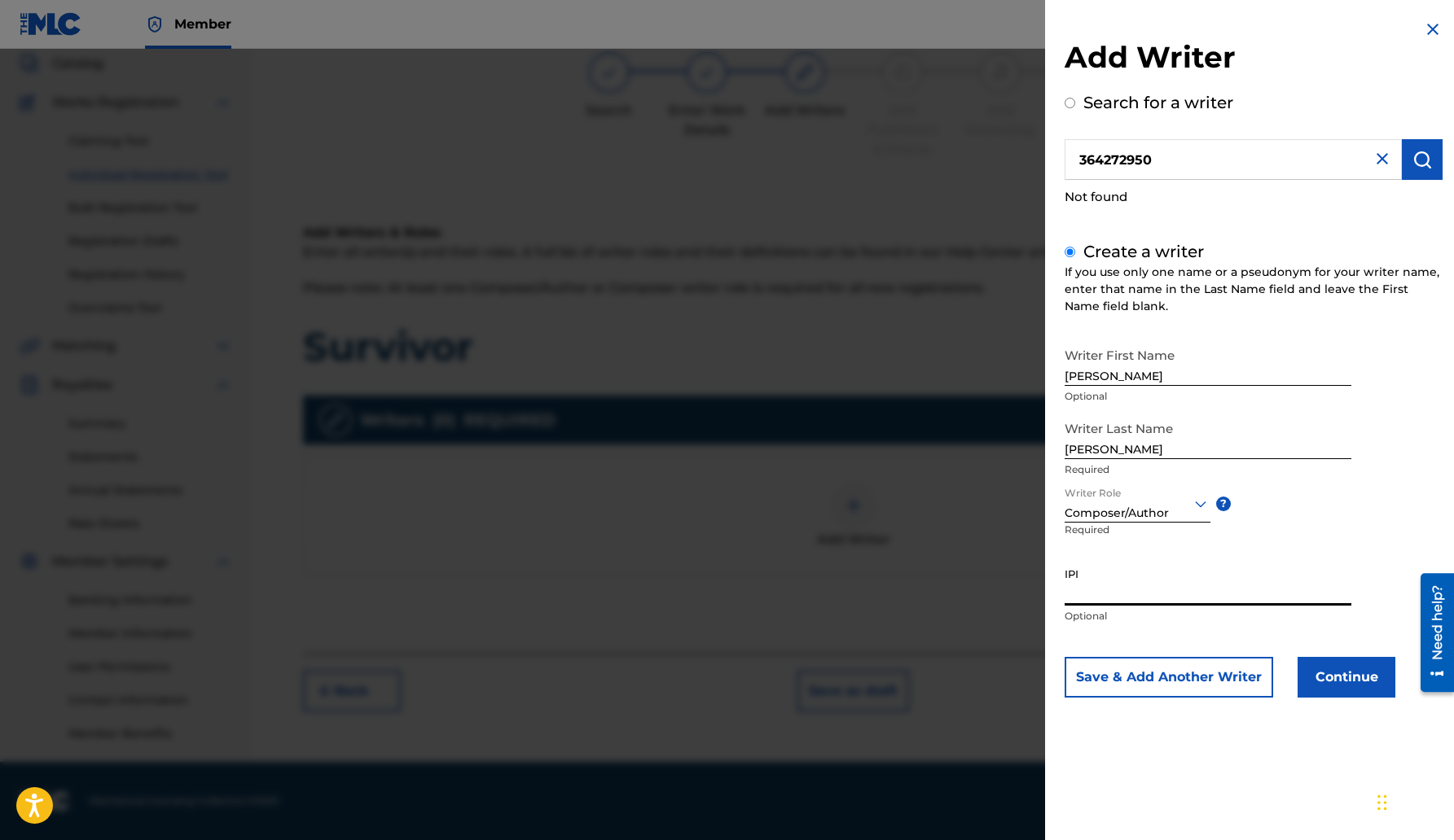
click at [1068, 595] on input "IPI" at bounding box center [1208, 582] width 287 height 46
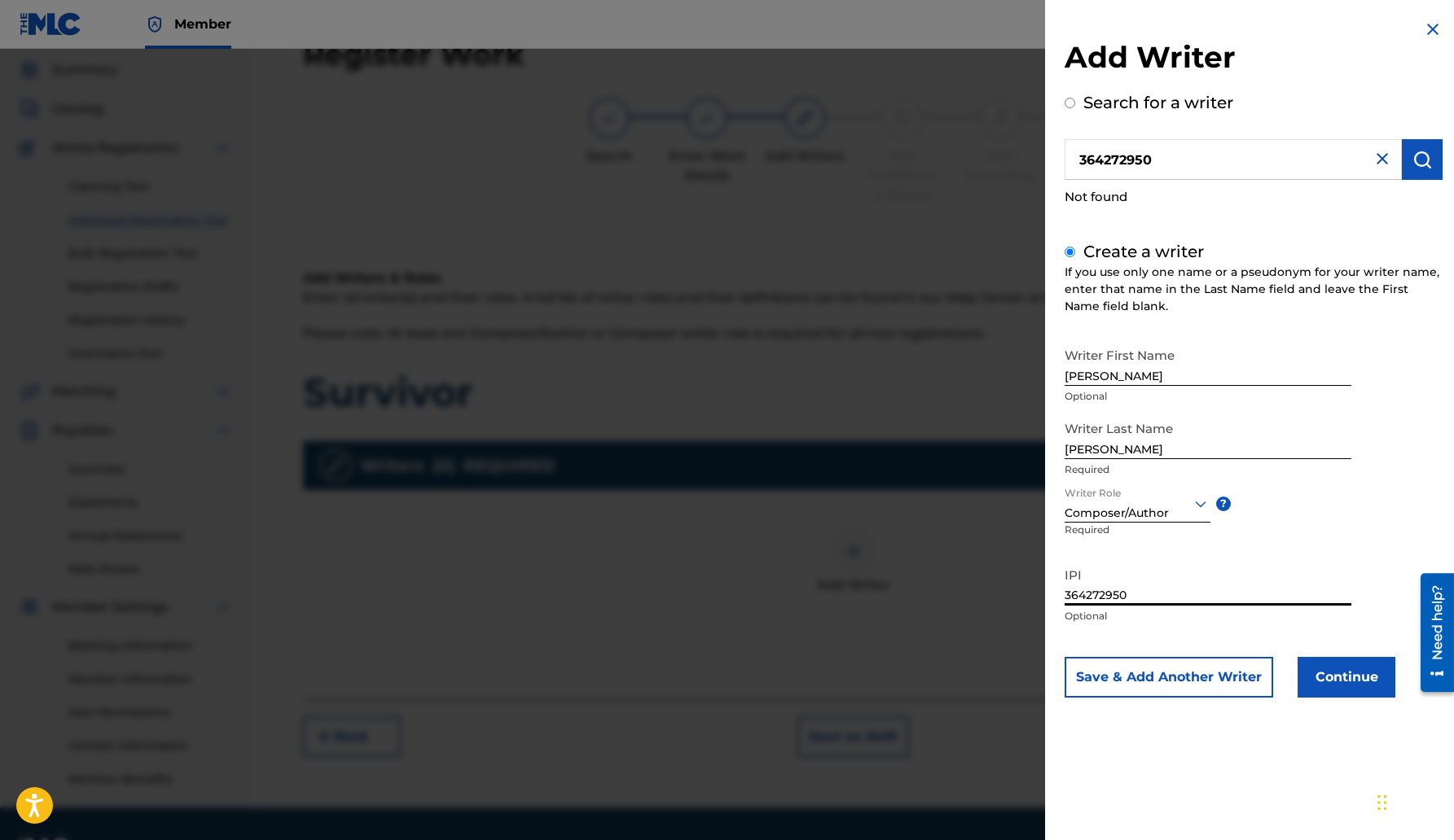
type input "364272950"
click at [1348, 669] on button "Continue" at bounding box center [1346, 677] width 98 height 41
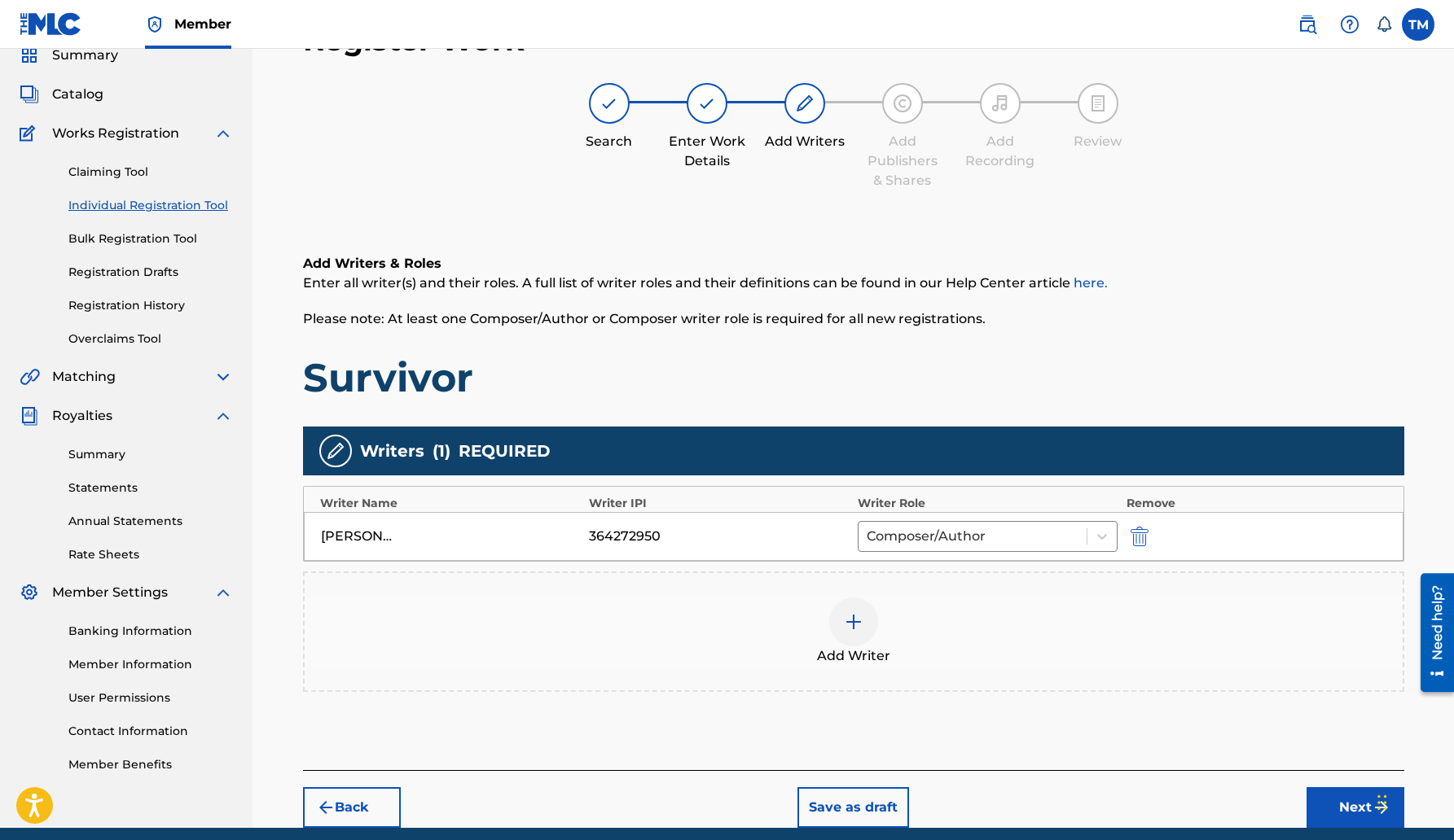
scroll to position [66, 0]
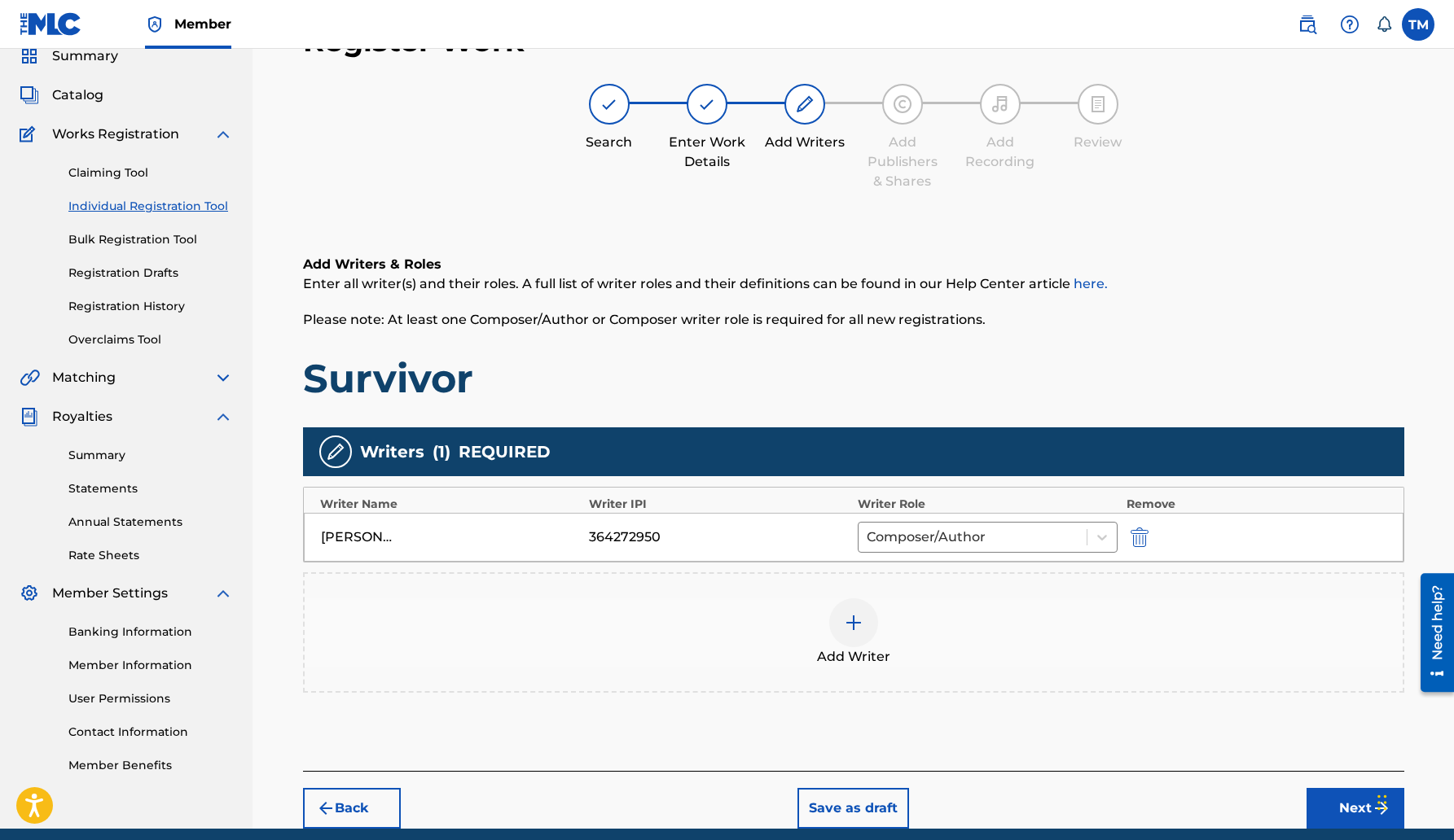
click at [1086, 285] on link "here." at bounding box center [1090, 283] width 34 height 15
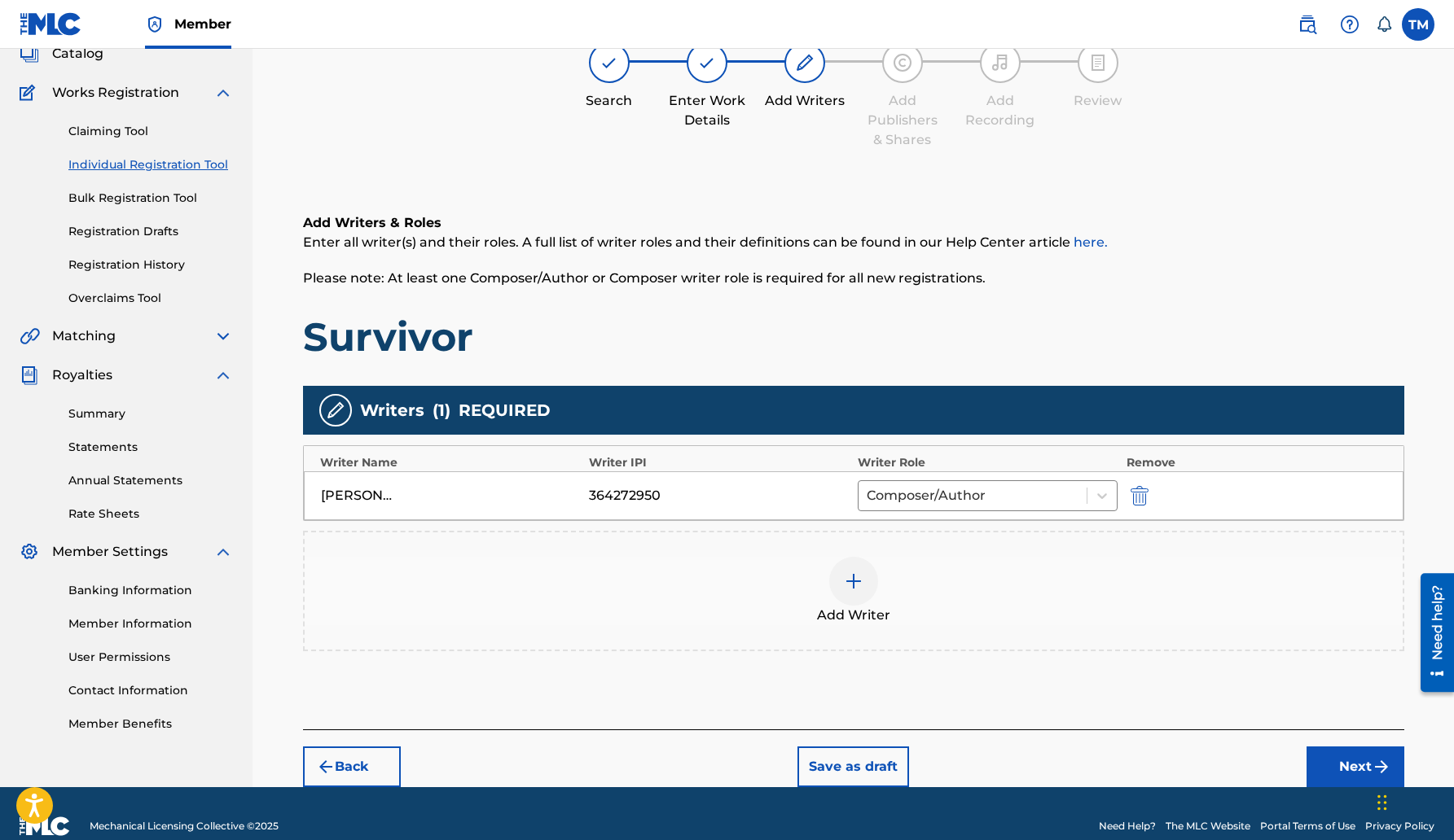
scroll to position [107, 0]
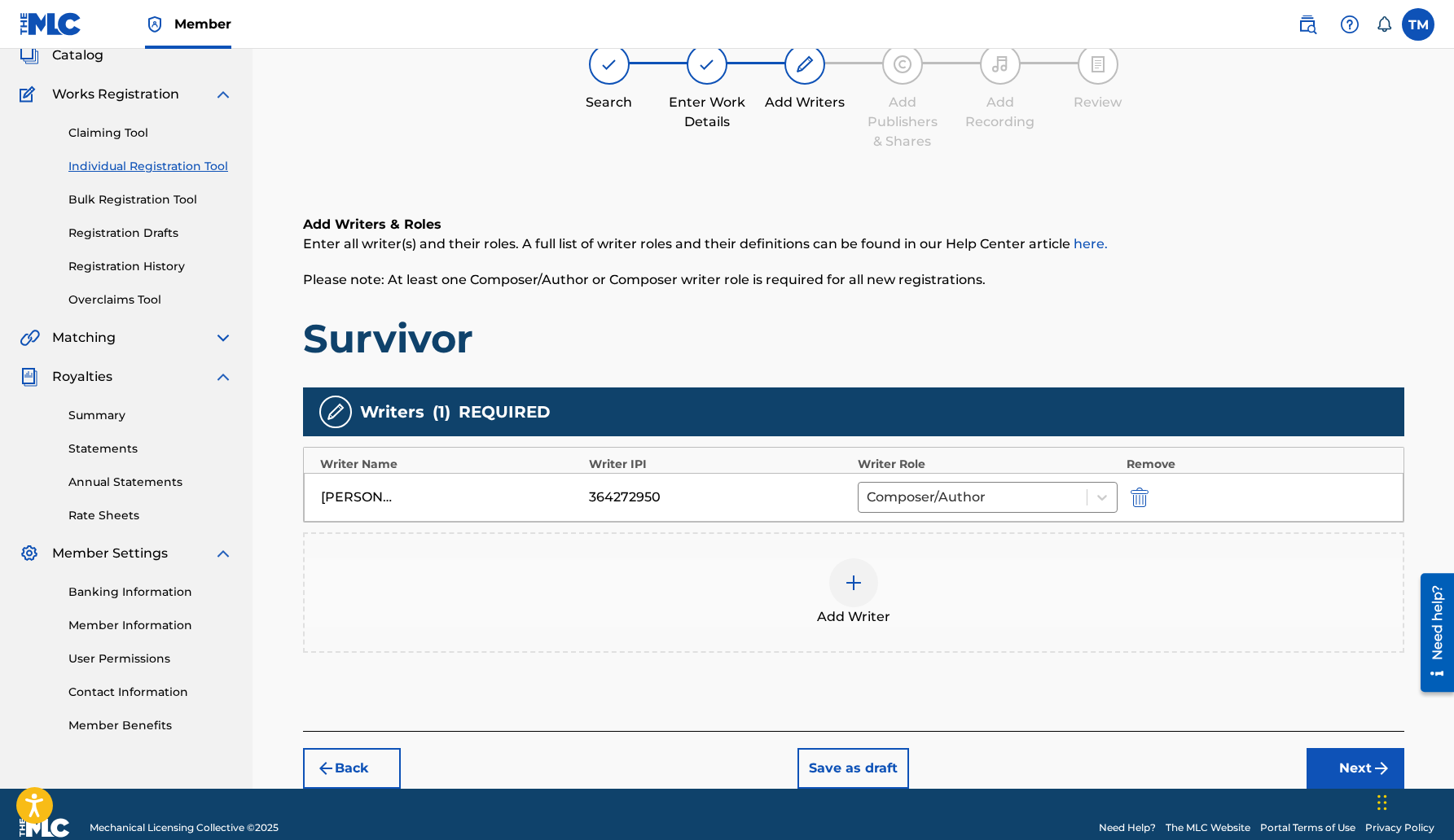
click at [1350, 763] on button "Next" at bounding box center [1355, 768] width 98 height 41
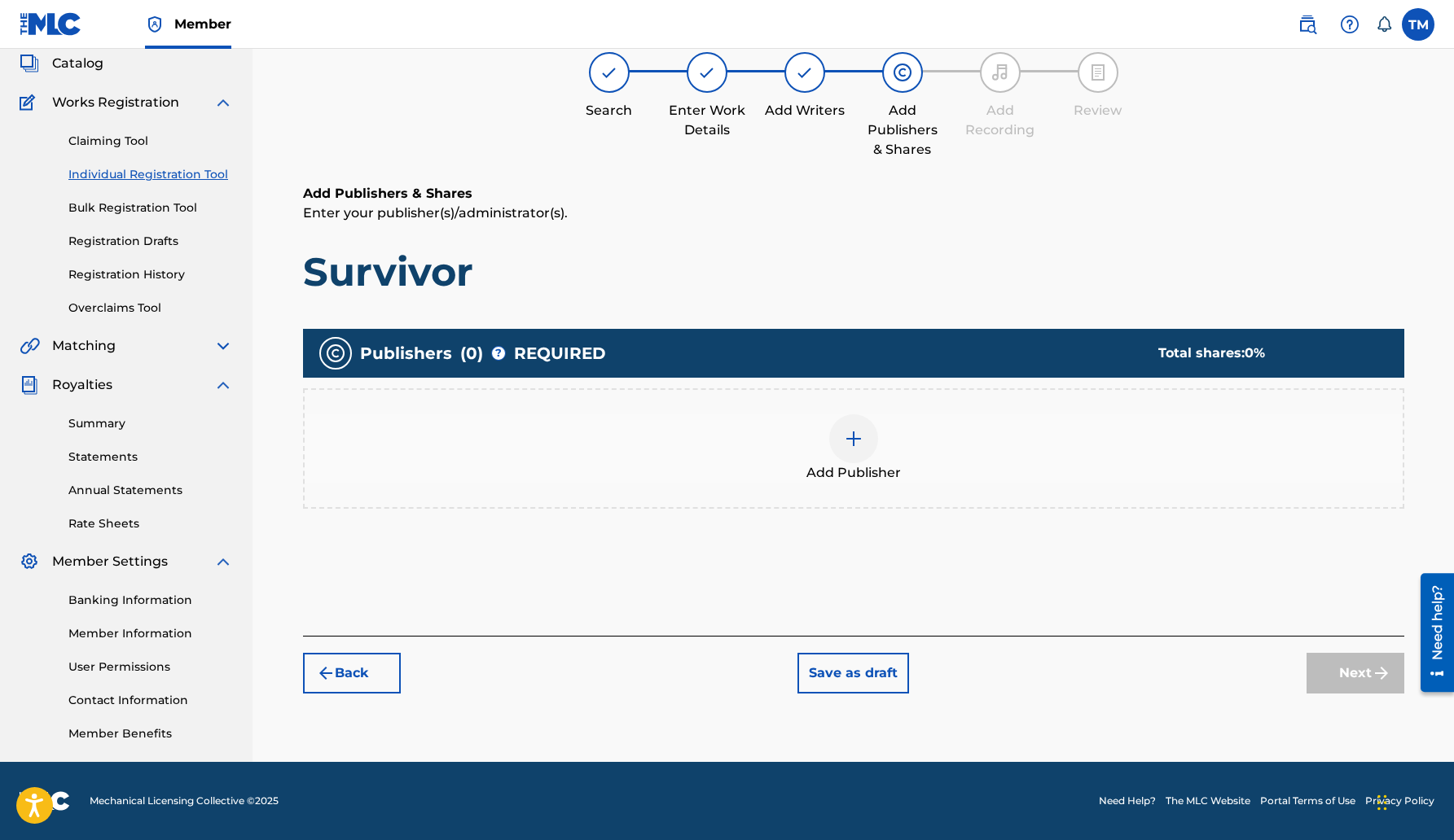
scroll to position [73, 0]
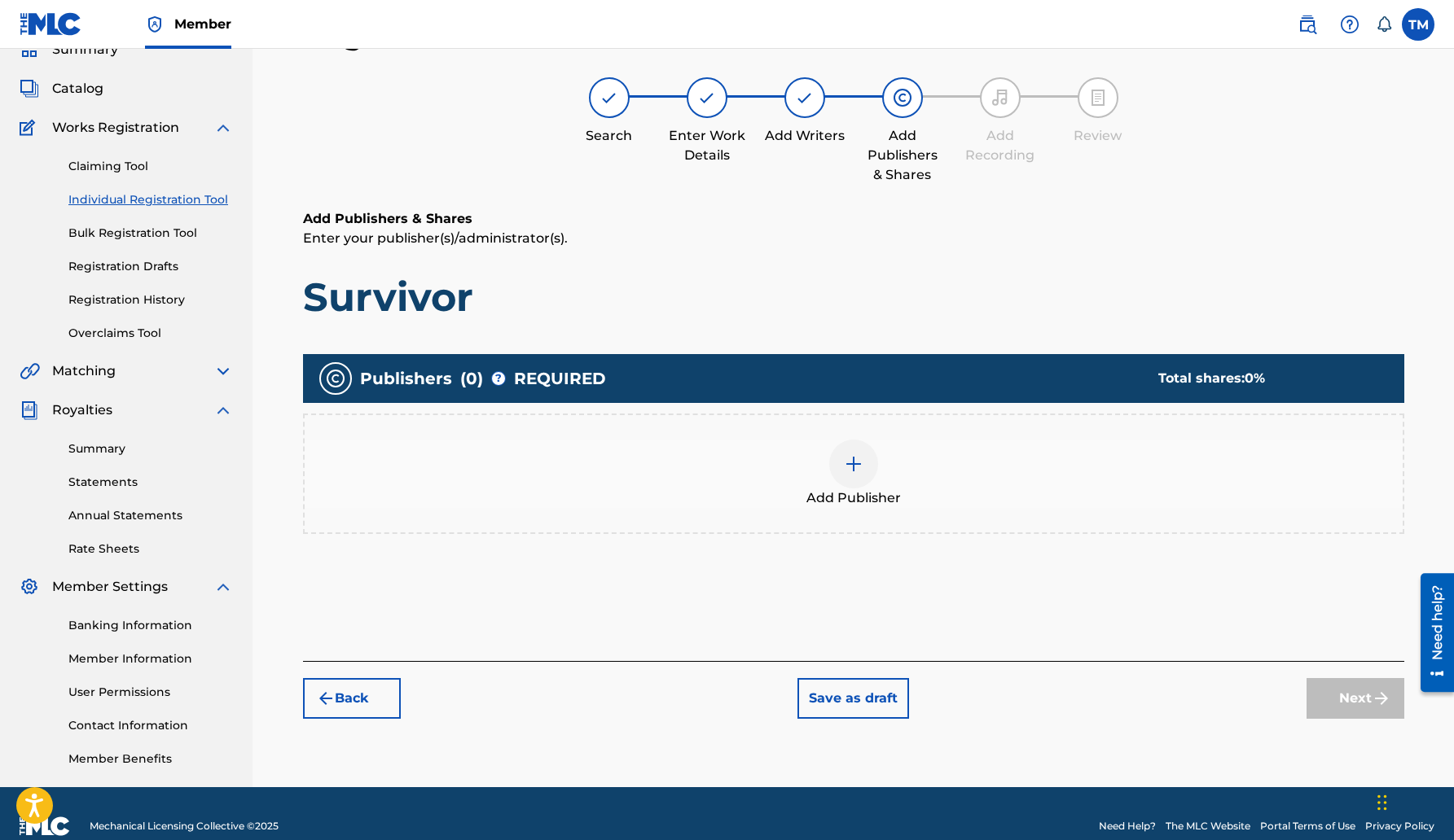
click at [1240, 379] on div "Total shares: 0 %" at bounding box center [1265, 378] width 213 height 20
click at [460, 366] on span "( 0 )" at bounding box center [472, 379] width 23 height 25
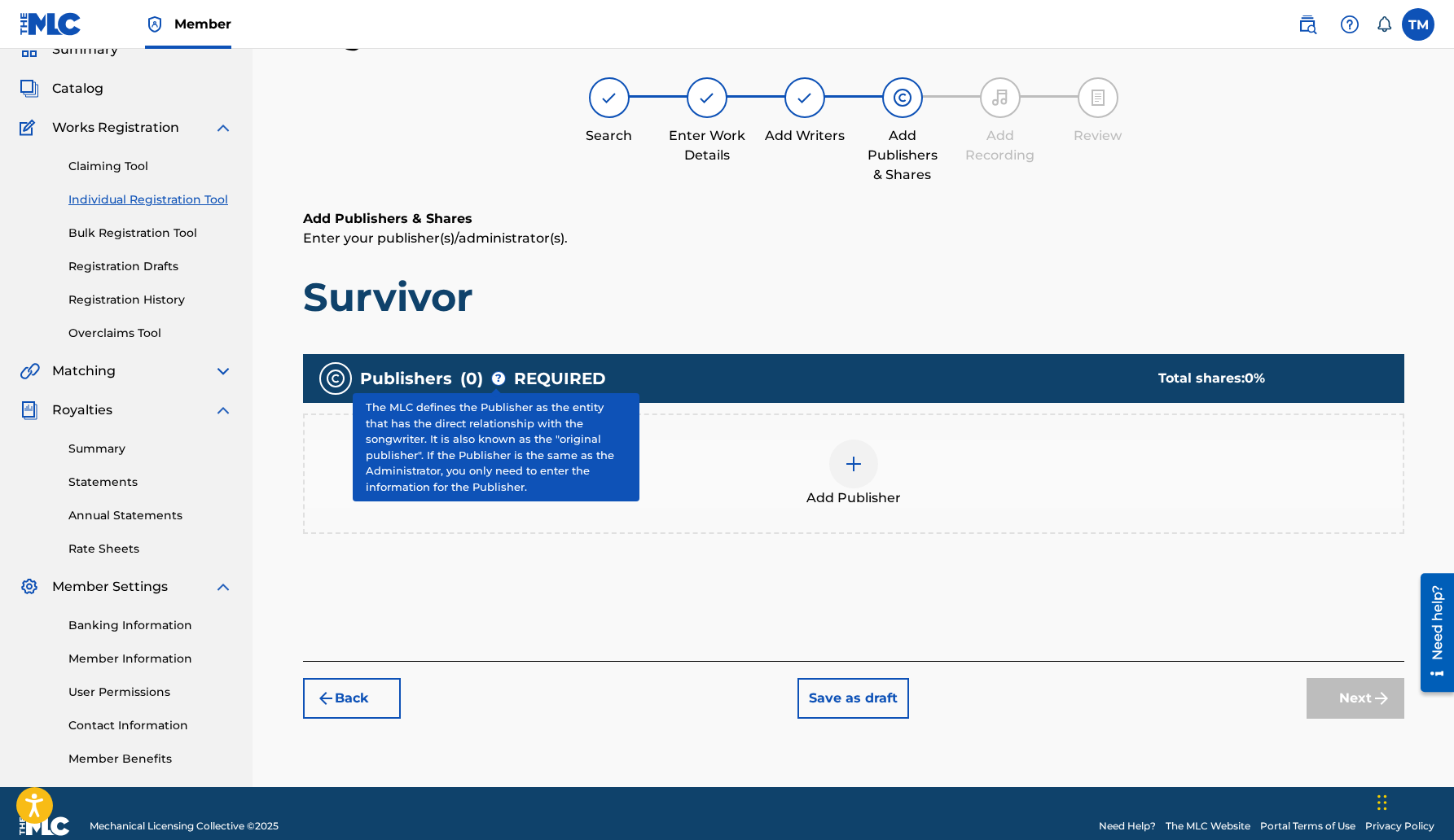
click at [494, 384] on span "?" at bounding box center [498, 379] width 13 height 13
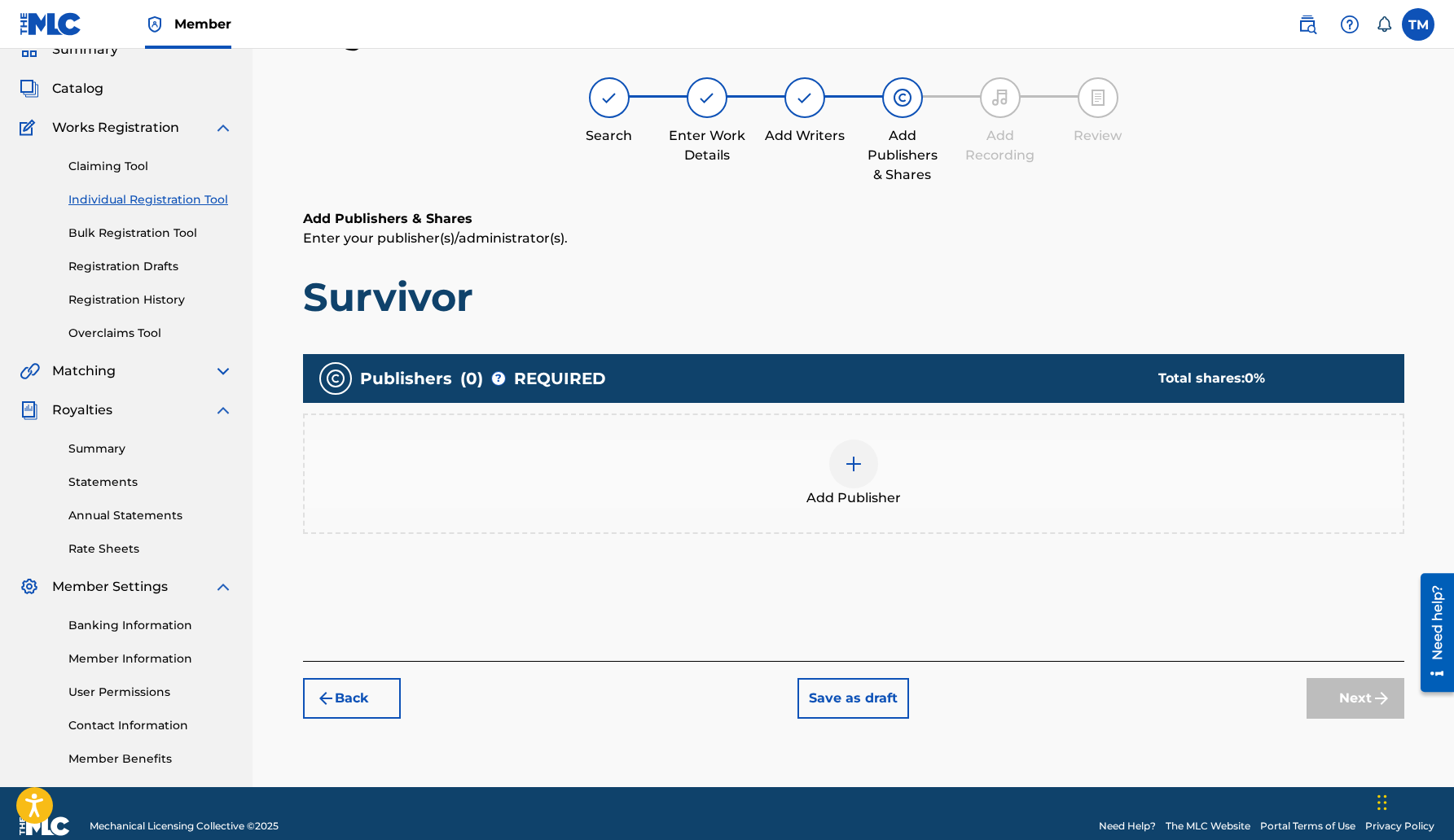
click at [853, 463] on img at bounding box center [853, 464] width 20 height 20
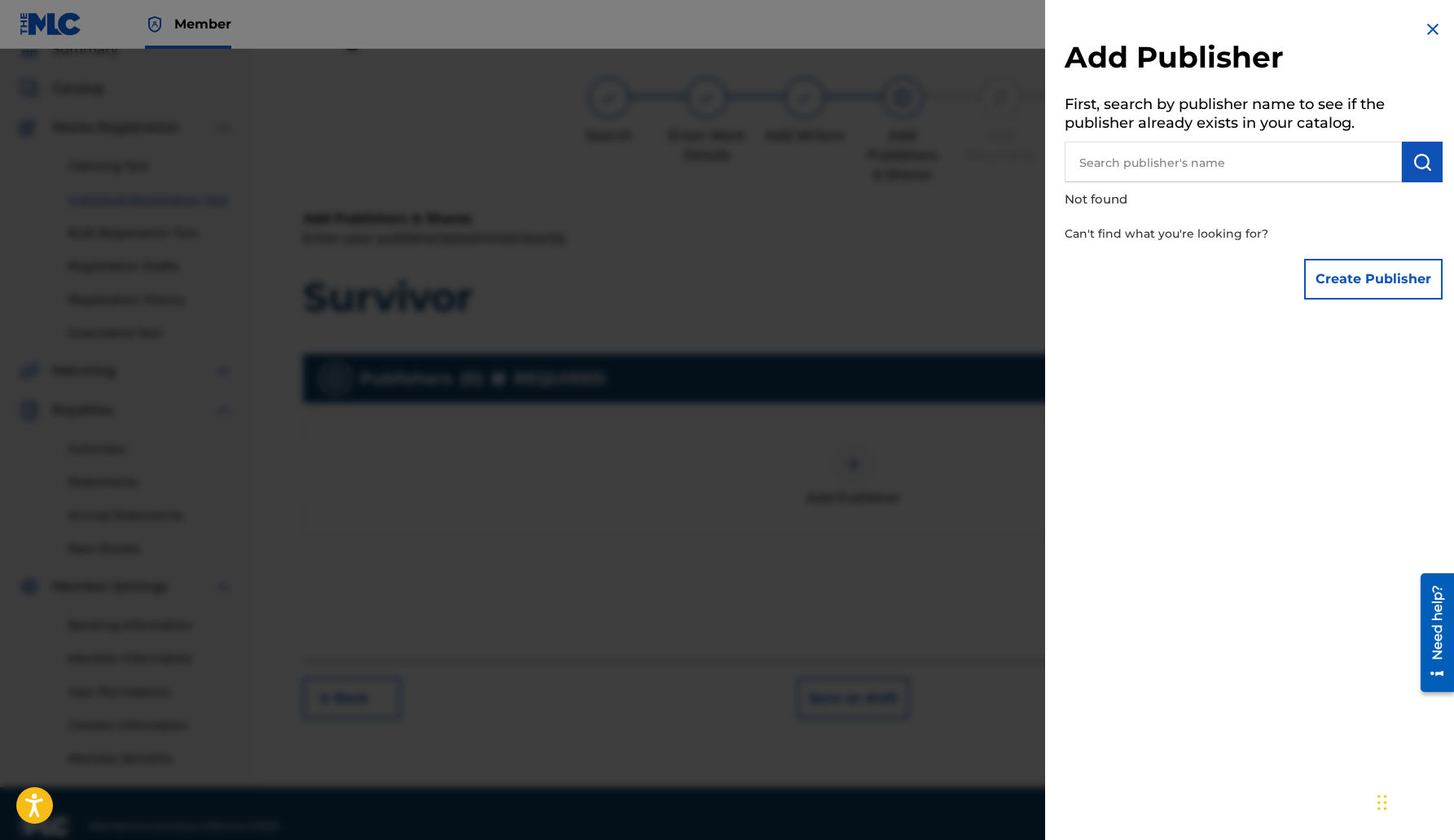
click at [1355, 276] on button "Create Publisher" at bounding box center [1373, 278] width 138 height 41
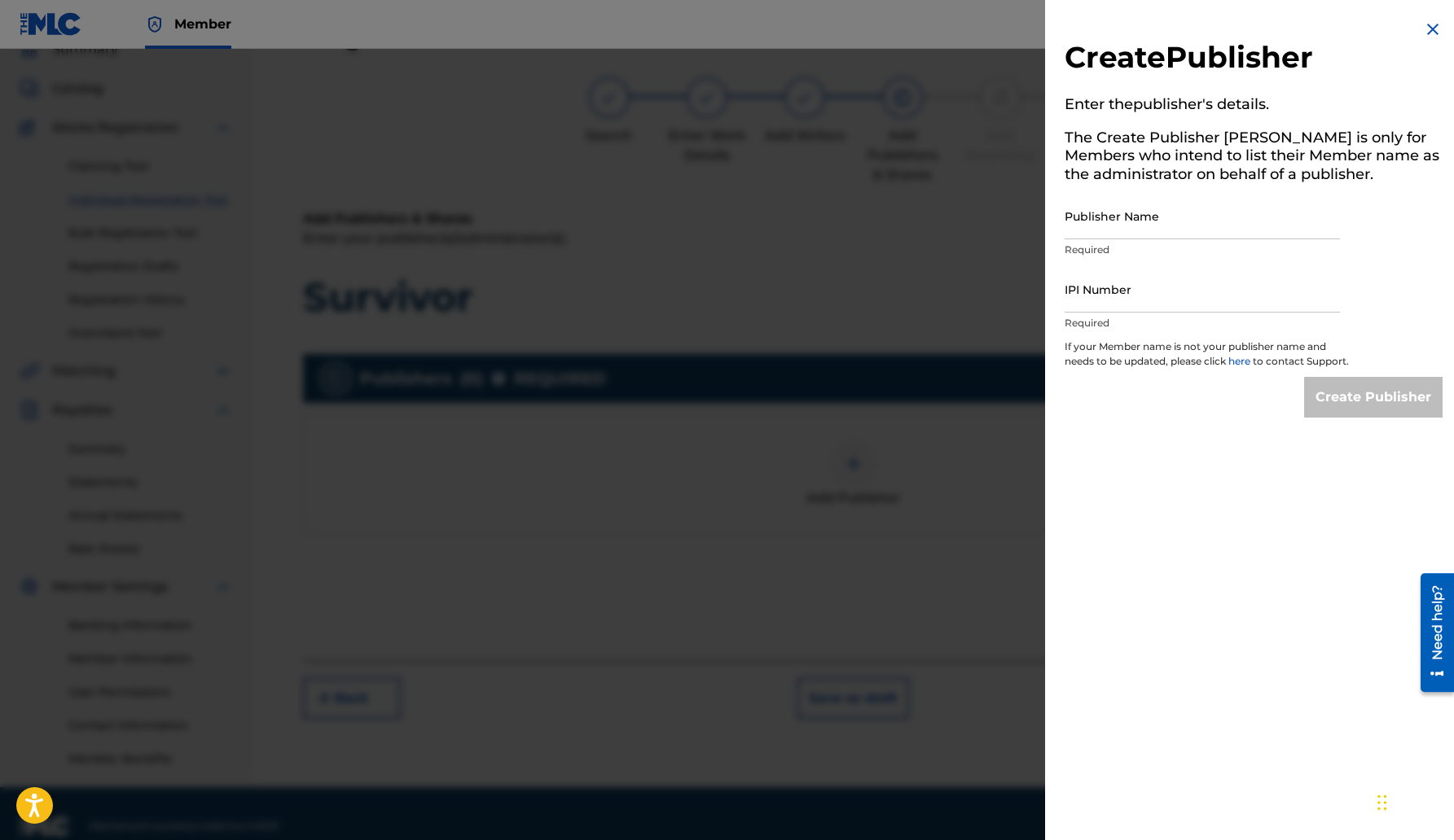
click at [1334, 360] on p "If your Member name is not your publisher name and needs to be updated, please …" at bounding box center [1207, 359] width 285 height 38
click at [1075, 223] on input "Publisher Name" at bounding box center [1202, 216] width 276 height 46
type input "[PERSON_NAME]"
click at [1327, 413] on div "Create Publisher" at bounding box center [1373, 397] width 138 height 41
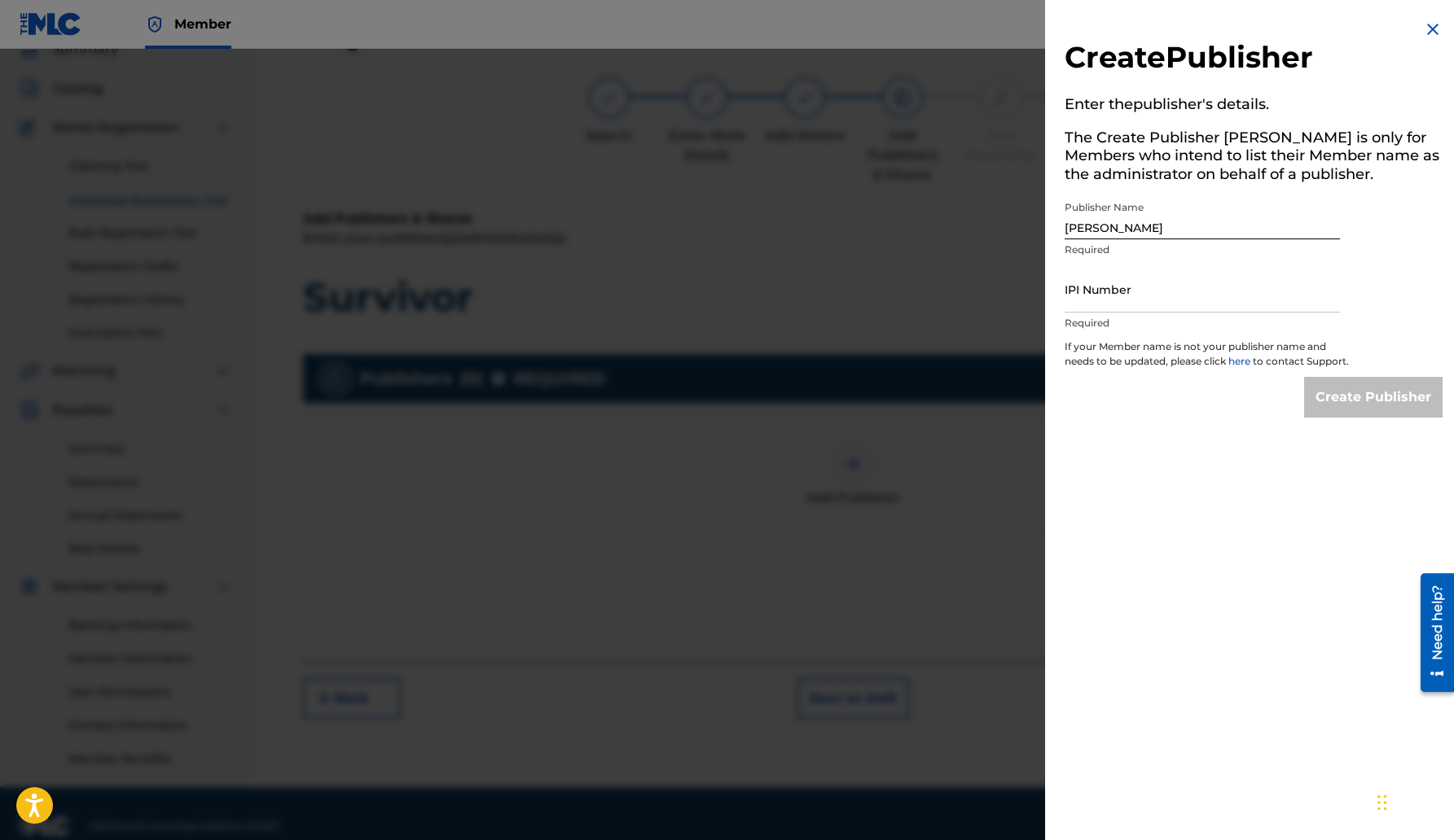
click at [1327, 413] on div "Create Publisher" at bounding box center [1373, 397] width 138 height 41
click at [1429, 27] on img at bounding box center [1432, 29] width 20 height 20
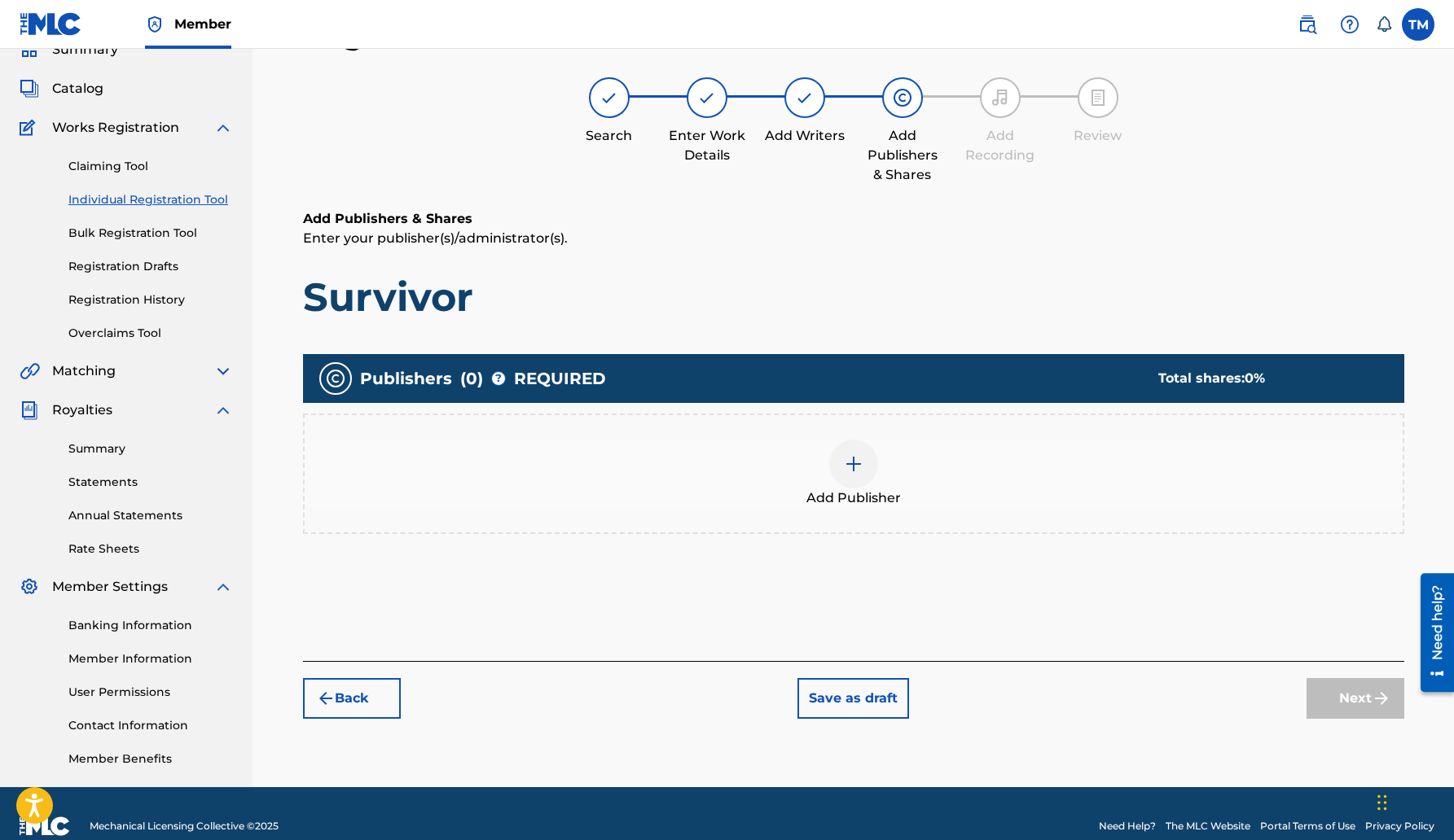
click at [870, 686] on button "Save as draft" at bounding box center [853, 698] width 112 height 41
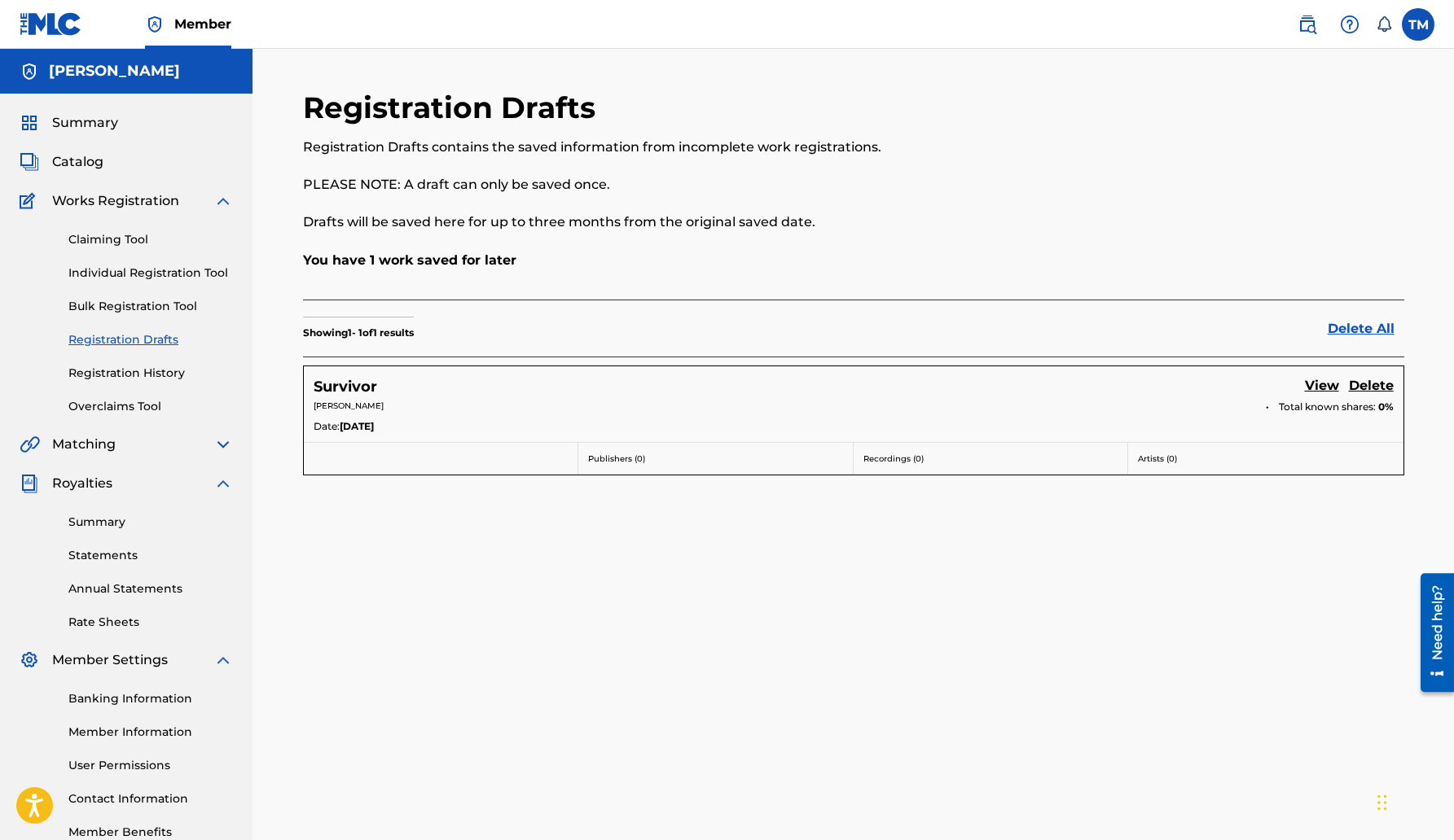
click at [898, 467] on div "Recordings ( 0 )" at bounding box center [991, 459] width 276 height 32
click at [1184, 460] on p "Artists ( 0 )" at bounding box center [1266, 458] width 256 height 12
click at [1323, 387] on link "View" at bounding box center [1321, 386] width 34 height 22
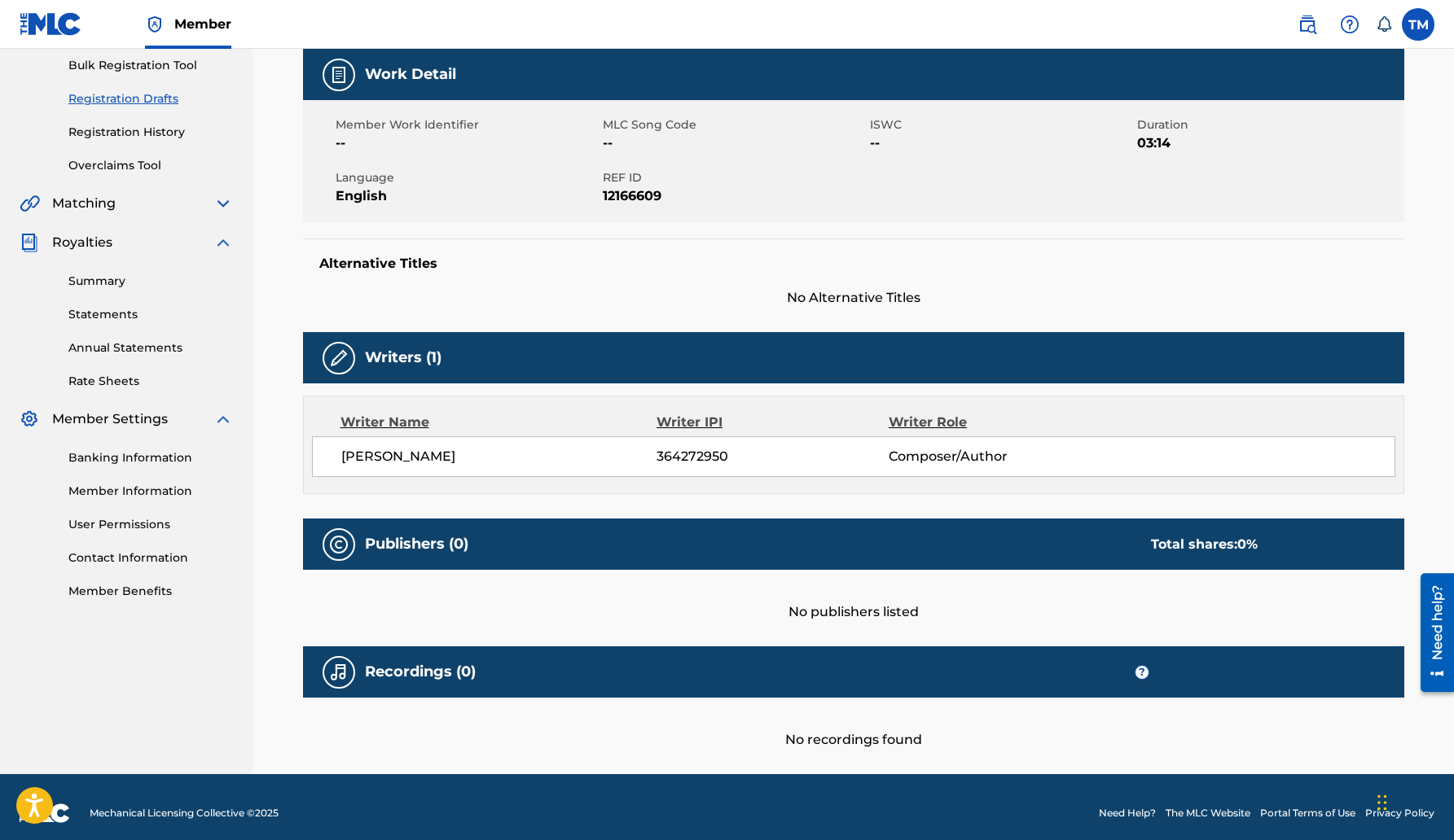
scroll to position [253, 0]
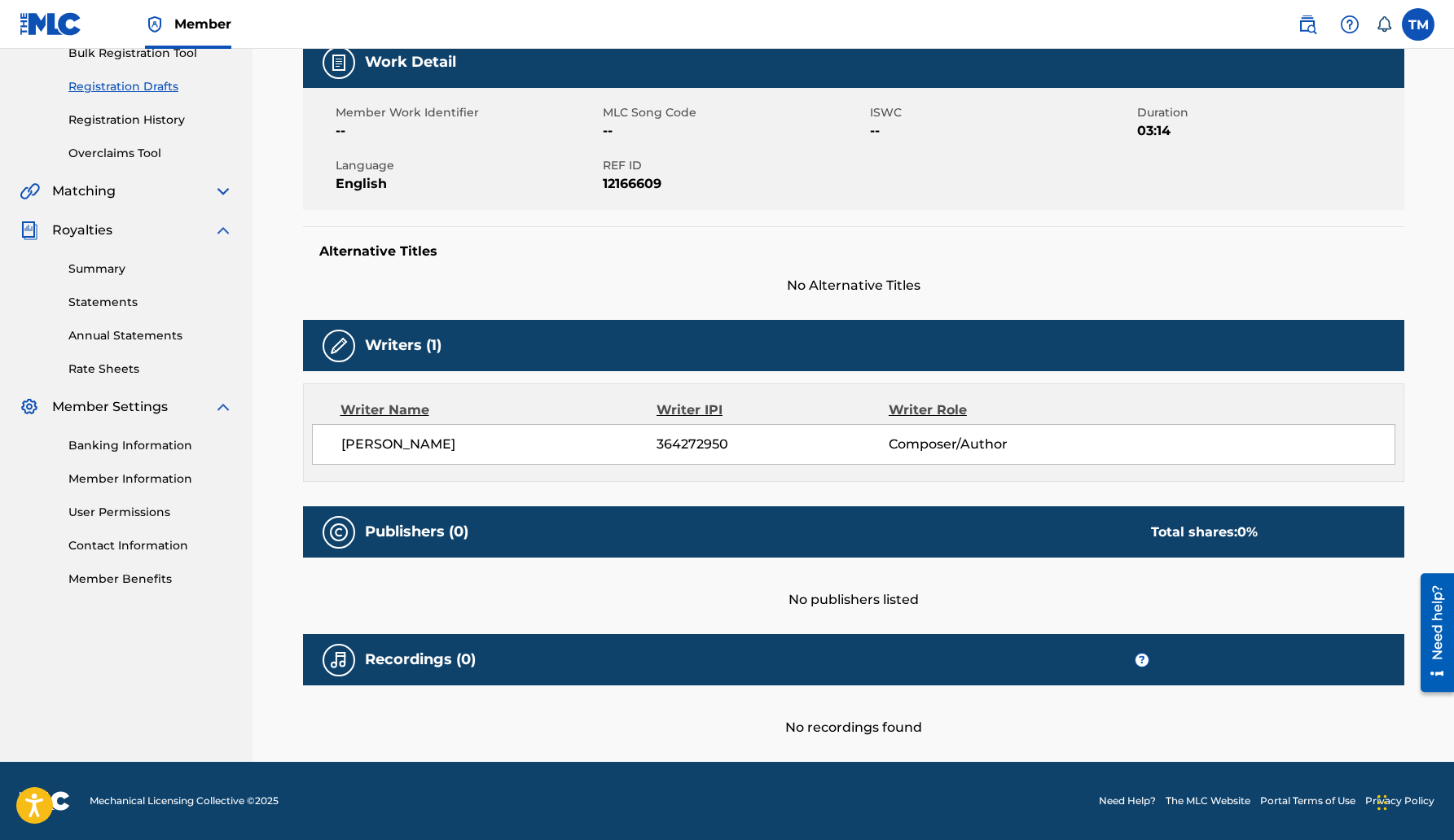
click at [836, 582] on div "No publishers listed" at bounding box center [853, 583] width 1101 height 52
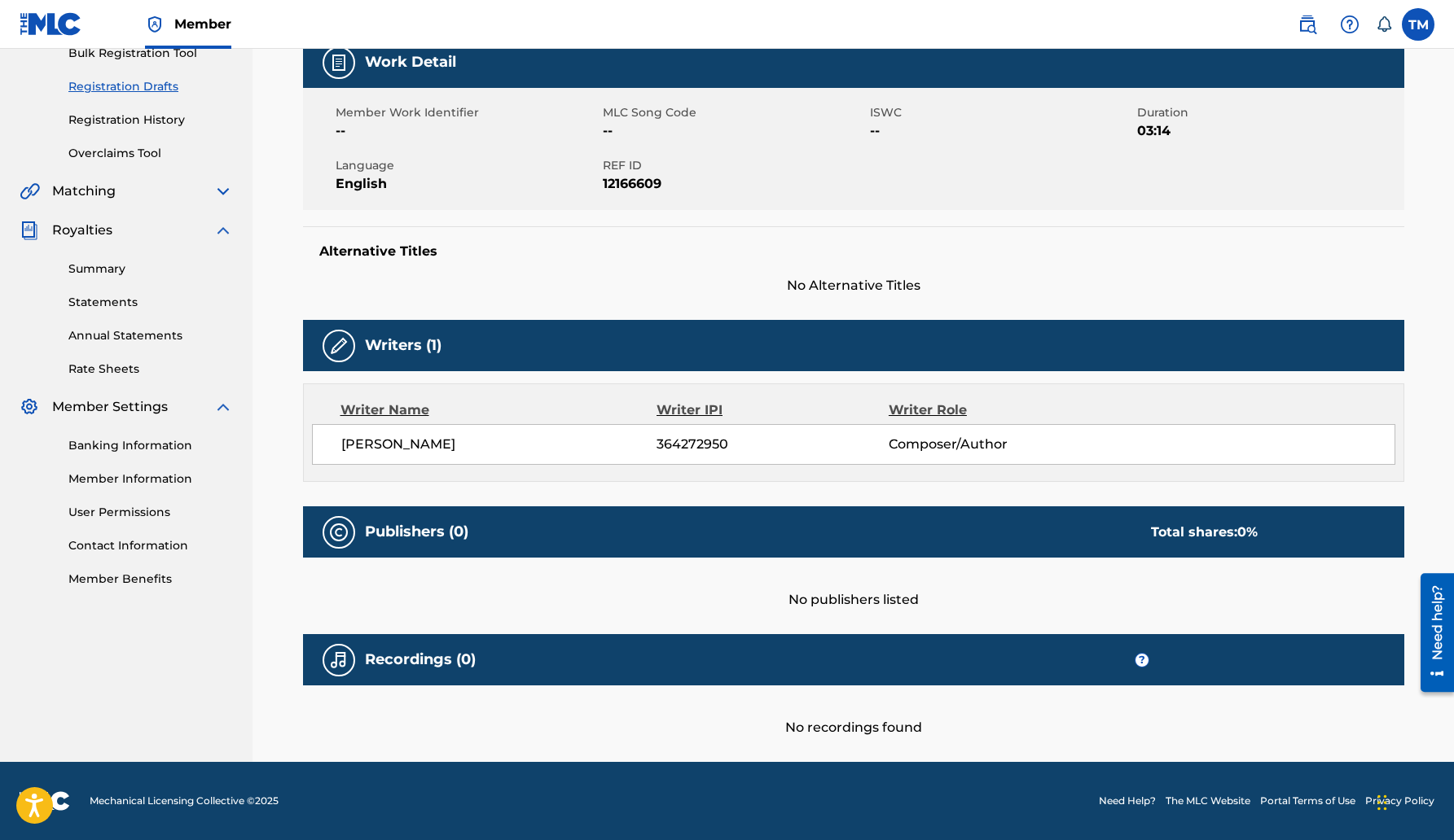
click at [839, 593] on div "No publishers listed" at bounding box center [853, 583] width 1101 height 52
click at [905, 599] on div "No publishers listed" at bounding box center [853, 583] width 1101 height 52
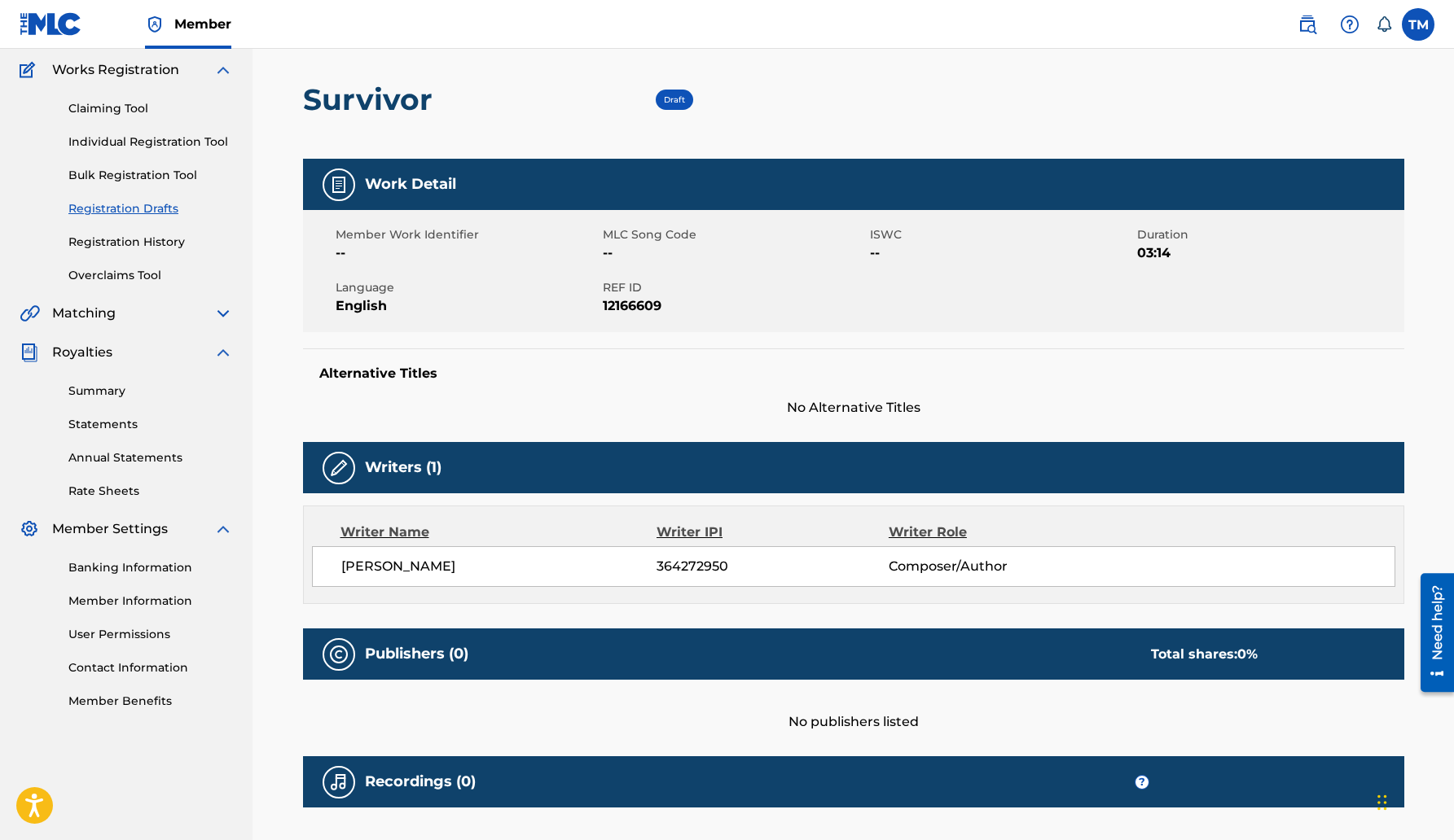
scroll to position [0, 0]
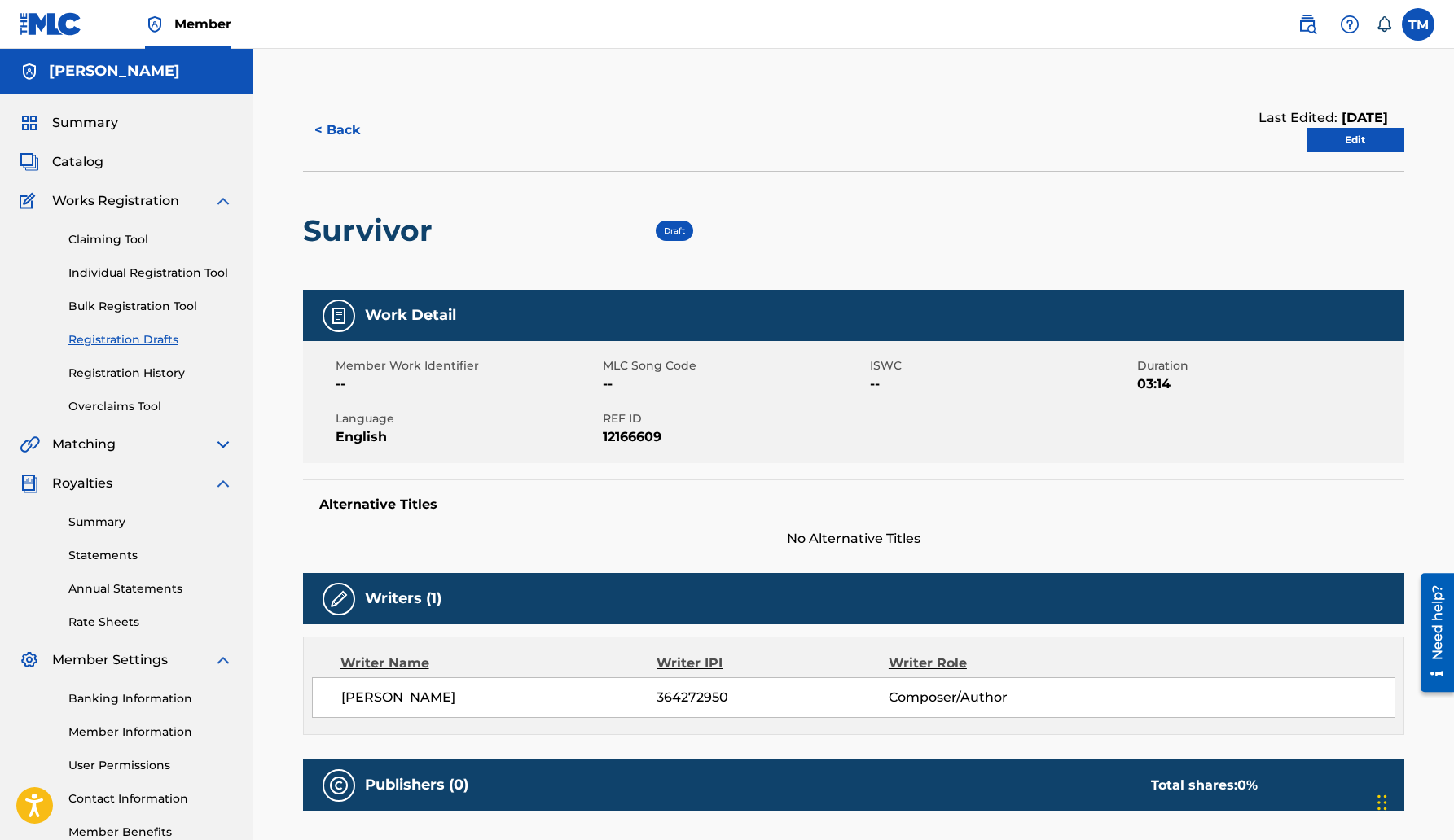
click at [327, 129] on button "< Back" at bounding box center [351, 130] width 98 height 41
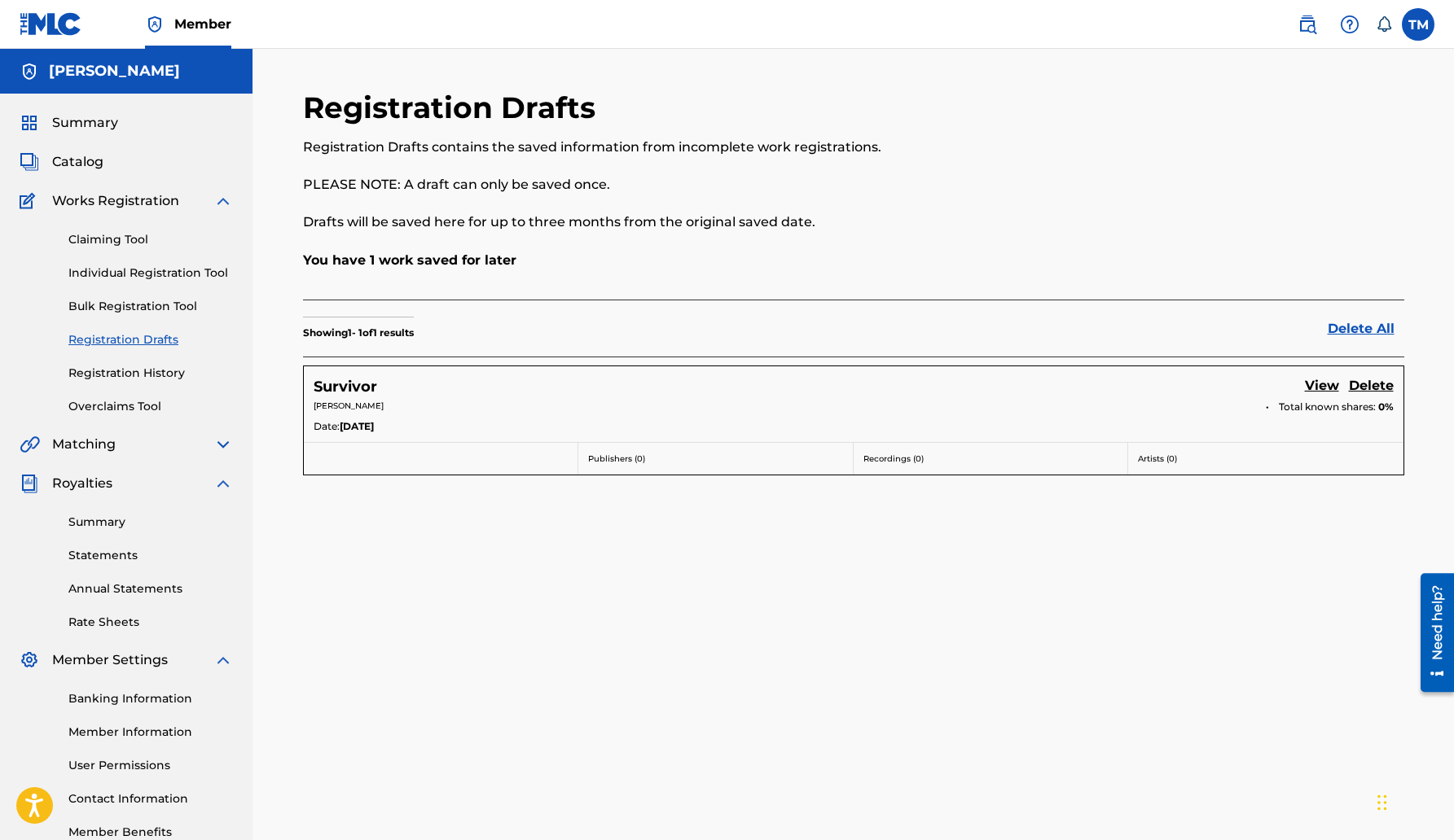
click at [415, 533] on div "Registration Drafts Registration Drafts contains the saved information from inc…" at bounding box center [853, 475] width 1140 height 771
click at [332, 389] on h5 "Survivor" at bounding box center [345, 387] width 63 height 19
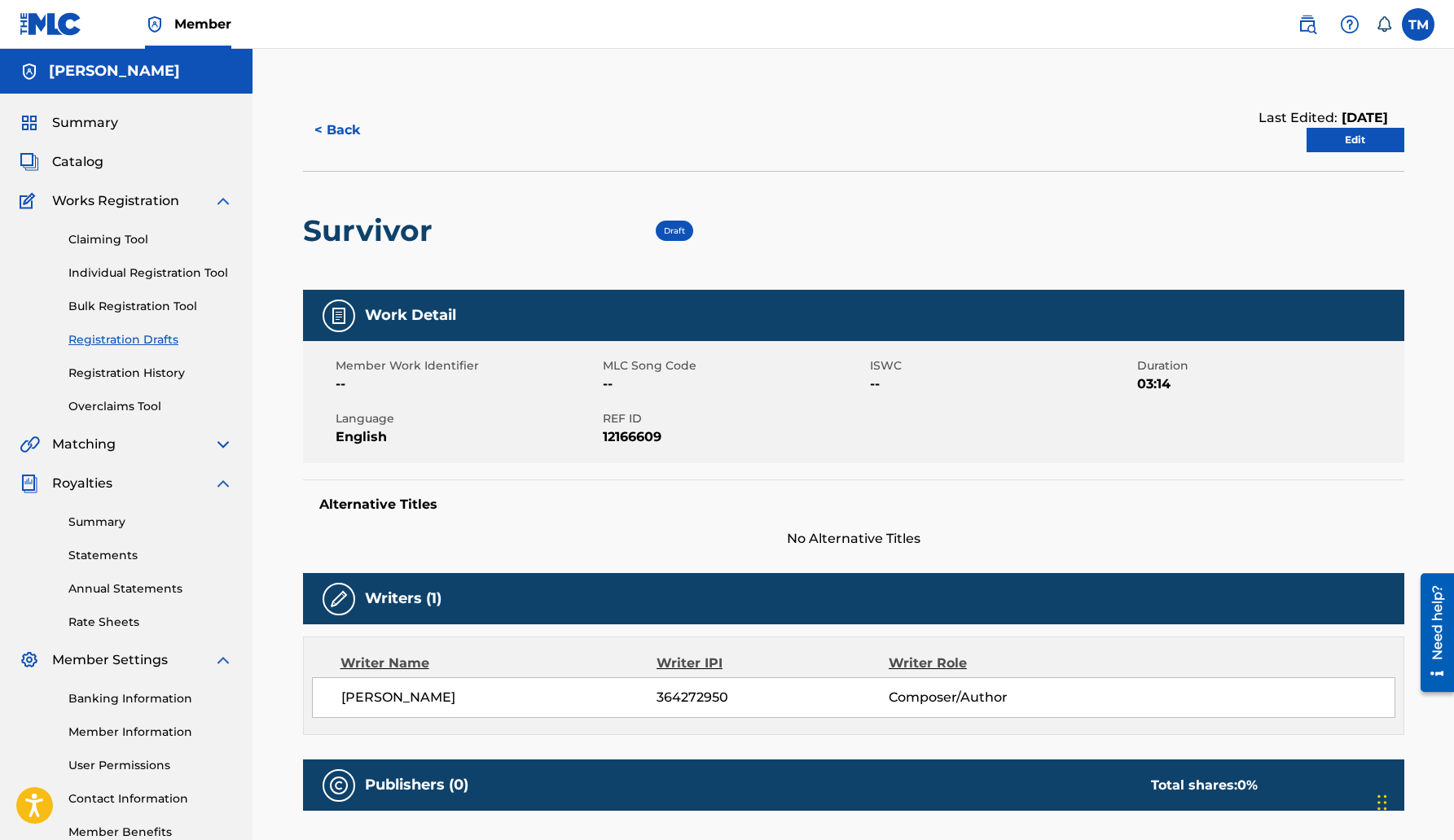
click at [1358, 142] on link "Edit" at bounding box center [1355, 140] width 98 height 25
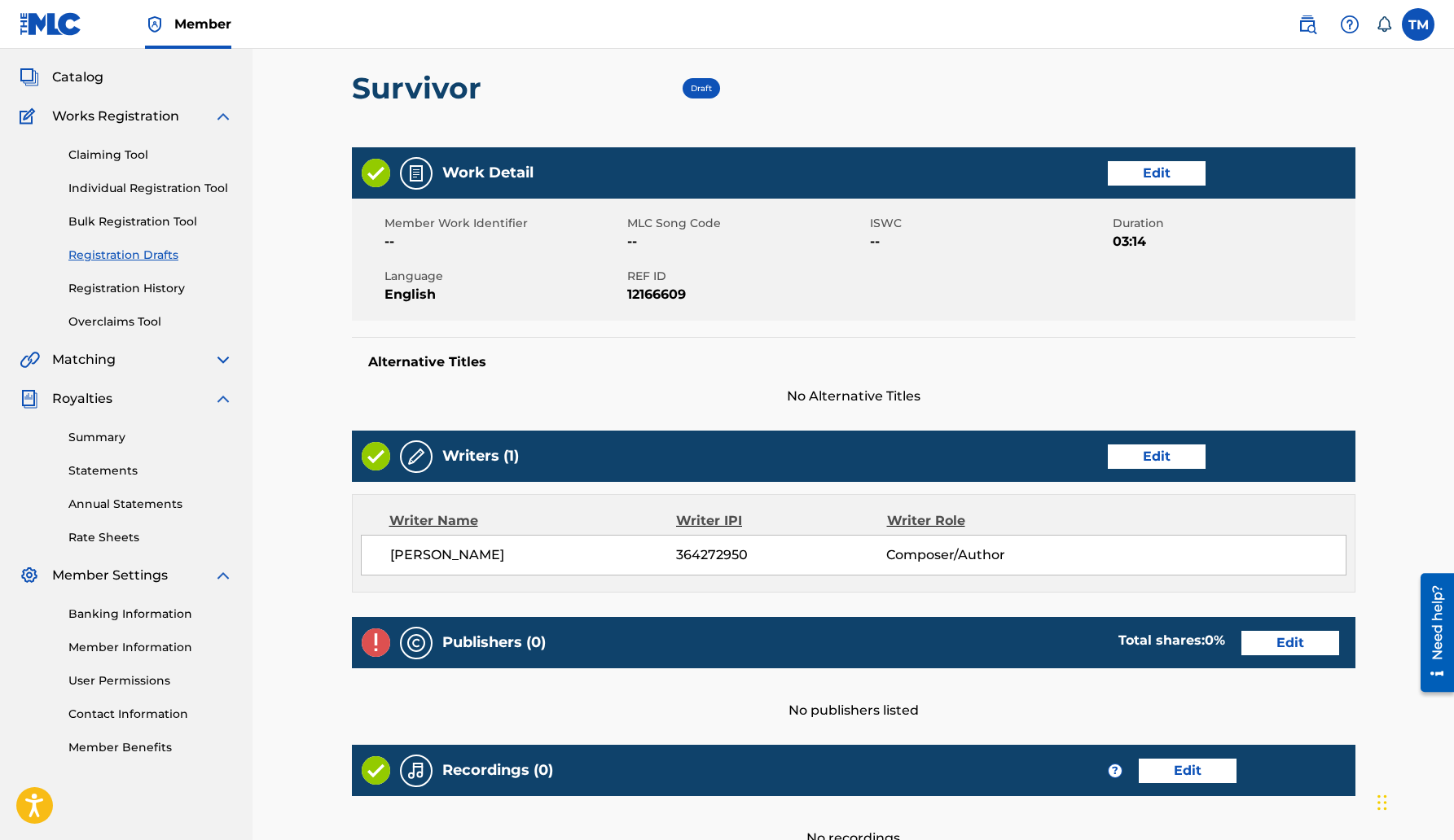
scroll to position [80, 0]
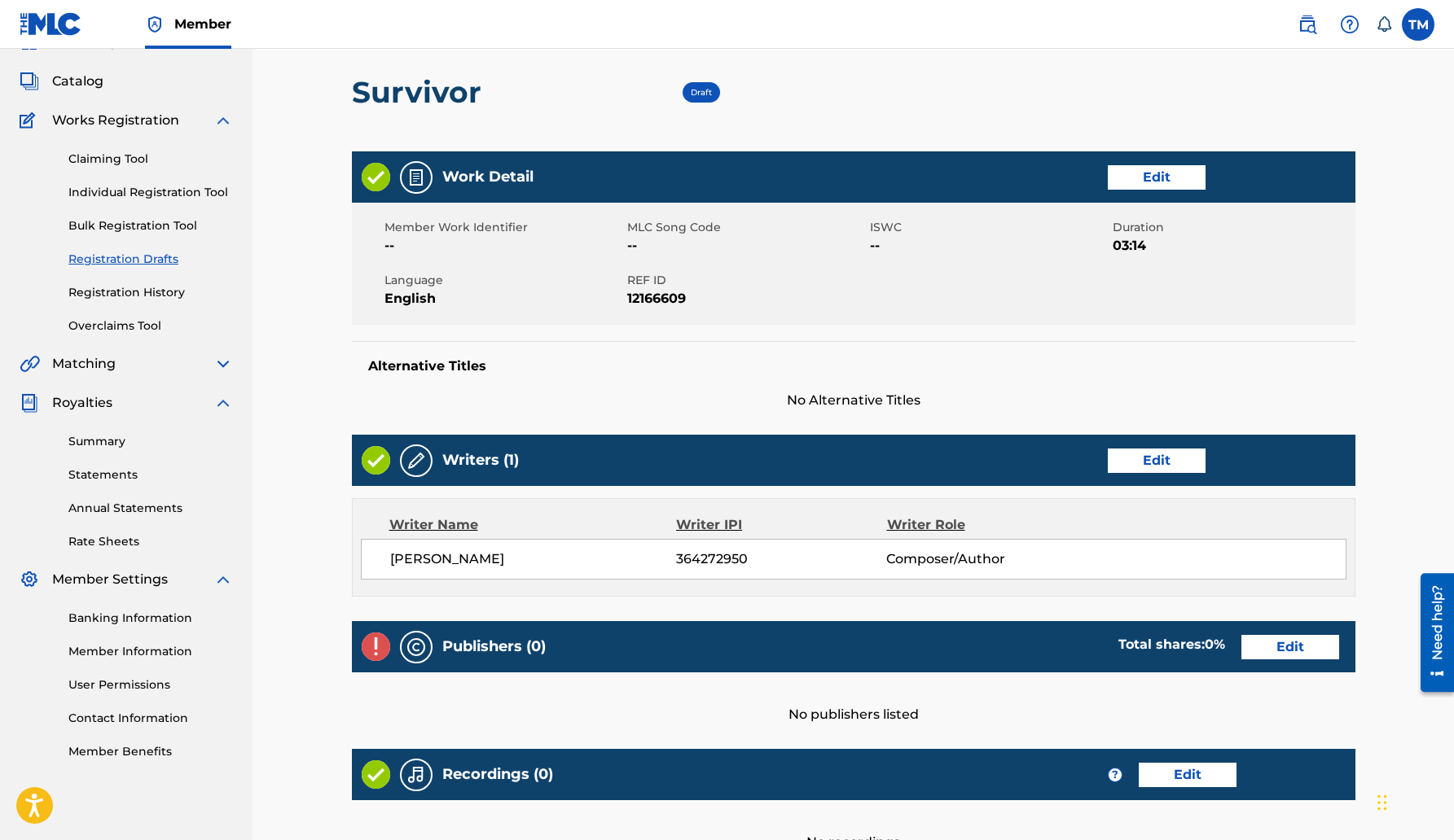
click at [1289, 643] on link "Edit" at bounding box center [1289, 648] width 98 height 25
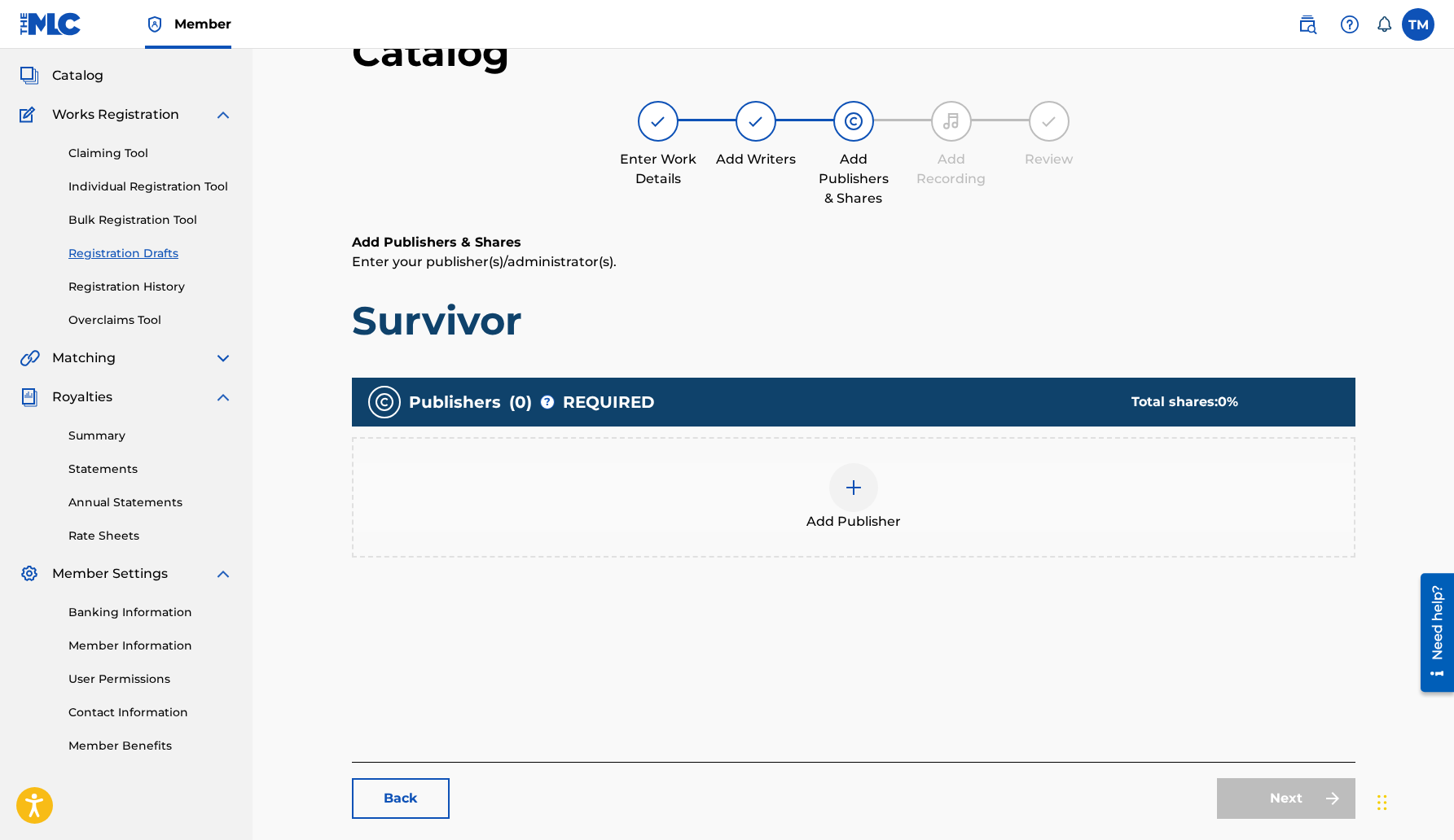
scroll to position [96, 0]
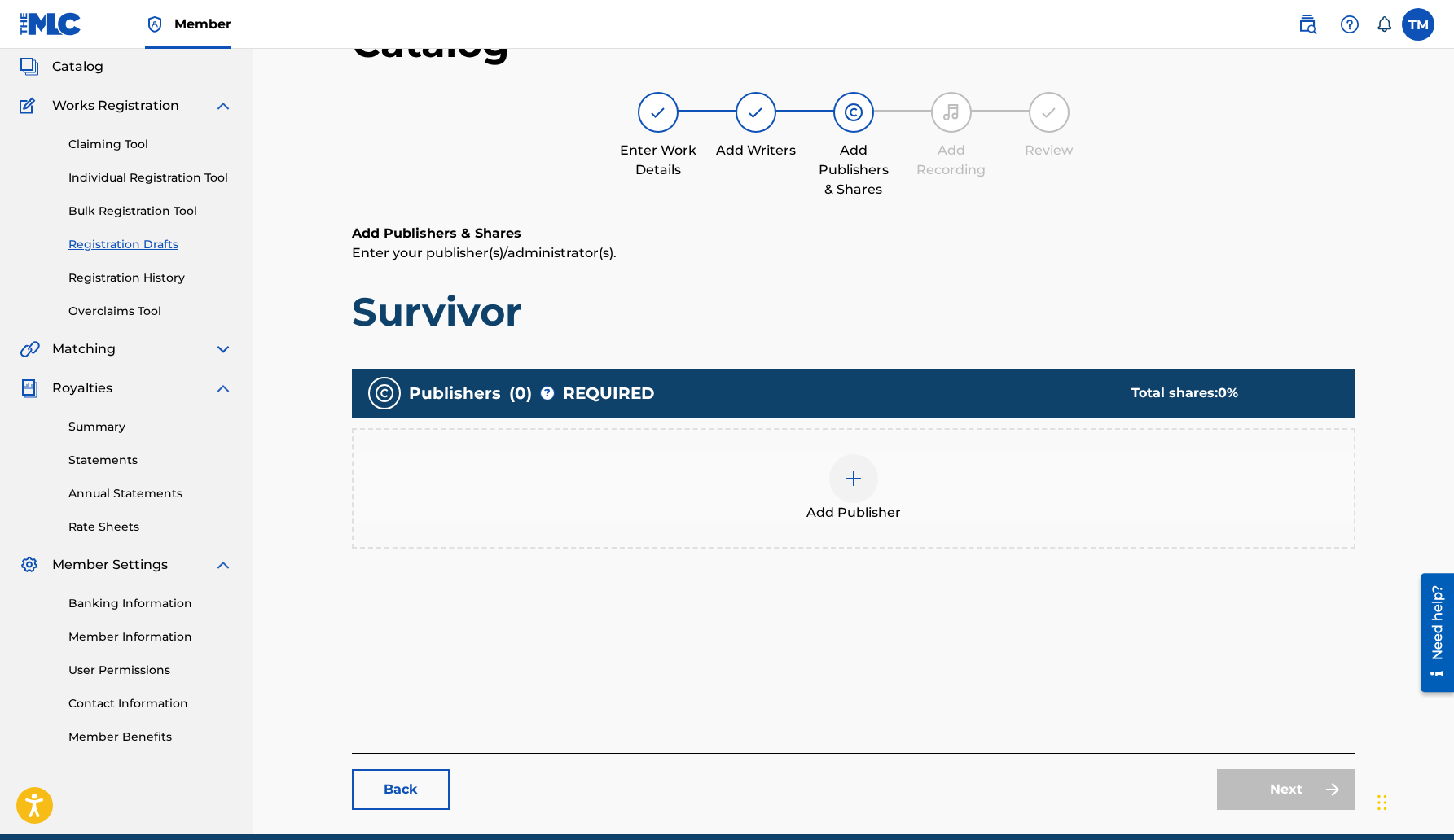
click at [389, 787] on link "Back" at bounding box center [400, 789] width 98 height 41
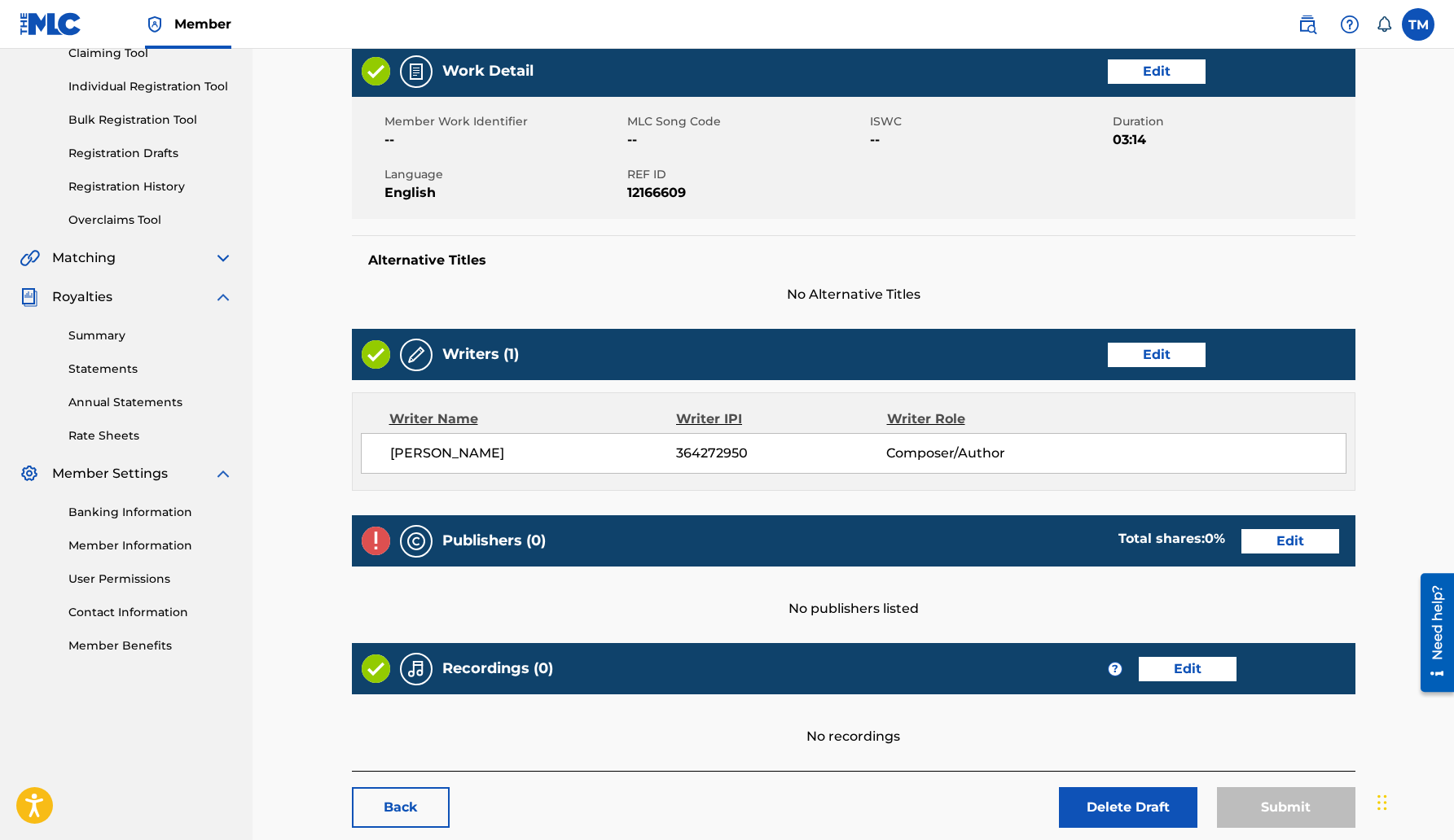
scroll to position [188, 0]
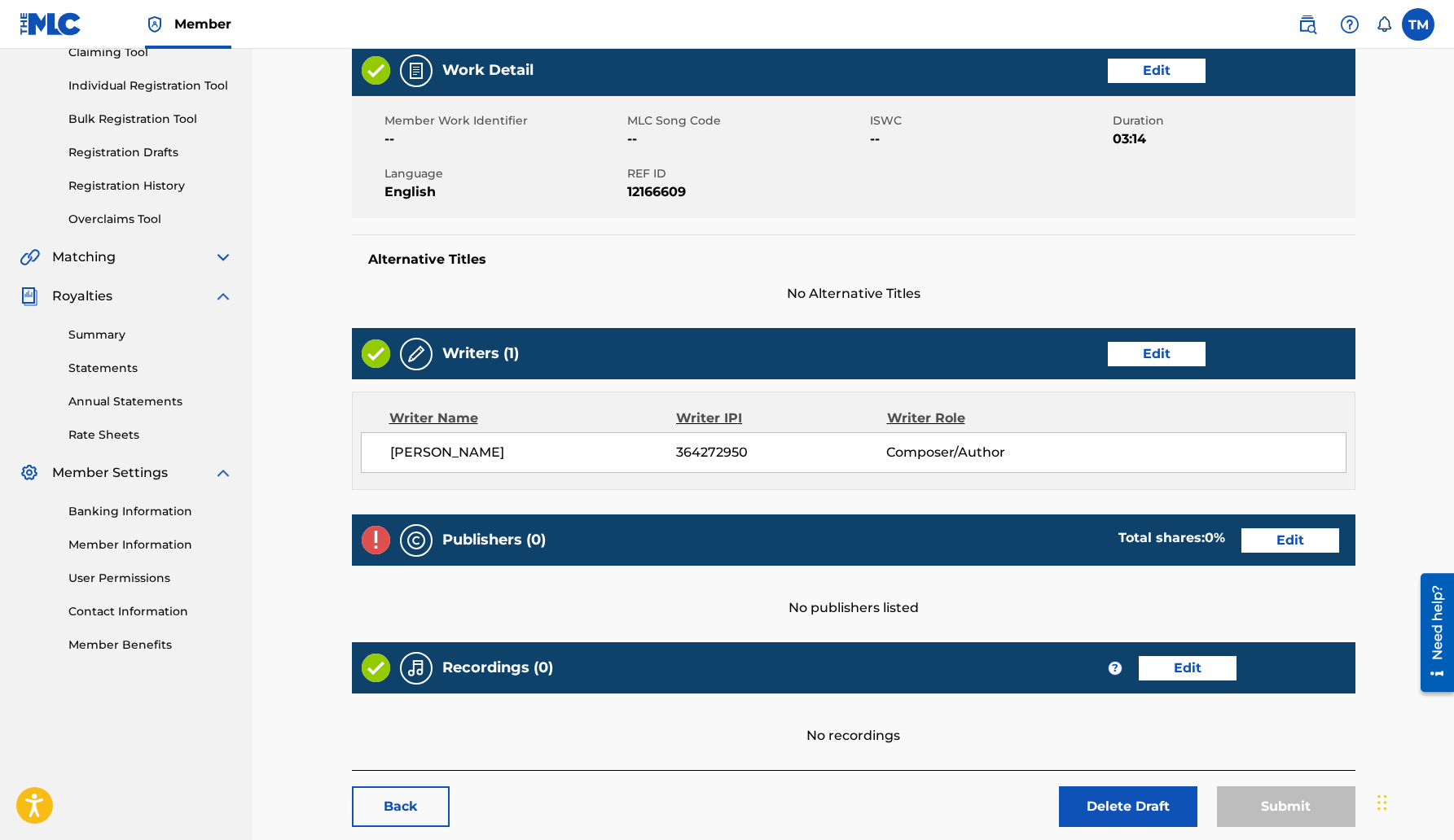
click at [1159, 351] on link "Edit" at bounding box center [1156, 354] width 98 height 25
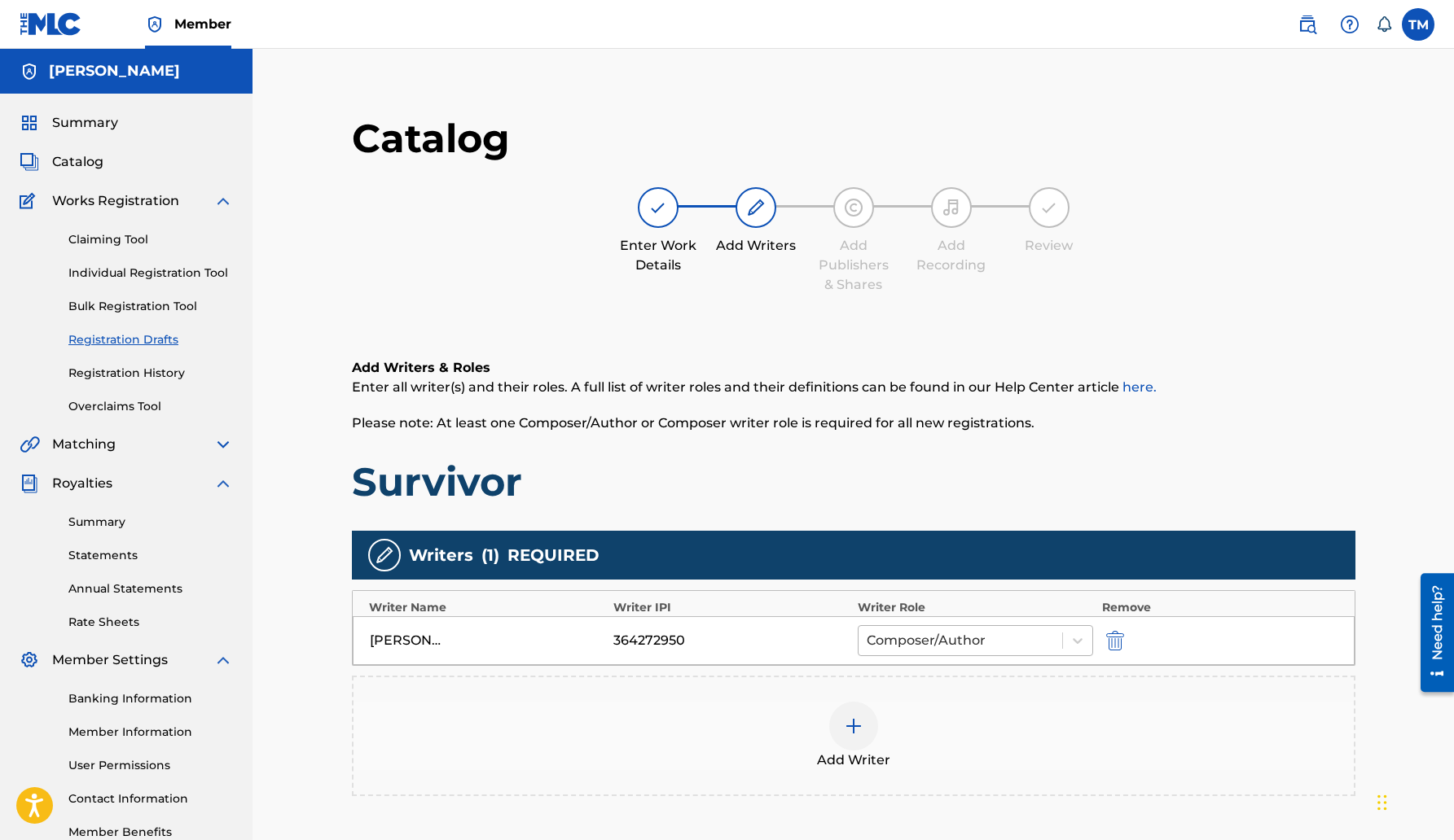
click at [957, 648] on div at bounding box center [960, 641] width 188 height 23
click at [655, 724] on div "Add Writer" at bounding box center [853, 736] width 1000 height 68
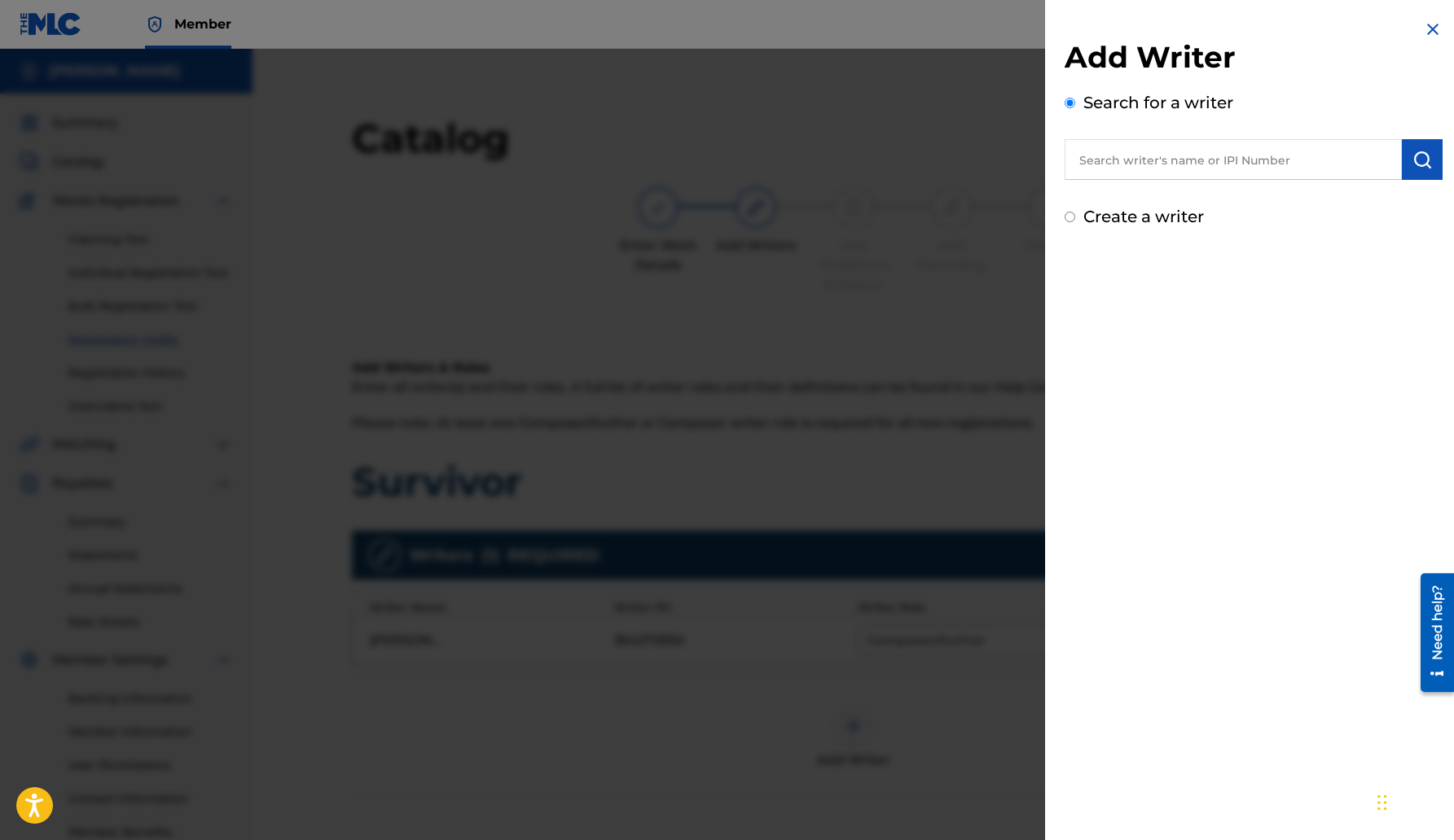
click at [1427, 28] on img at bounding box center [1432, 29] width 20 height 20
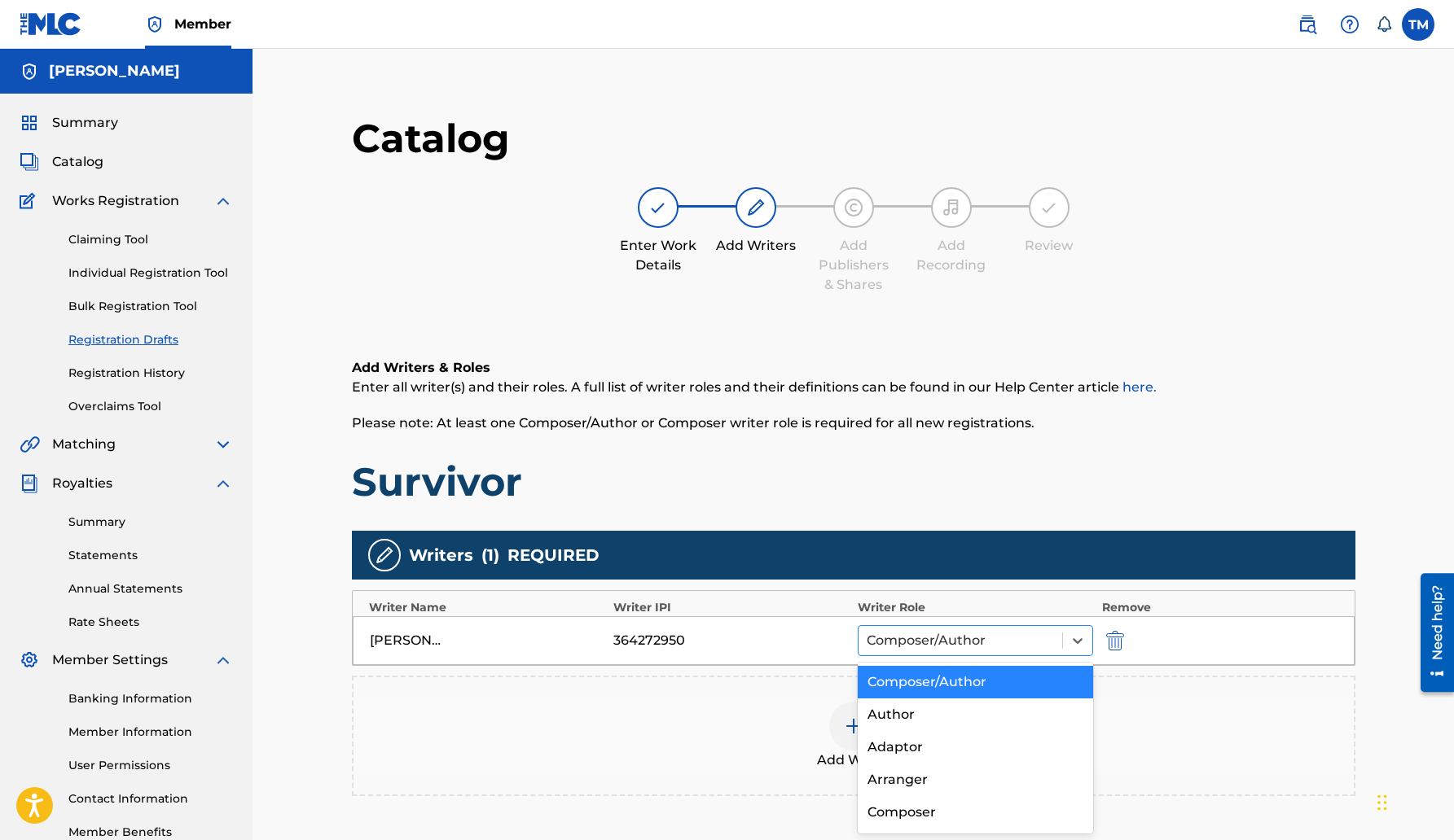
click at [1049, 635] on div at bounding box center [960, 641] width 188 height 23
click at [1199, 734] on div "Add Writer" at bounding box center [853, 736] width 1000 height 68
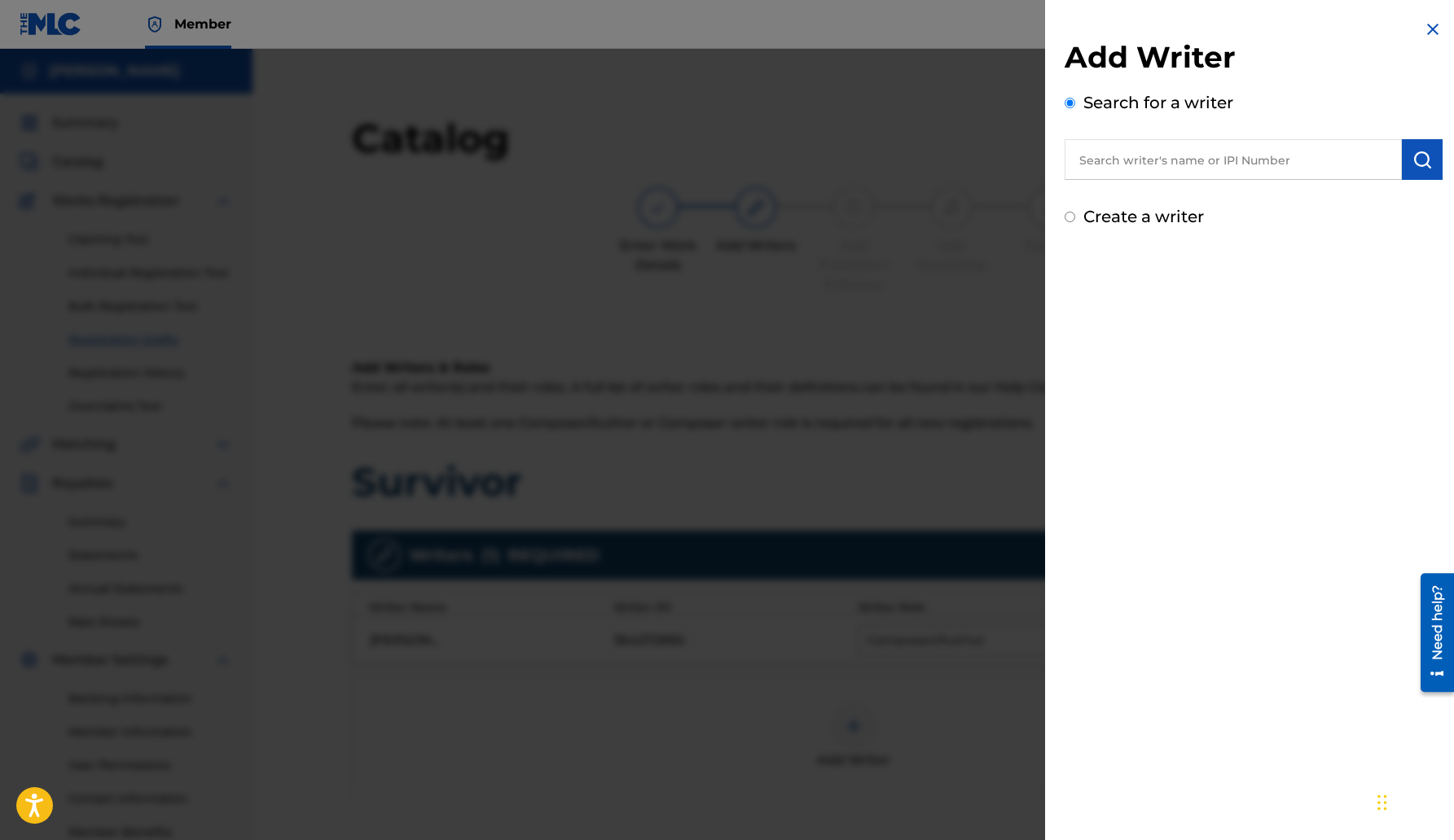
click at [1424, 30] on img at bounding box center [1432, 29] width 20 height 20
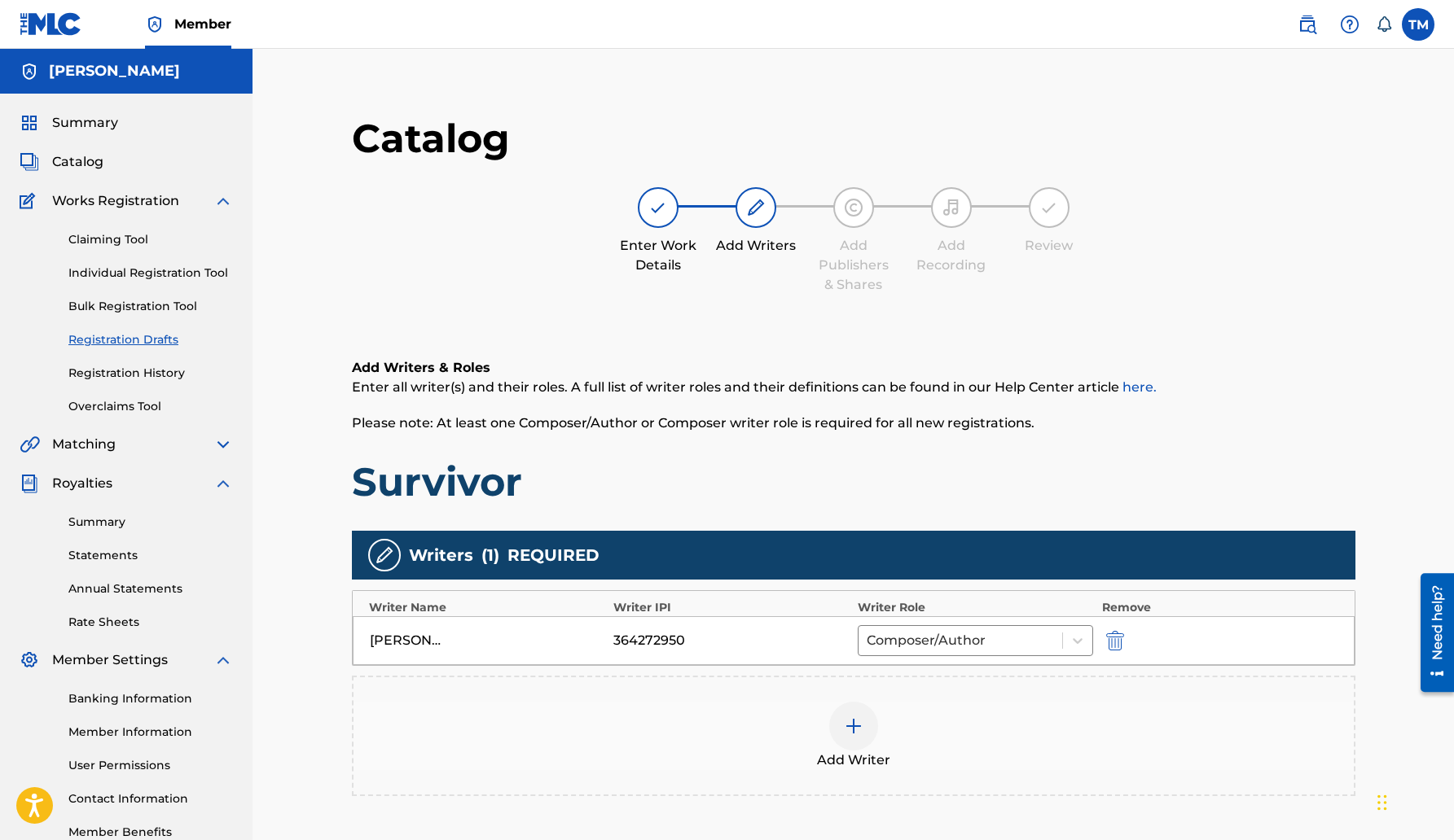
click at [489, 633] on div "[PERSON_NAME]" at bounding box center [487, 640] width 236 height 20
click at [446, 635] on div "[PERSON_NAME]" at bounding box center [487, 640] width 236 height 20
click at [1112, 643] on img "submit" at bounding box center [1115, 640] width 18 height 20
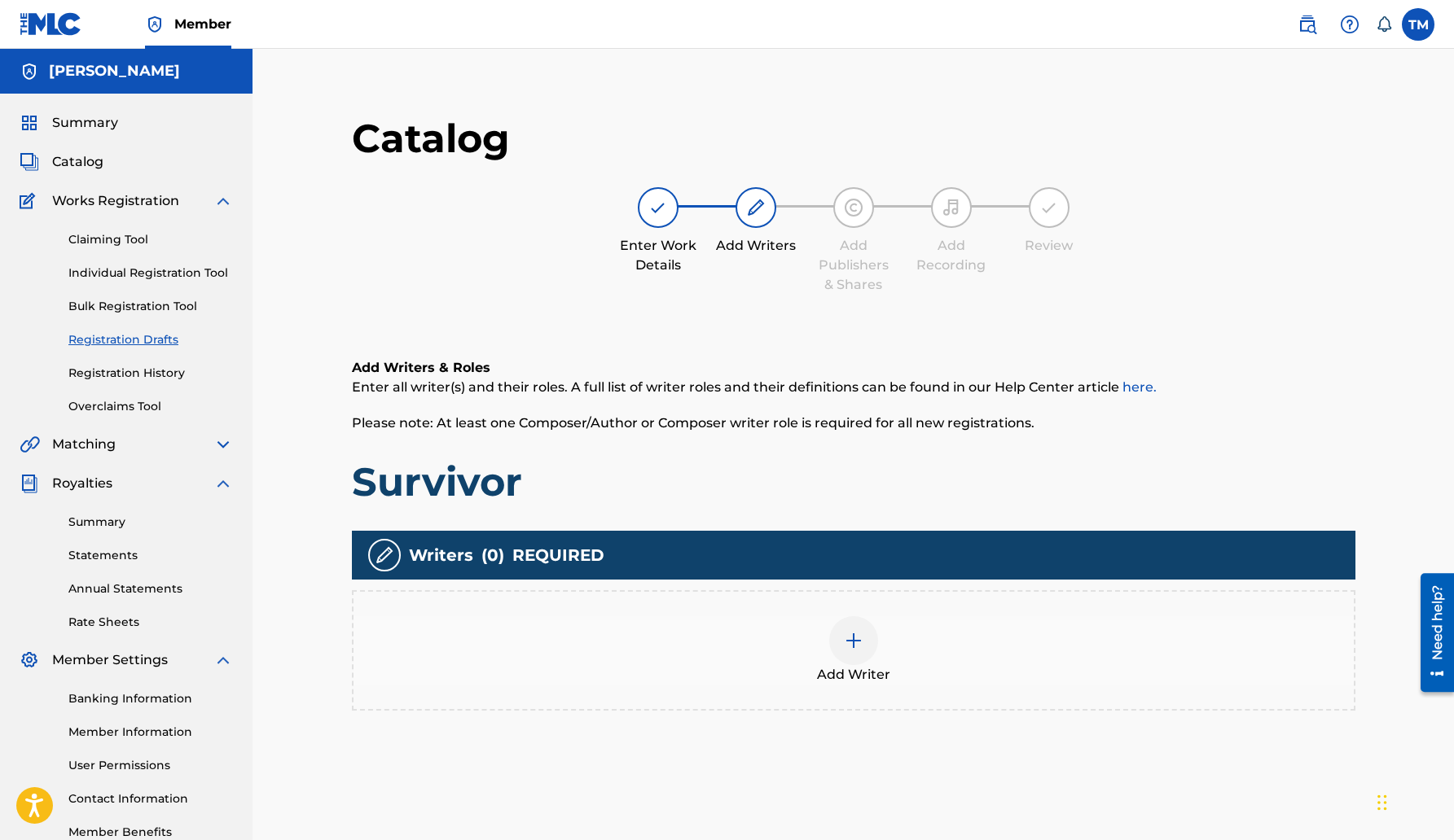
click at [845, 635] on img at bounding box center [853, 640] width 20 height 20
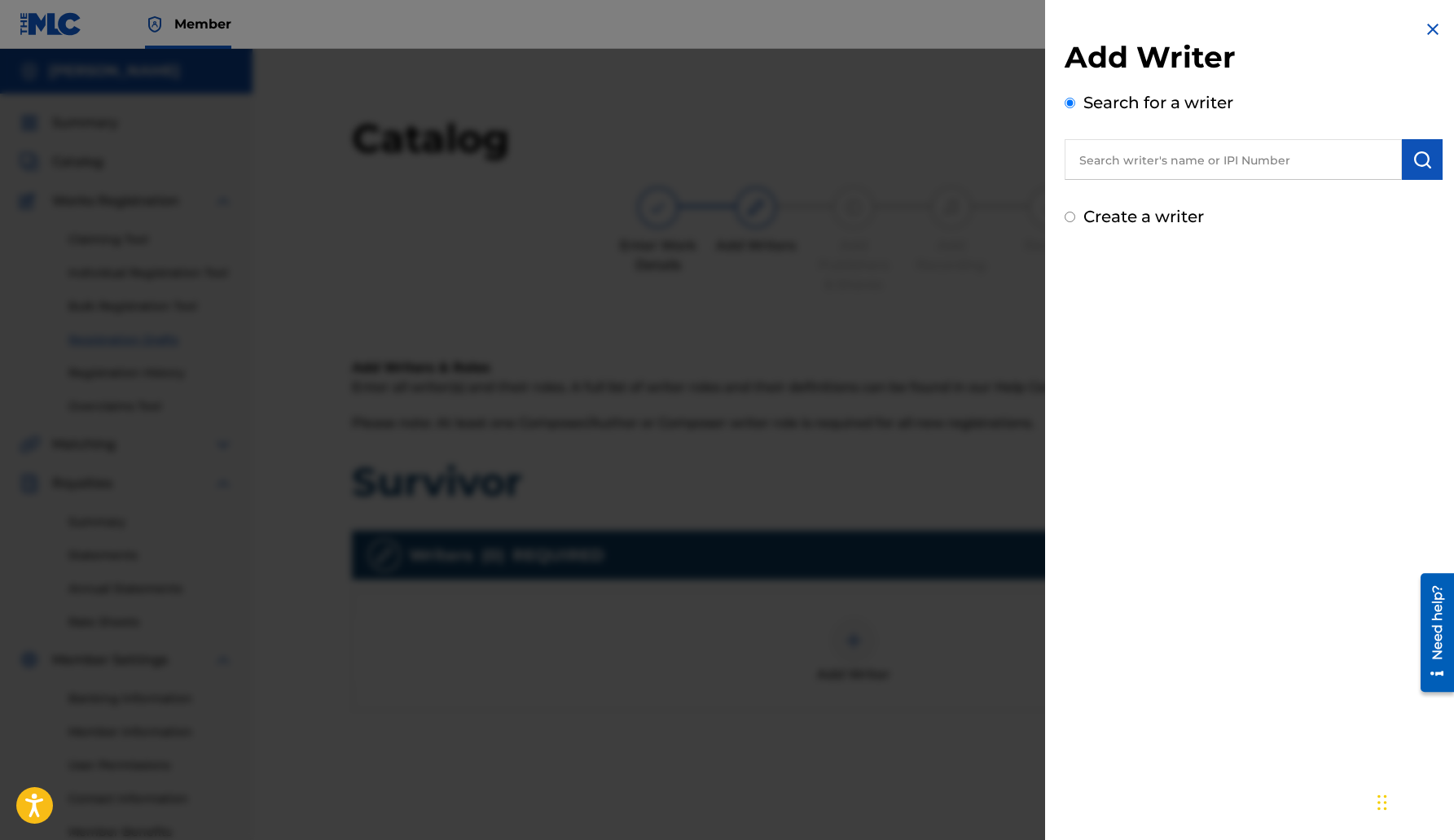
click at [1201, 161] on input "text" at bounding box center [1233, 159] width 337 height 41
click at [1071, 215] on input "Create a writer" at bounding box center [1069, 217] width 10 height 10
radio input "false"
radio input "true"
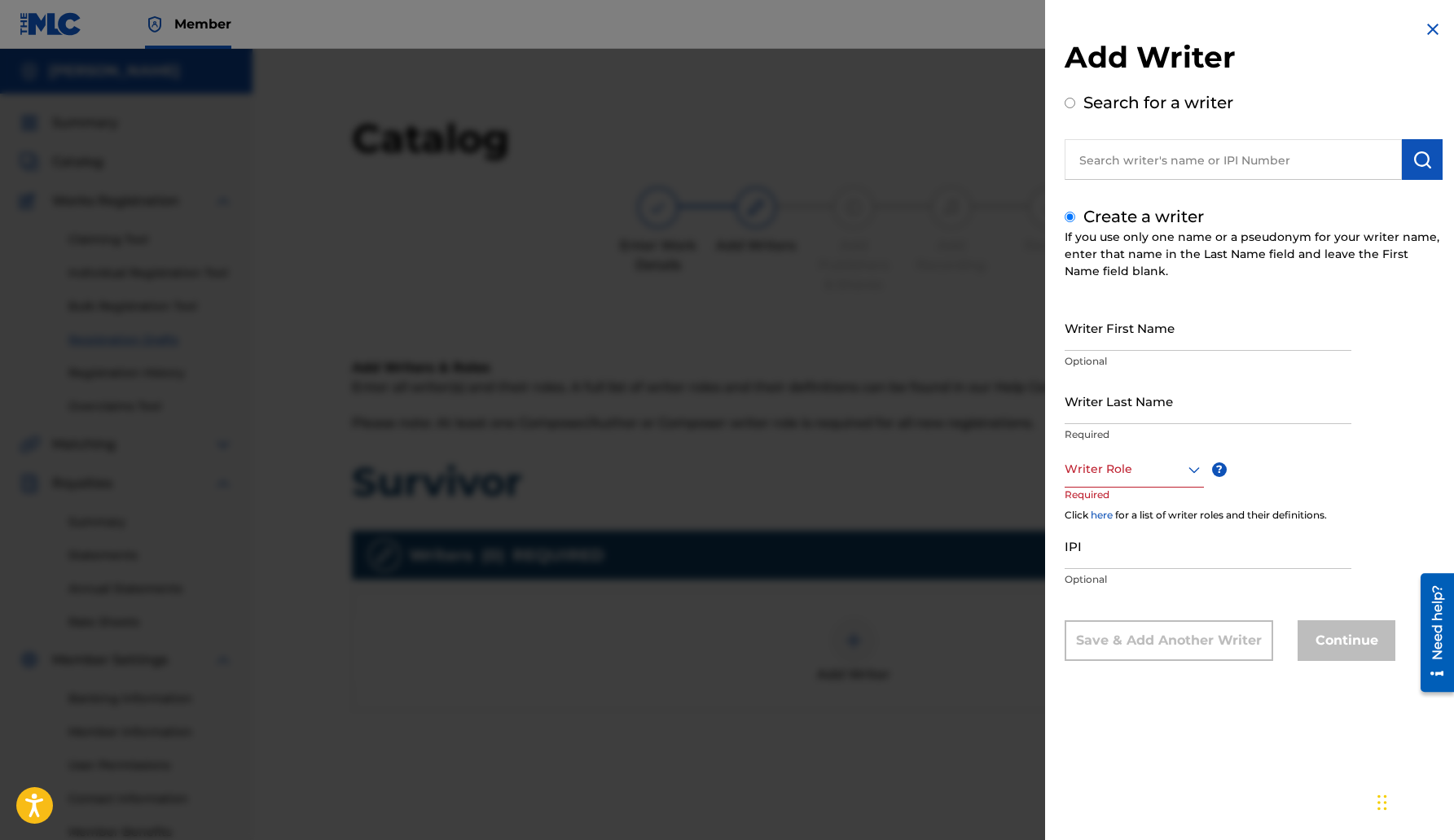
click at [1228, 676] on div "Add Writer Search for a writer Create a writer If you use only one name or a ps…" at bounding box center [1253, 352] width 417 height 706
click at [1071, 332] on input "Writer First Name" at bounding box center [1208, 328] width 287 height 46
click at [1390, 466] on div "Writer First Name Optional Writer Last Name Required Writer Role ? Required Cli…" at bounding box center [1253, 483] width 378 height 357
click at [1194, 471] on icon at bounding box center [1194, 470] width 20 height 20
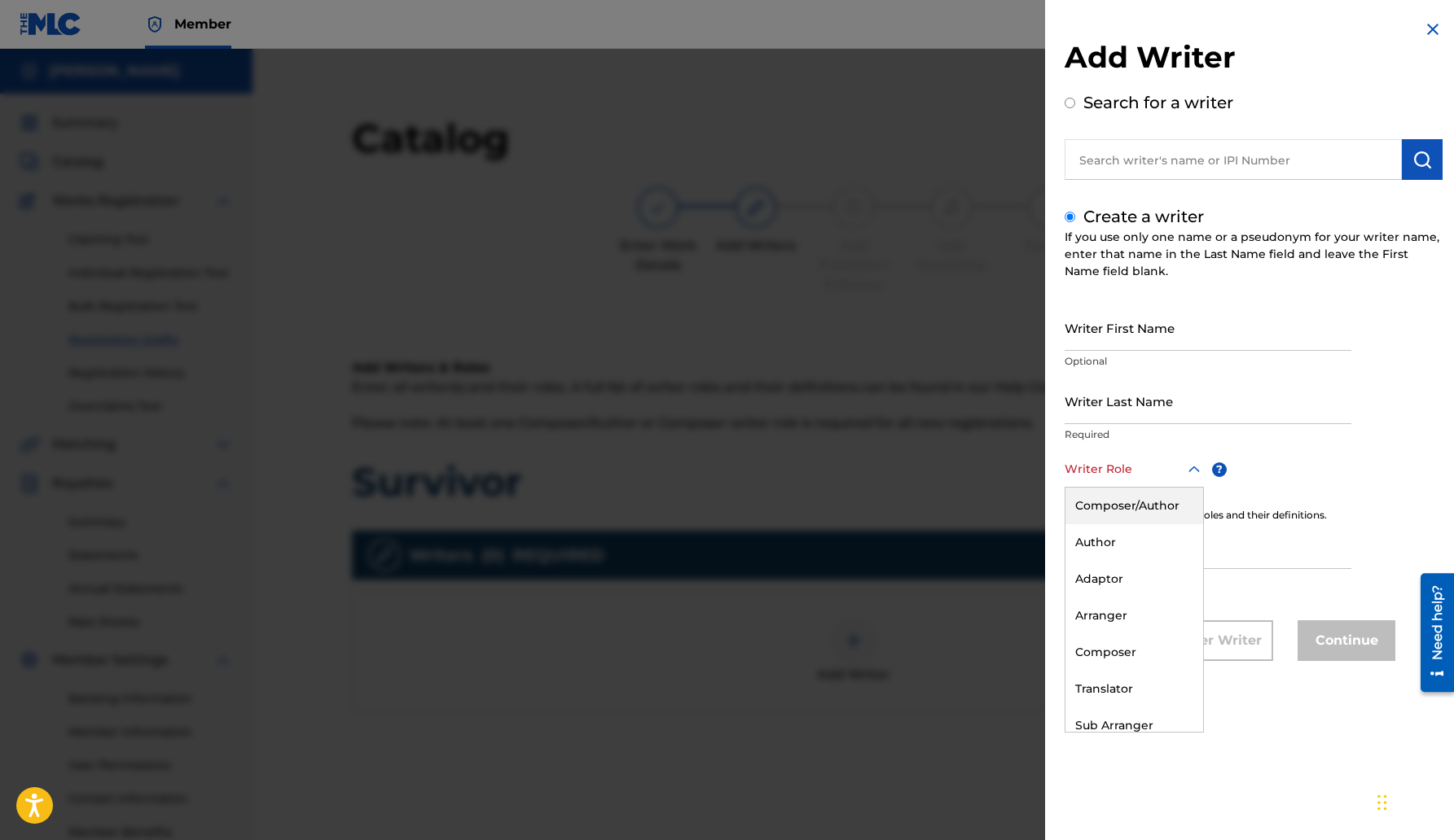
click at [1149, 509] on div "Composer/Author" at bounding box center [1134, 506] width 137 height 37
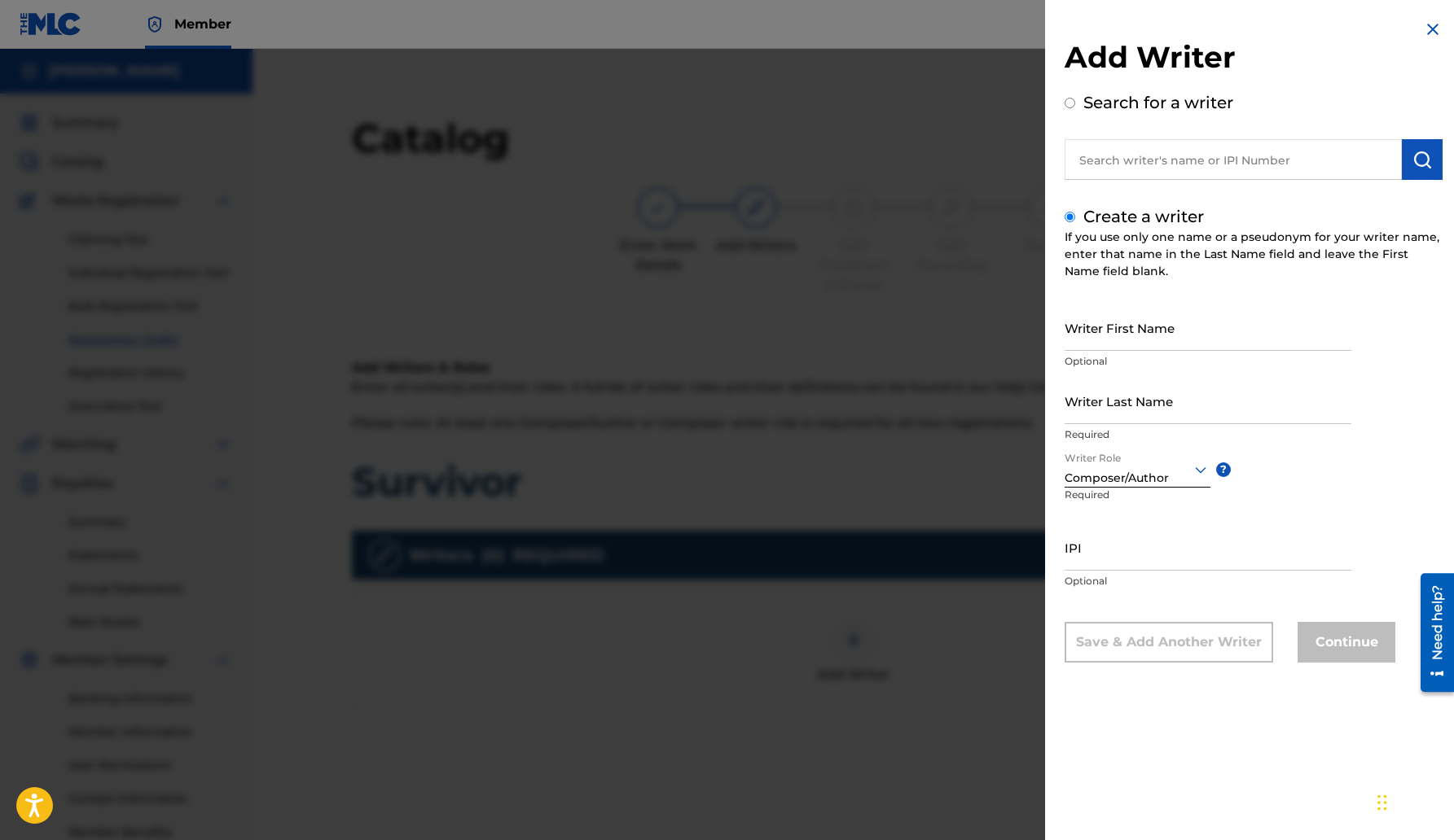
click at [1110, 334] on input "Writer First Name" at bounding box center [1208, 328] width 287 height 46
type input "[PERSON_NAME]"
click at [1198, 411] on input "Writer Last Name" at bounding box center [1208, 401] width 287 height 46
type input "m"
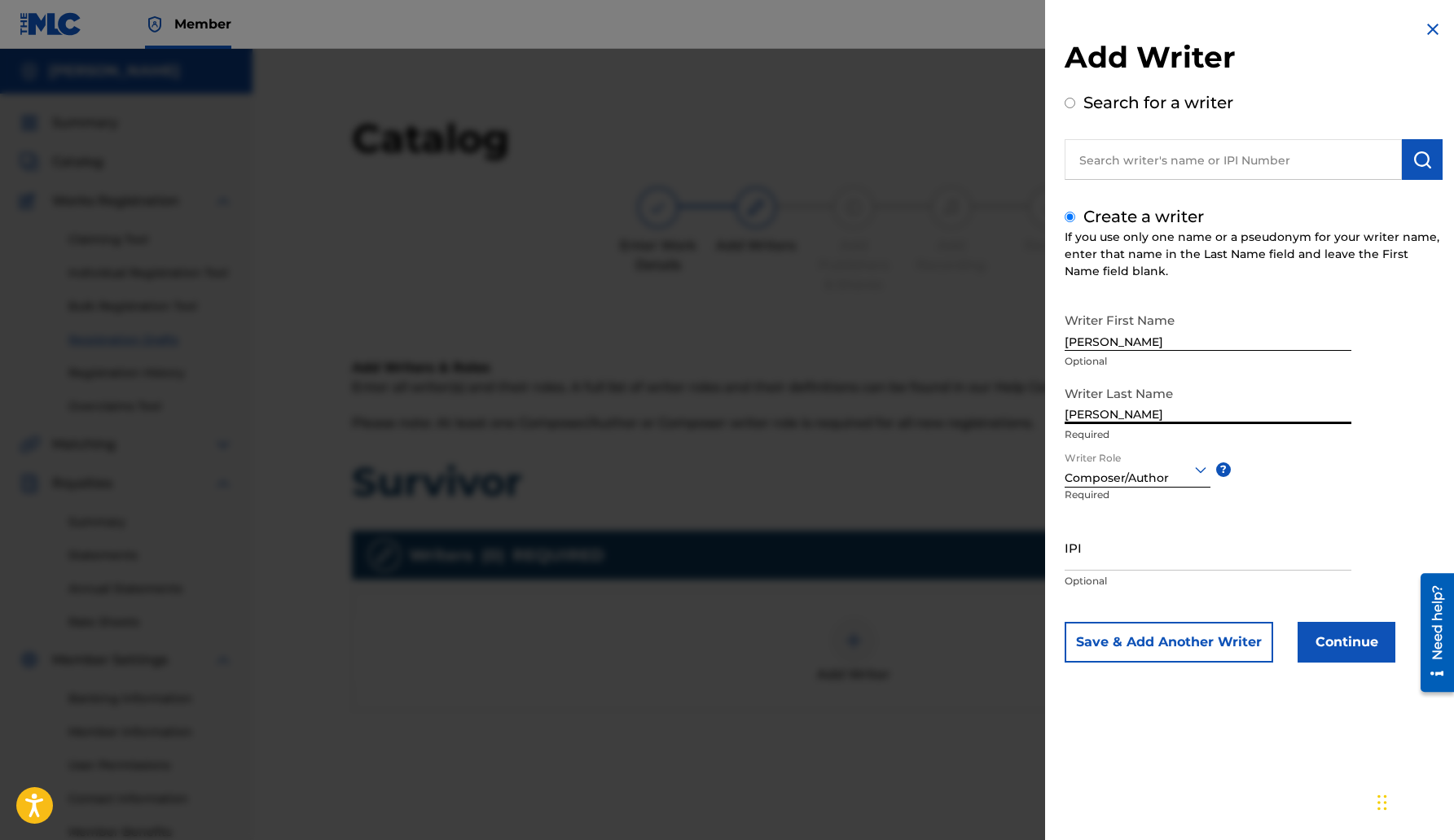
type input "[PERSON_NAME]"
click at [1111, 563] on input "IPI" at bounding box center [1208, 547] width 287 height 46
click at [1328, 648] on button "Continue" at bounding box center [1346, 642] width 98 height 41
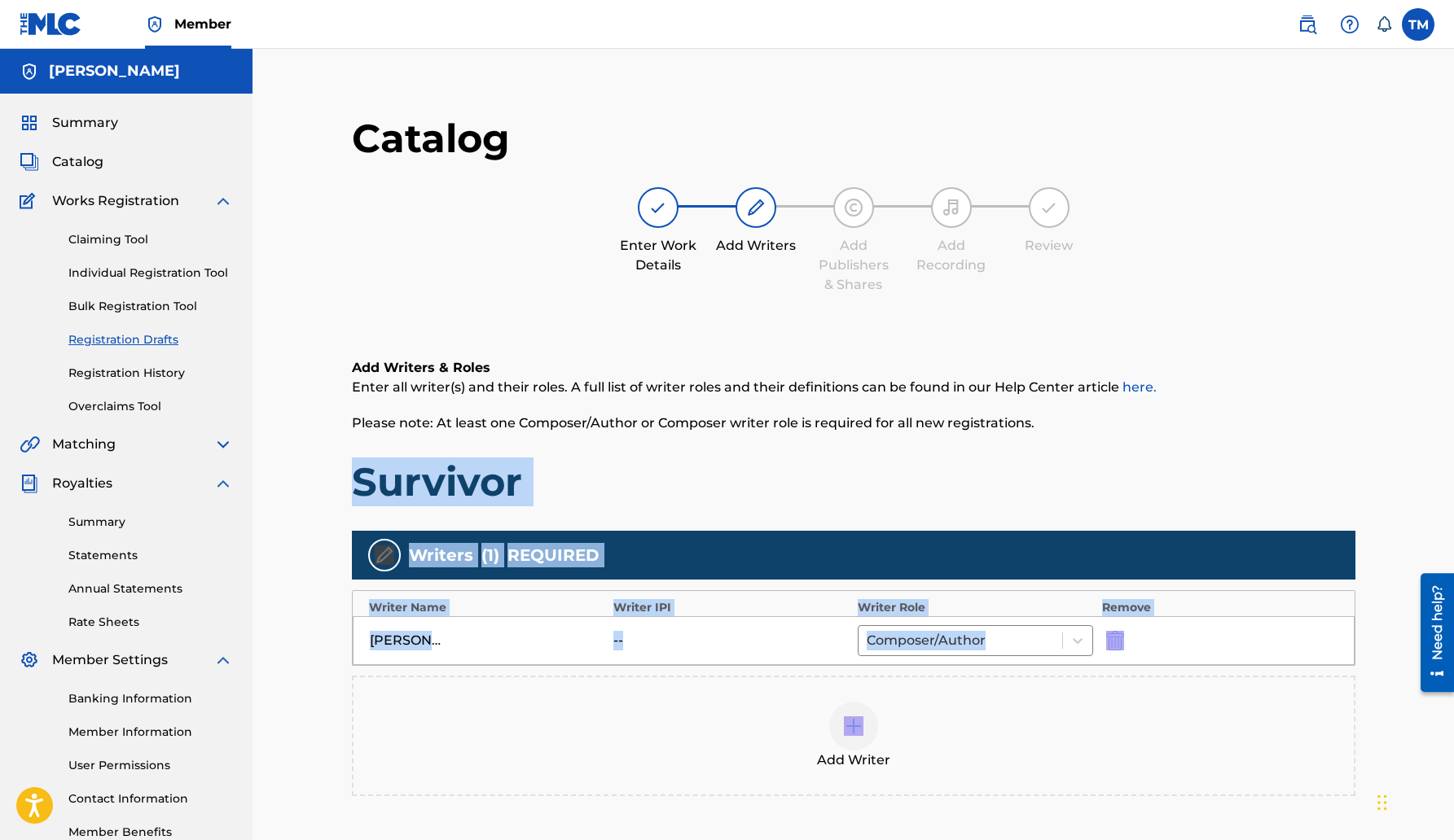
drag, startPoint x: 1459, startPoint y: 429, endPoint x: 1459, endPoint y: 681, distance: 252.0
click at [1453, 681] on html "Accessibility Screen-Reader Guide, Feedback, and Issue Reporting | New window M…" at bounding box center [727, 420] width 1454 height 840
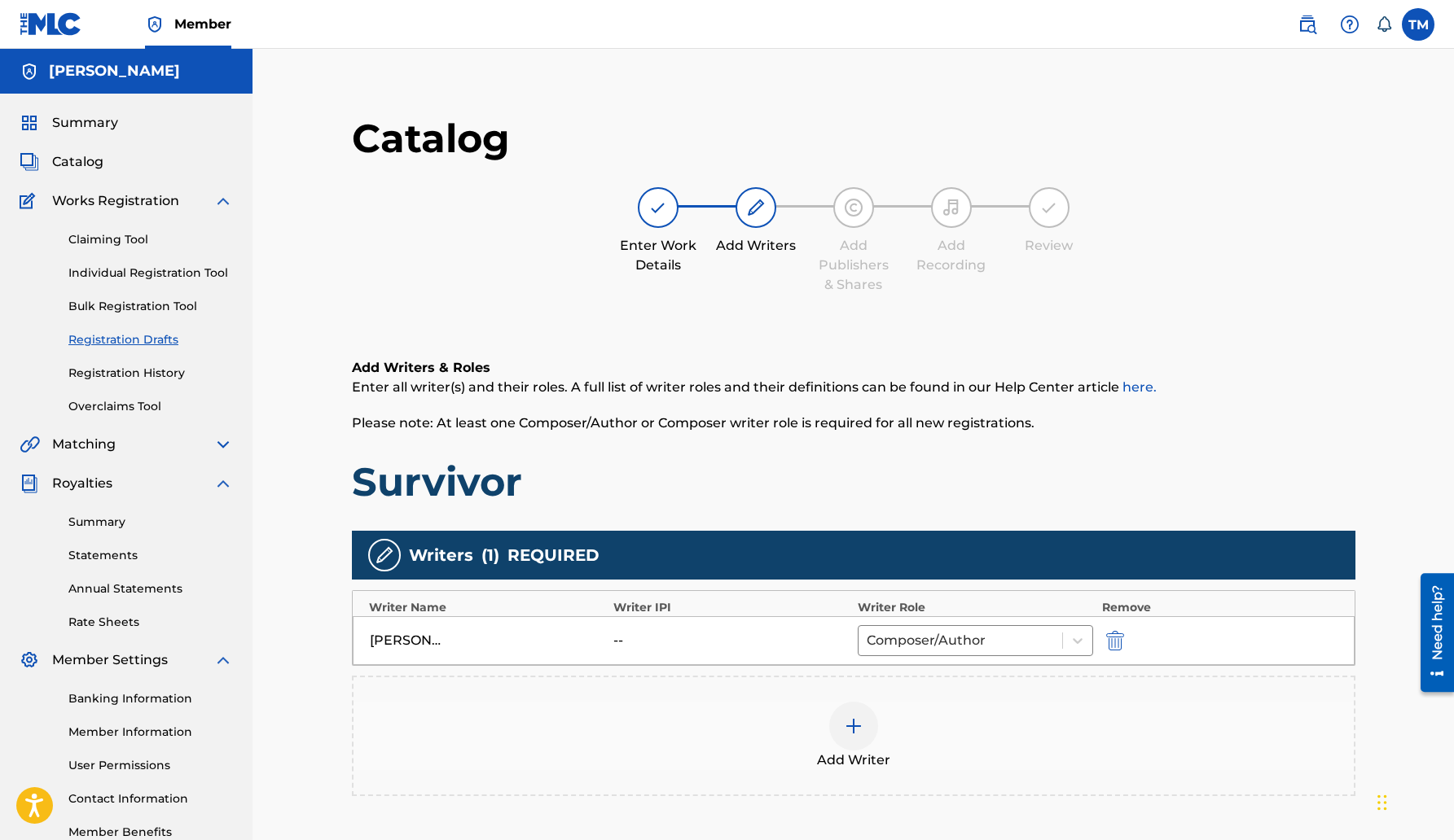
click at [1301, 311] on div "Catalog Enter Work Details Add Writers Add Publishers & Shares Add Recording Re…" at bounding box center [853, 216] width 1003 height 206
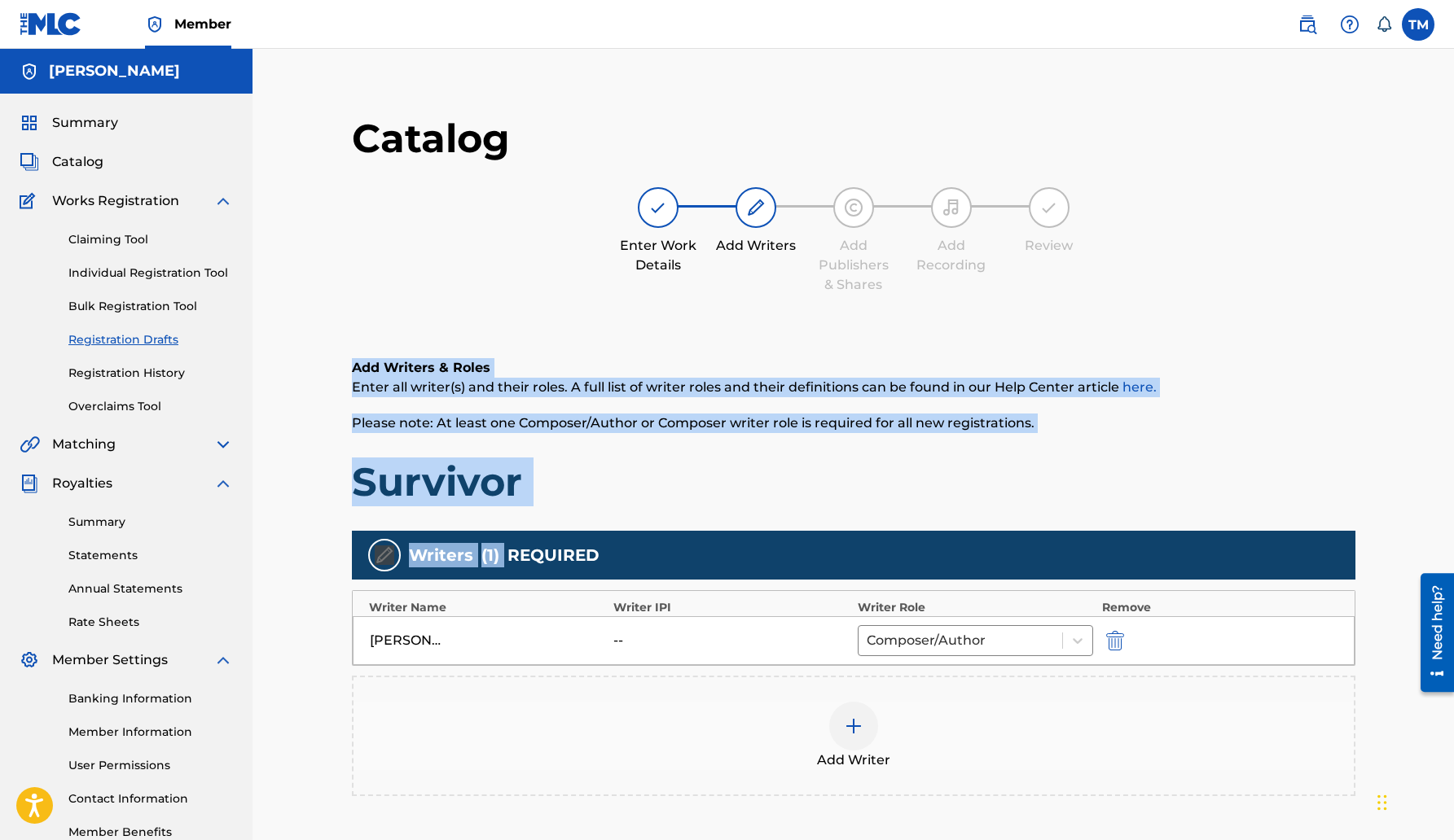
drag, startPoint x: 1459, startPoint y: 299, endPoint x: 1449, endPoint y: 543, distance: 244.2
click at [1449, 543] on html "Accessibility Screen-Reader Guide, Feedback, and Issue Reporting | New window M…" at bounding box center [727, 420] width 1454 height 840
click at [1257, 295] on div "Catalog Enter Work Details Add Writers Add Publishers & Shares Add Recording Re…" at bounding box center [853, 216] width 1003 height 206
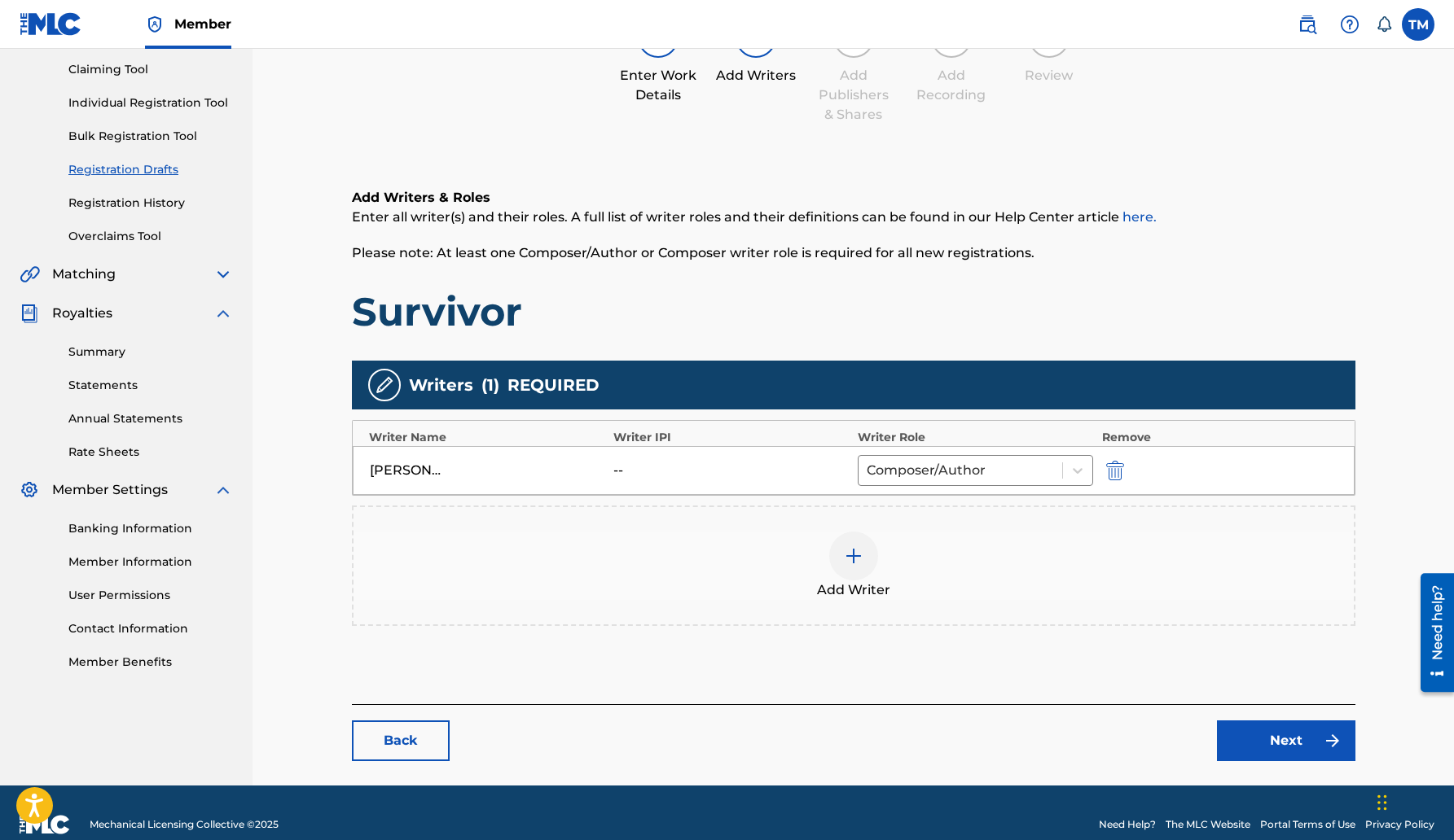
scroll to position [194, 0]
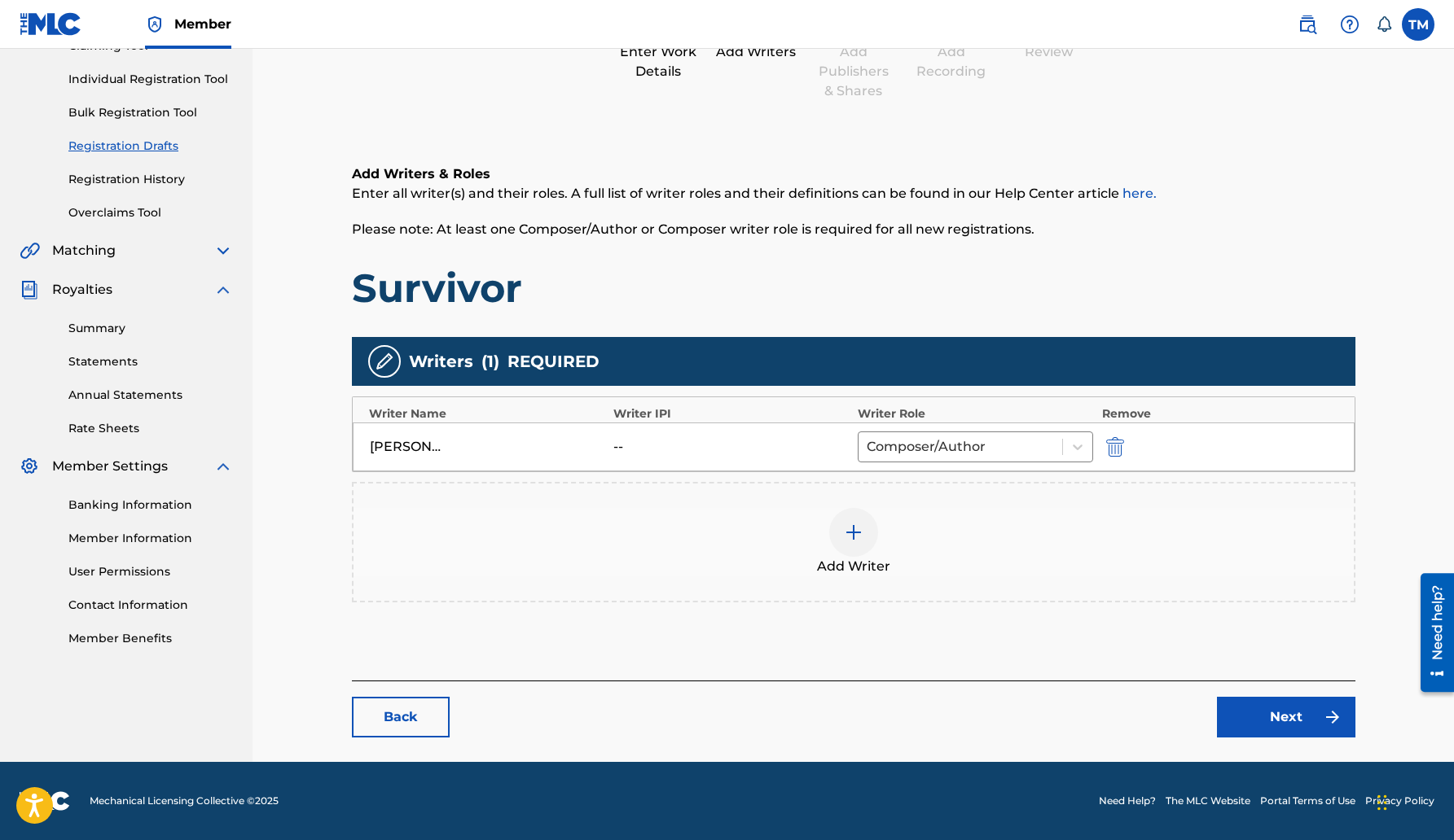
click at [1287, 699] on link "Next" at bounding box center [1285, 717] width 138 height 41
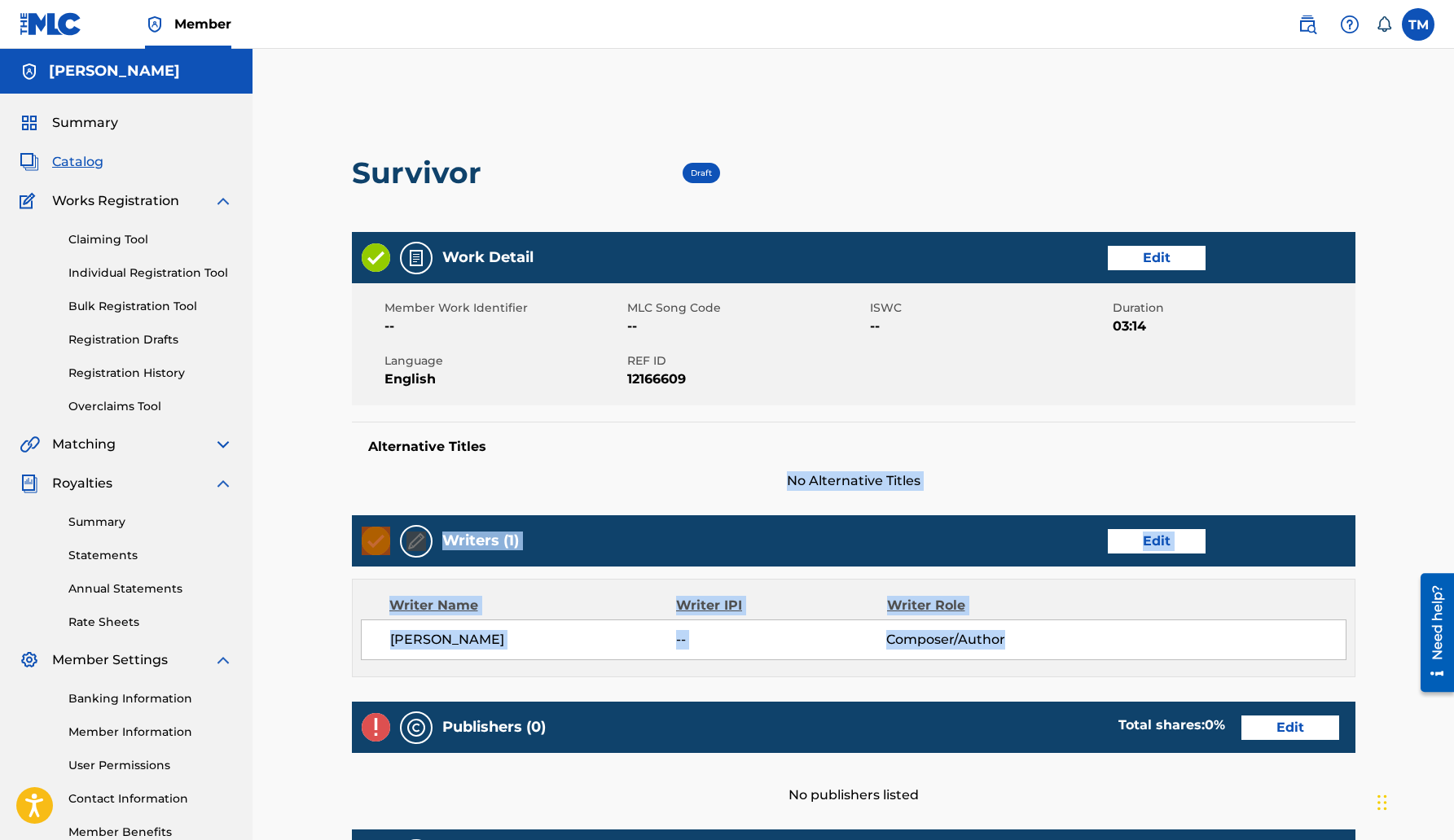
drag, startPoint x: 1459, startPoint y: 437, endPoint x: 1459, endPoint y: 654, distance: 217.0
click at [1453, 654] on html "Accessibility Screen-Reader Guide, Feedback, and Issue Reporting | New window M…" at bounding box center [727, 420] width 1454 height 840
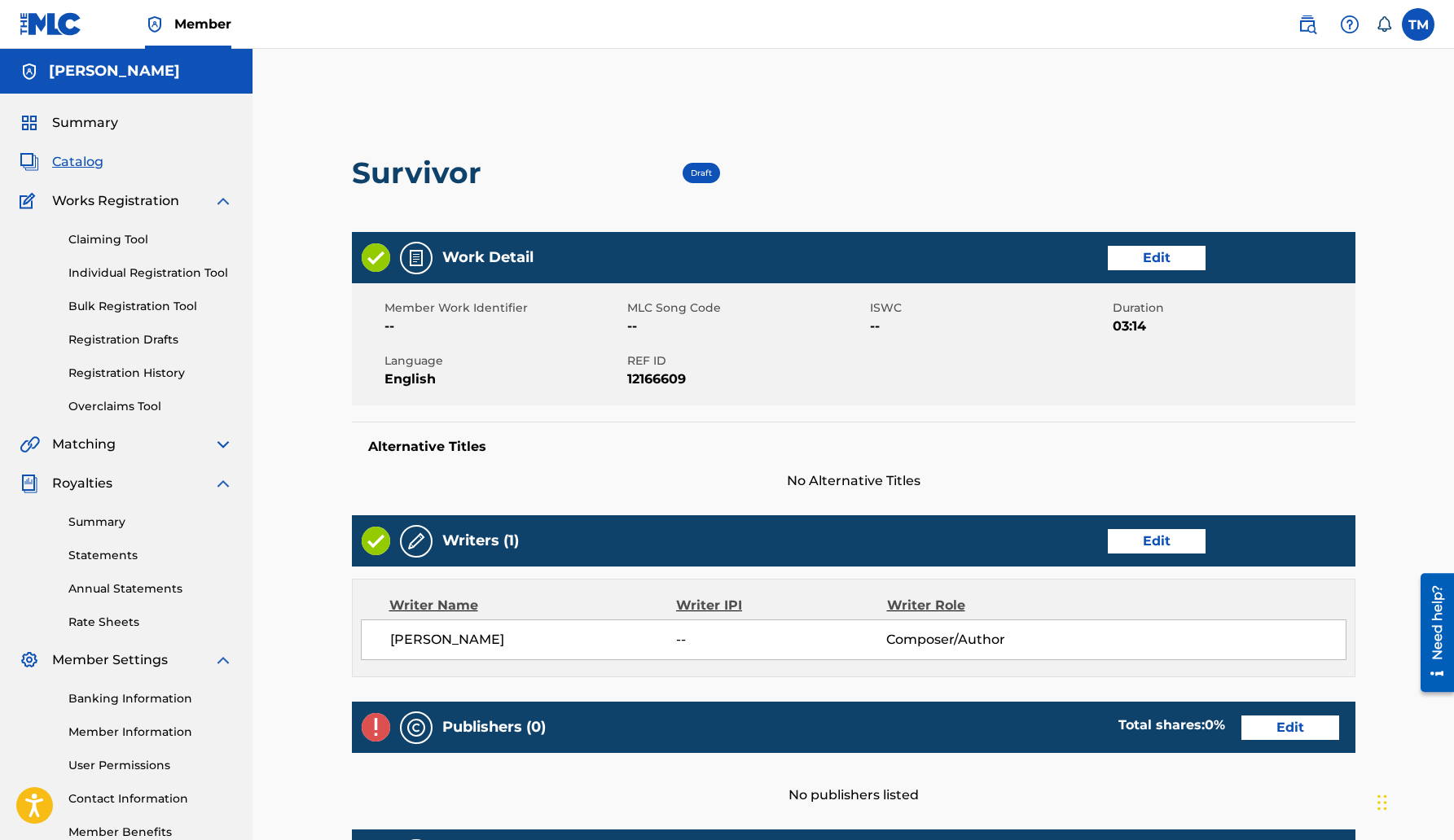
click at [1354, 338] on div "Member Work Identifier -- MLC Song Code -- ISWC -- Duration 03:14 Language Engl…" at bounding box center [853, 344] width 1003 height 122
click at [1409, 336] on div "< Back Survivor Draft Work Detail Edit Member Work Identifier -- MLC Song Code …" at bounding box center [853, 564] width 1140 height 949
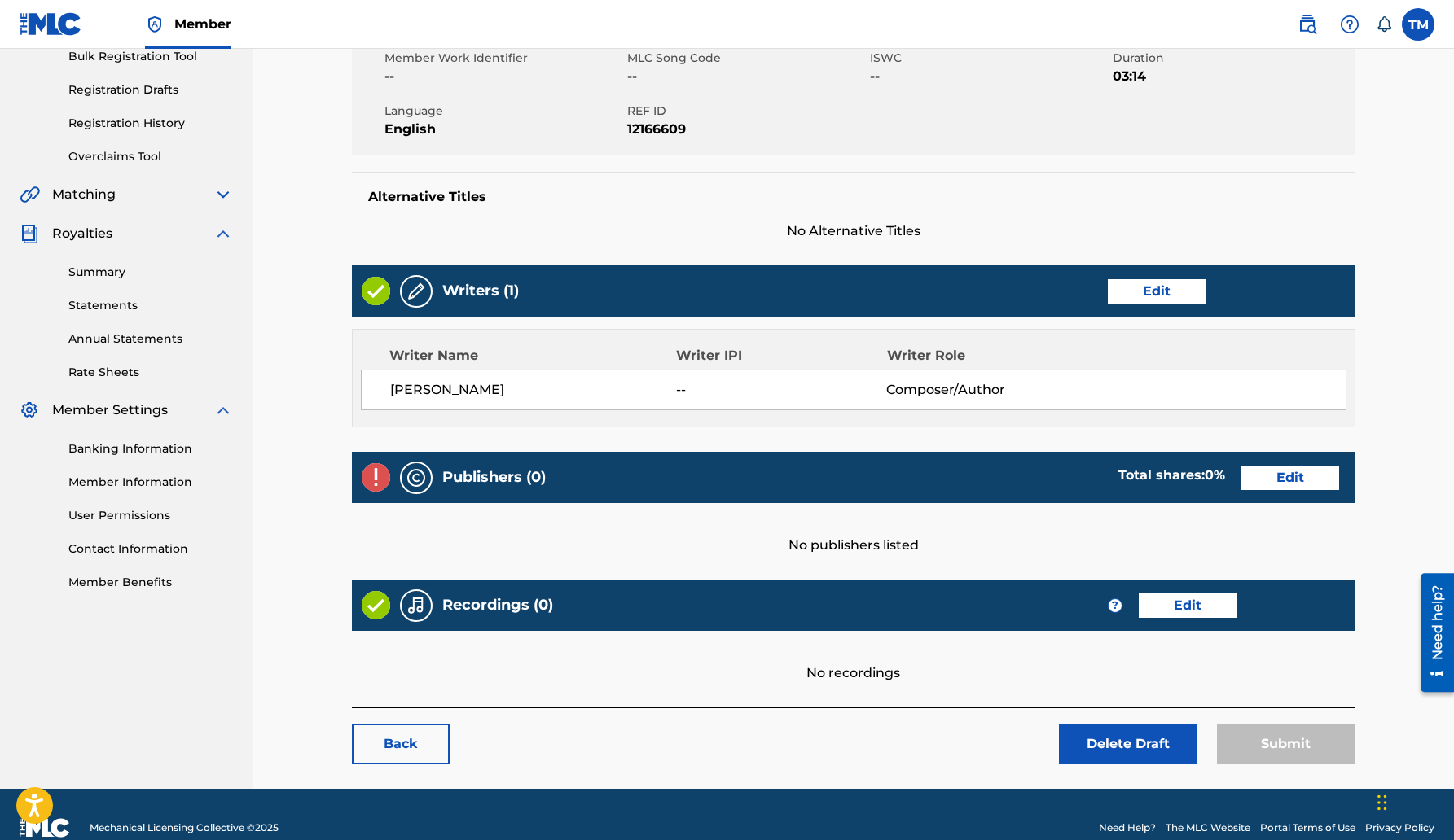
scroll to position [277, 0]
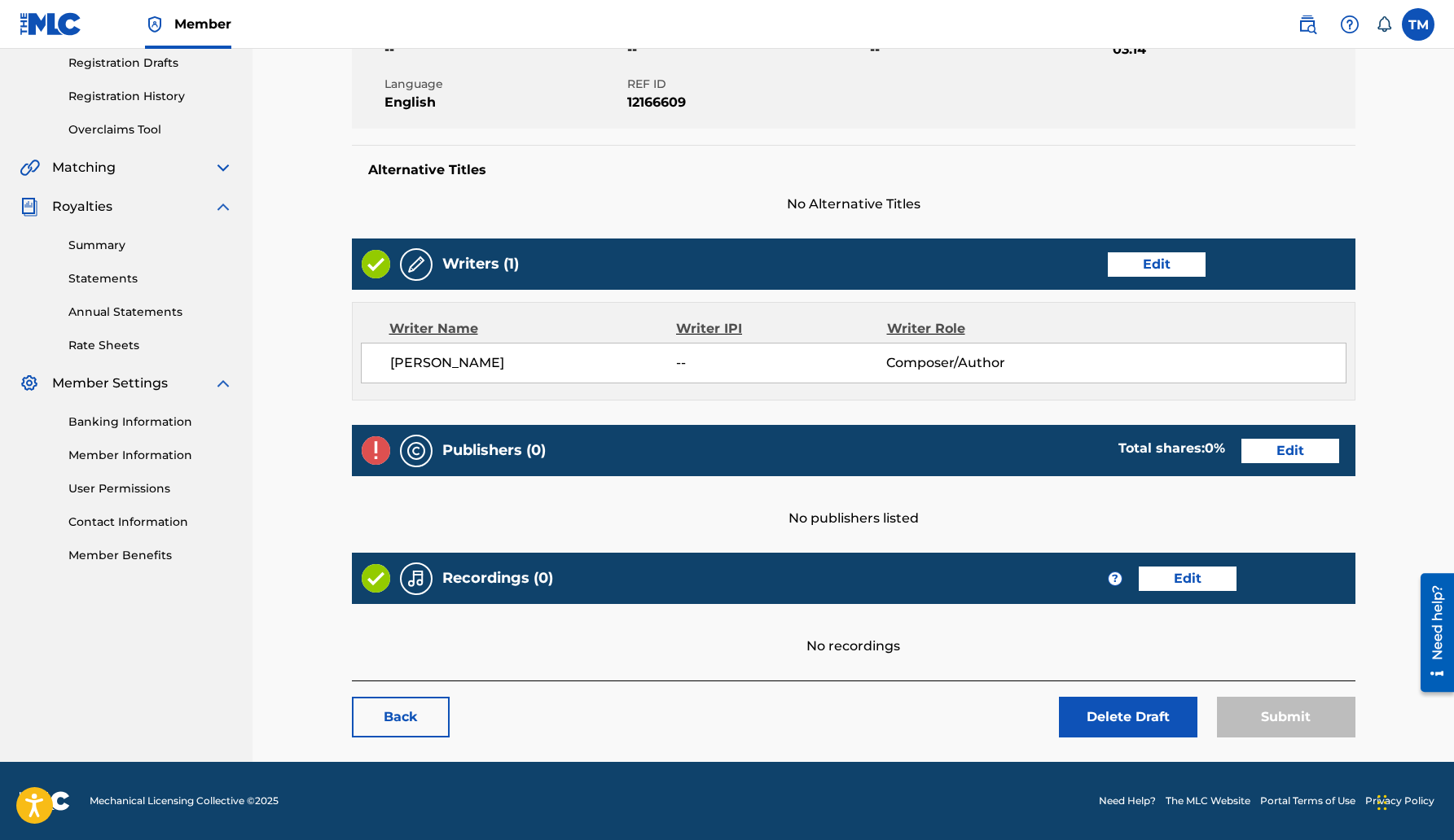
click at [1154, 263] on link "Edit" at bounding box center [1156, 265] width 98 height 25
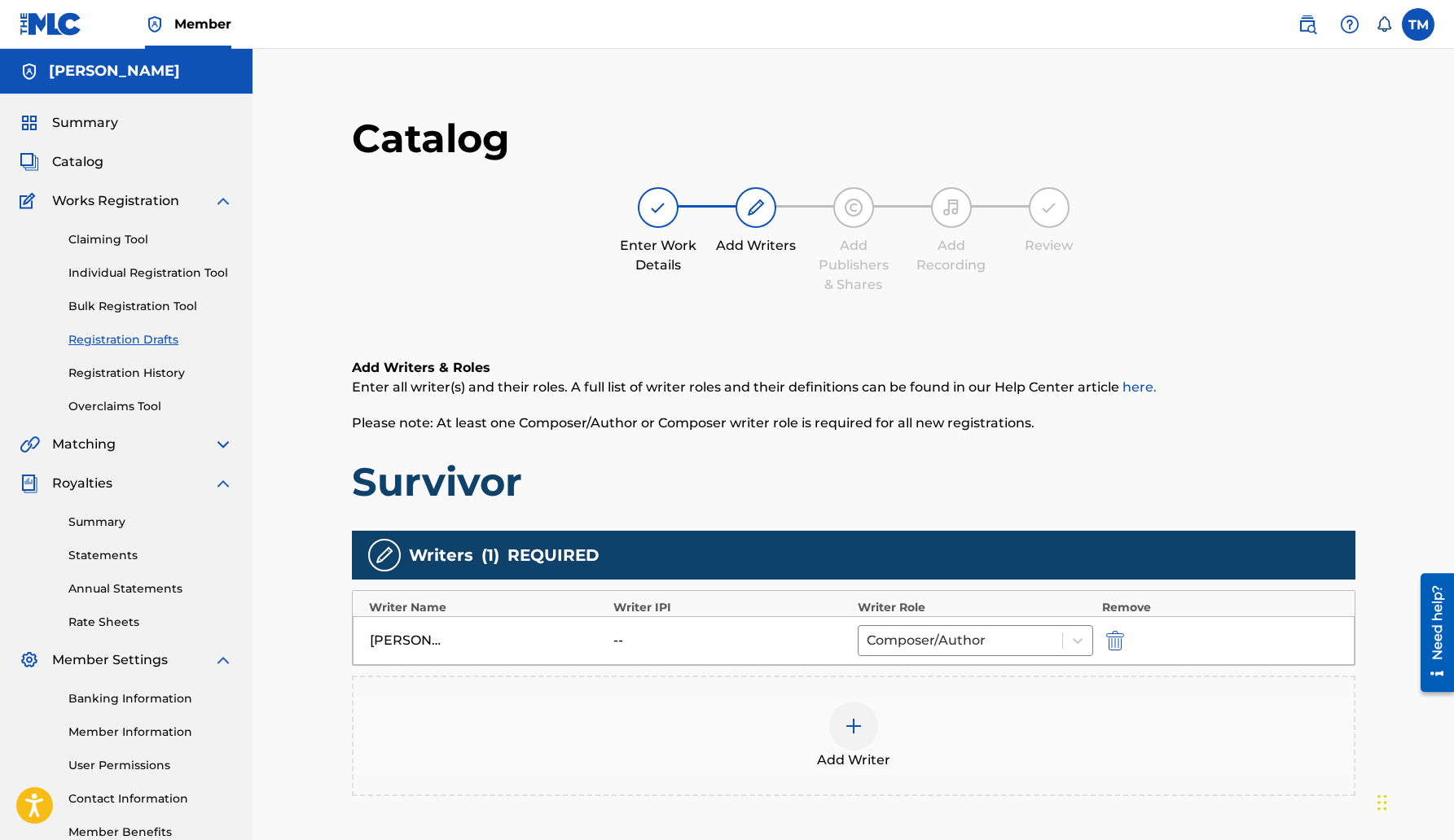
click at [616, 714] on div "Add Writer" at bounding box center [853, 736] width 1000 height 68
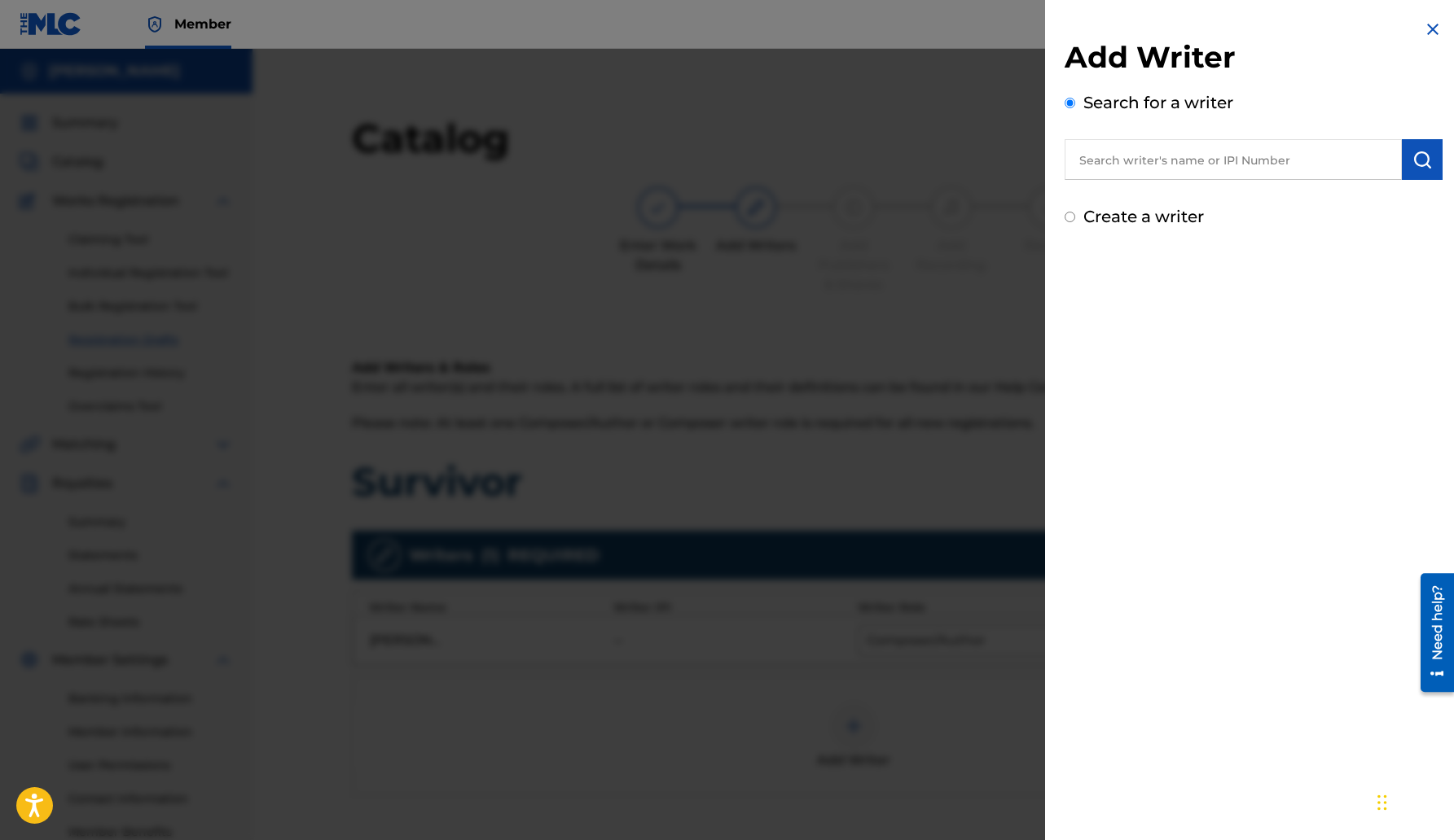
click at [1248, 401] on div "Add Writer Search for a writer Create a writer" at bounding box center [1253, 420] width 417 height 840
click at [838, 426] on div at bounding box center [727, 469] width 1454 height 840
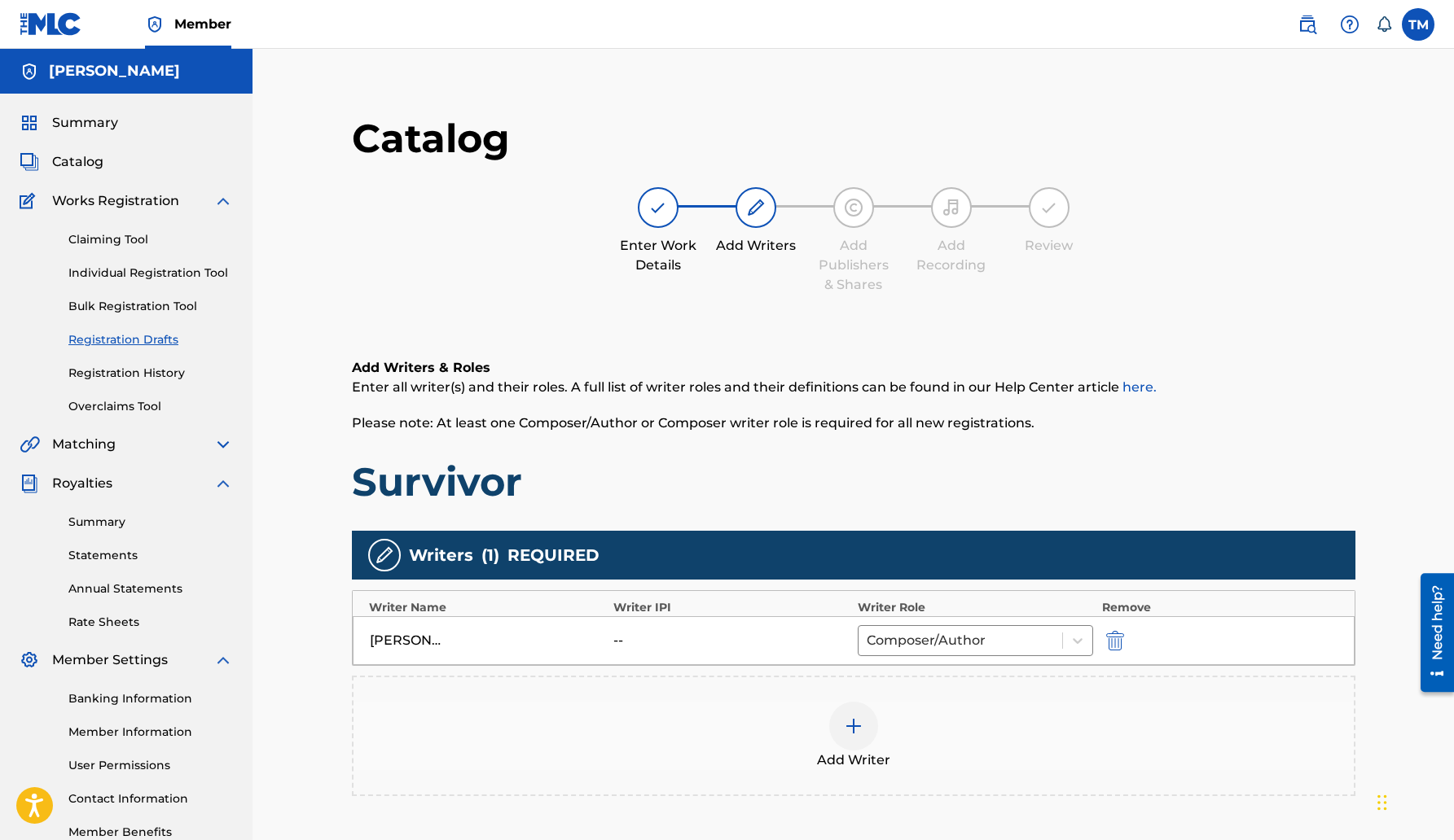
click at [428, 634] on div "[PERSON_NAME]" at bounding box center [405, 640] width 73 height 20
click at [649, 648] on div "--" at bounding box center [649, 640] width 73 height 20
click at [1115, 635] on img "submit" at bounding box center [1115, 640] width 18 height 20
click at [857, 648] on img at bounding box center [853, 640] width 20 height 20
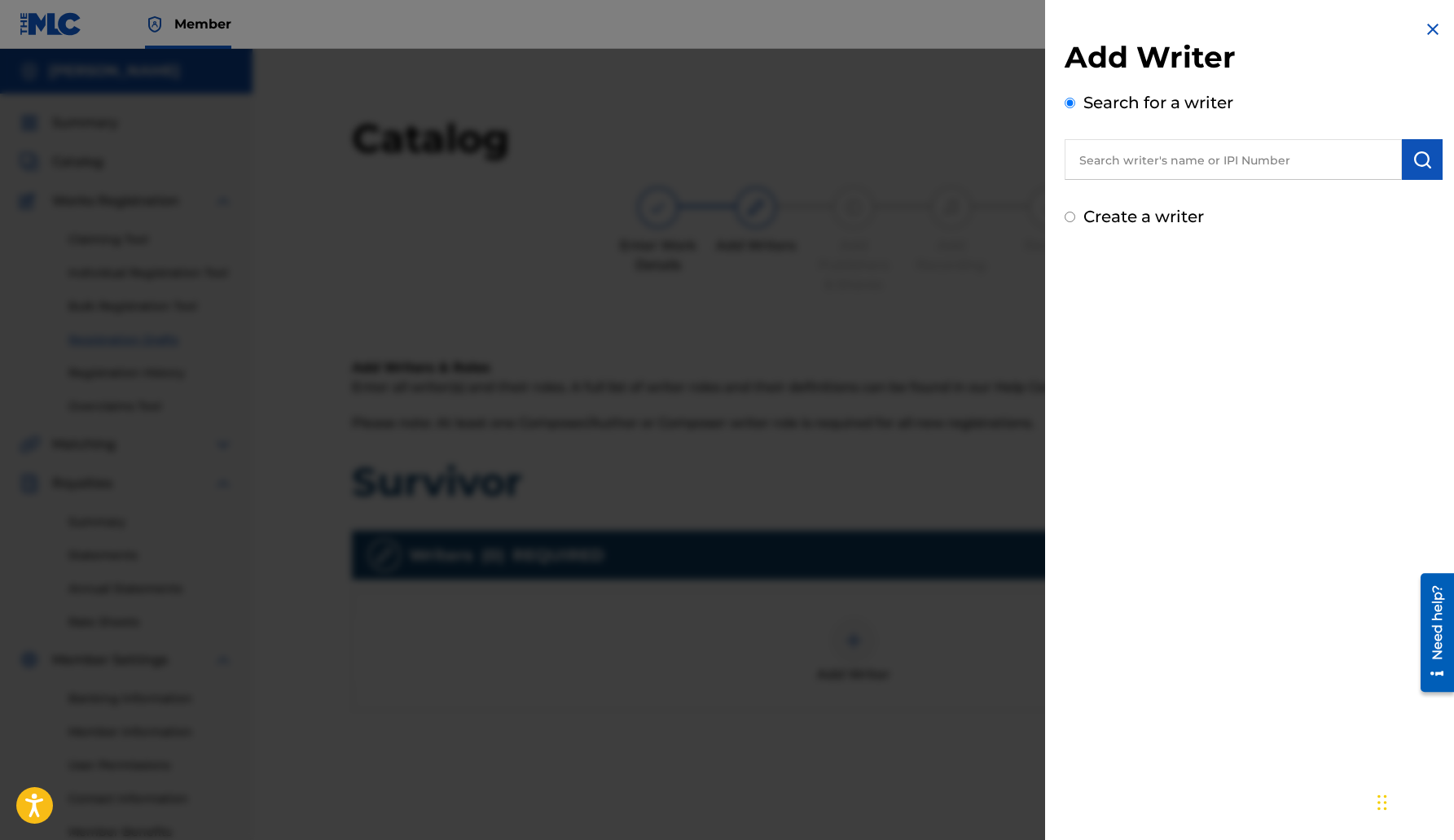
click at [1073, 217] on input "Create a writer" at bounding box center [1069, 217] width 10 height 10
radio input "false"
radio input "true"
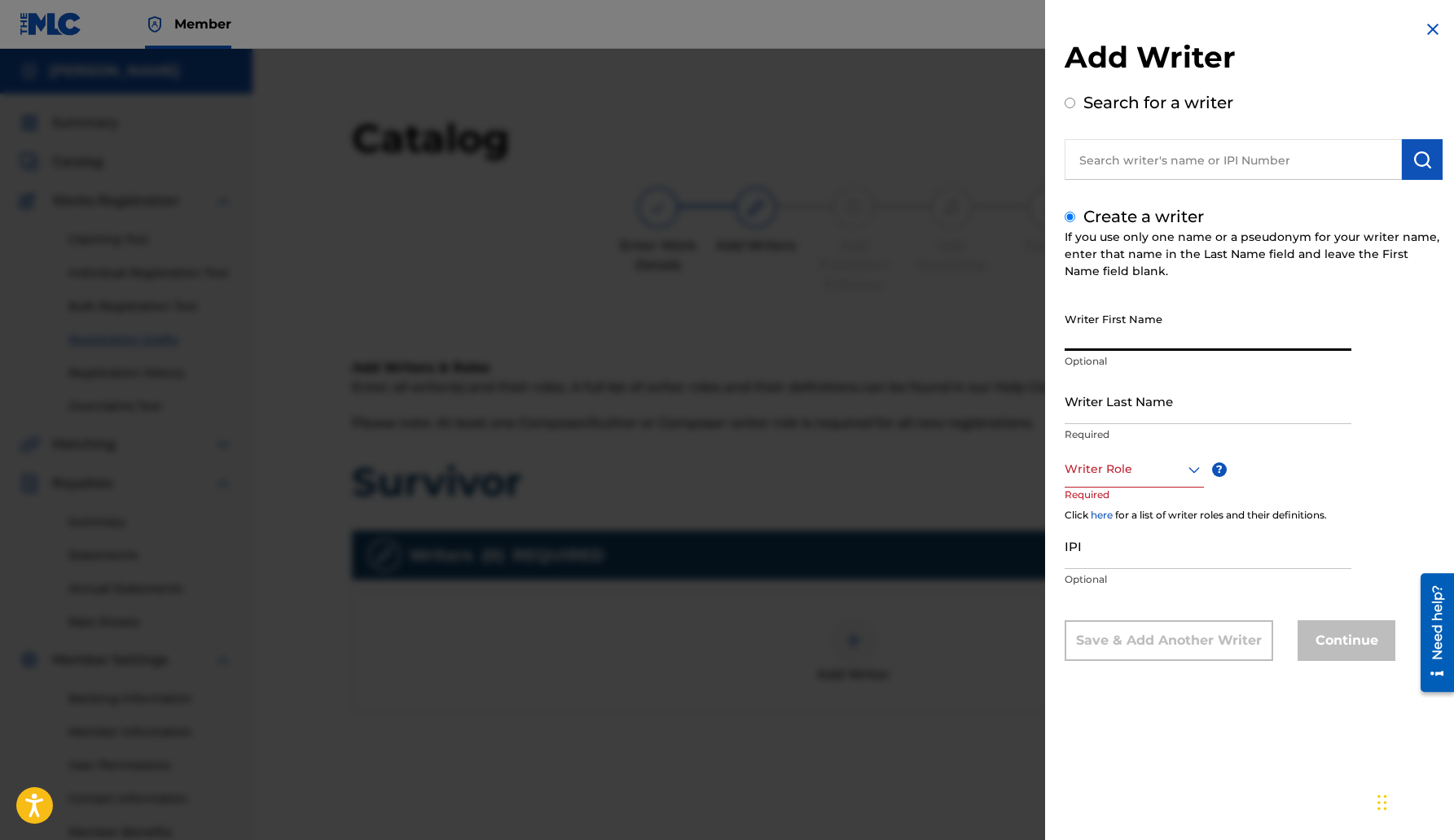
click at [1078, 327] on input "Writer First Name" at bounding box center [1208, 328] width 287 height 46
type input "[PERSON_NAME]"
click at [1078, 409] on input "Writer Last Name" at bounding box center [1208, 401] width 287 height 46
type input "[PERSON_NAME]"
click at [1191, 462] on icon at bounding box center [1194, 470] width 20 height 20
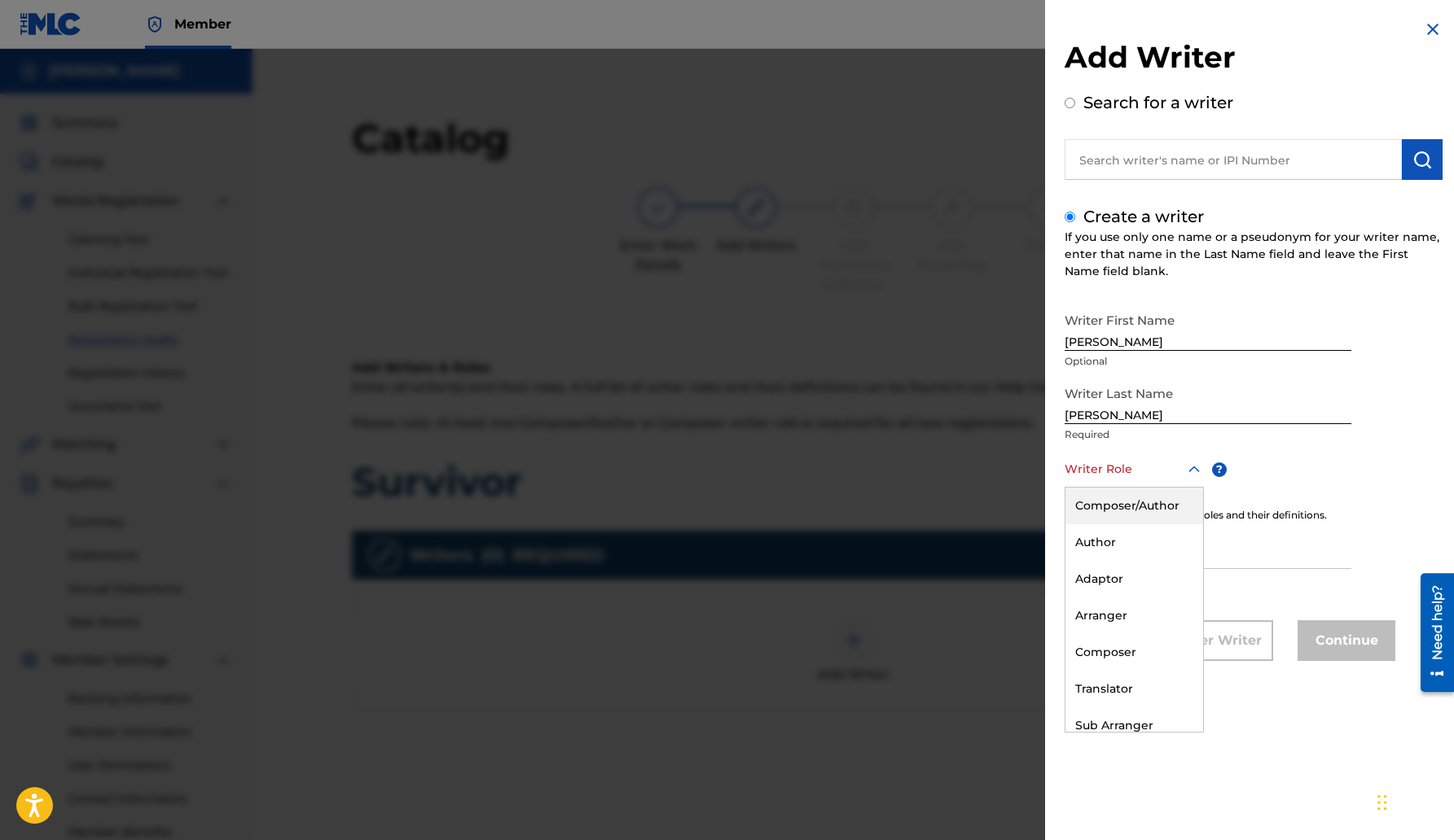
click at [1122, 507] on div "Composer/Author" at bounding box center [1134, 506] width 137 height 37
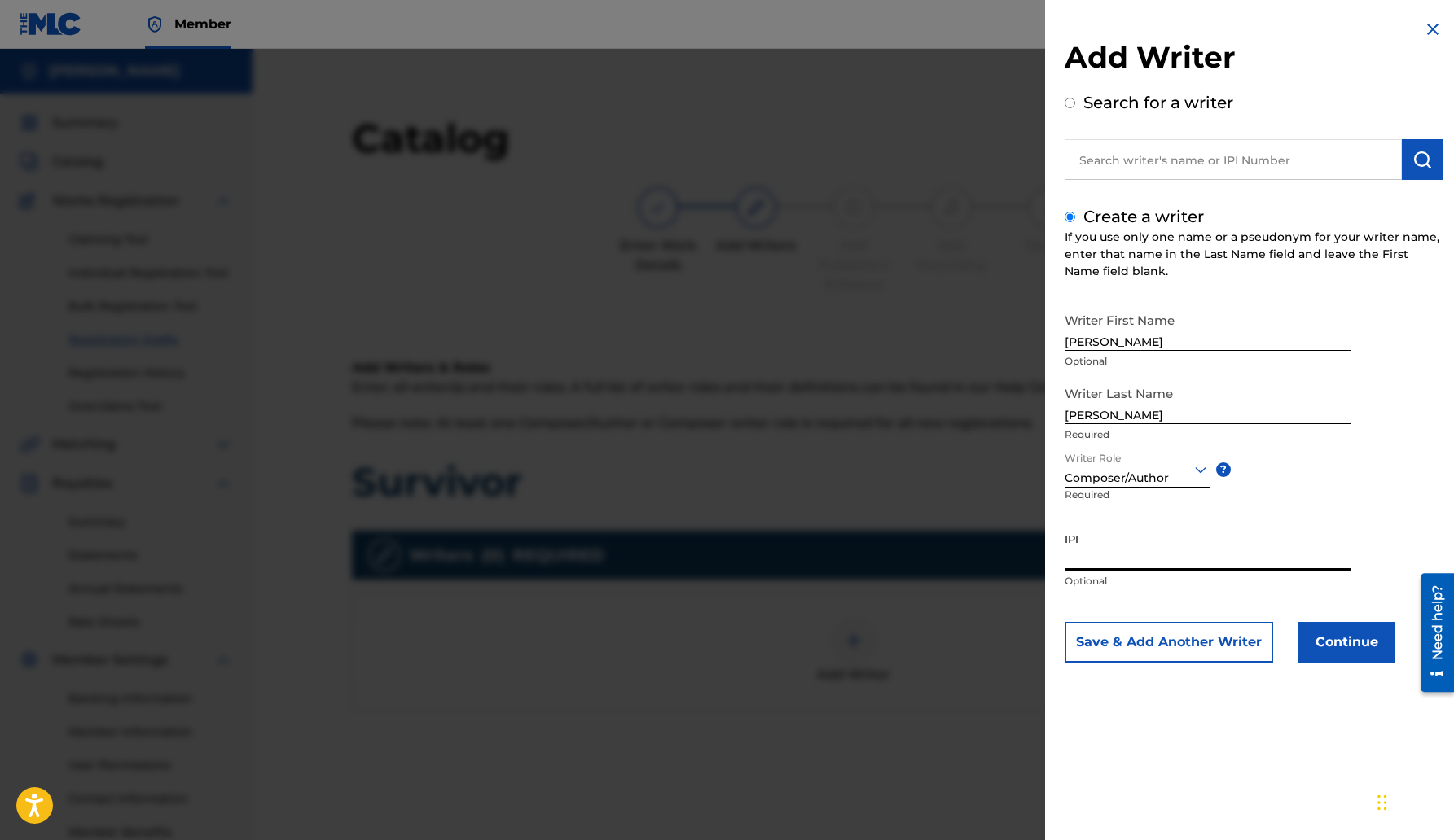
click at [1074, 551] on input "IPI" at bounding box center [1208, 547] width 287 height 46
type input "364272950"
click at [1355, 643] on button "Continue" at bounding box center [1346, 642] width 98 height 41
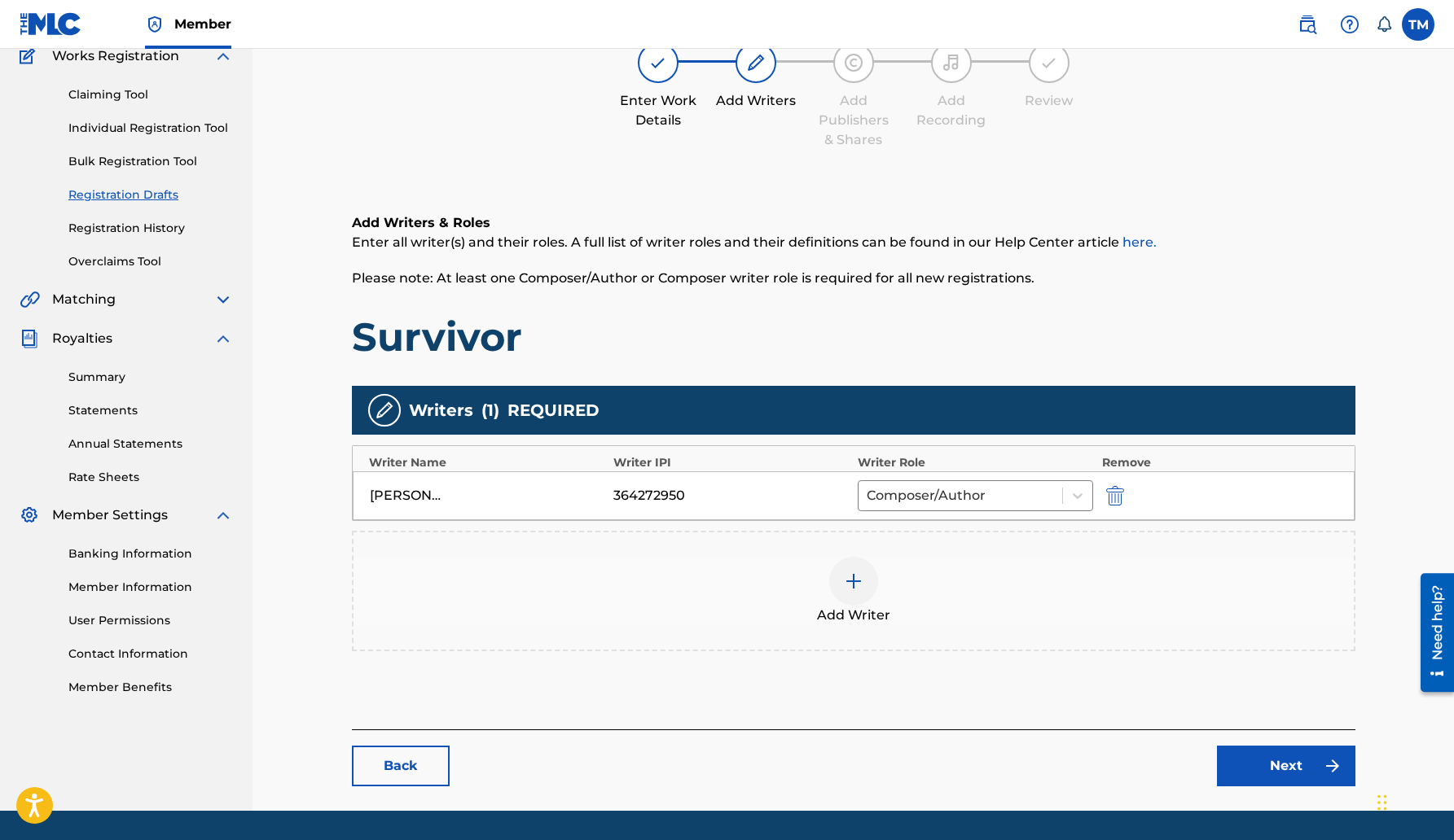
scroll to position [194, 0]
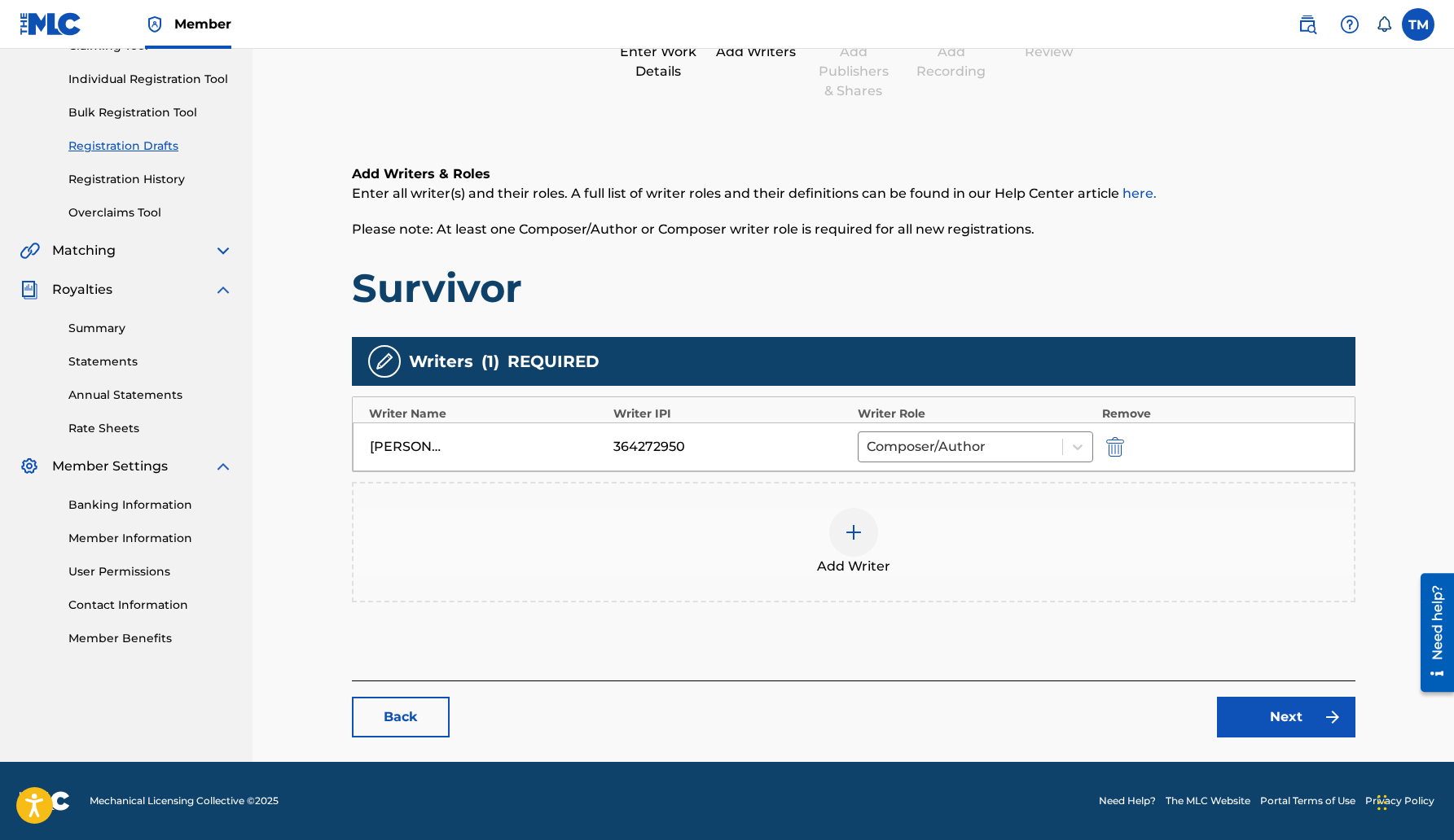
click at [1272, 722] on link "Next" at bounding box center [1285, 717] width 138 height 41
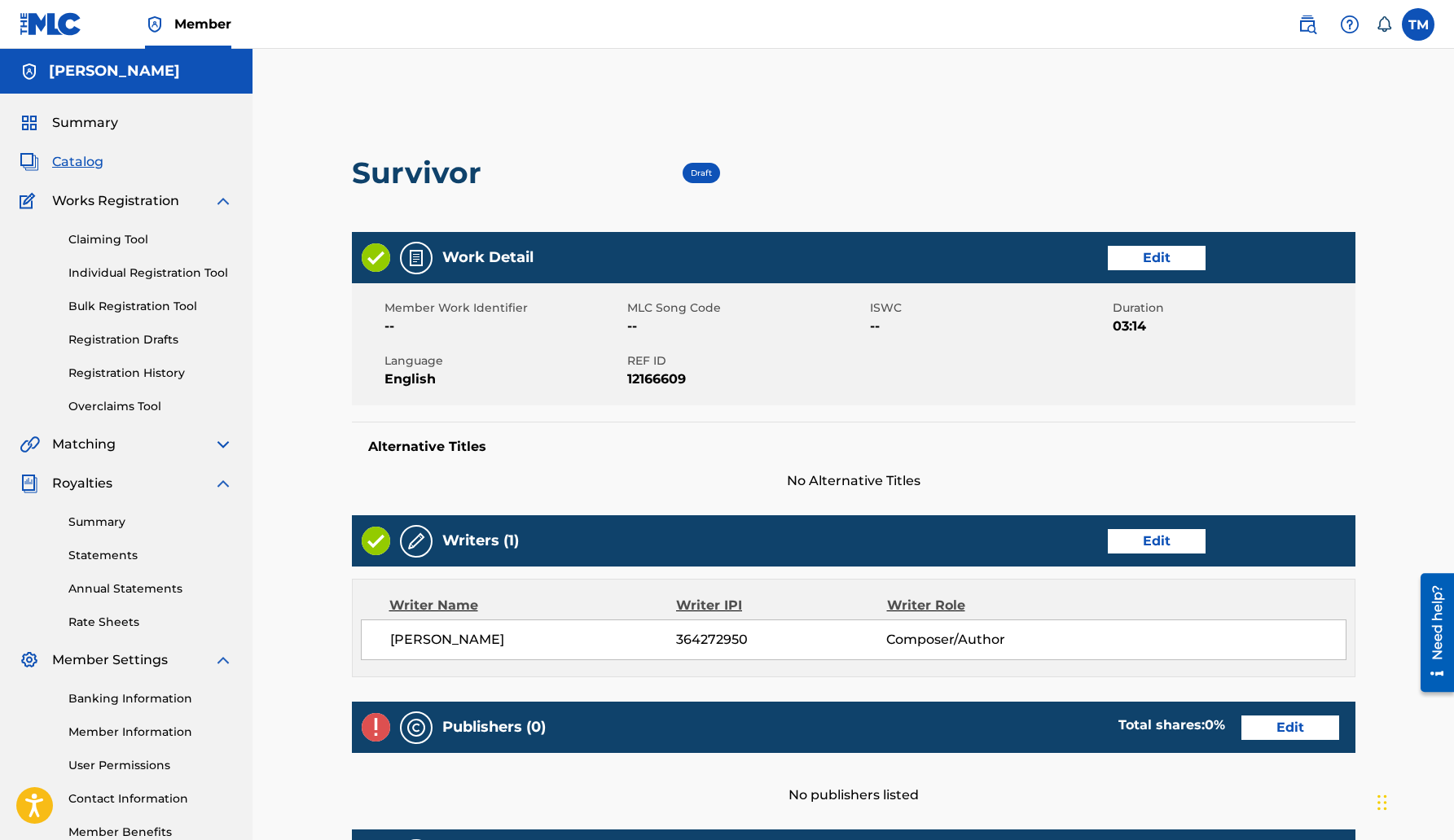
click at [990, 614] on div "Writer Role" at bounding box center [982, 605] width 191 height 20
click at [1100, 613] on div "Writer Name Writer IPI Writer Role" at bounding box center [853, 605] width 985 height 20
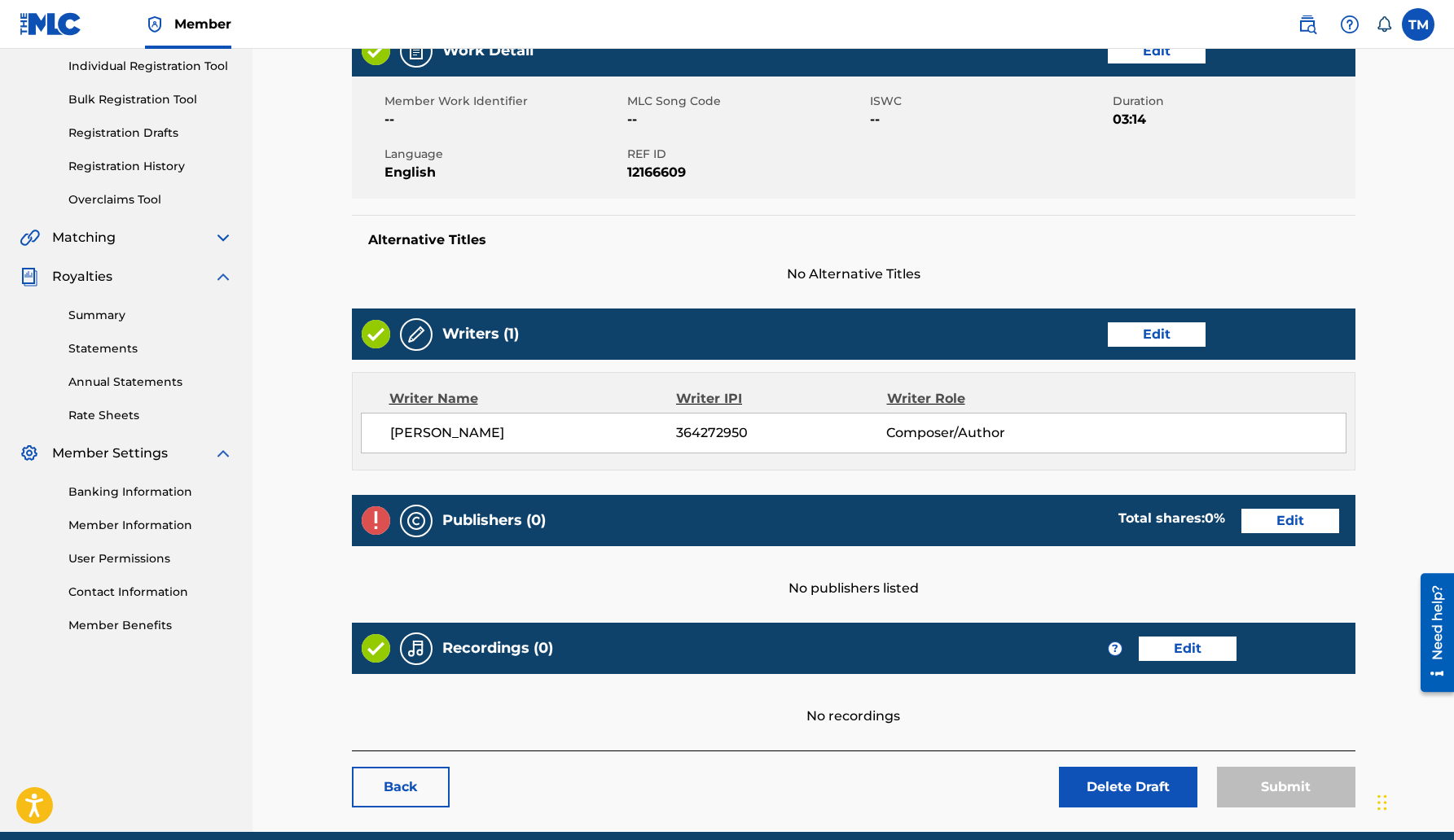
scroll to position [185, 0]
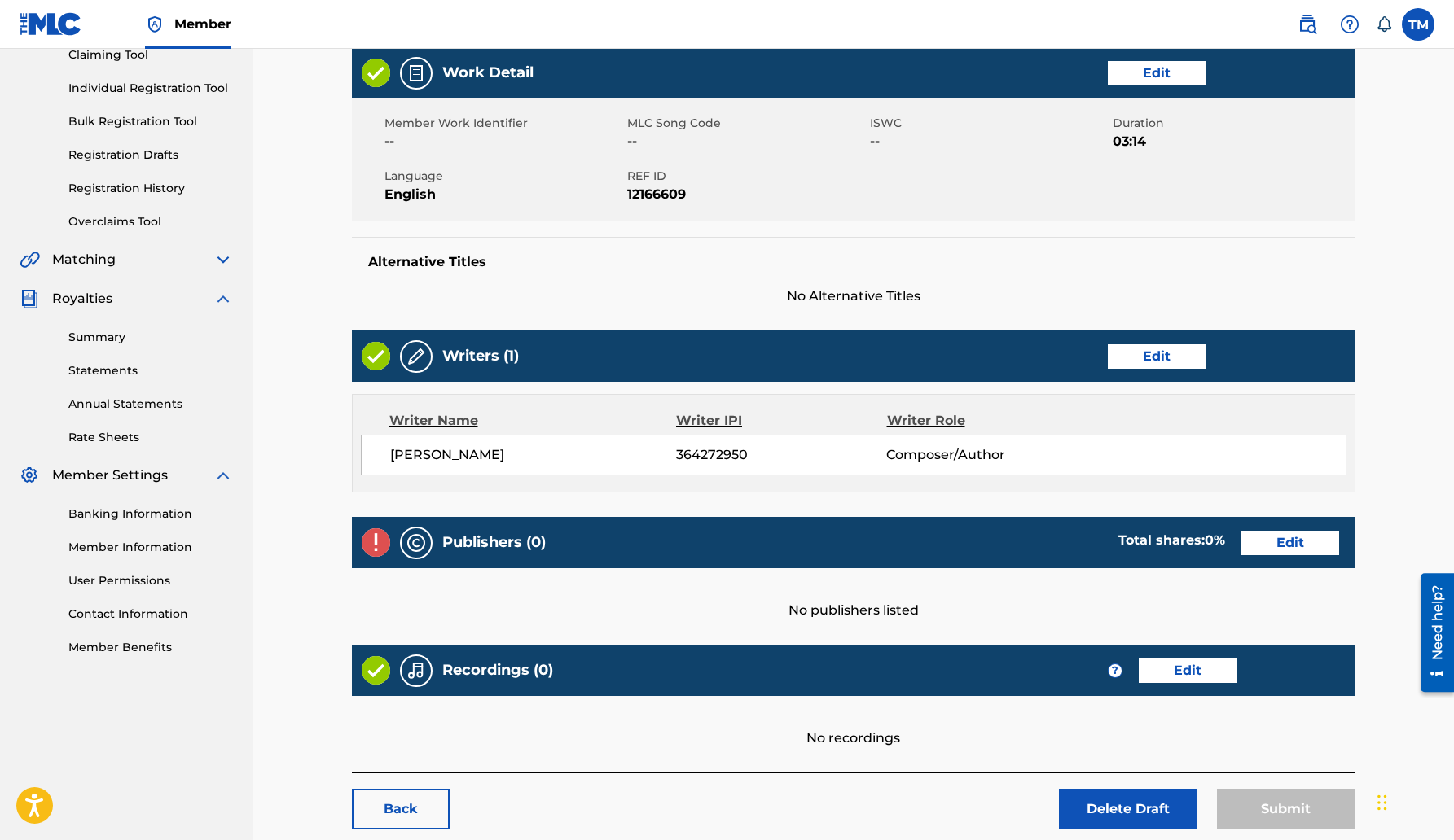
click at [1352, 27] on img at bounding box center [1349, 24] width 20 height 20
click at [1340, 65] on link "Contact us" at bounding box center [1350, 68] width 138 height 39
